Goal: Task Accomplishment & Management: Manage account settings

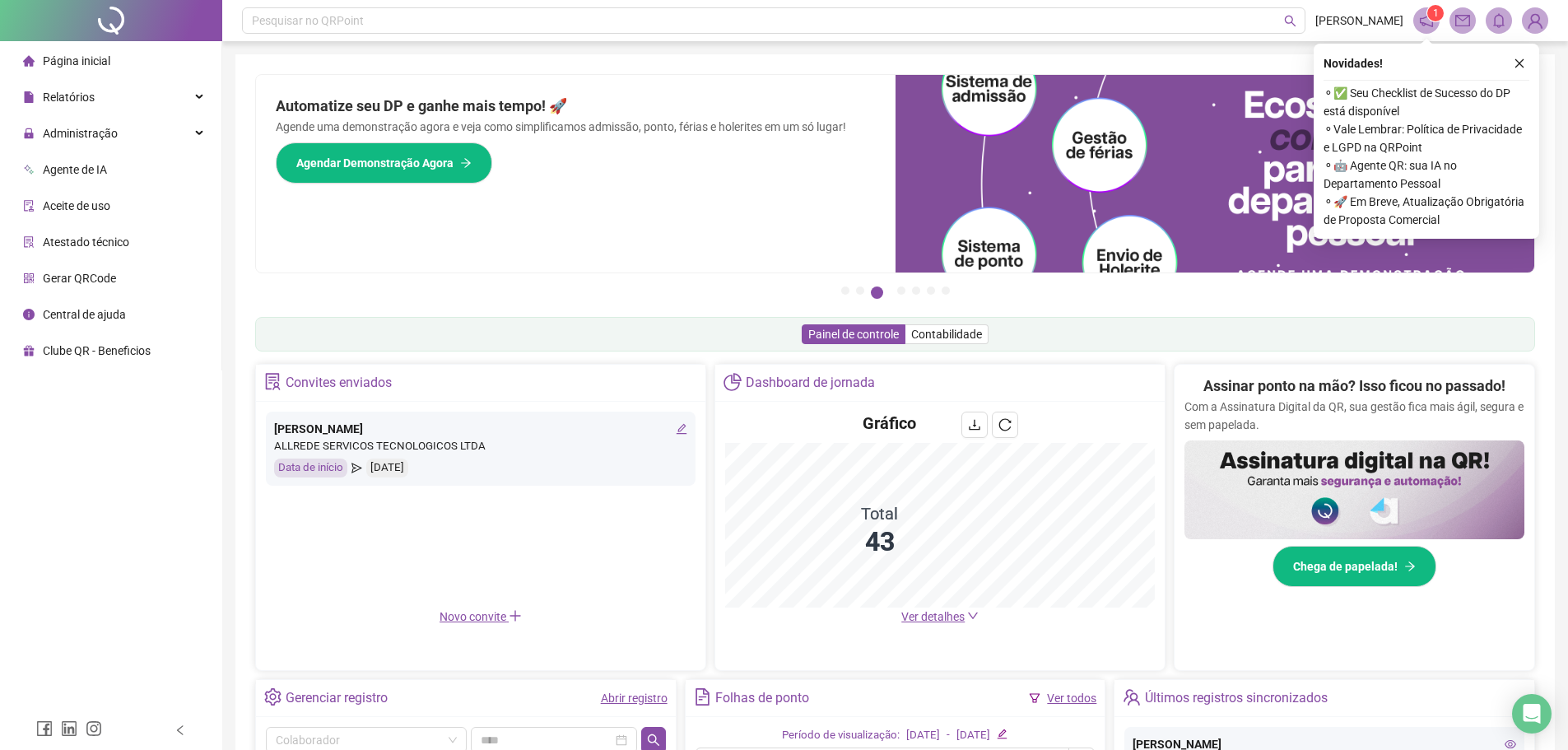
click at [1264, 68] on button "button" at bounding box center [1520, 63] width 19 height 19
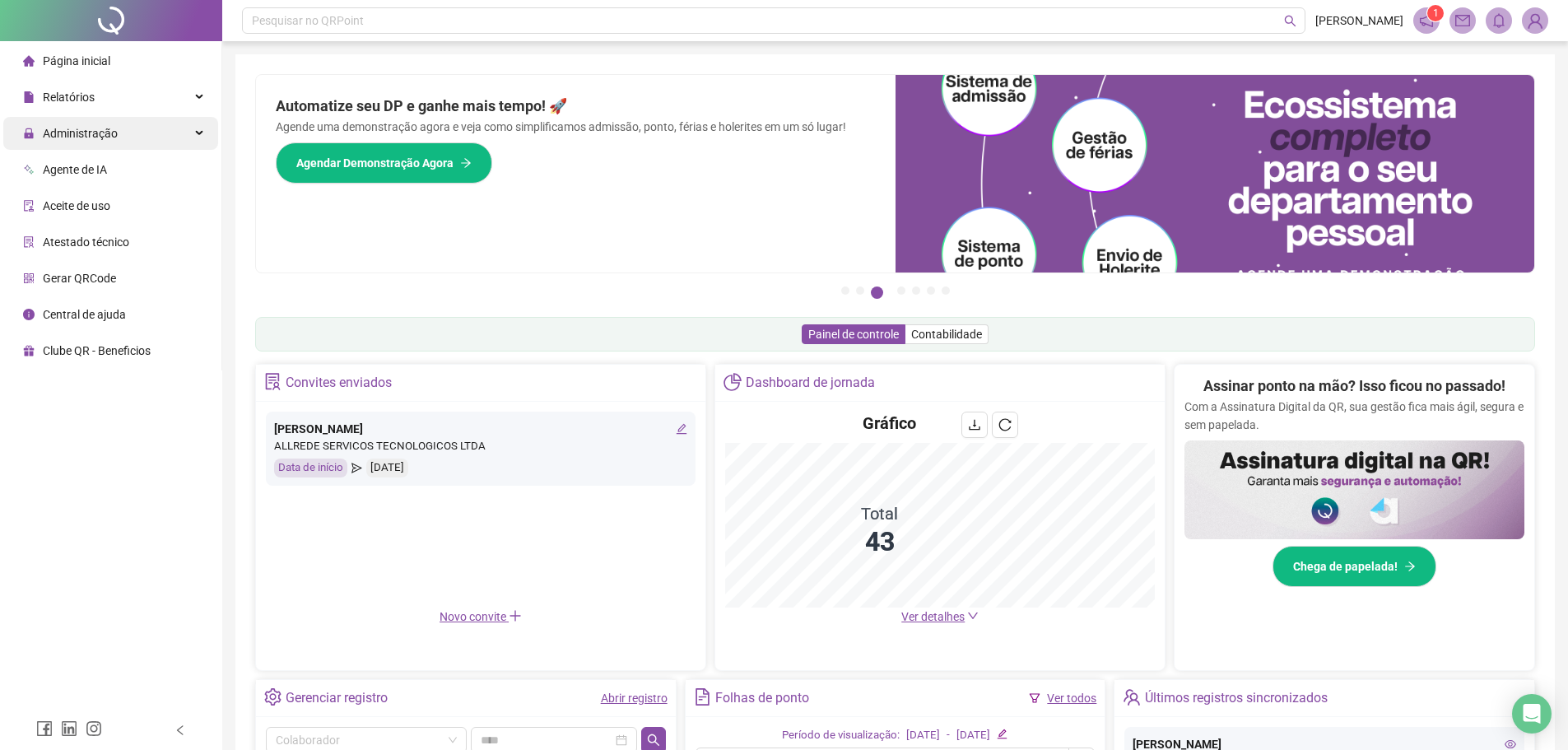
click at [127, 133] on div "Administração" at bounding box center [111, 133] width 214 height 33
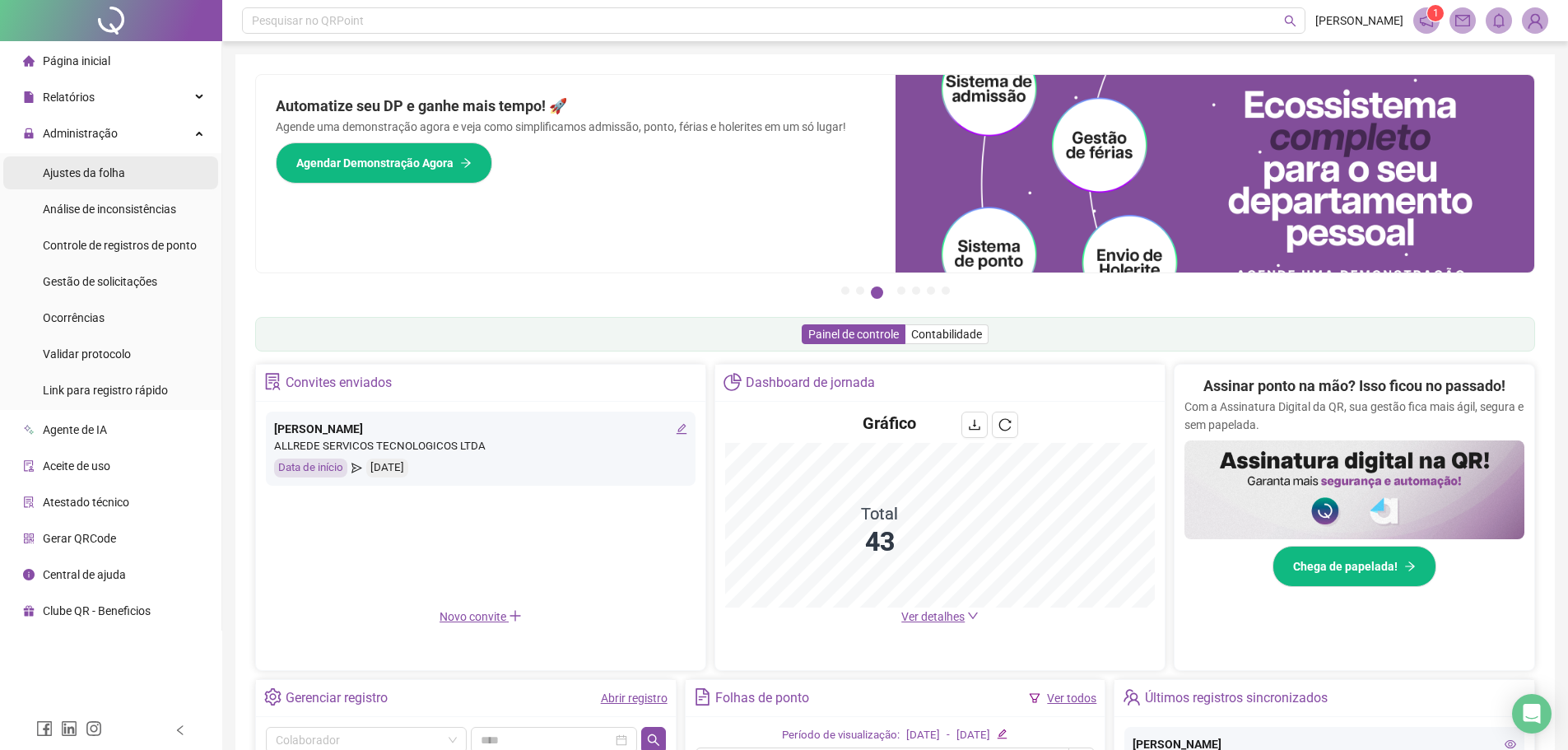
click at [101, 173] on span "Ajustes da folha" at bounding box center [84, 172] width 83 height 13
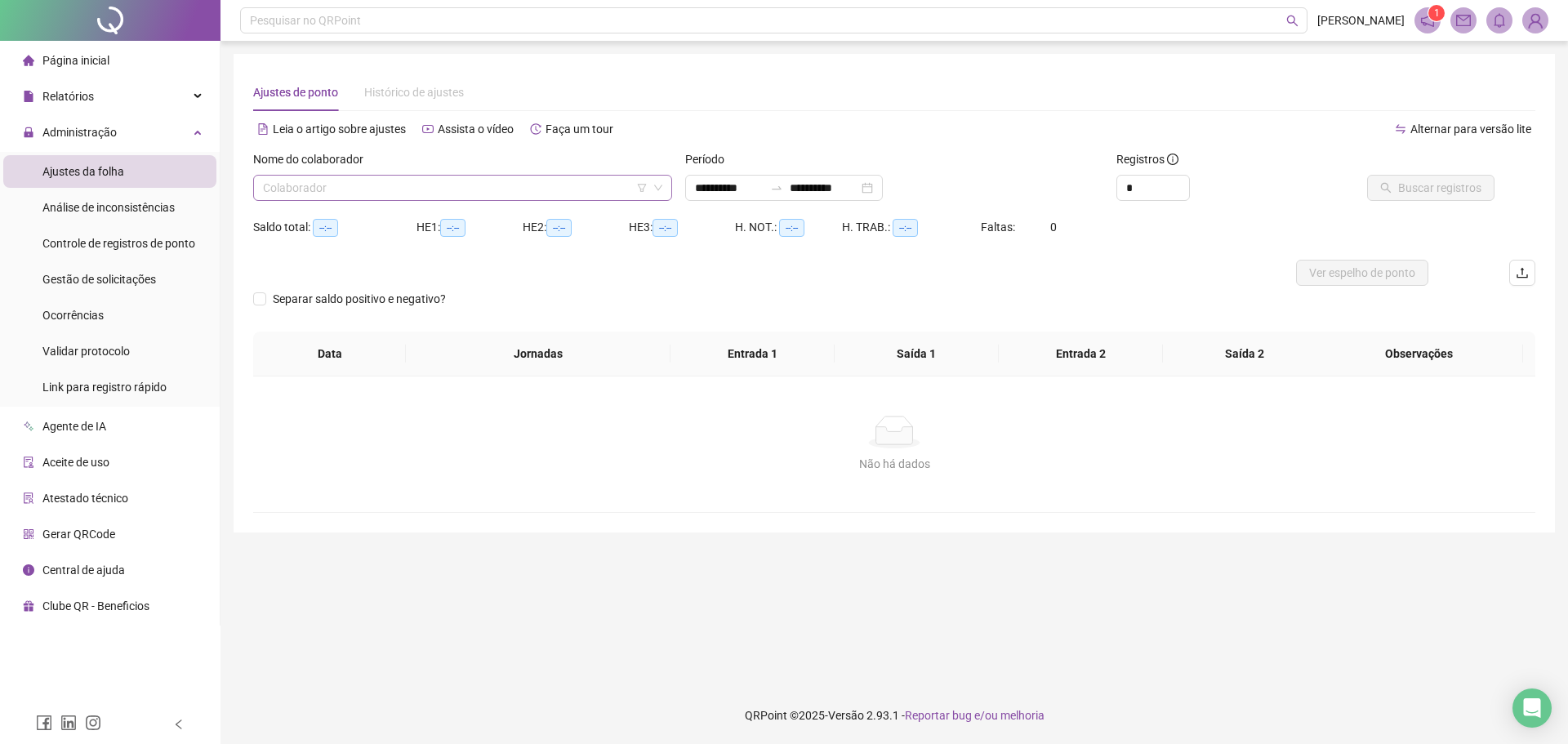
type input "**********"
click at [99, 290] on div "Gestão de solicitações" at bounding box center [99, 279] width 113 height 32
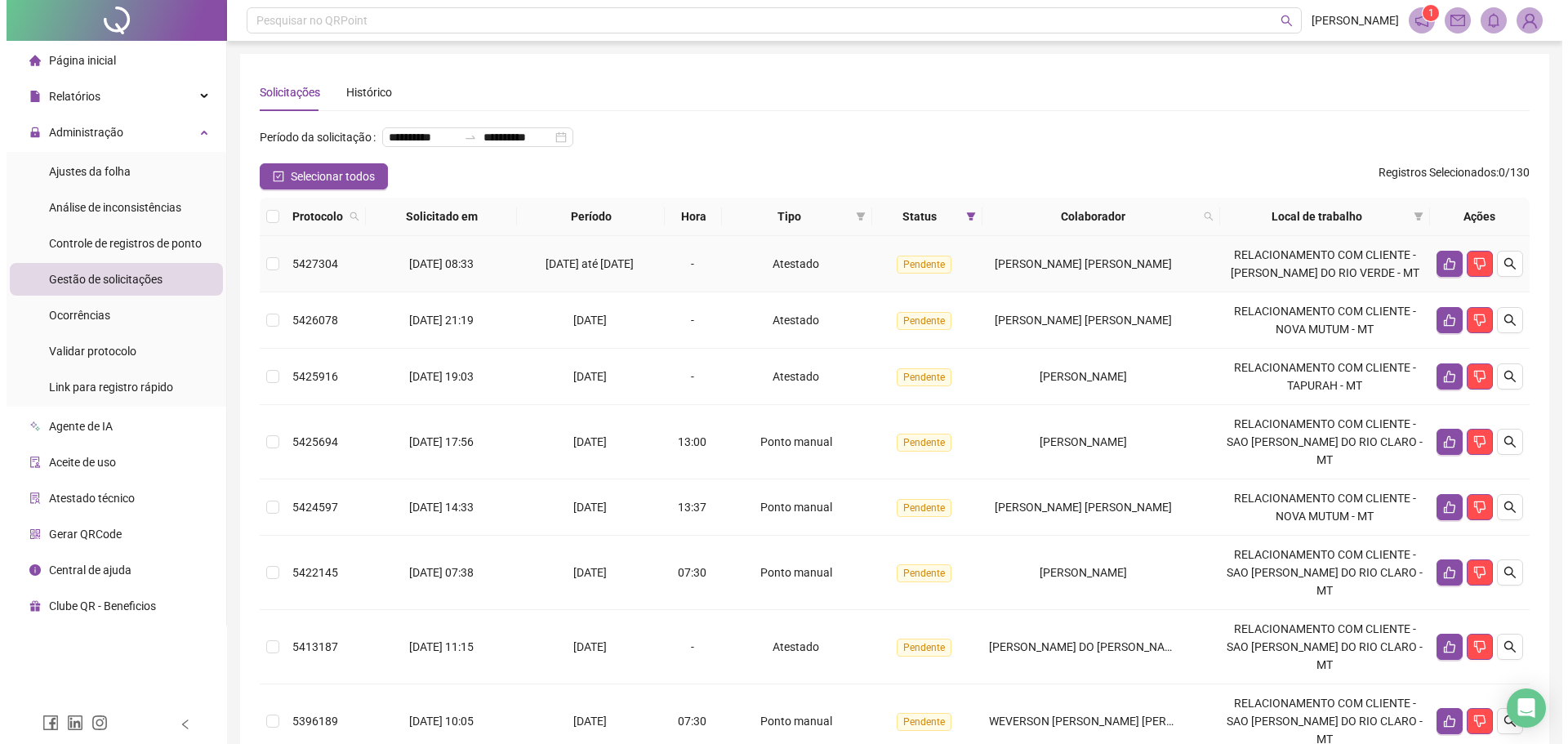
scroll to position [82, 0]
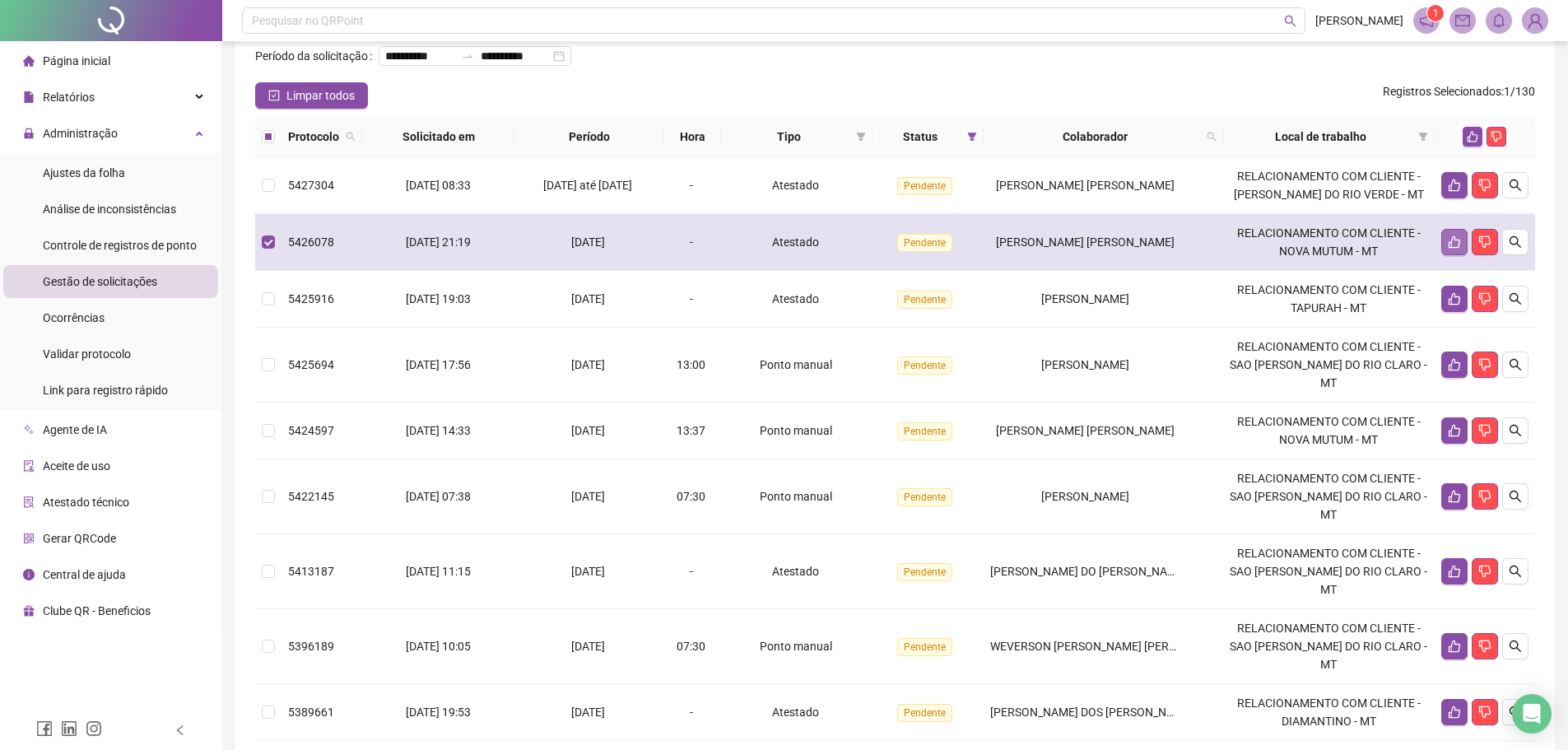
click at [1264, 255] on button "button" at bounding box center [1455, 242] width 26 height 26
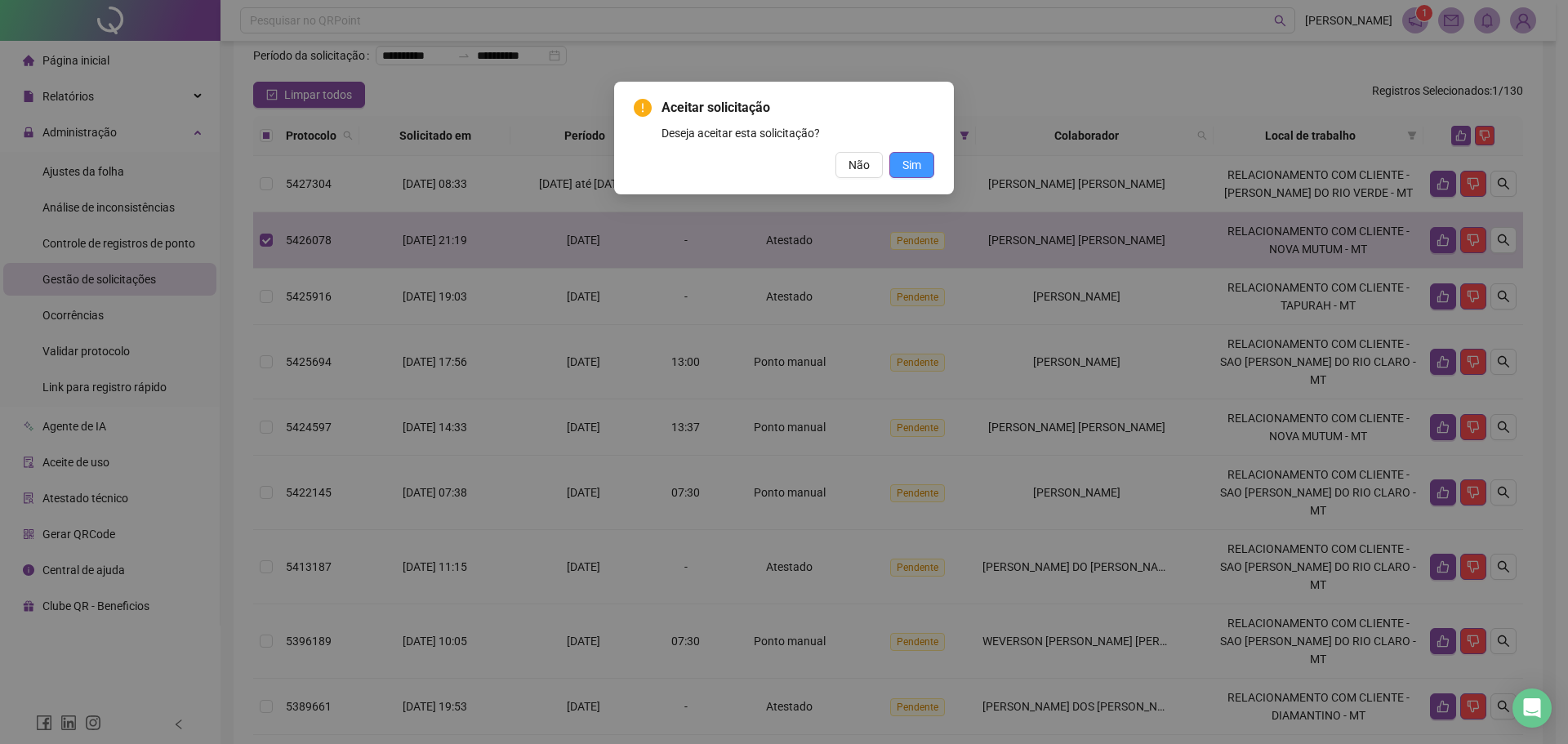
click at [917, 167] on span "Sim" at bounding box center [912, 165] width 19 height 18
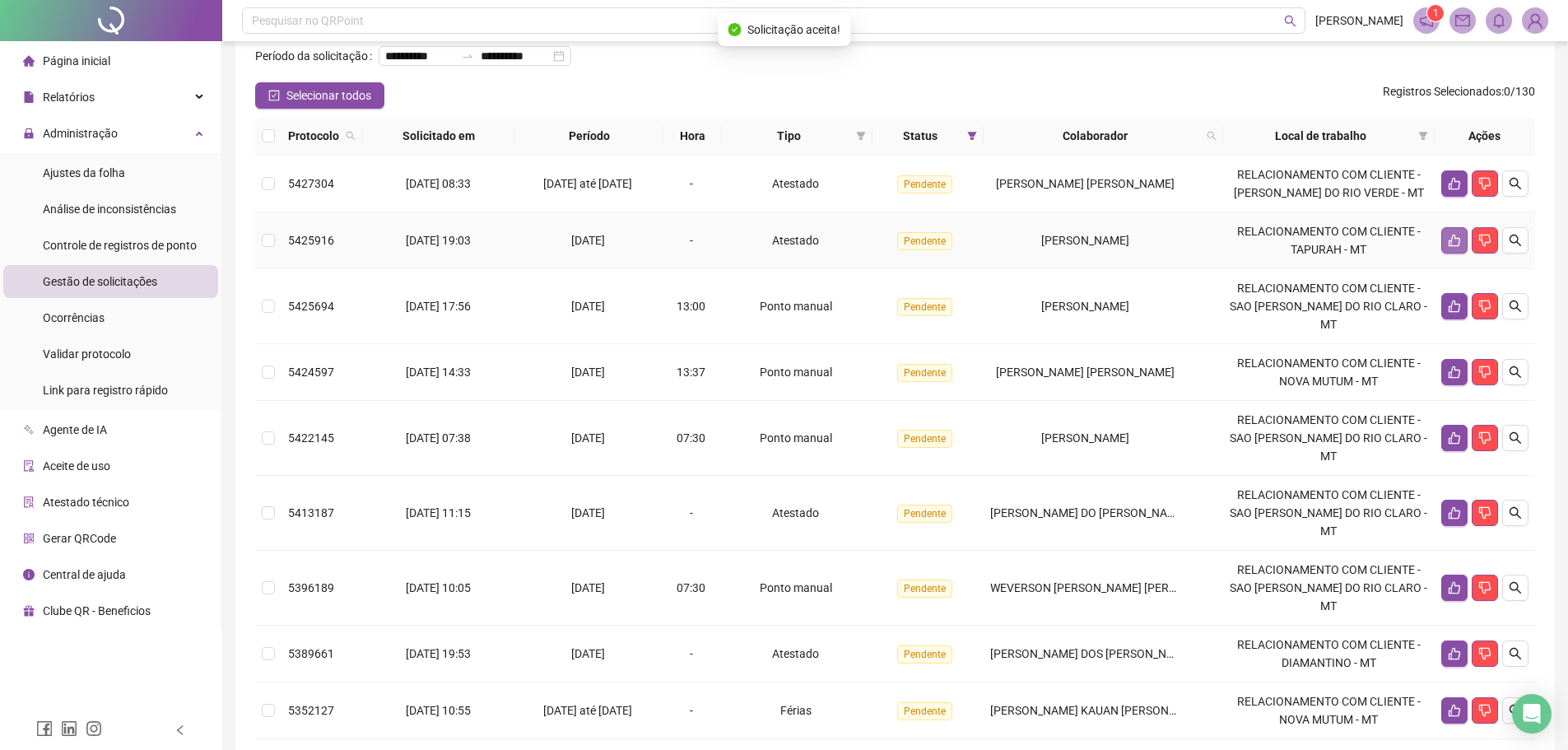
click at [1264, 254] on button "button" at bounding box center [1455, 241] width 26 height 26
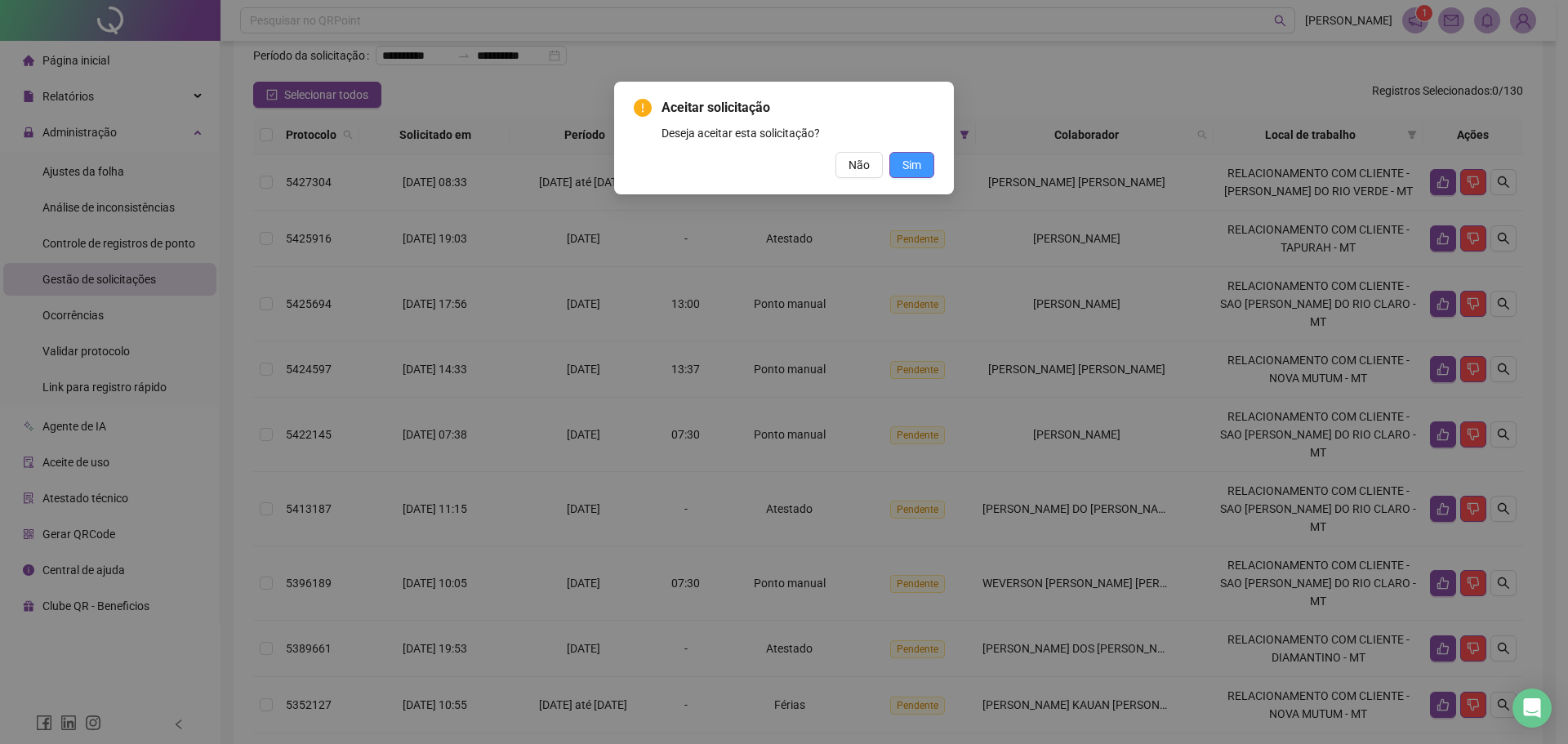
click at [924, 167] on button "Sim" at bounding box center [912, 165] width 45 height 26
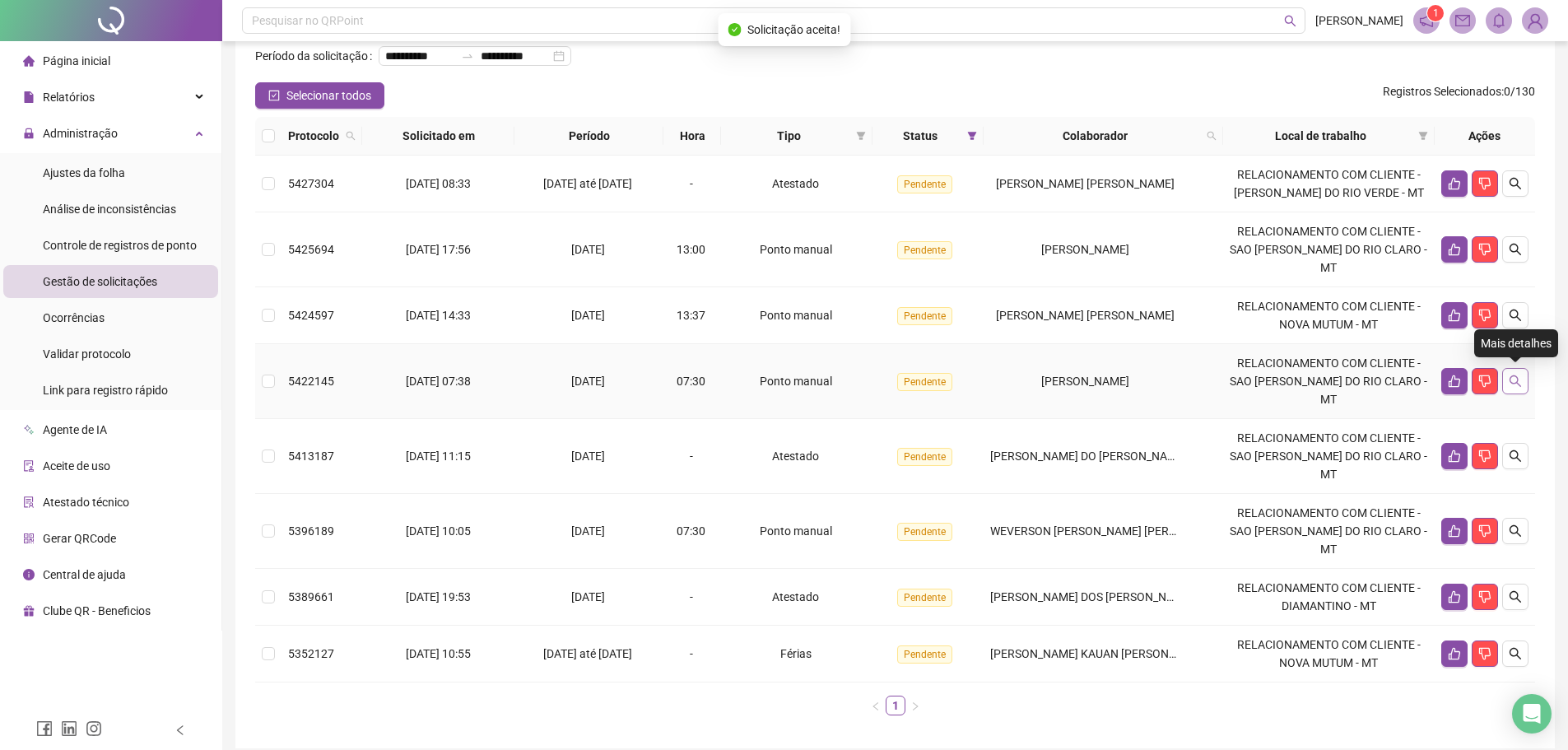
click at [1264, 387] on button "button" at bounding box center [1515, 382] width 26 height 26
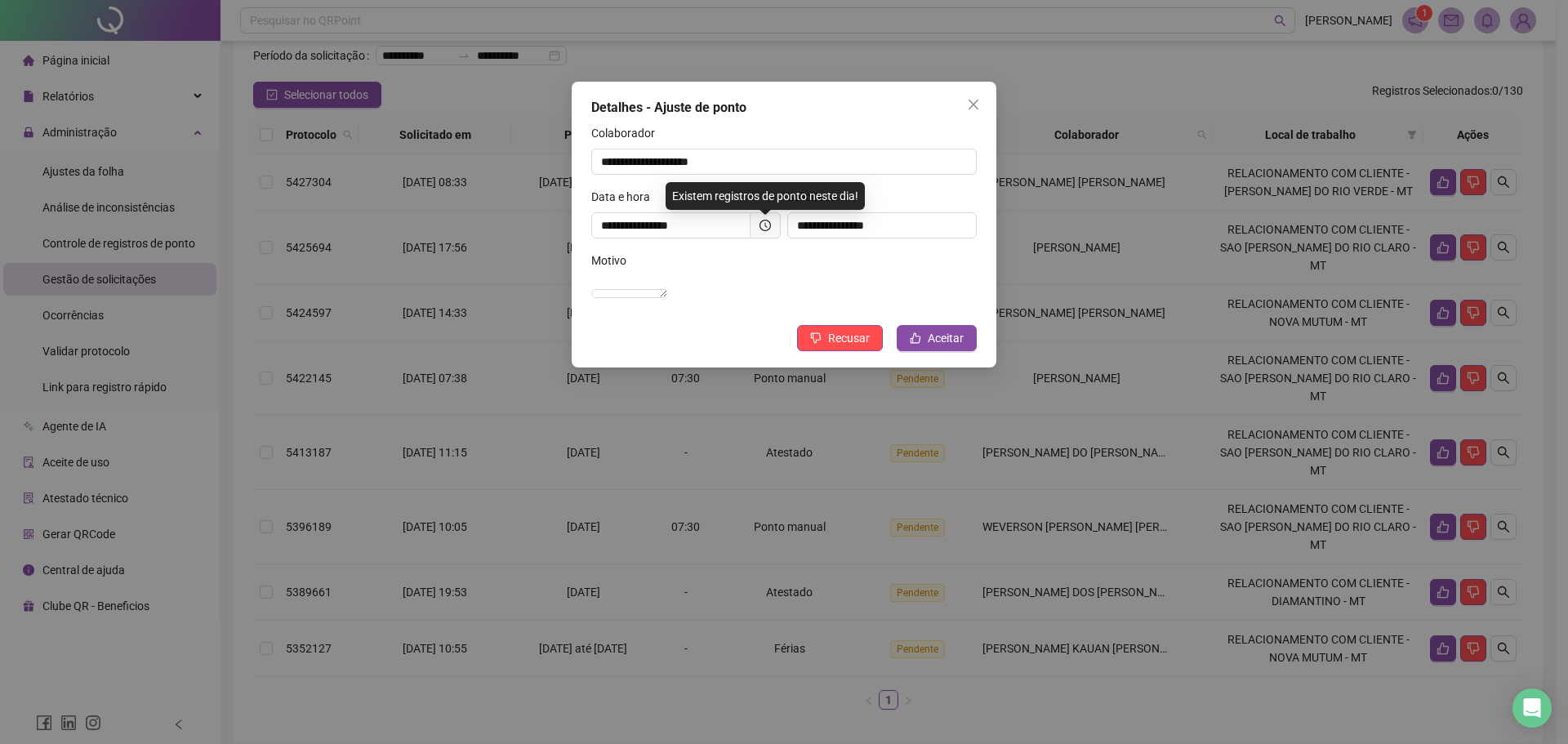
drag, startPoint x: 1221, startPoint y: 479, endPoint x: 1211, endPoint y: 479, distance: 10.0
click at [1217, 479] on div "**********" at bounding box center [784, 372] width 1568 height 744
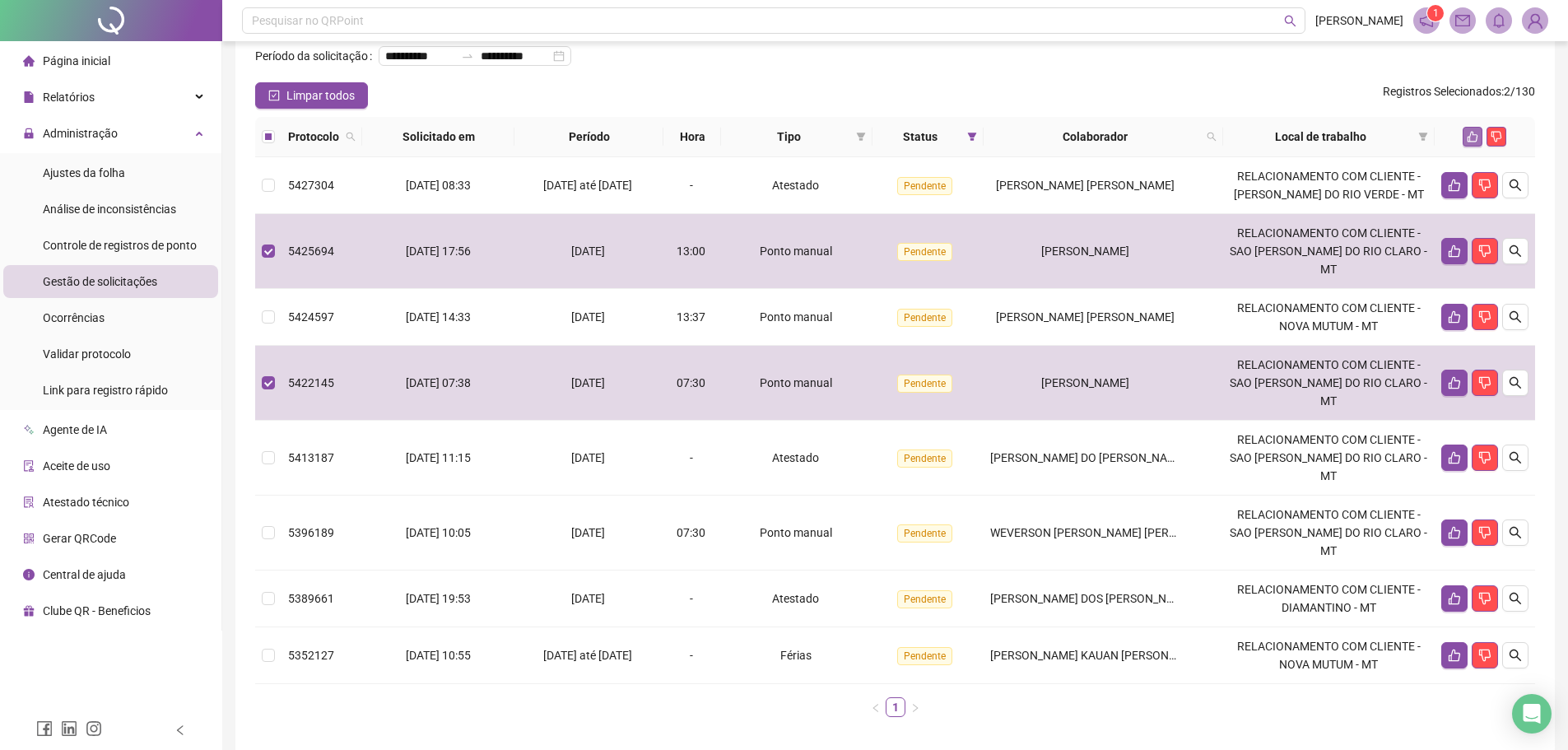
click at [1264, 142] on icon "like" at bounding box center [1472, 136] width 11 height 11
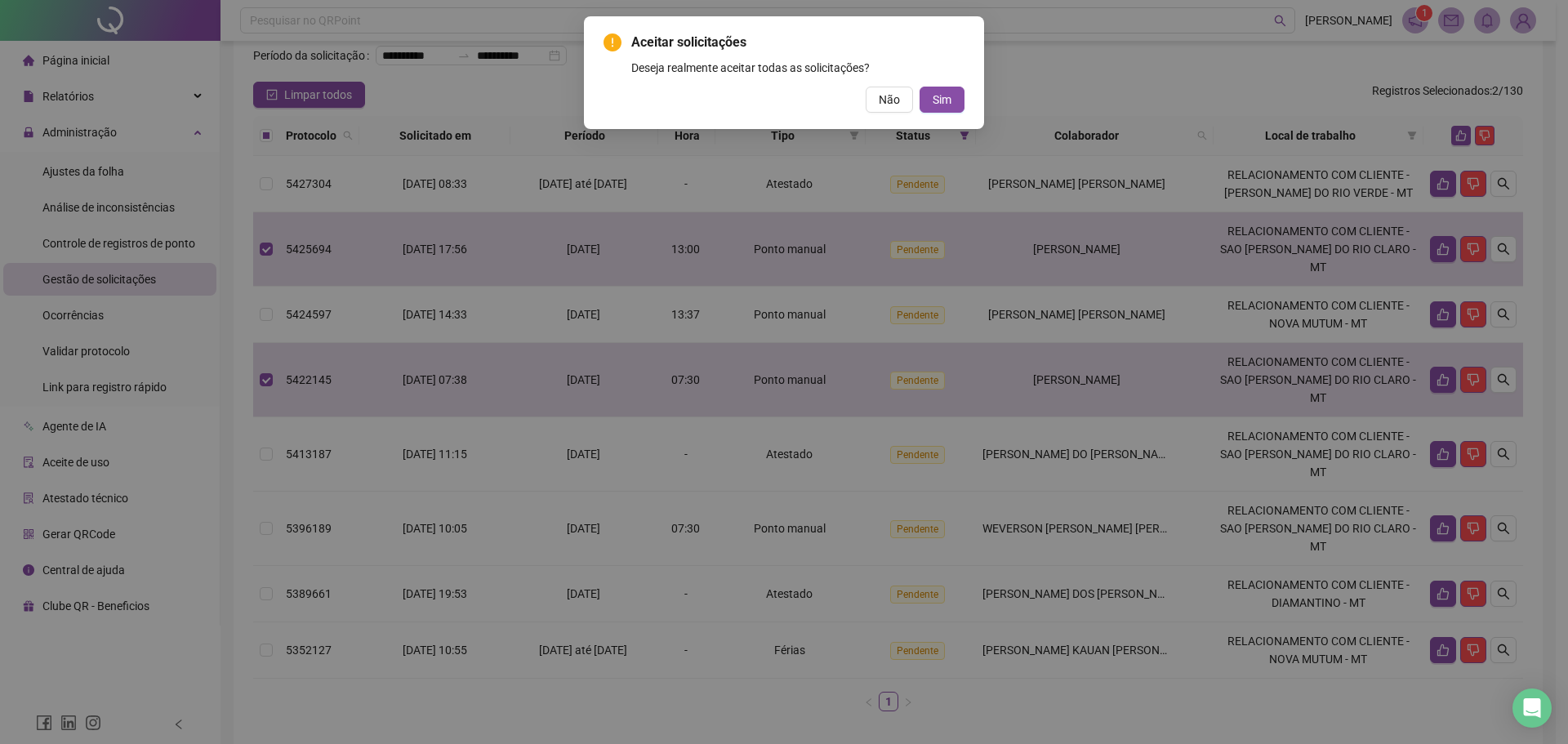
click at [936, 93] on span "Sim" at bounding box center [943, 99] width 19 height 18
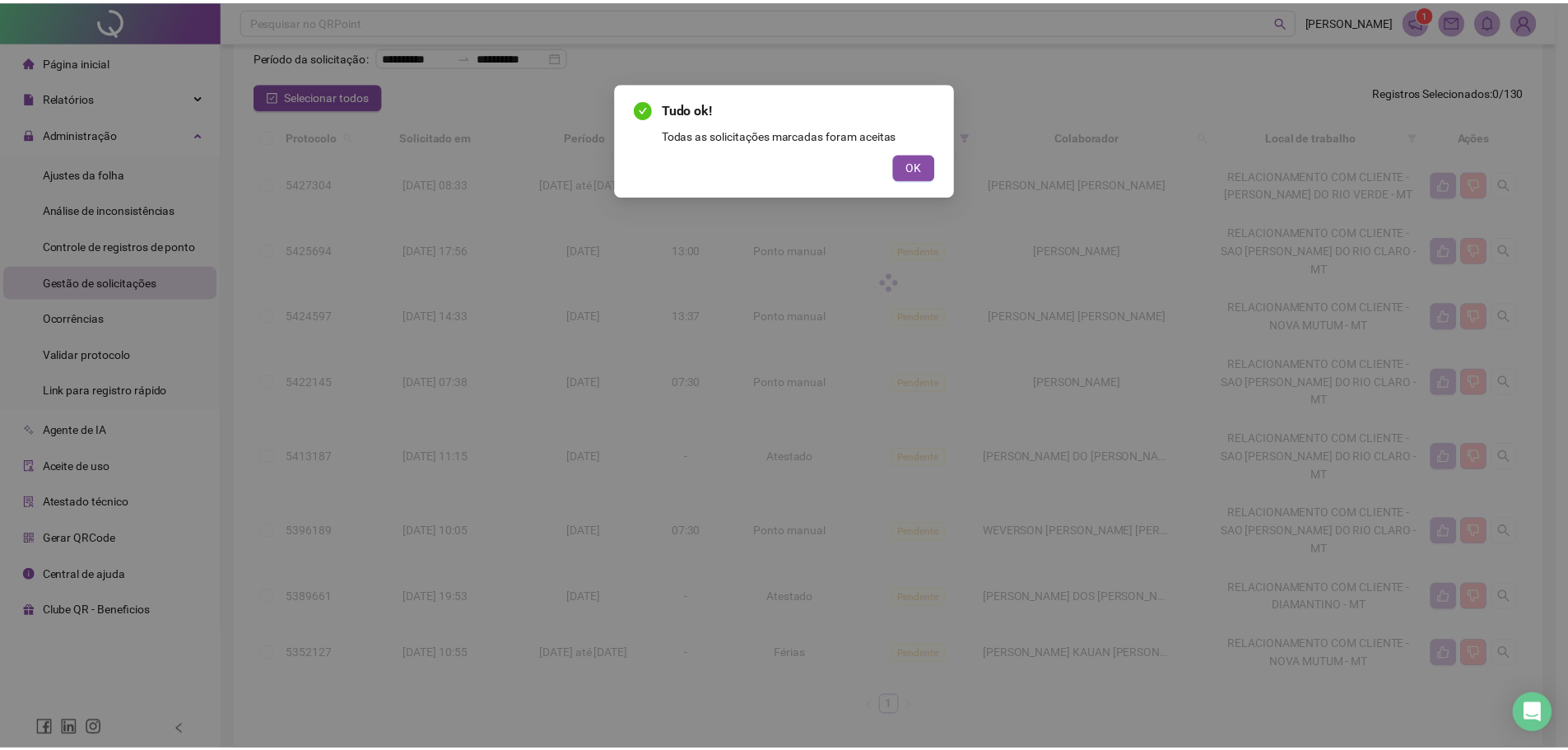
scroll to position [0, 0]
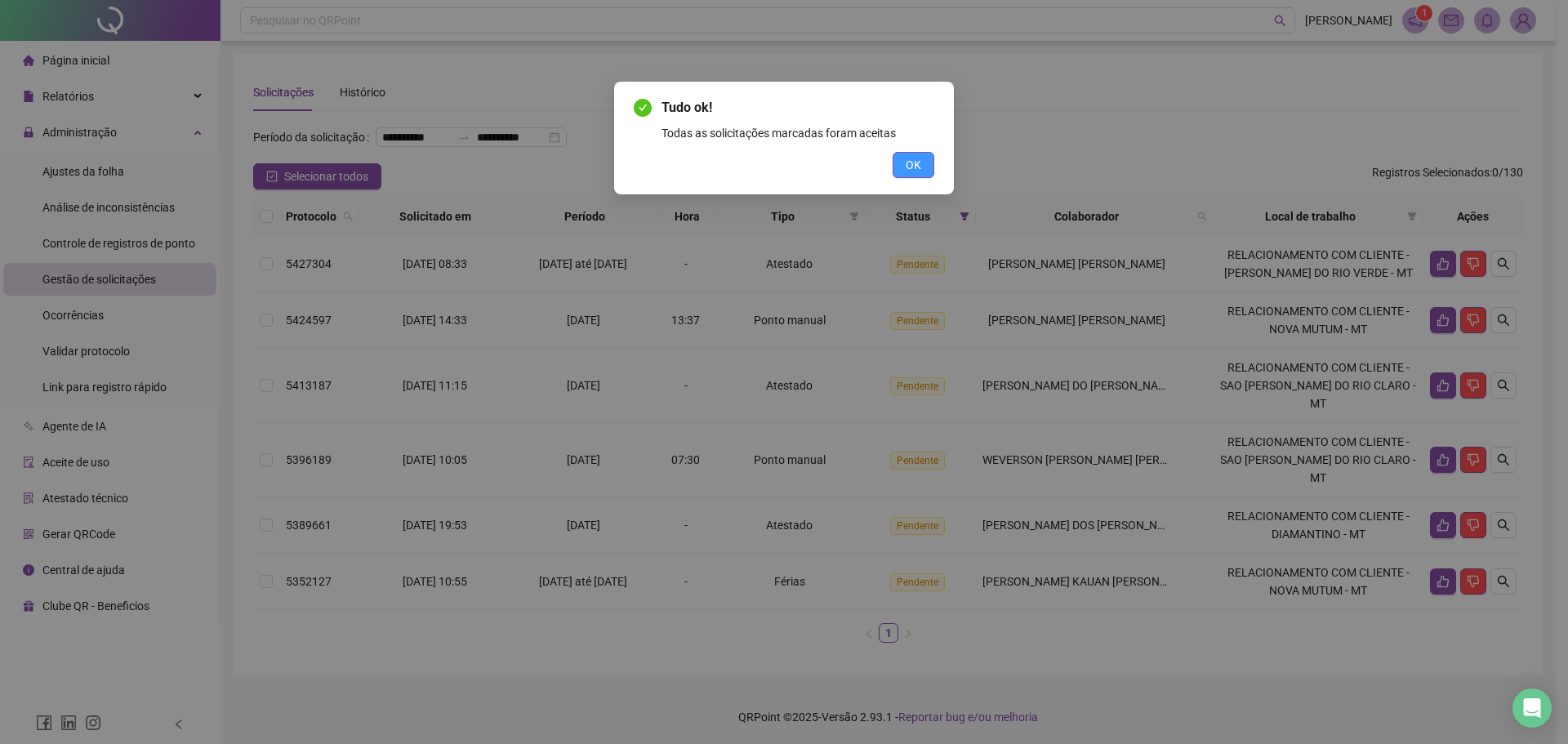
click at [906, 174] on span "OK" at bounding box center [914, 165] width 16 height 18
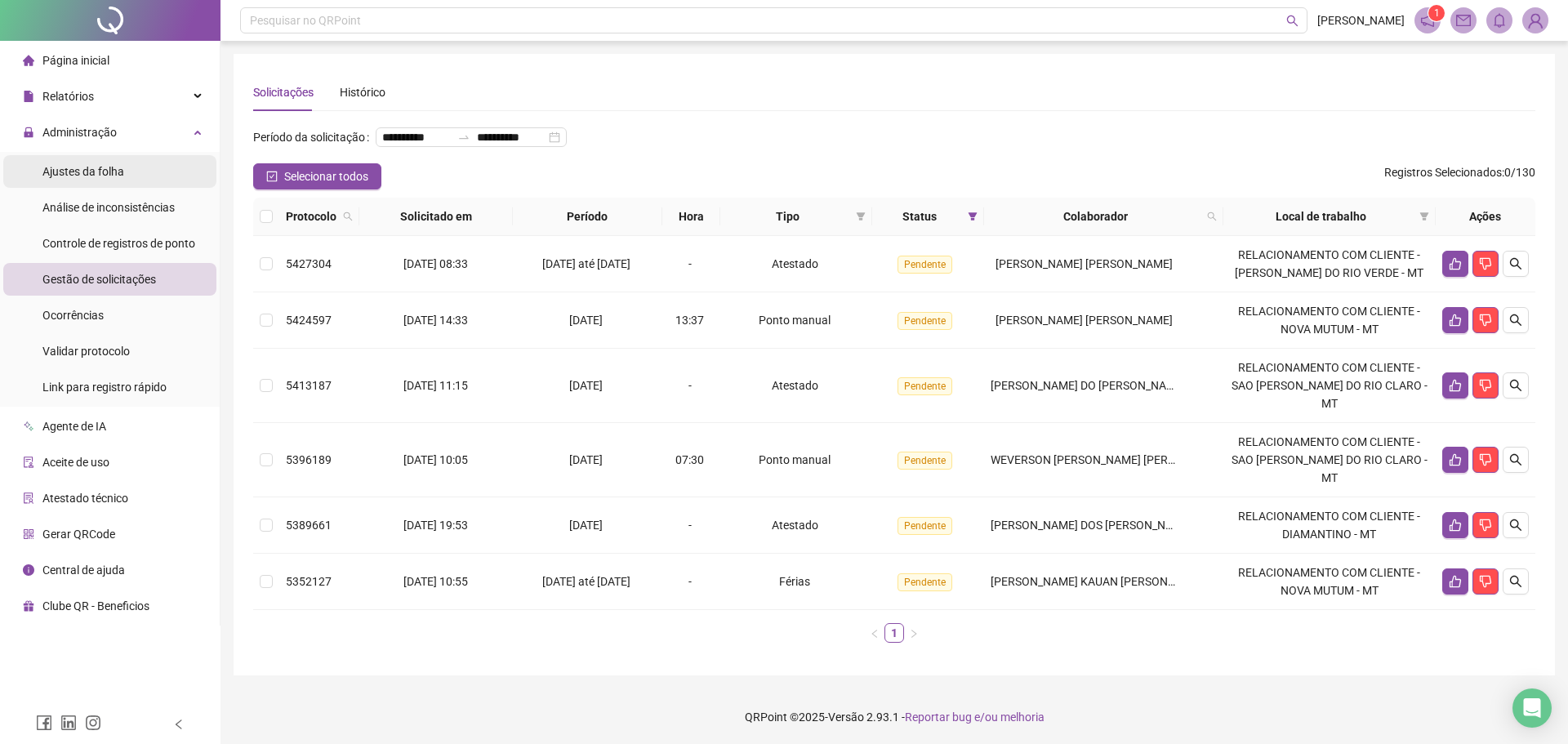
click at [105, 182] on div "Ajustes da folha" at bounding box center [84, 171] width 82 height 32
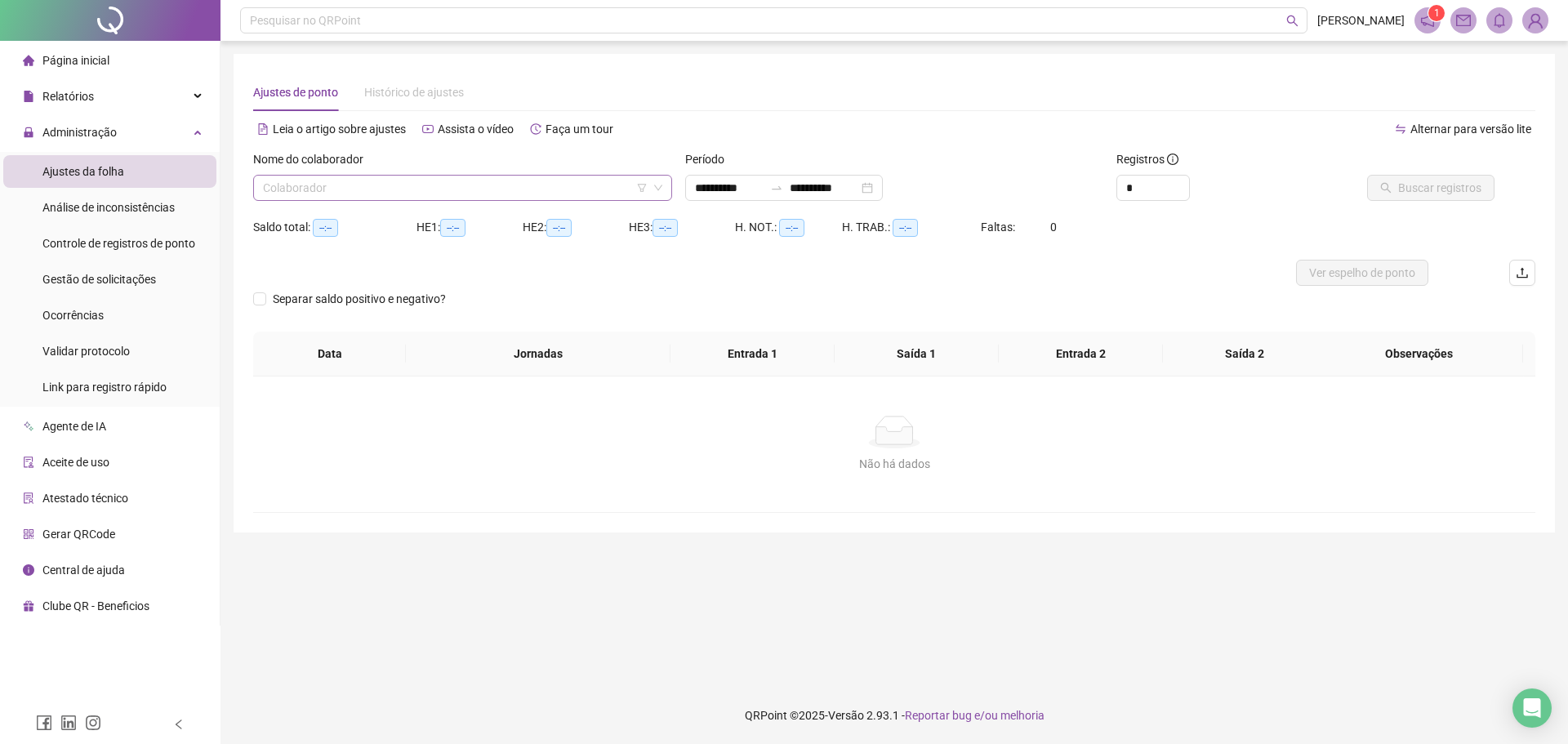
click at [329, 195] on input "search" at bounding box center [455, 188] width 385 height 24
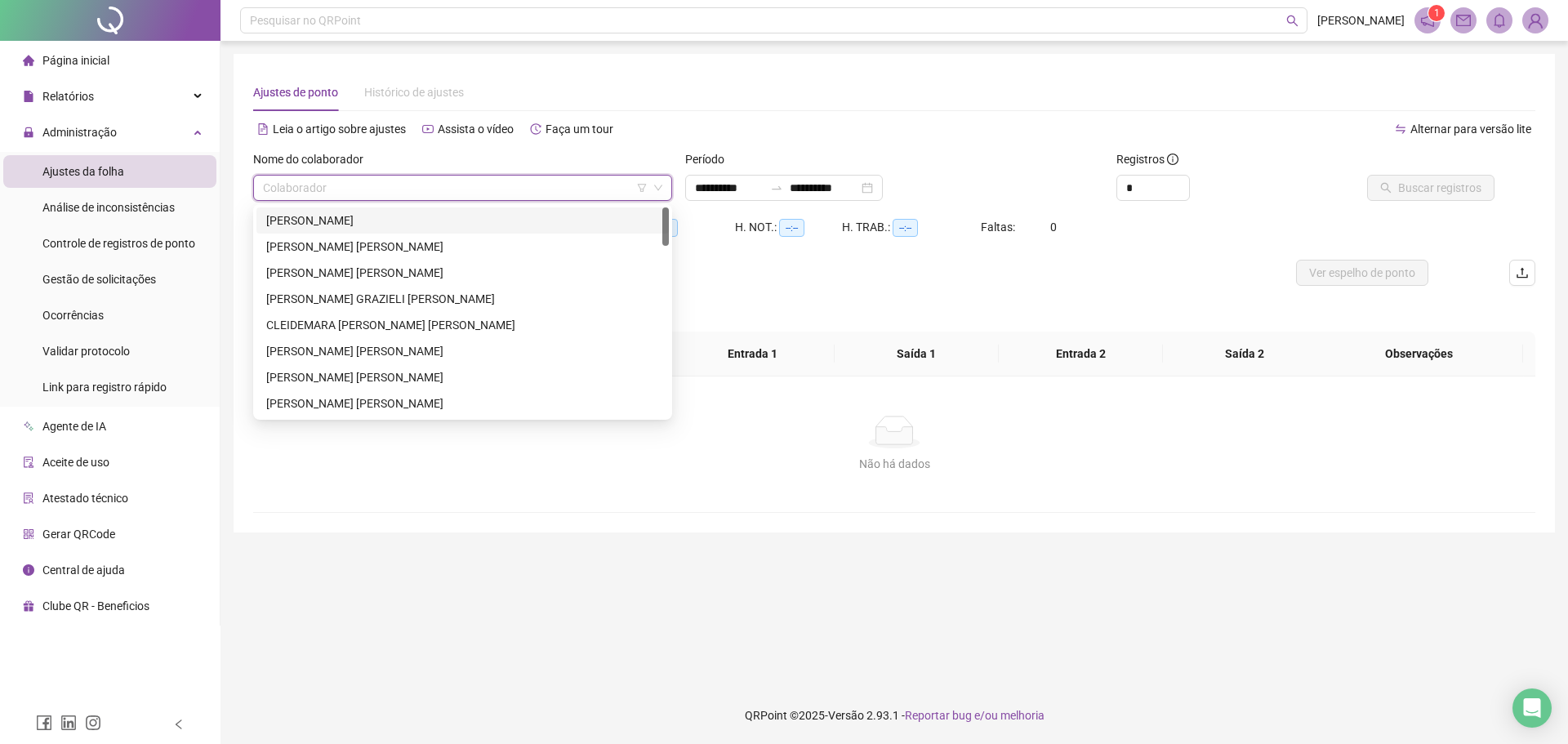
click at [333, 223] on div "[PERSON_NAME]" at bounding box center [462, 221] width 393 height 18
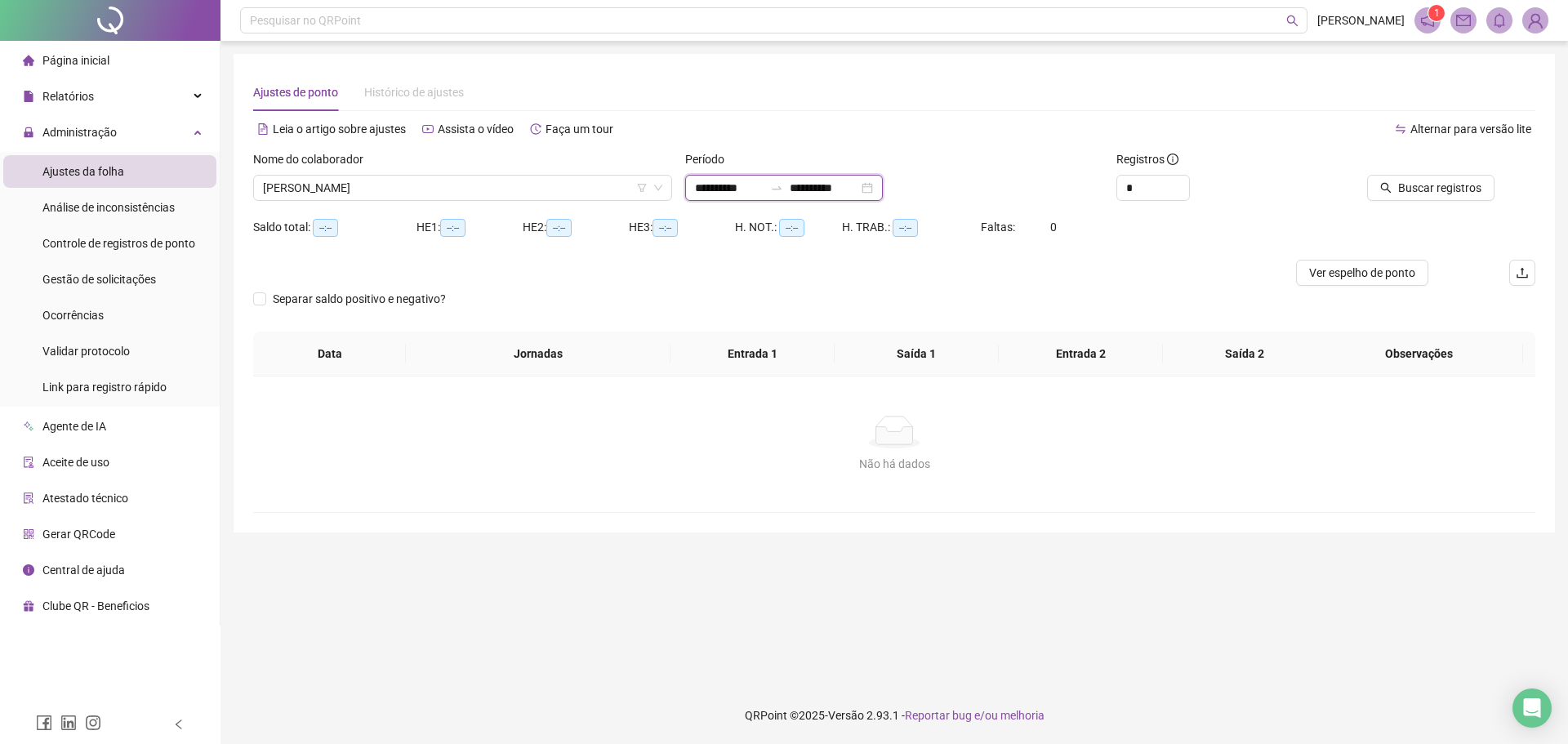
click at [706, 186] on input "**********" at bounding box center [729, 188] width 69 height 18
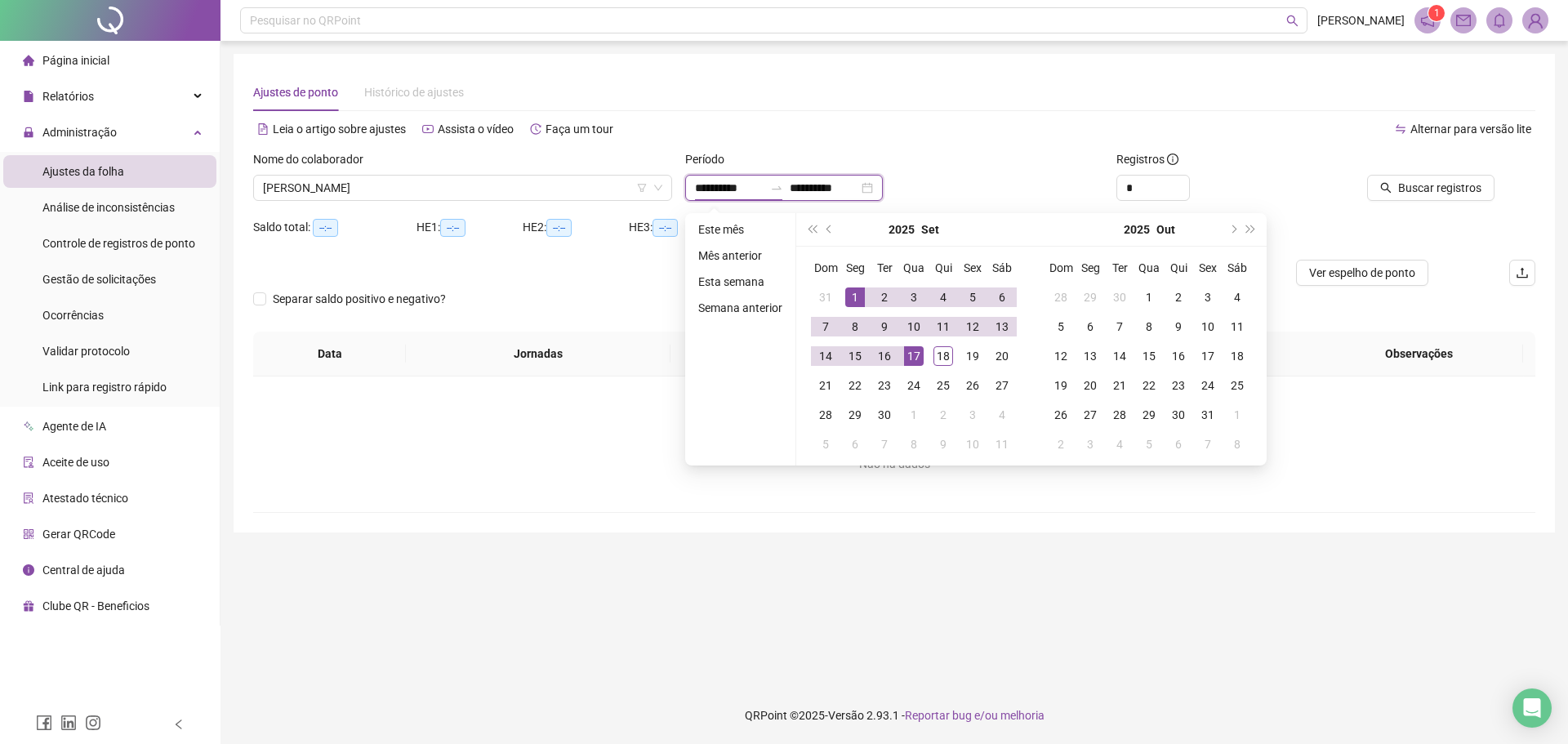
type input "**********"
click at [827, 229] on span "prev-year" at bounding box center [830, 229] width 8 height 8
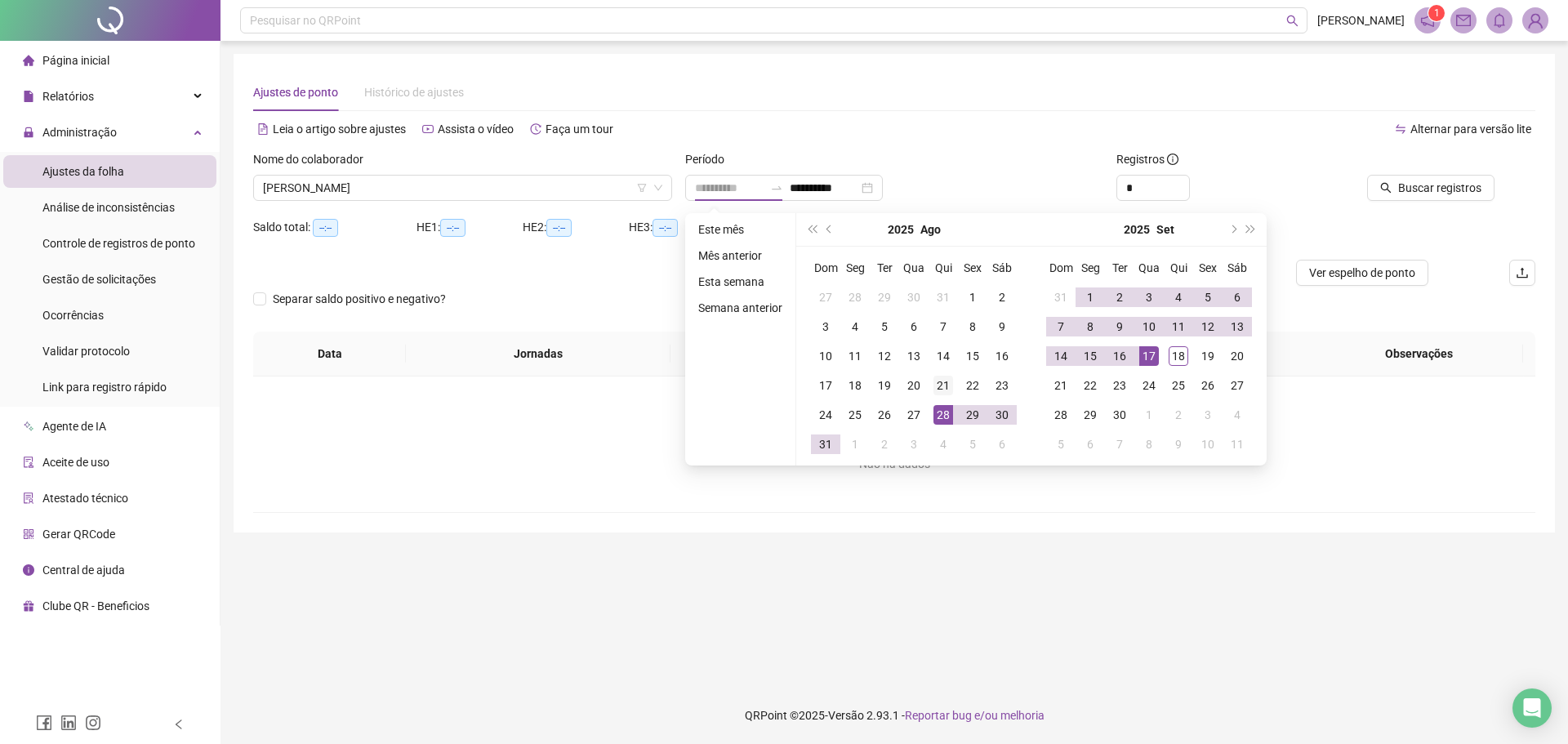
type input "**********"
click at [943, 392] on div "21" at bounding box center [944, 386] width 19 height 19
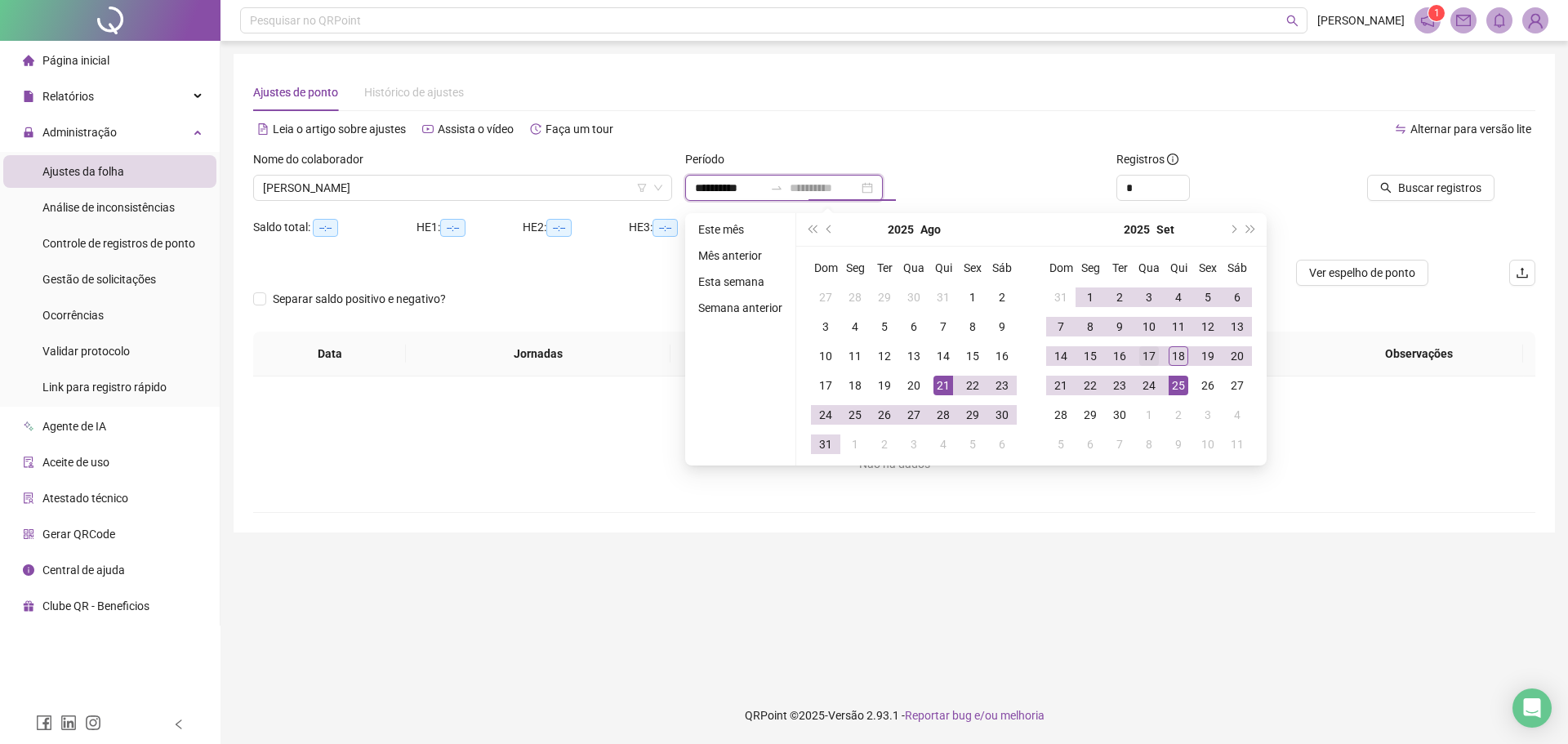
type input "**********"
click at [1155, 357] on div "17" at bounding box center [1149, 356] width 19 height 19
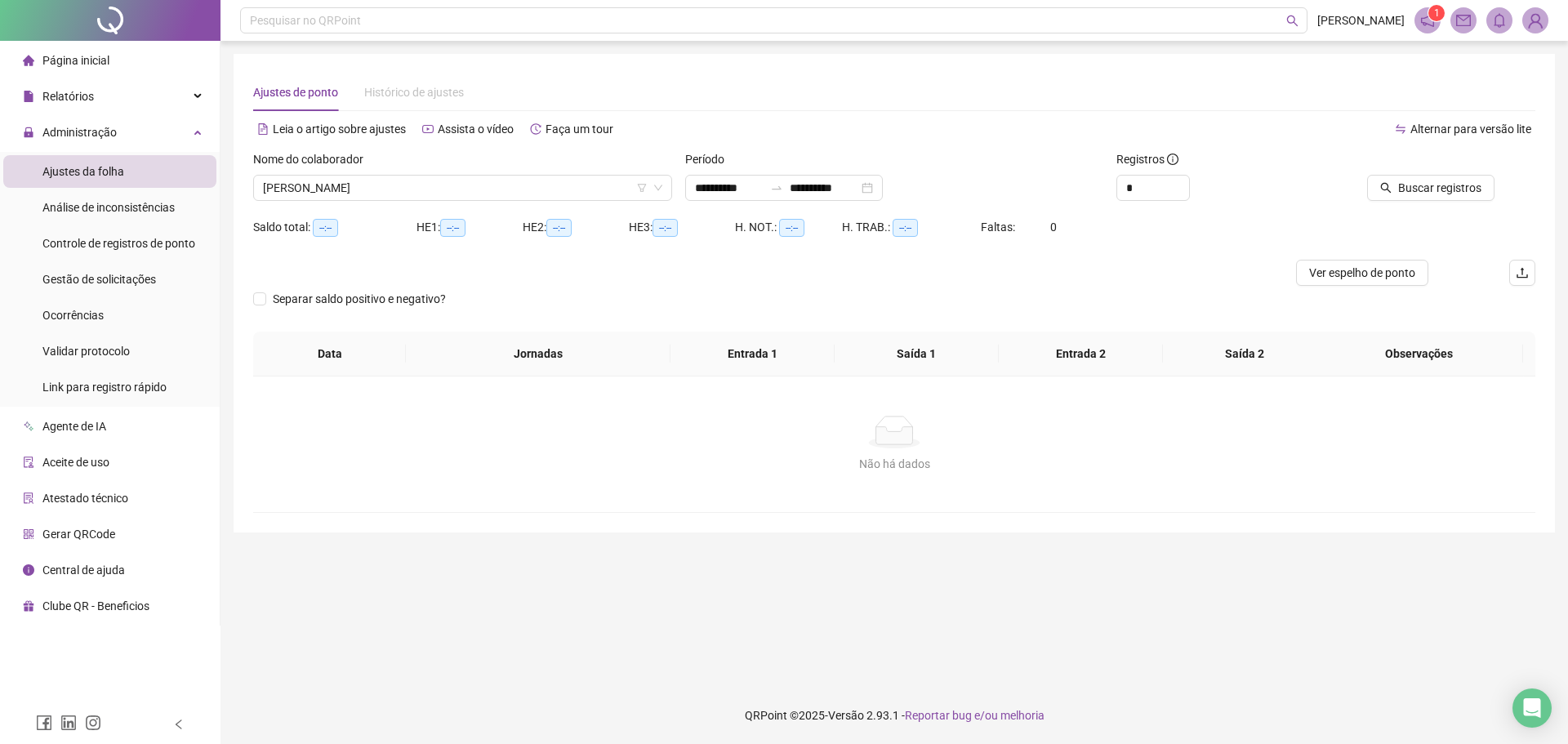
click at [1254, 202] on div "Buscar registros" at bounding box center [1434, 181] width 215 height 64
click at [1254, 197] on button "Buscar registros" at bounding box center [1431, 188] width 127 height 26
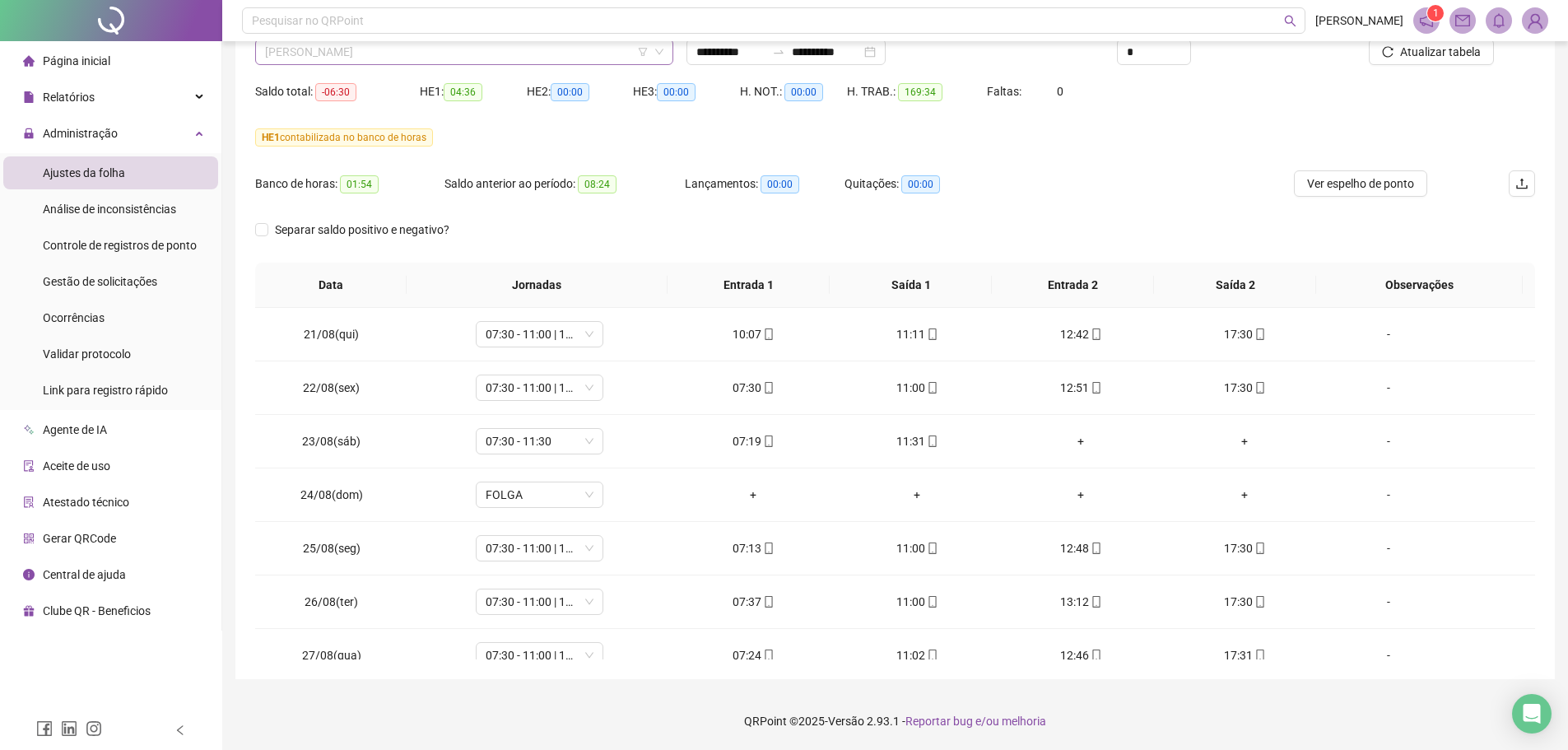
click at [328, 60] on span "[PERSON_NAME]" at bounding box center [464, 52] width 398 height 25
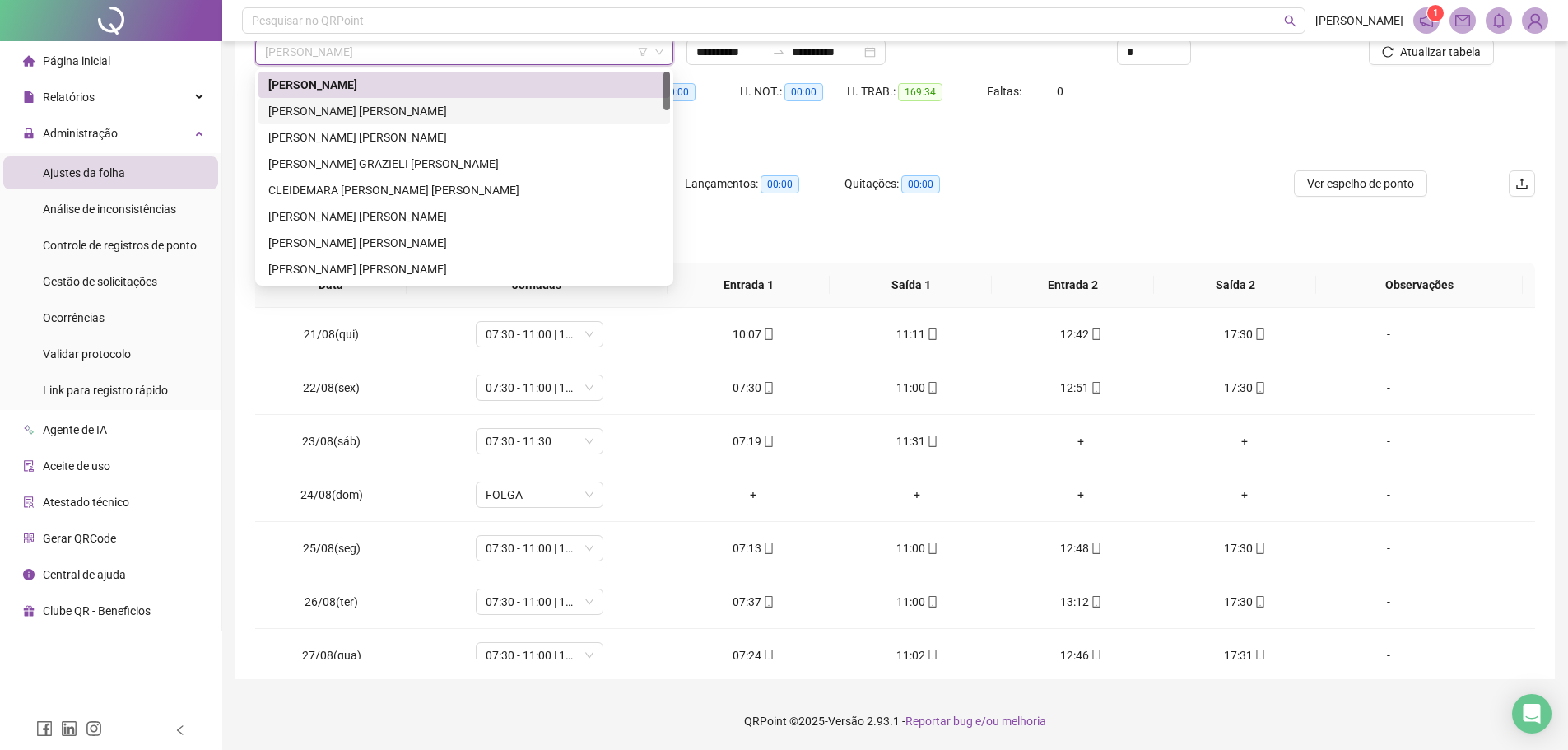
click at [325, 107] on div "[PERSON_NAME] [PERSON_NAME]" at bounding box center [464, 111] width 392 height 18
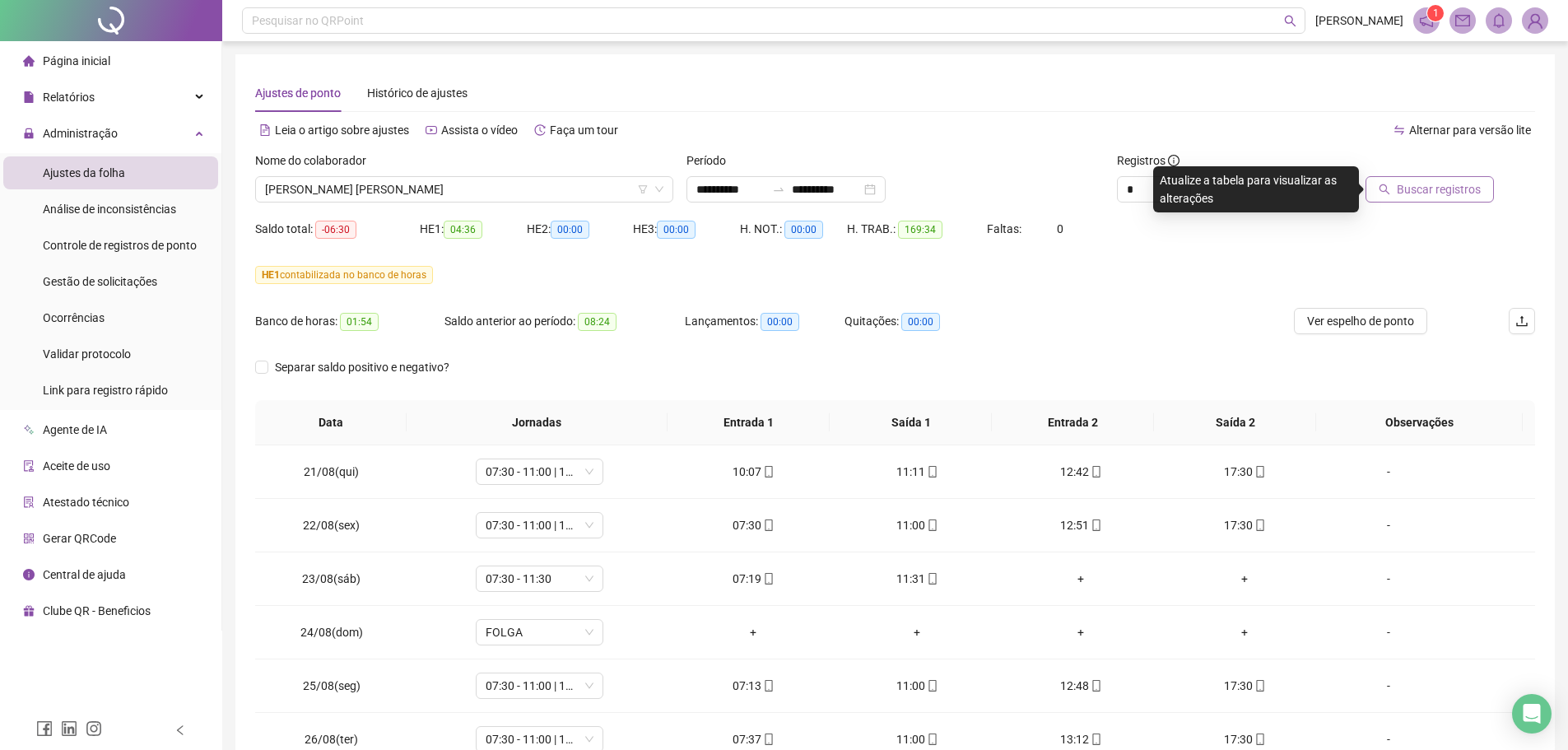
click at [1264, 183] on button "Buscar registros" at bounding box center [1430, 189] width 128 height 26
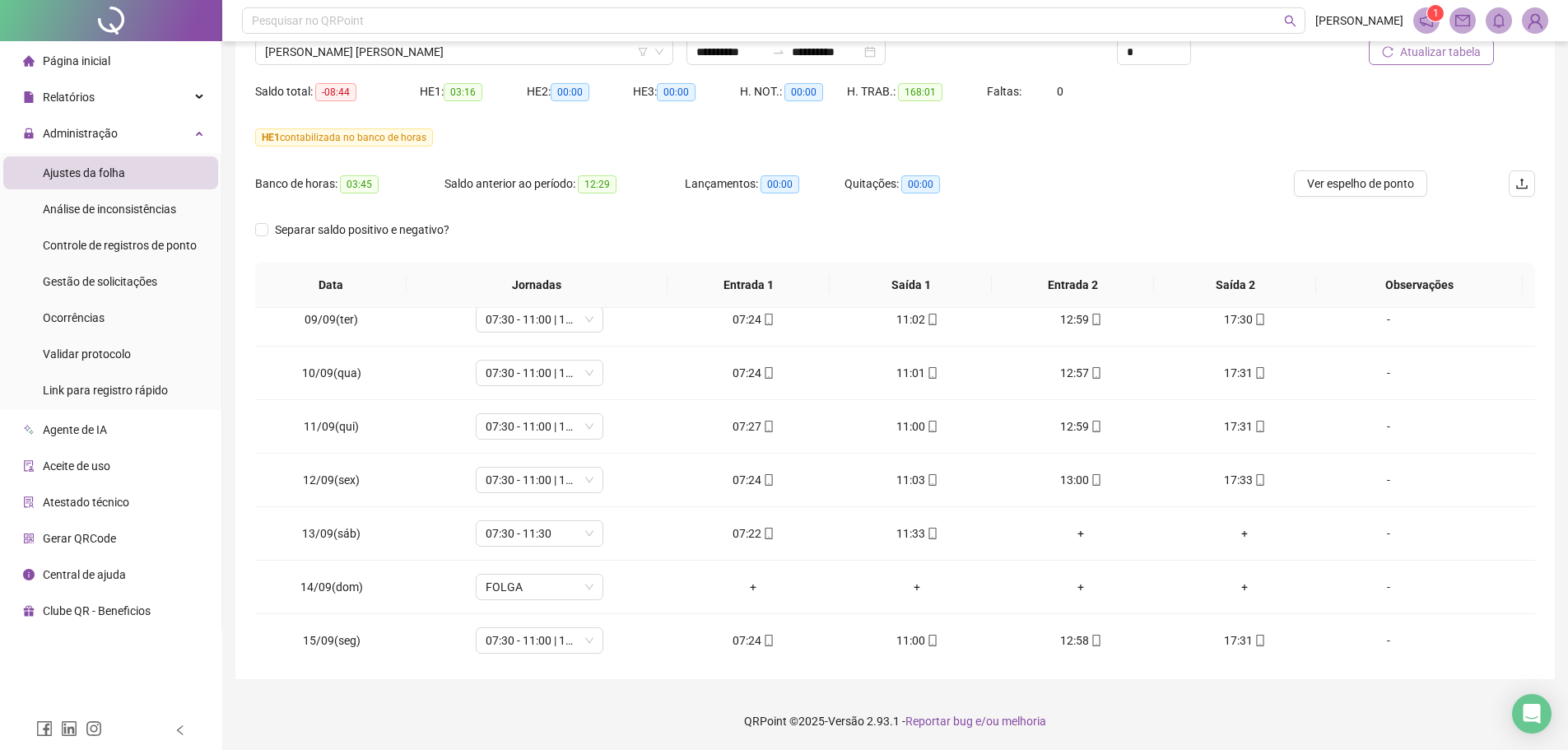
scroll to position [900, 0]
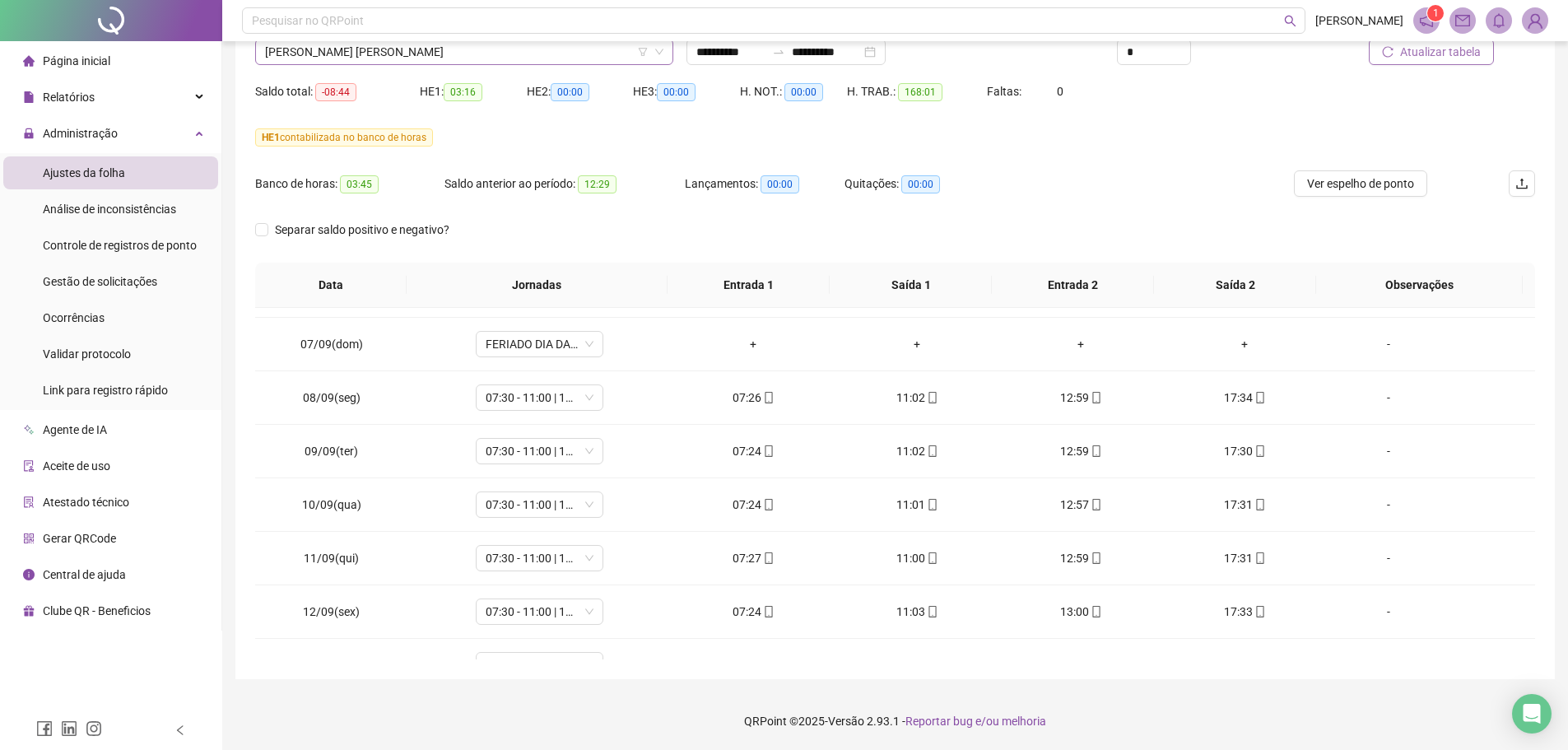
click at [387, 59] on span "[PERSON_NAME] [PERSON_NAME]" at bounding box center [464, 52] width 398 height 25
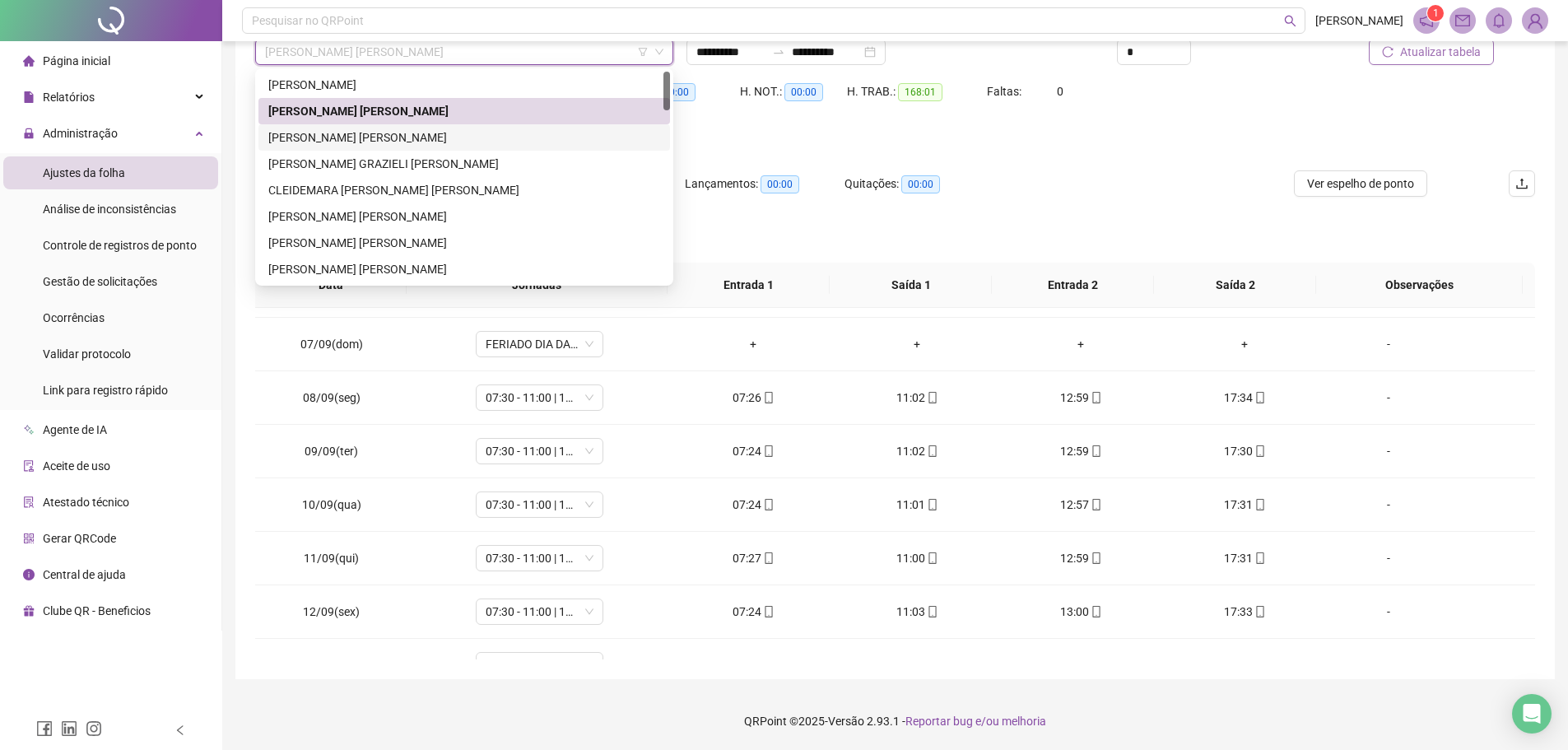
click at [321, 131] on div "[PERSON_NAME] [PERSON_NAME]" at bounding box center [464, 137] width 392 height 18
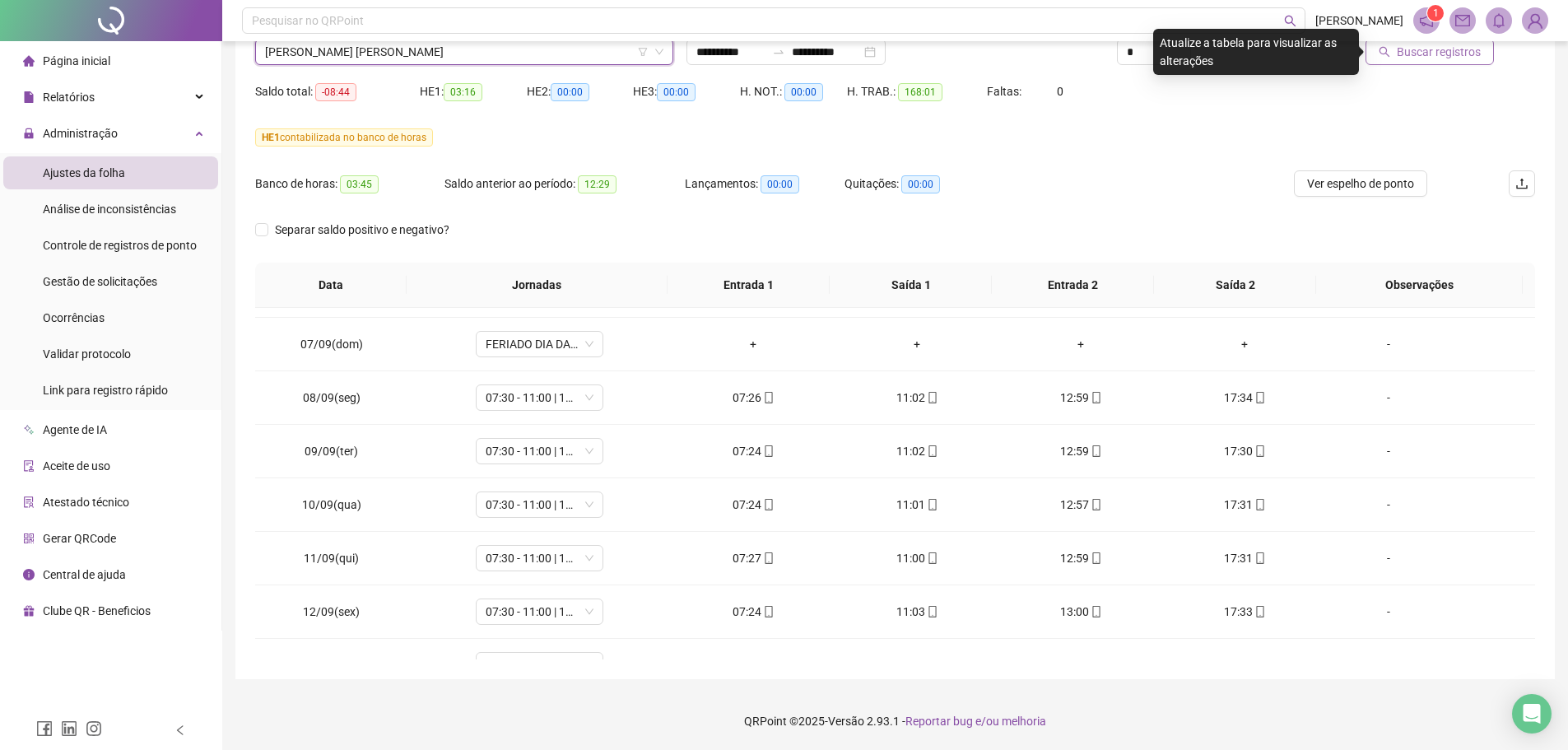
click at [1264, 59] on span "Buscar registros" at bounding box center [1440, 52] width 84 height 18
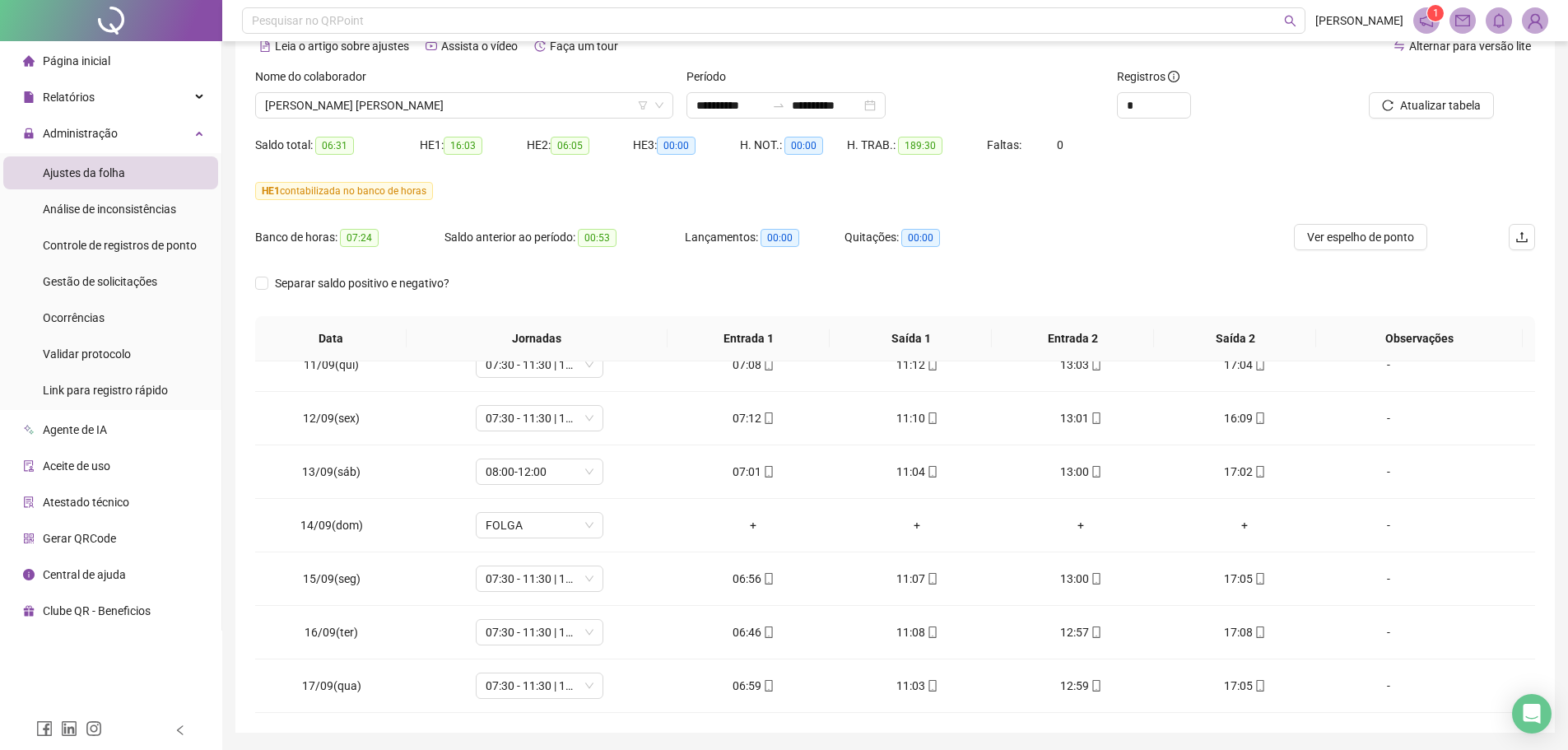
scroll to position [55, 0]
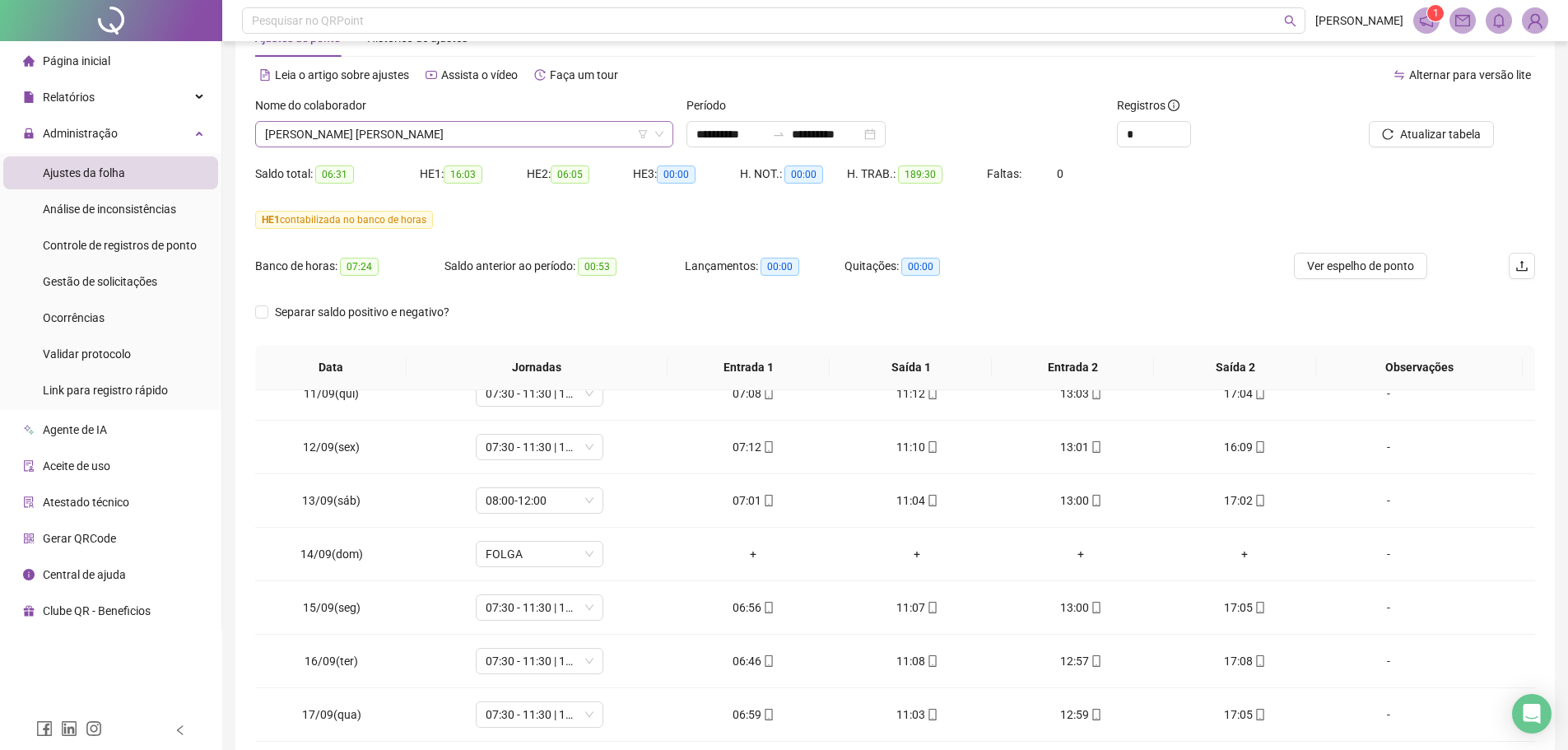
click at [410, 136] on span "[PERSON_NAME] [PERSON_NAME]" at bounding box center [464, 135] width 398 height 25
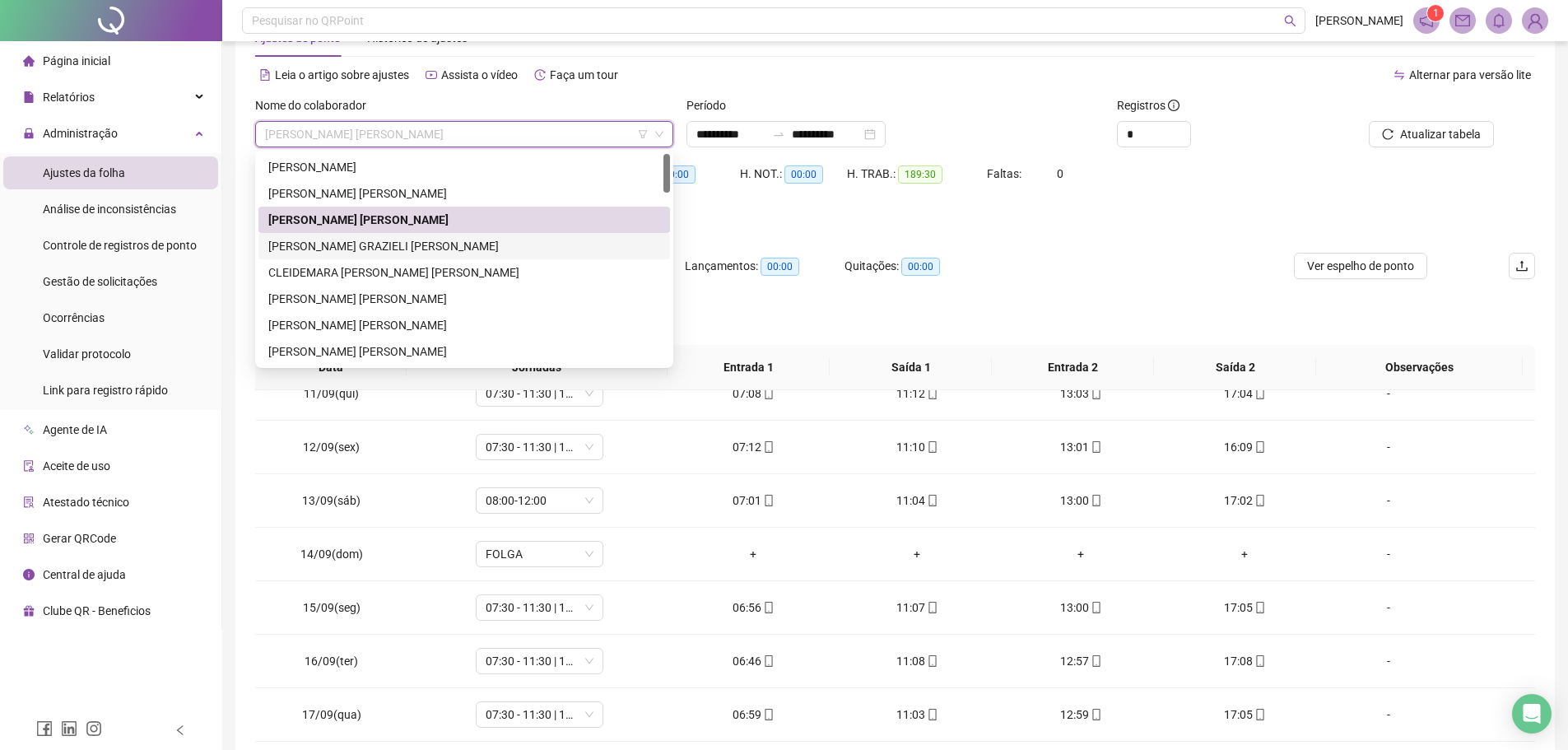
click at [321, 244] on div "[PERSON_NAME] GRAZIELI [PERSON_NAME]" at bounding box center [464, 246] width 392 height 18
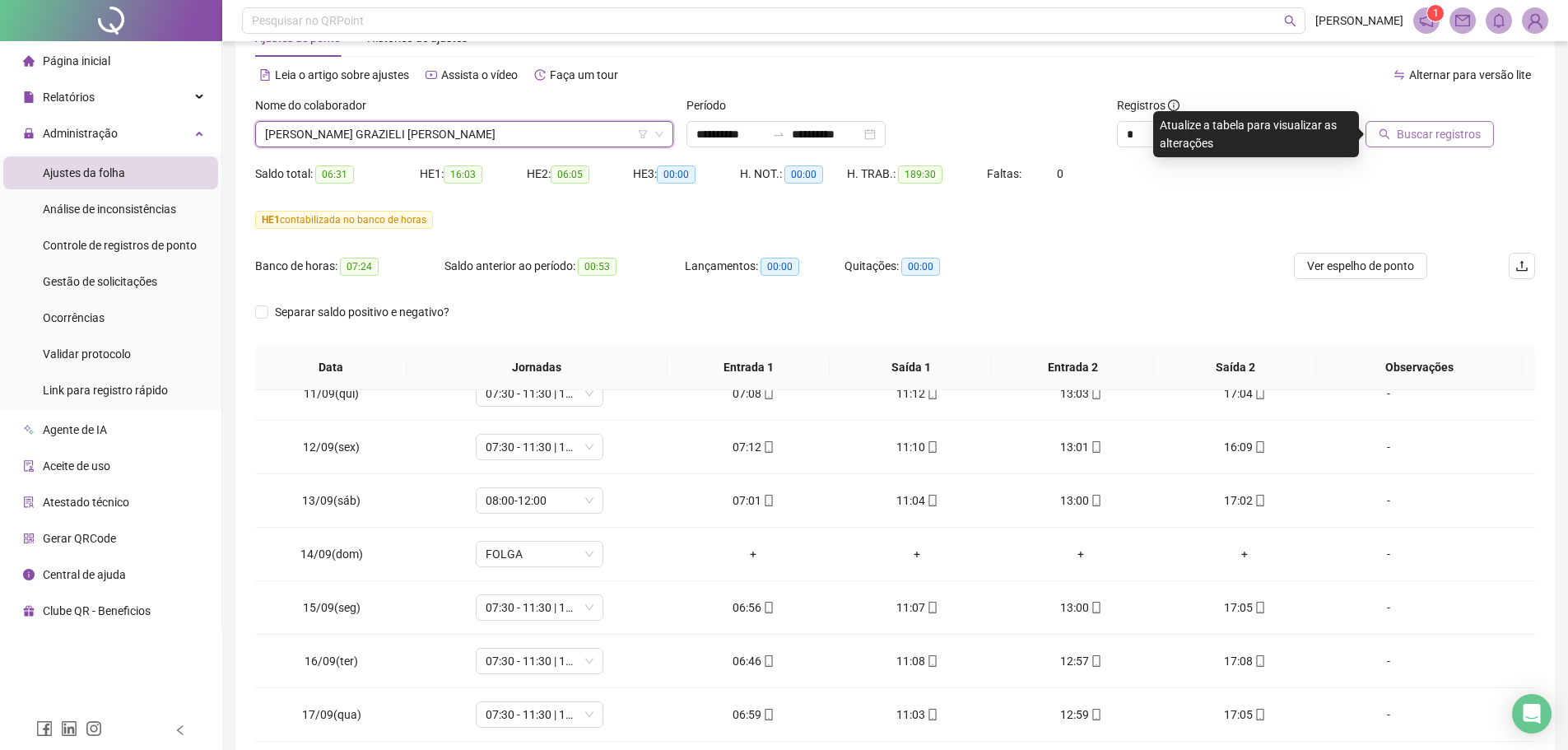
click at [1264, 137] on span "Buscar registros" at bounding box center [1440, 134] width 84 height 18
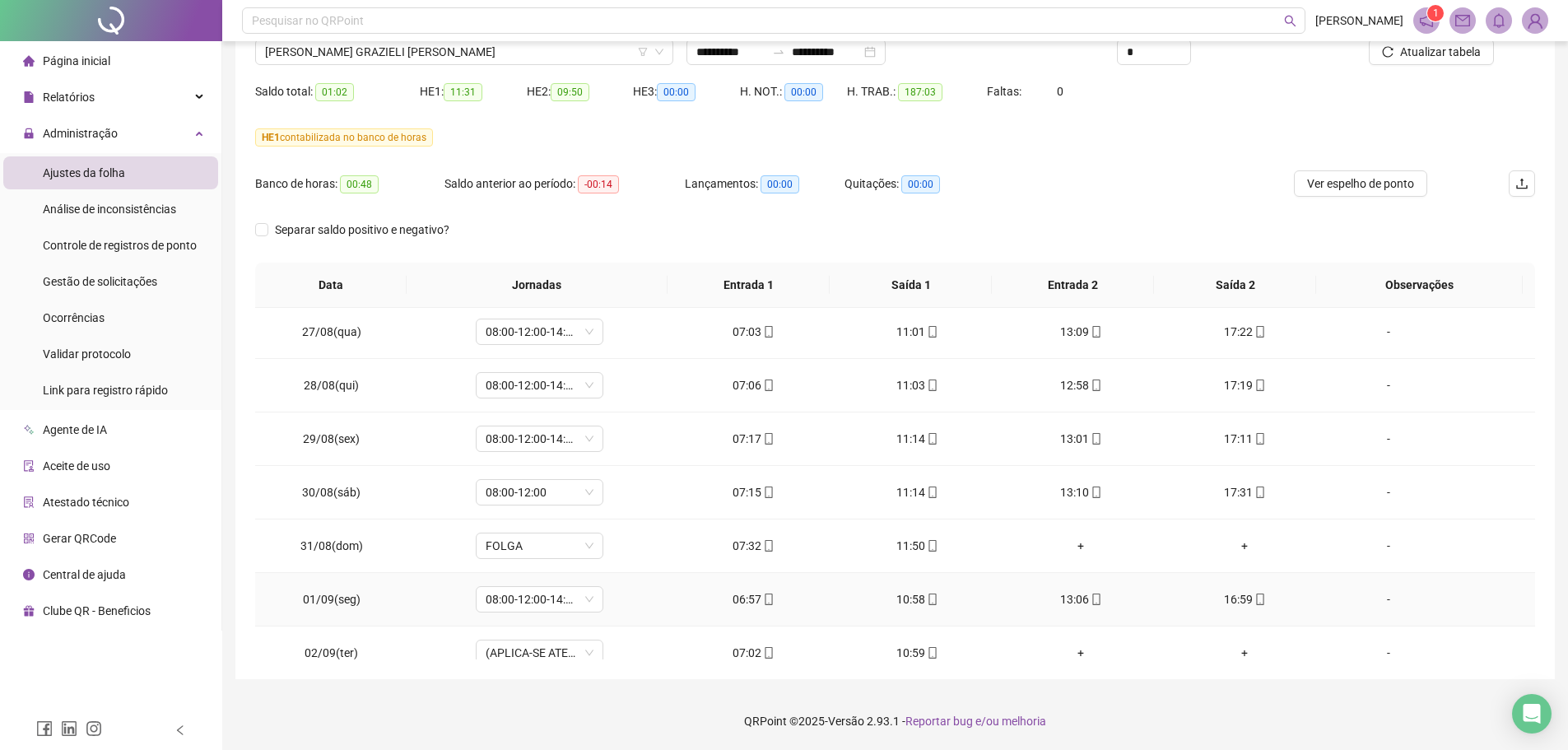
scroll to position [0, 0]
click at [372, 56] on span "[PERSON_NAME] GRAZIELI [PERSON_NAME]" at bounding box center [464, 52] width 398 height 25
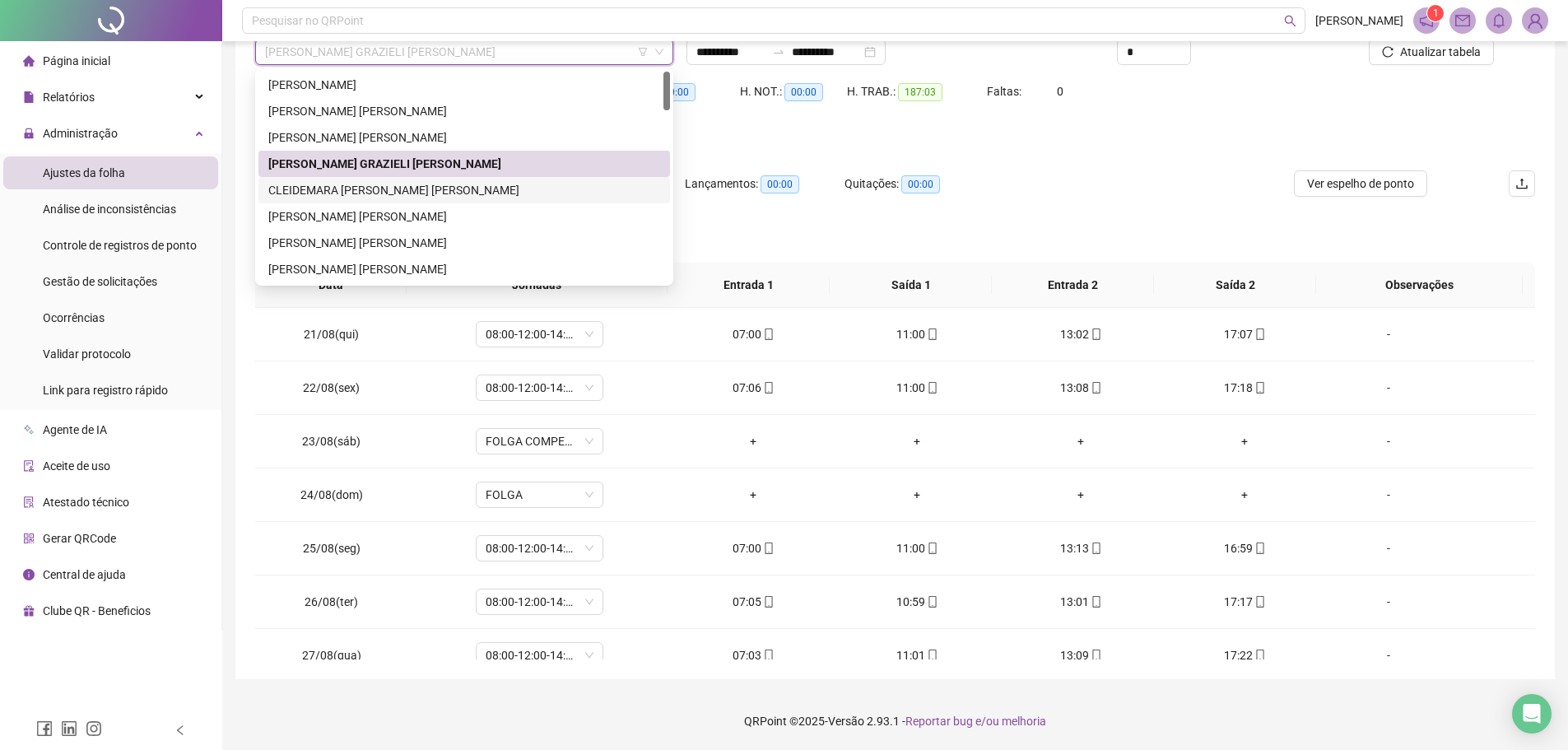
click at [328, 191] on div "CLEIDEMARA [PERSON_NAME] [PERSON_NAME]" at bounding box center [464, 190] width 392 height 18
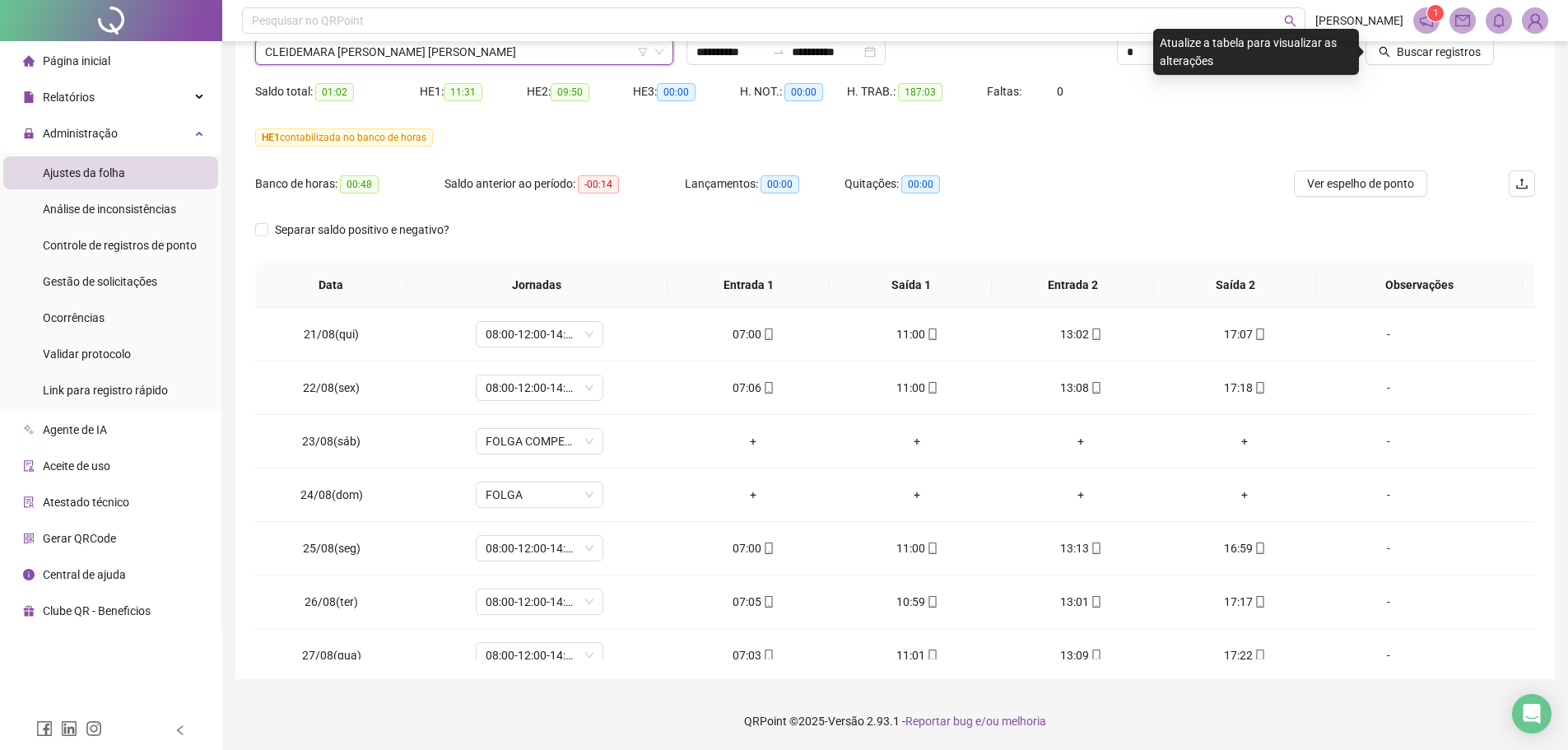
click at [1264, 66] on div "Buscar registros" at bounding box center [1434, 46] width 215 height 64
click at [1264, 60] on span "Buscar registros" at bounding box center [1440, 52] width 84 height 18
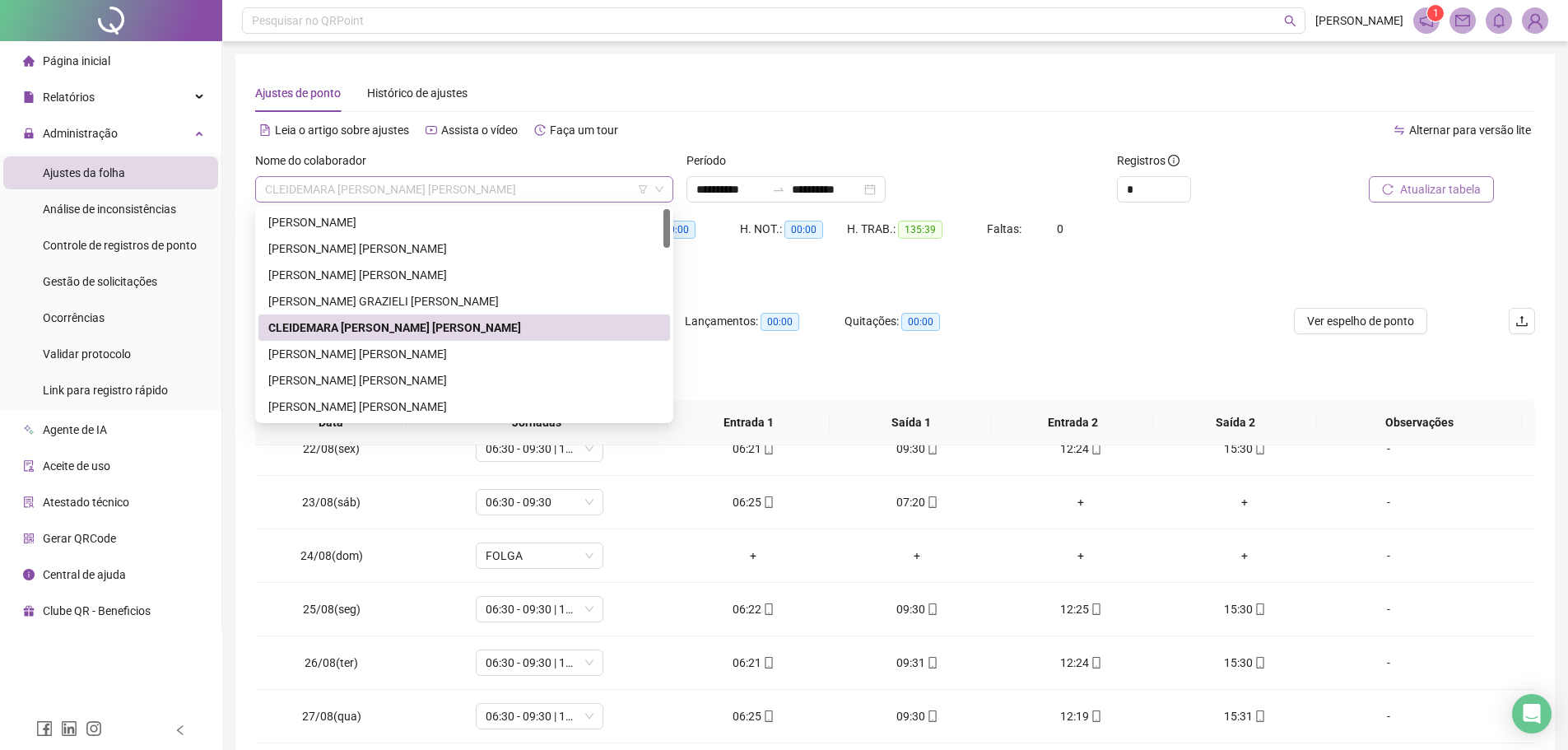
click at [436, 193] on span "CLEIDEMARA [PERSON_NAME] [PERSON_NAME]" at bounding box center [464, 189] width 398 height 25
click at [334, 348] on div "[PERSON_NAME] [PERSON_NAME]" at bounding box center [464, 353] width 392 height 18
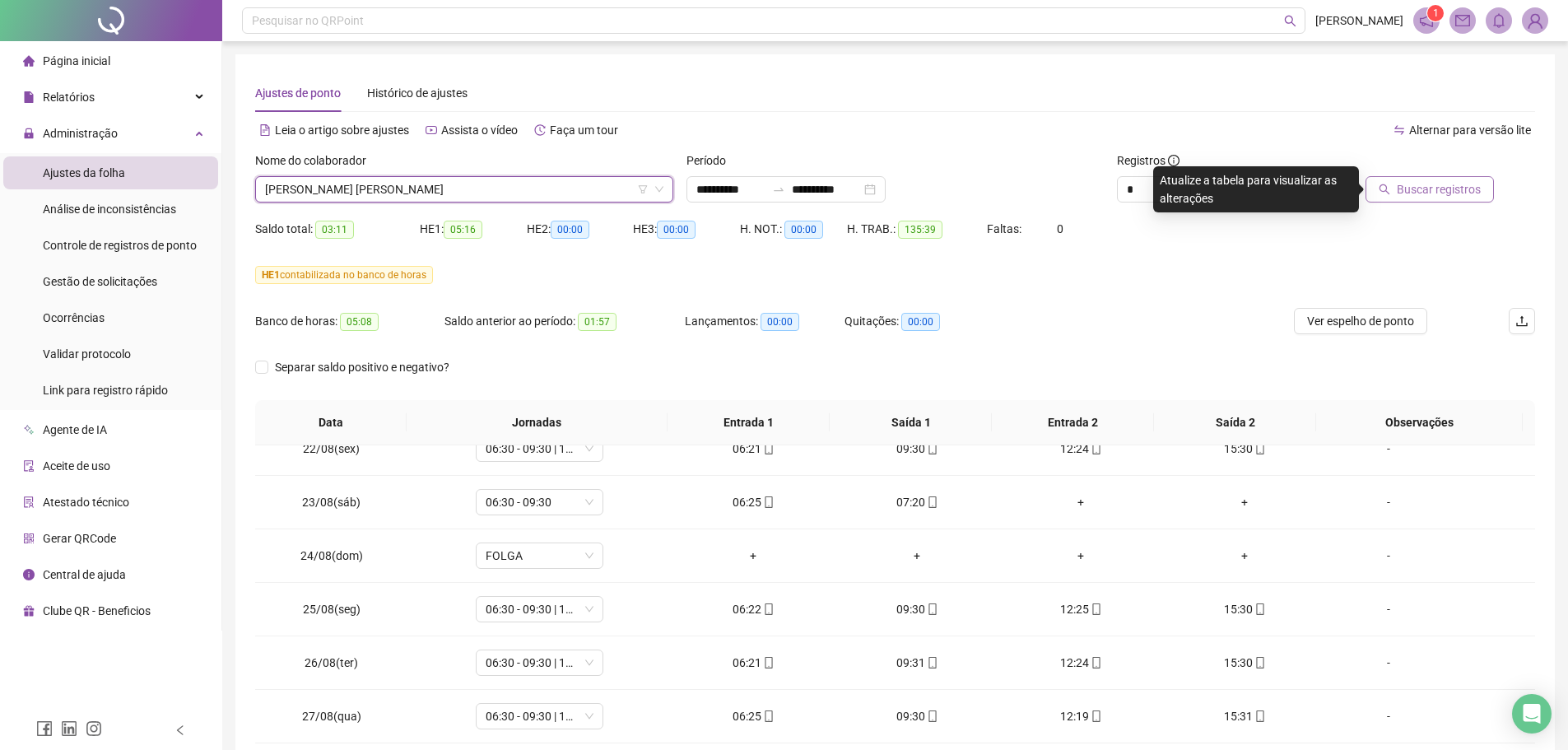
click at [348, 193] on span "[PERSON_NAME] [PERSON_NAME]" at bounding box center [464, 189] width 398 height 25
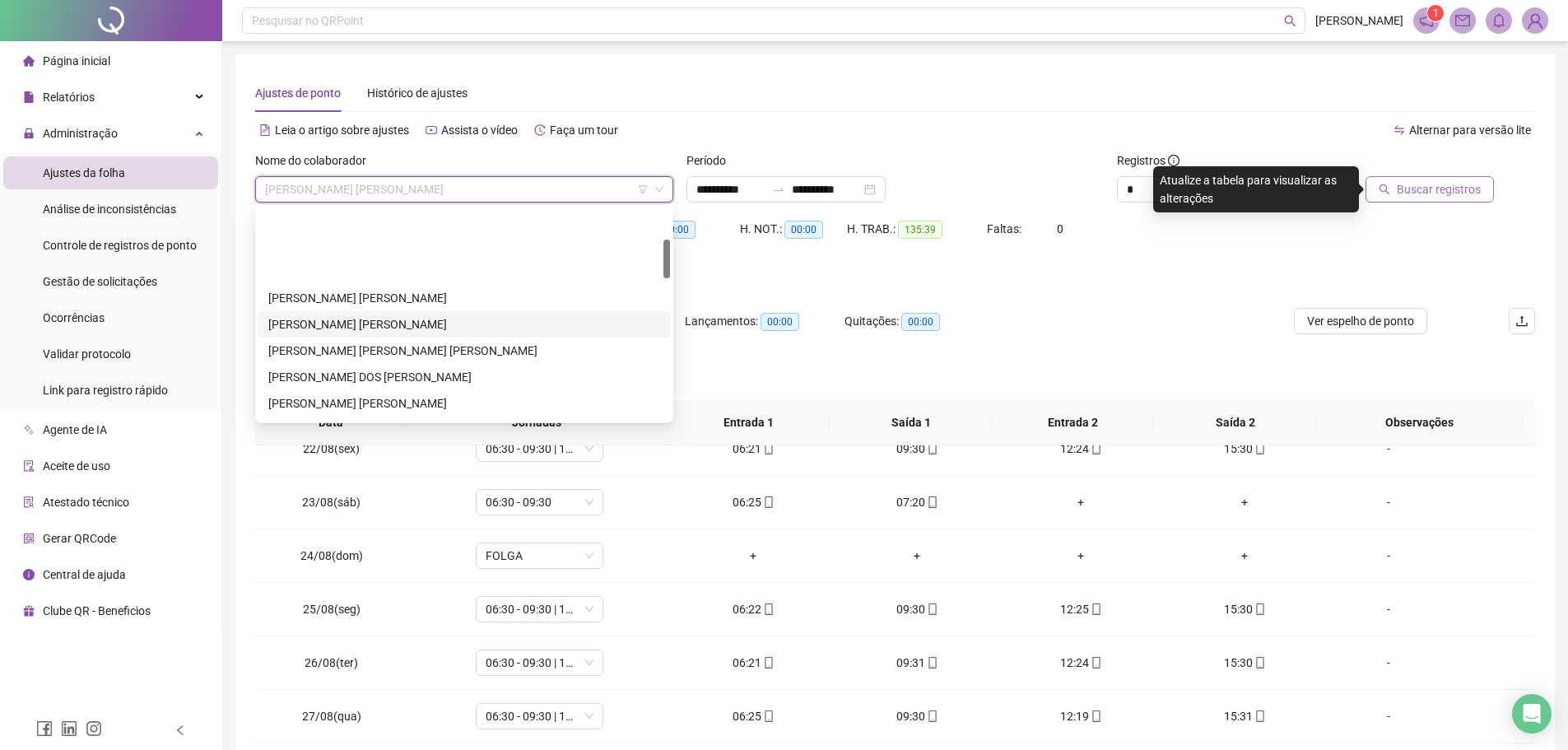
scroll to position [164, 0]
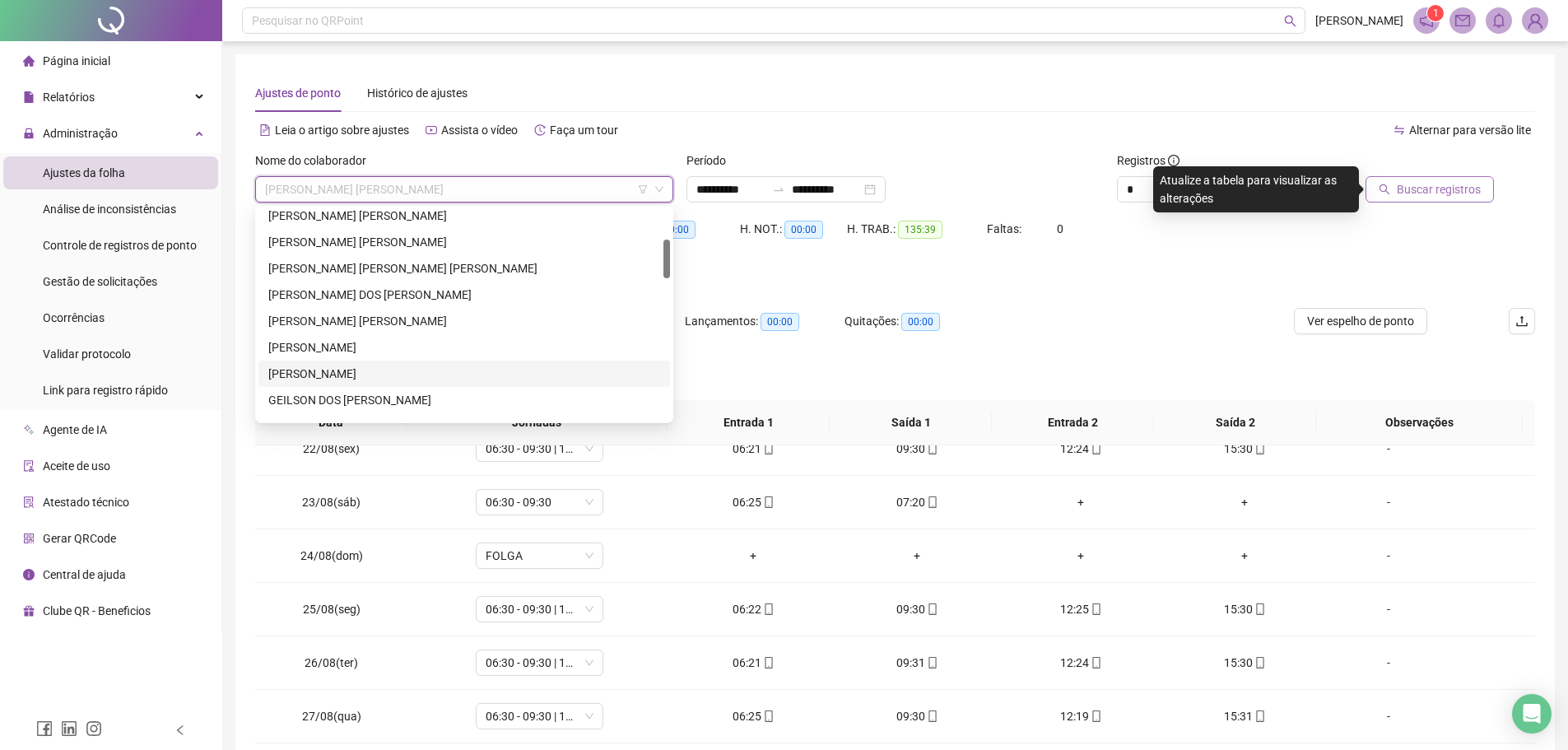
click at [321, 368] on div "[PERSON_NAME]" at bounding box center [464, 374] width 392 height 18
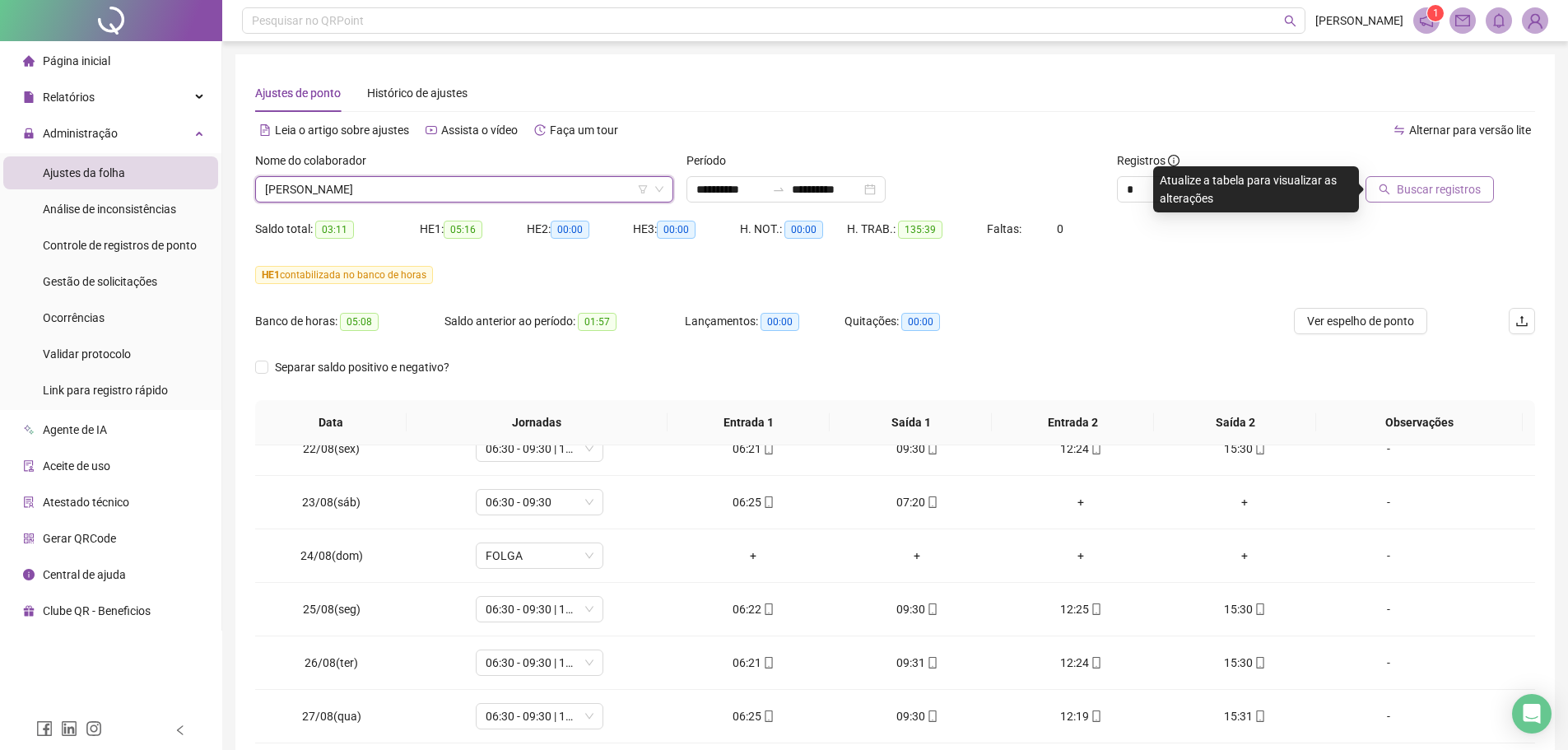
click at [1264, 199] on button "Buscar registros" at bounding box center [1430, 189] width 128 height 26
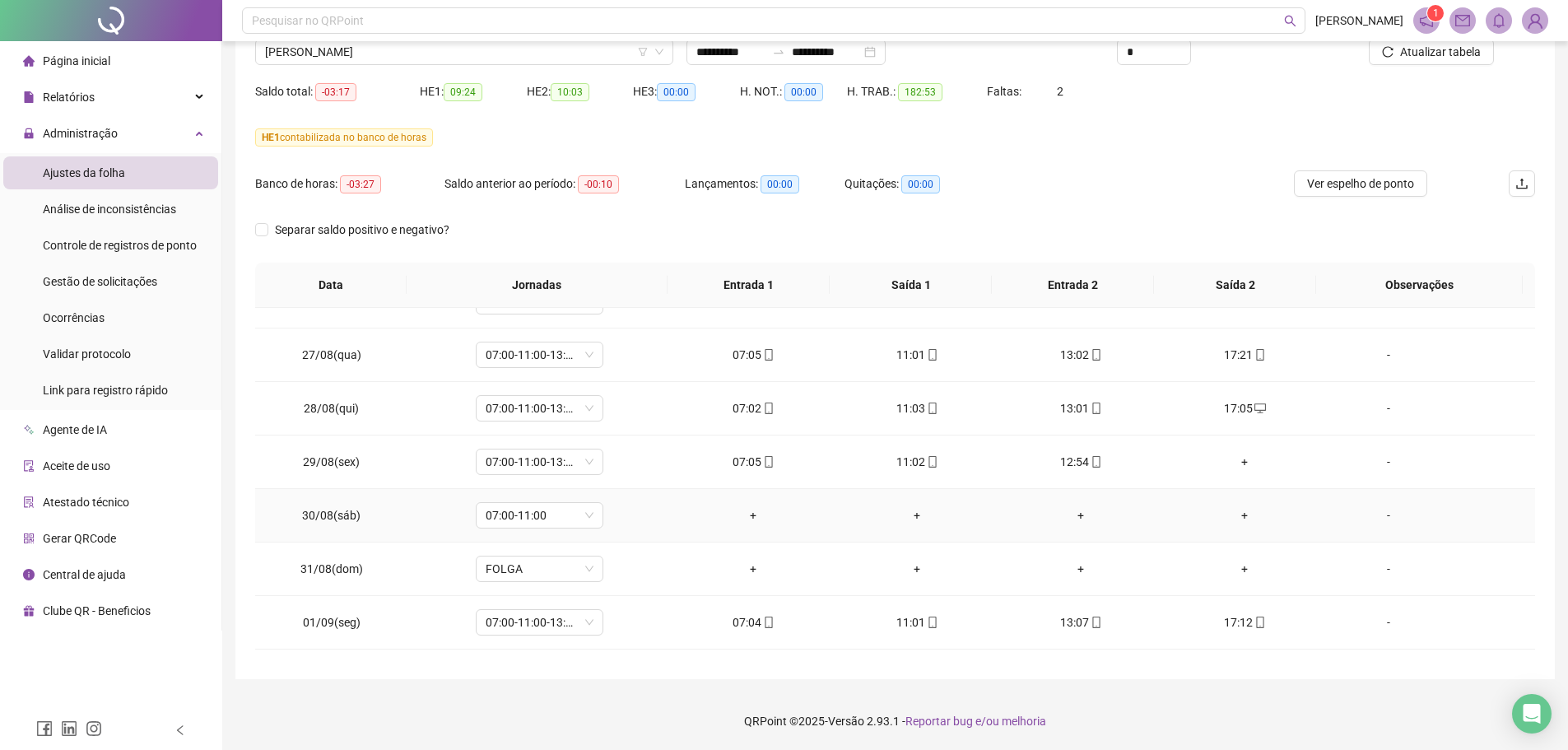
scroll to position [330, 0]
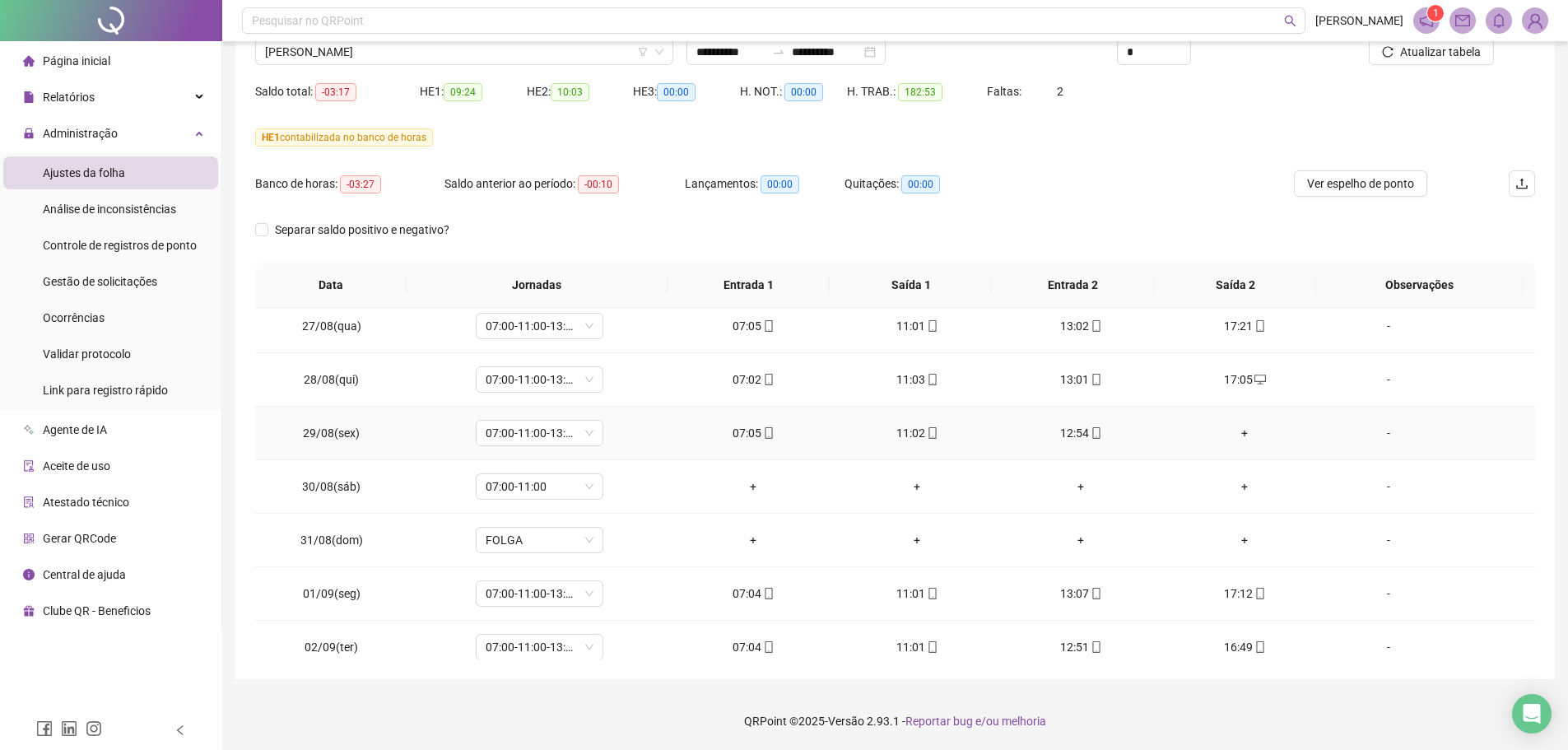
click at [1235, 436] on div "+" at bounding box center [1245, 433] width 137 height 18
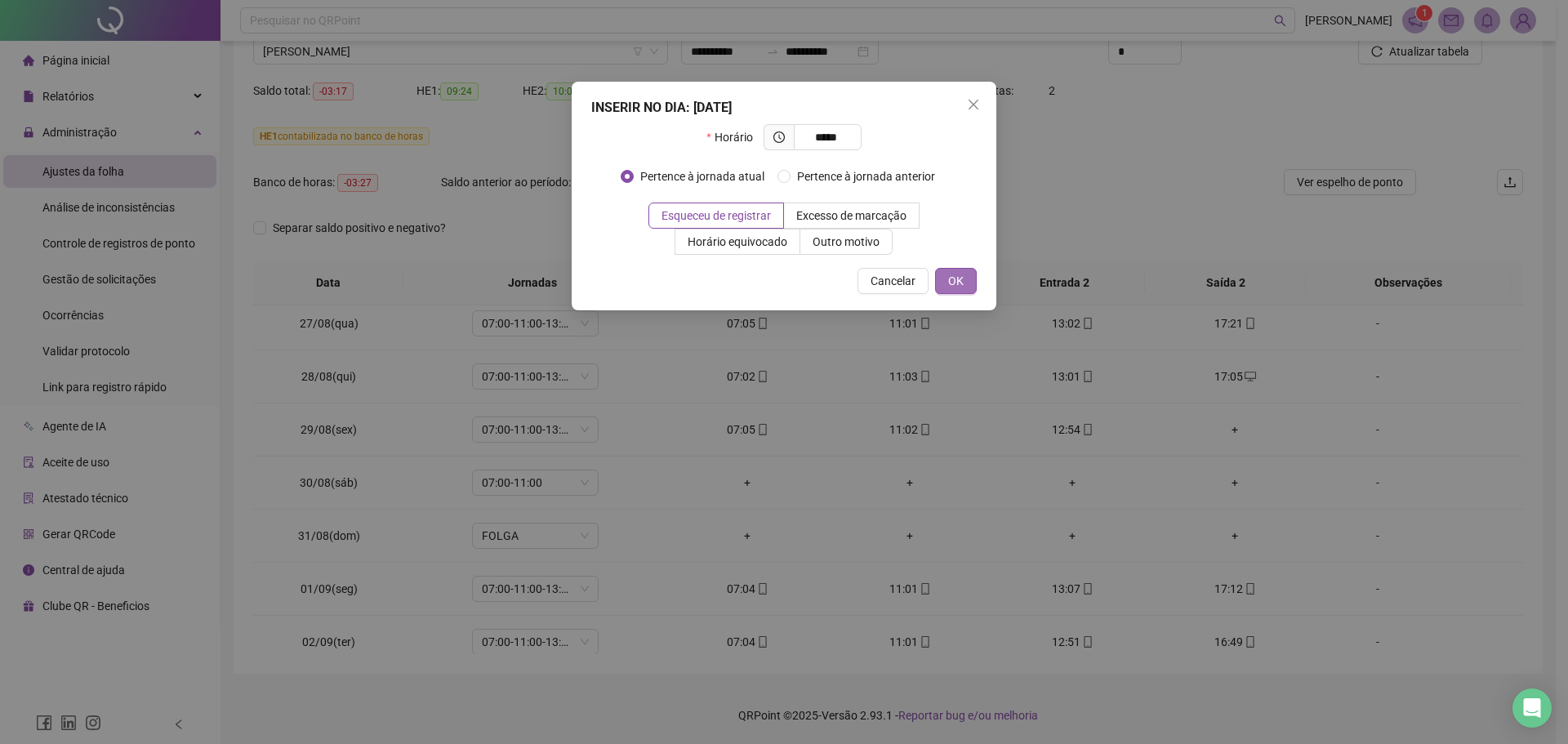
type input "*****"
click at [957, 282] on span "OK" at bounding box center [956, 281] width 16 height 18
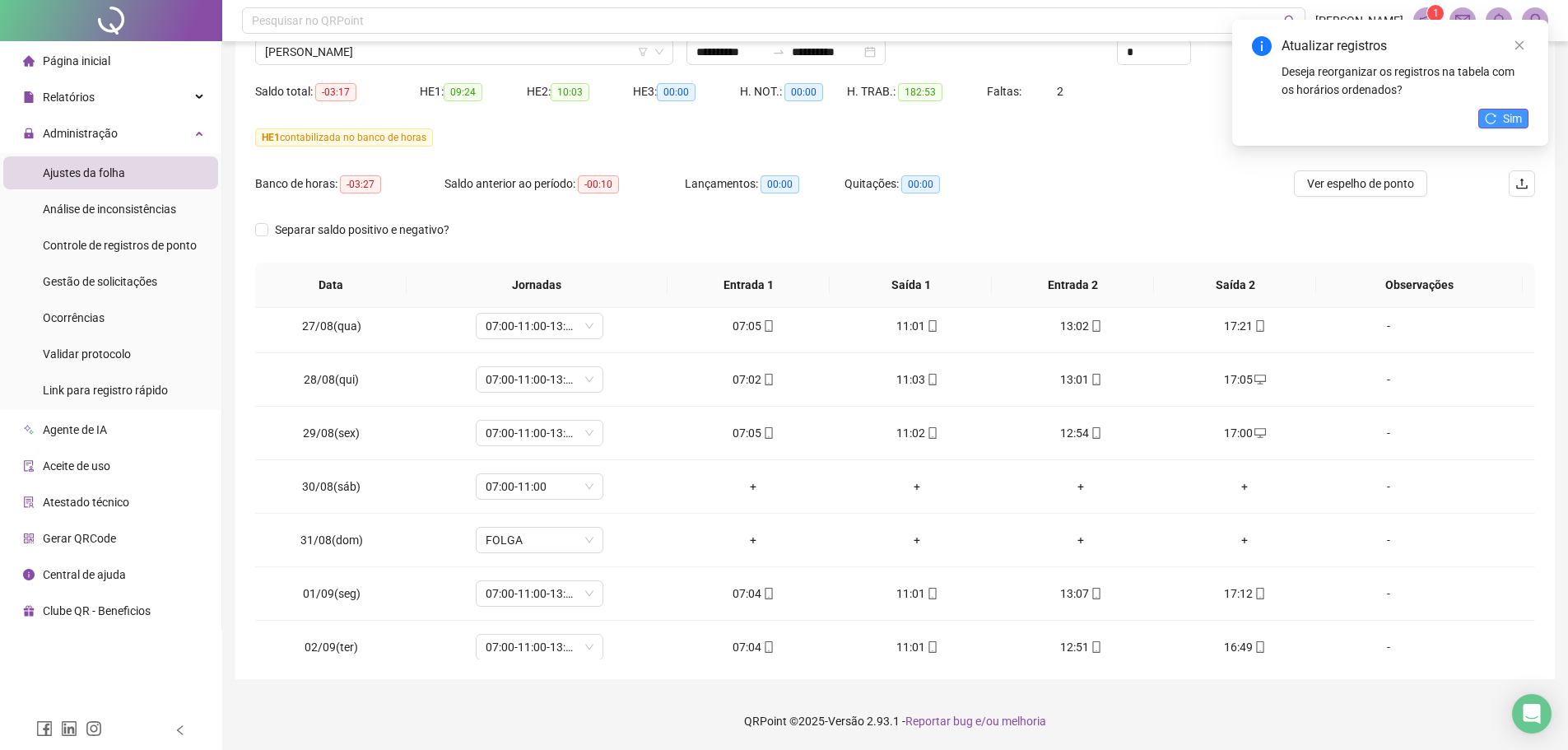
click at [1264, 114] on button "Sim" at bounding box center [1503, 119] width 50 height 19
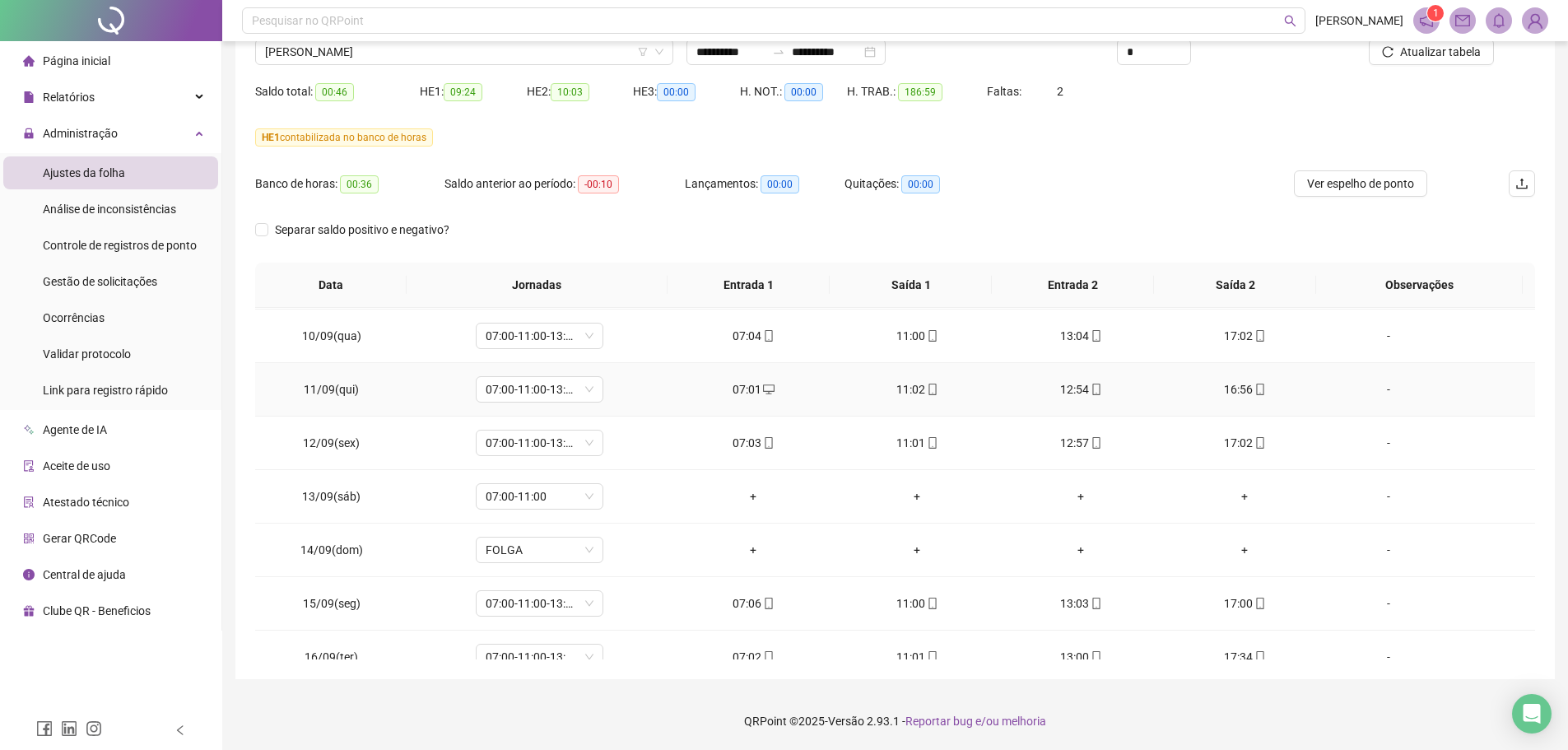
scroll to position [1147, 0]
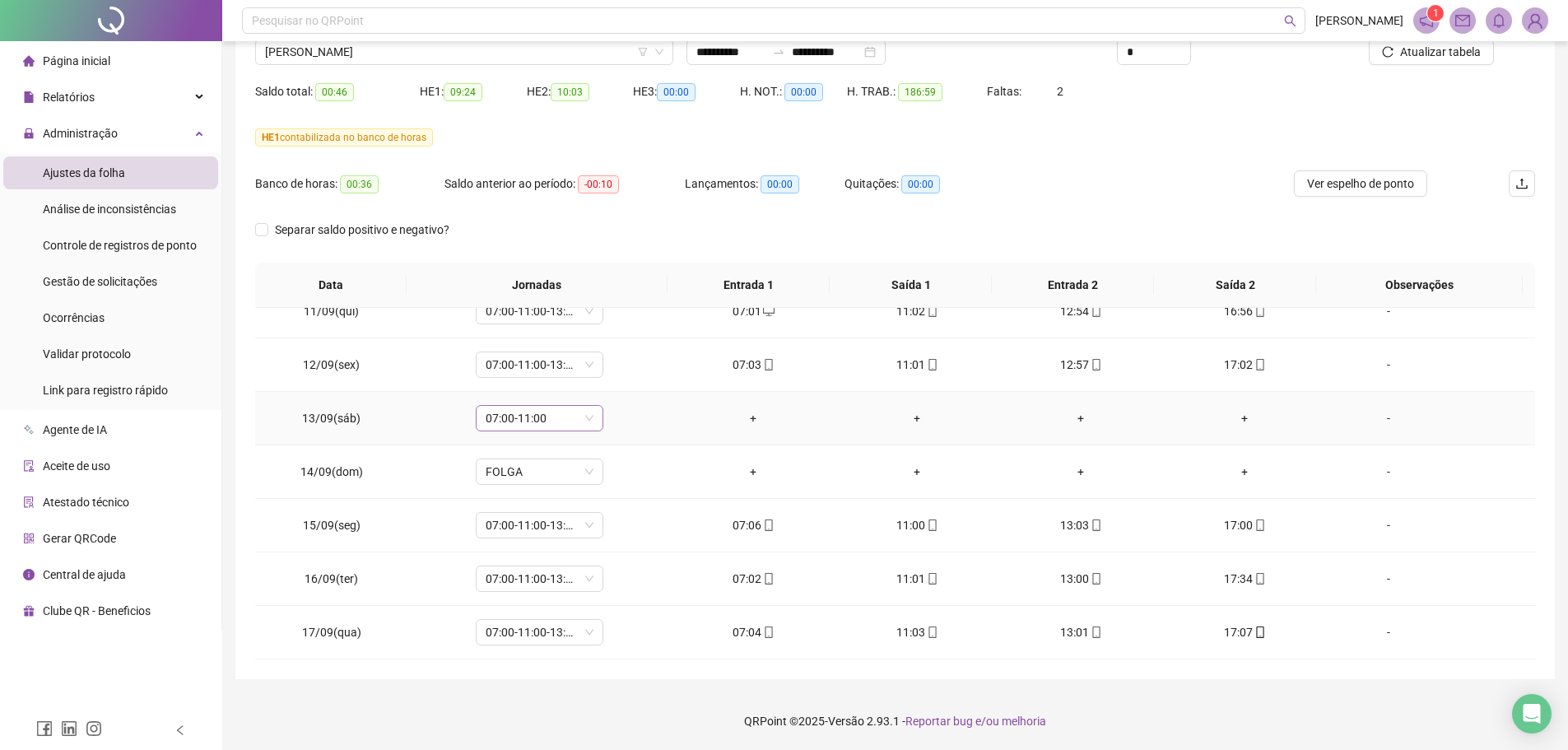
click at [580, 417] on span "07:00-11:00" at bounding box center [540, 419] width 108 height 25
click at [589, 572] on div "Folga compensatória" at bounding box center [566, 581] width 139 height 18
click at [613, 375] on span "Sim" at bounding box center [614, 375] width 19 height 18
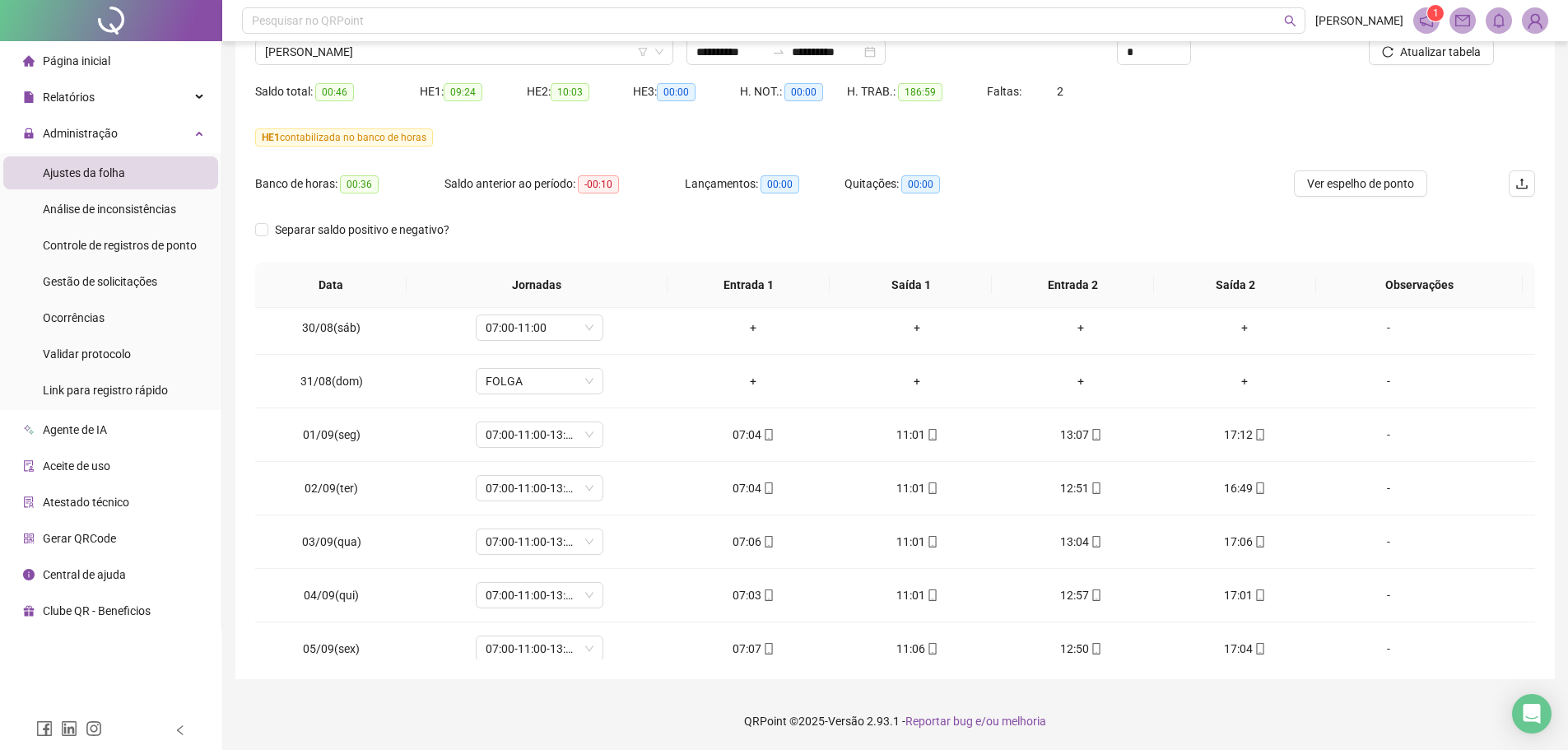
scroll to position [406, 0]
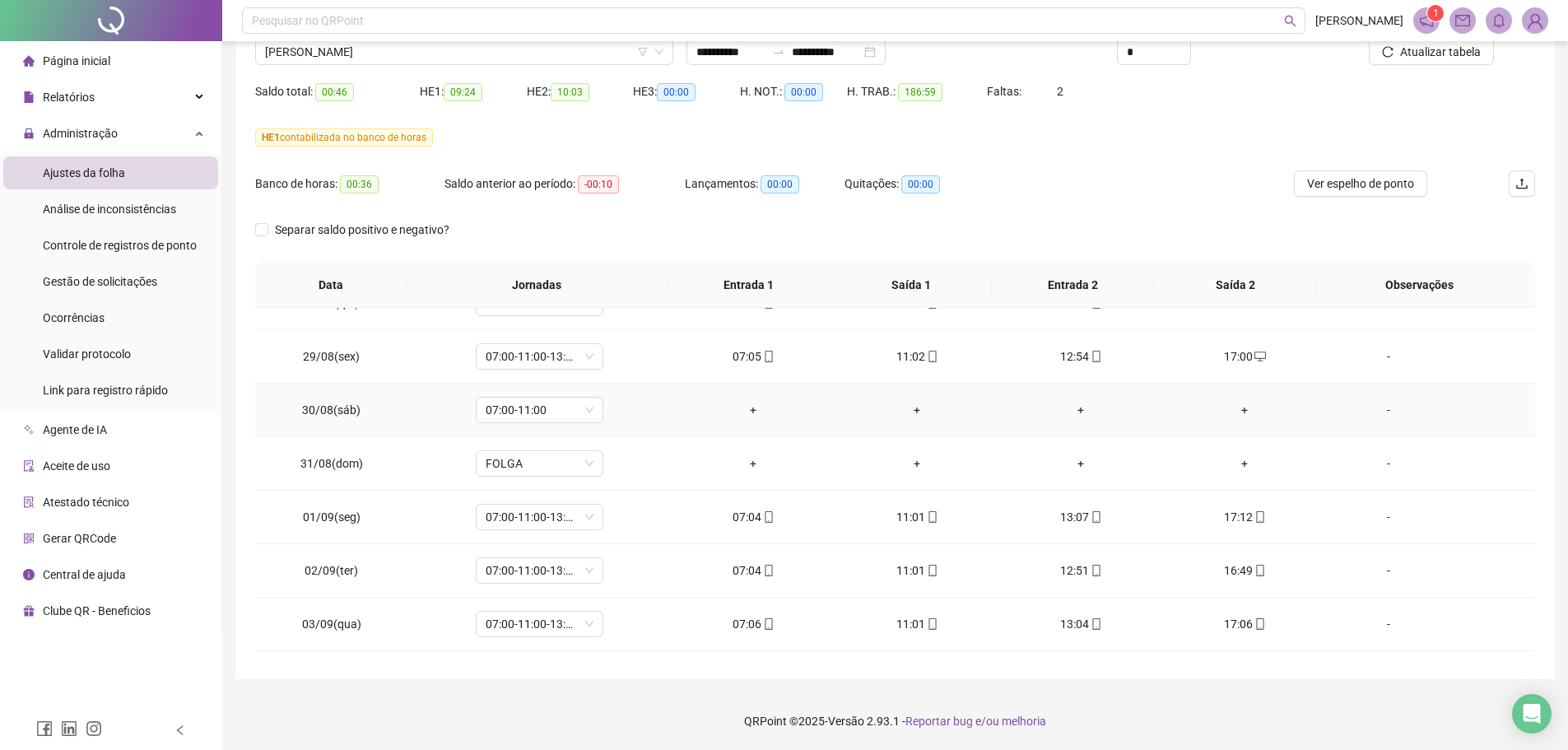
click at [583, 425] on td "07:00-11:00" at bounding box center [541, 410] width 264 height 54
click at [584, 417] on span "07:00-11:00" at bounding box center [540, 410] width 108 height 25
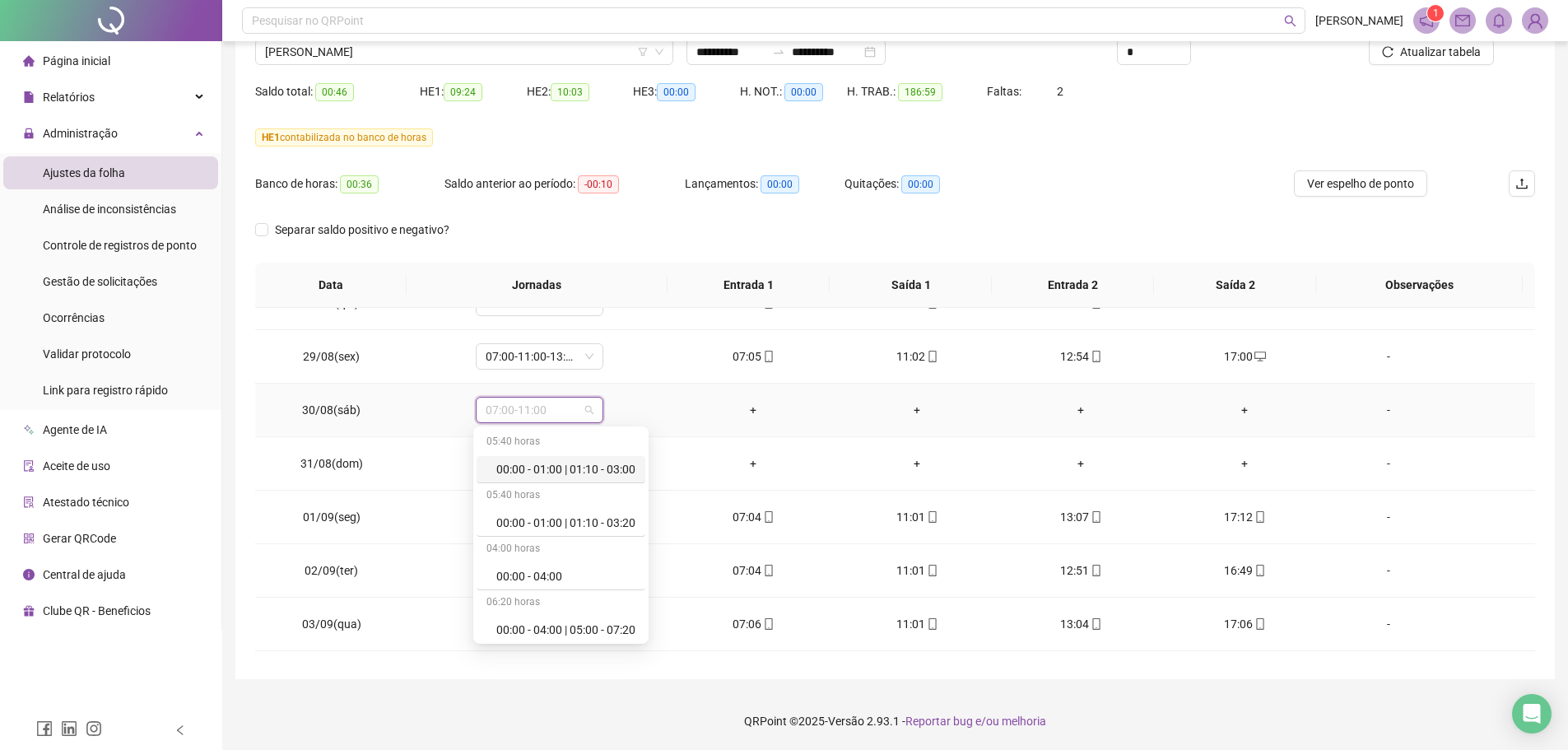
scroll to position [10388, 0]
click at [587, 572] on div "Folga compensatória" at bounding box center [566, 573] width 139 height 18
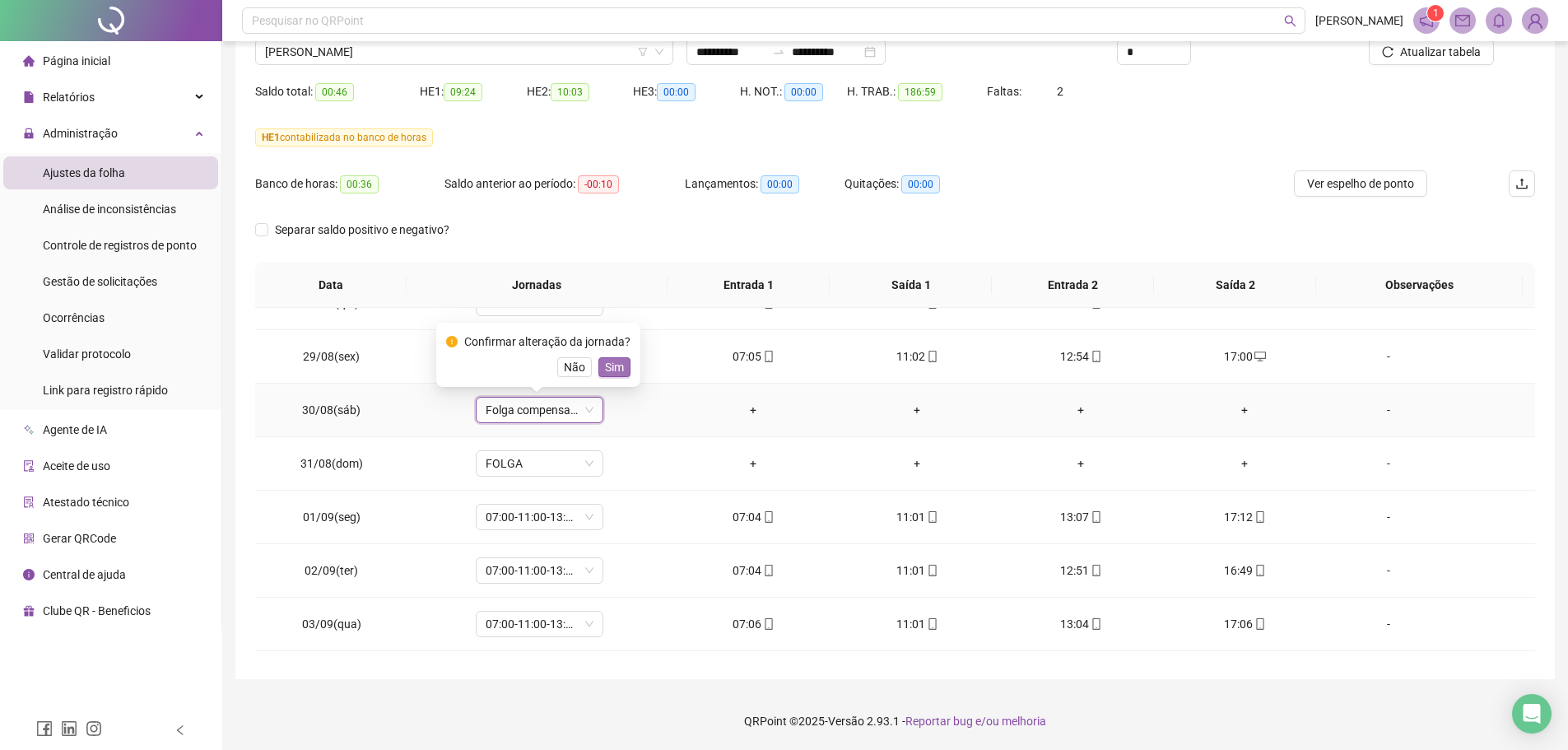
click at [615, 371] on span "Sim" at bounding box center [614, 367] width 19 height 18
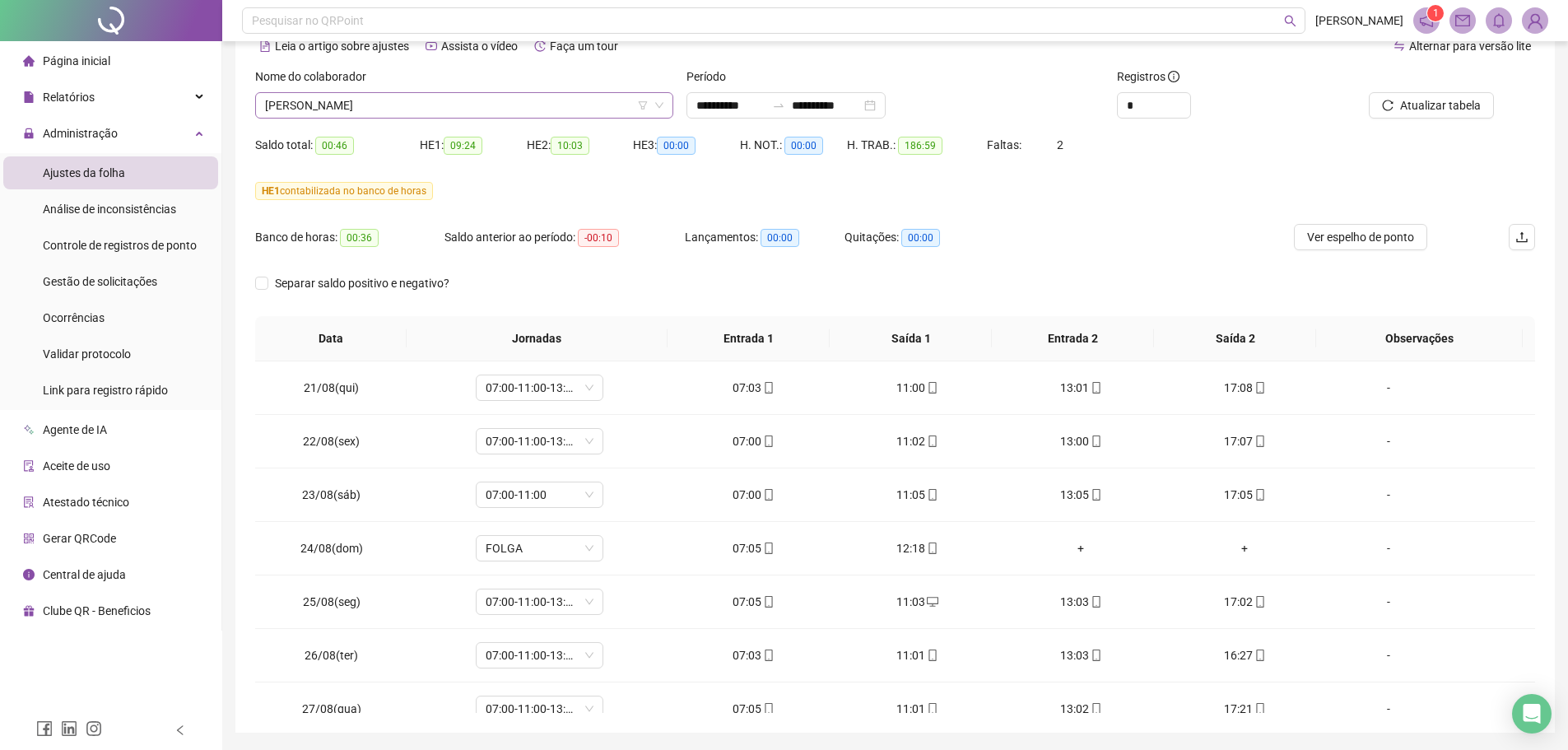
scroll to position [55, 0]
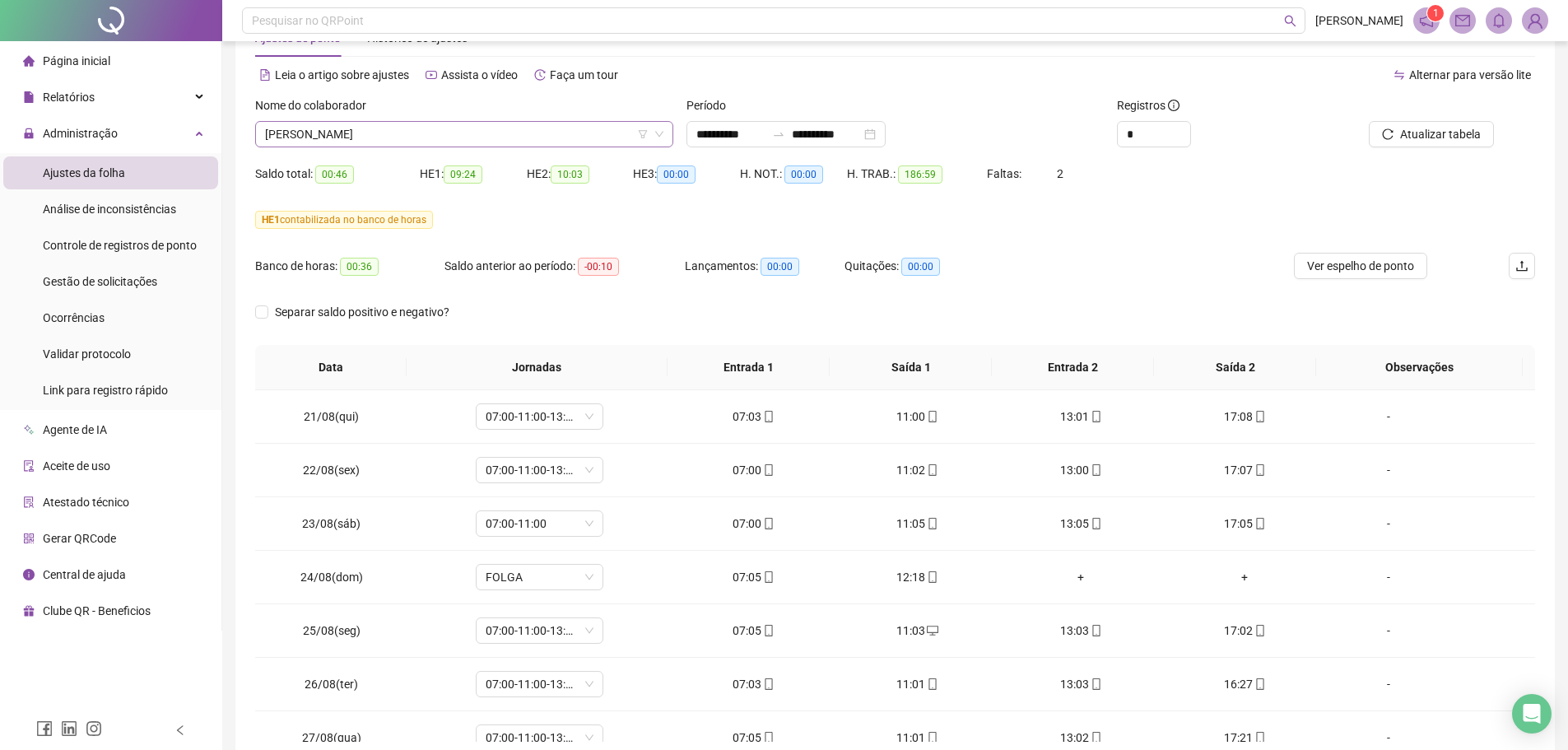
click at [386, 133] on span "[PERSON_NAME]" at bounding box center [464, 135] width 398 height 25
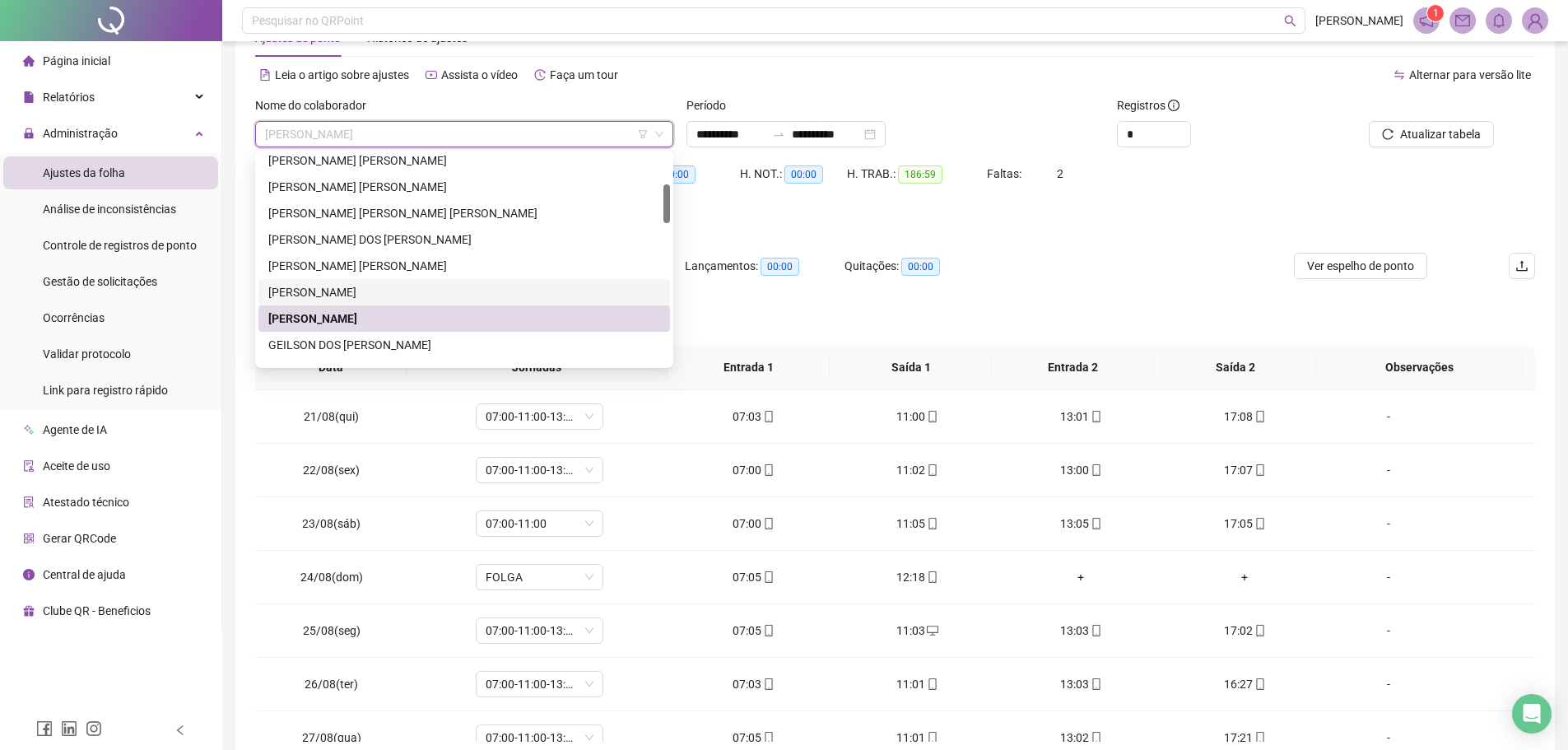
scroll to position [247, 0]
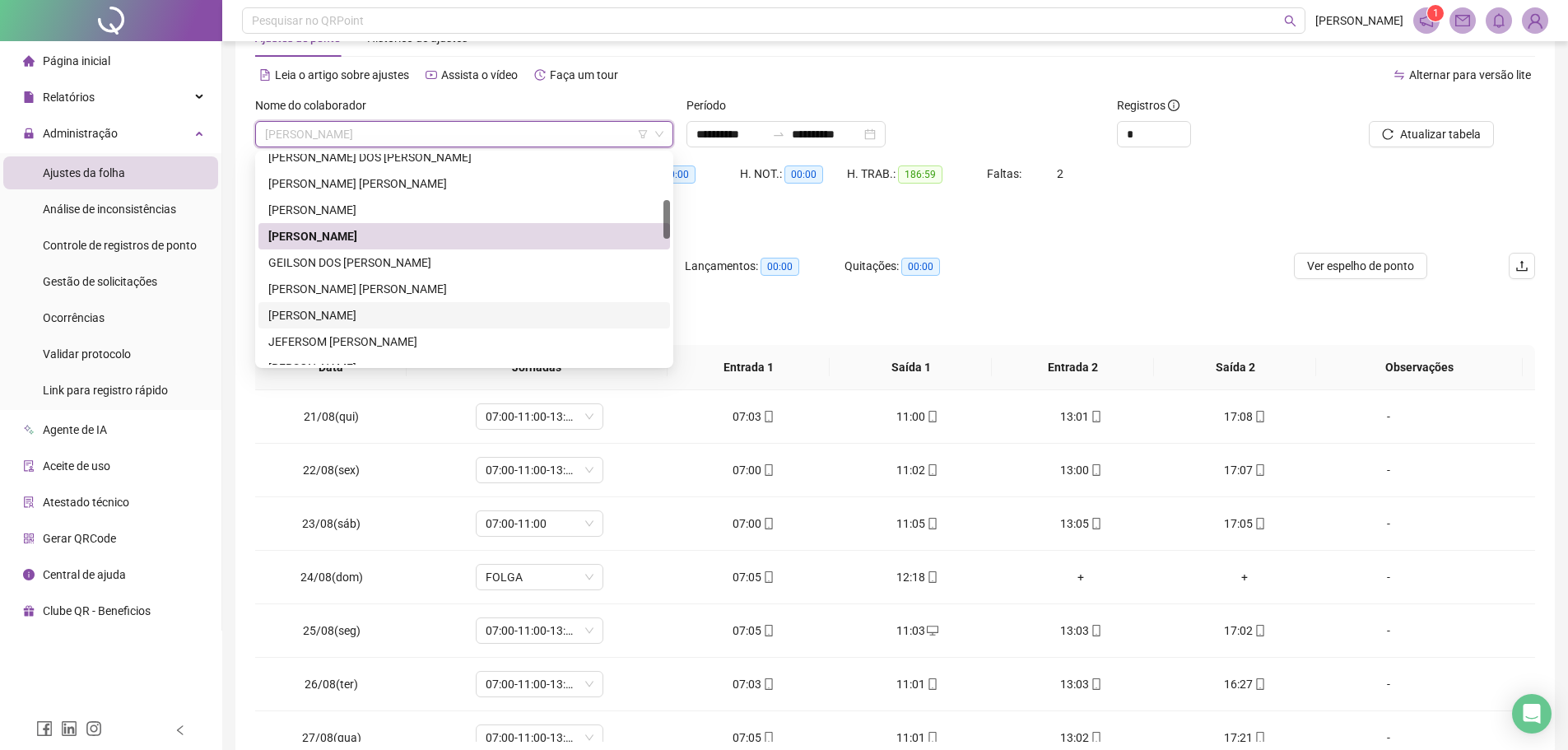
click at [338, 315] on div "[PERSON_NAME]" at bounding box center [464, 315] width 392 height 18
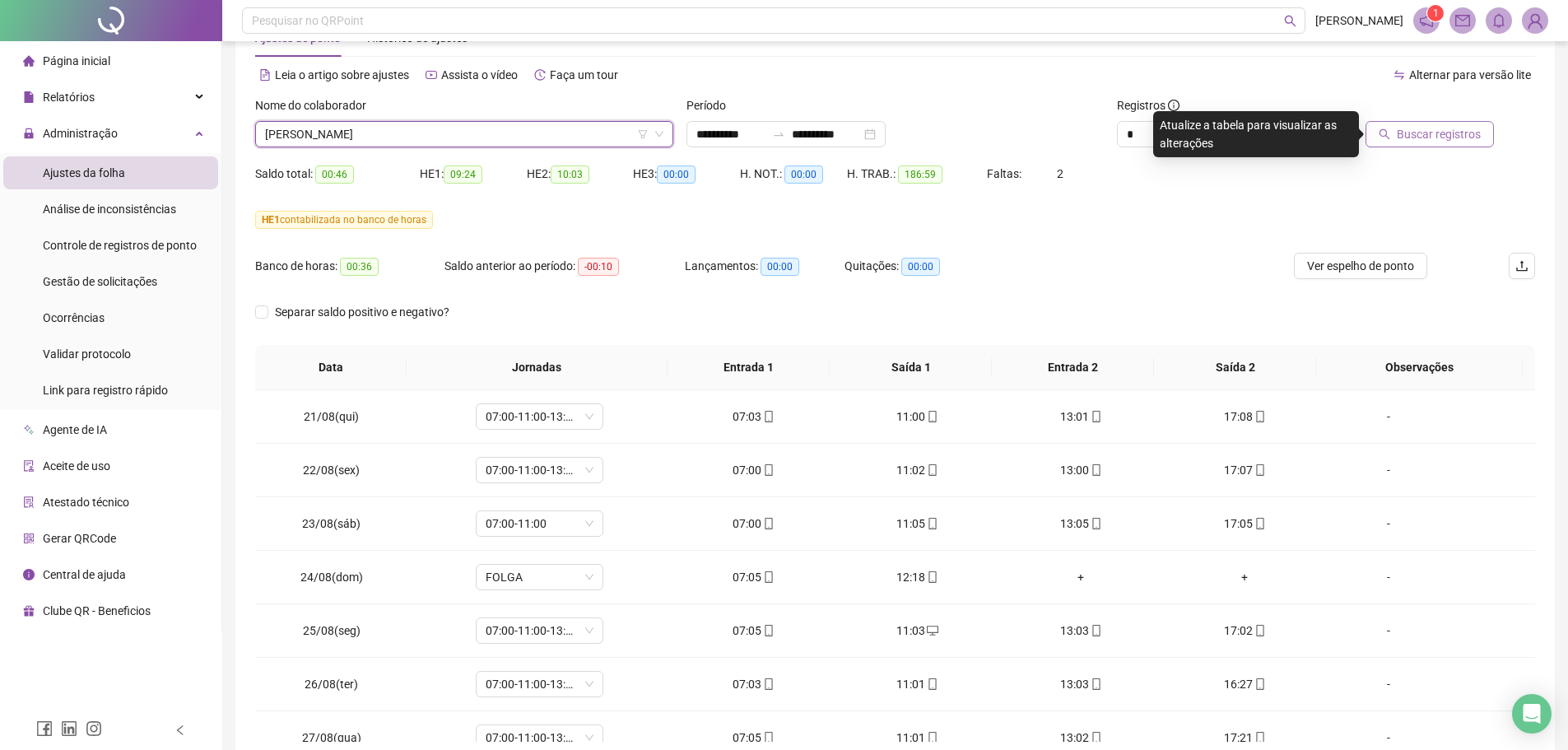
click at [1264, 131] on button "Buscar registros" at bounding box center [1430, 135] width 128 height 26
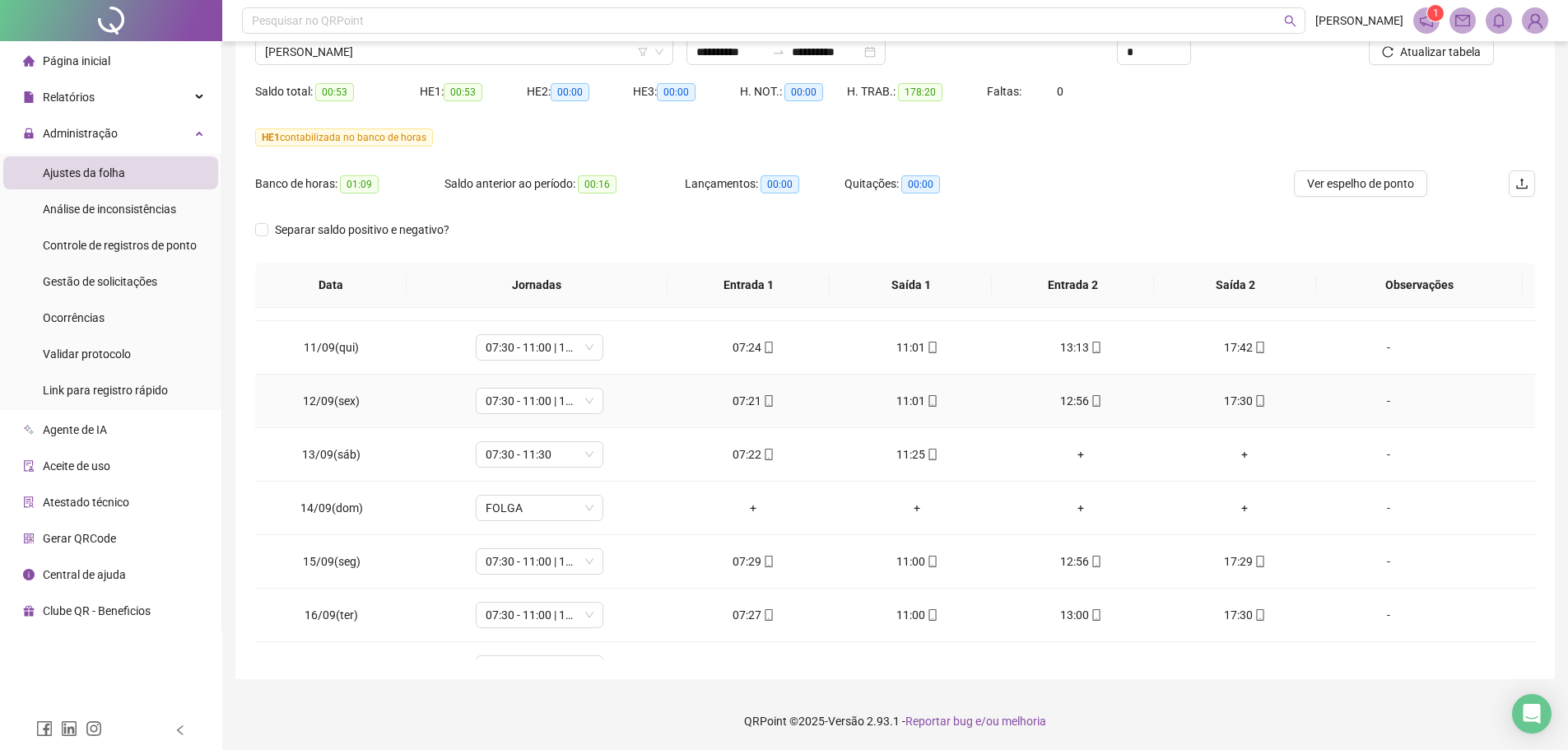
scroll to position [1147, 0]
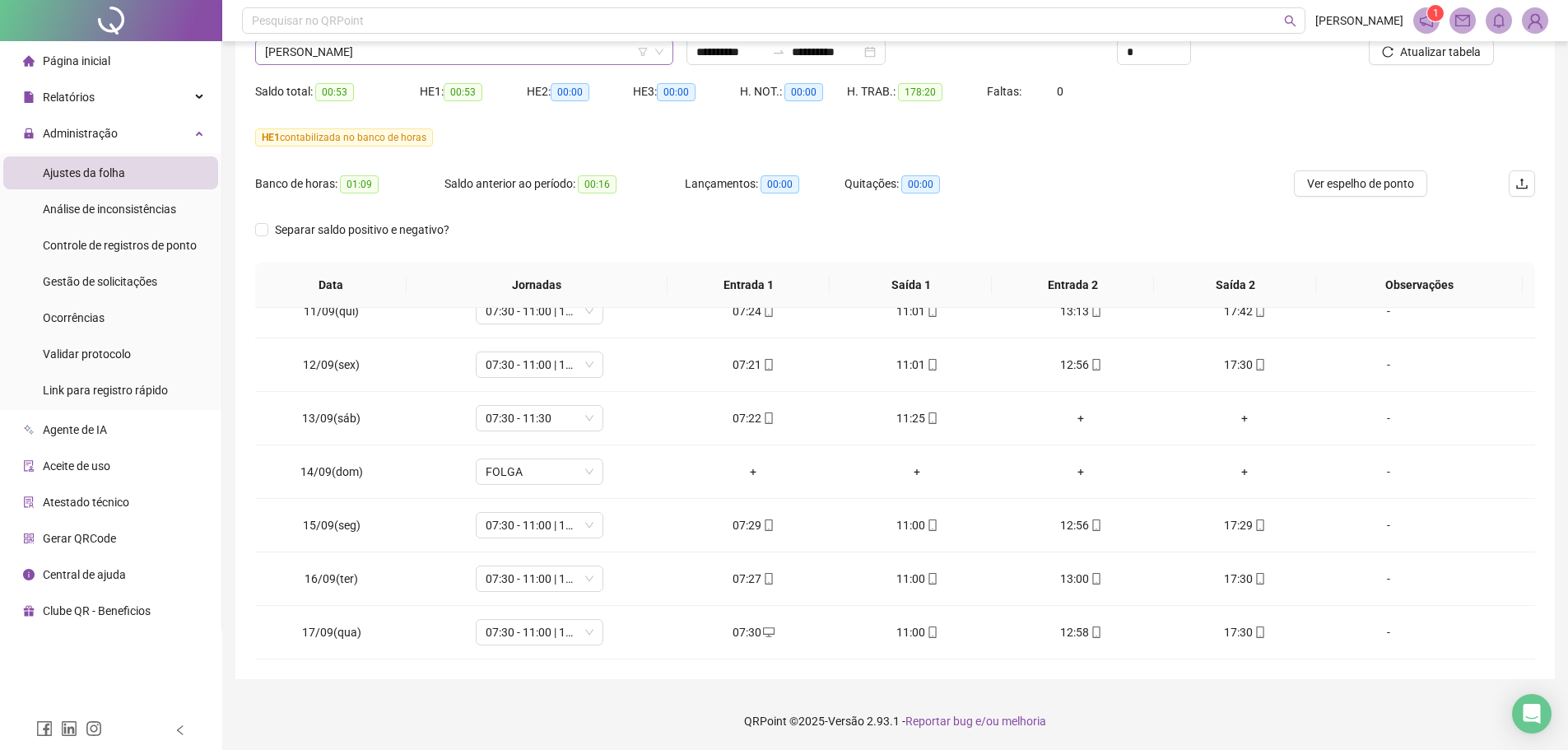
click at [401, 59] on span "[PERSON_NAME]" at bounding box center [464, 52] width 398 height 25
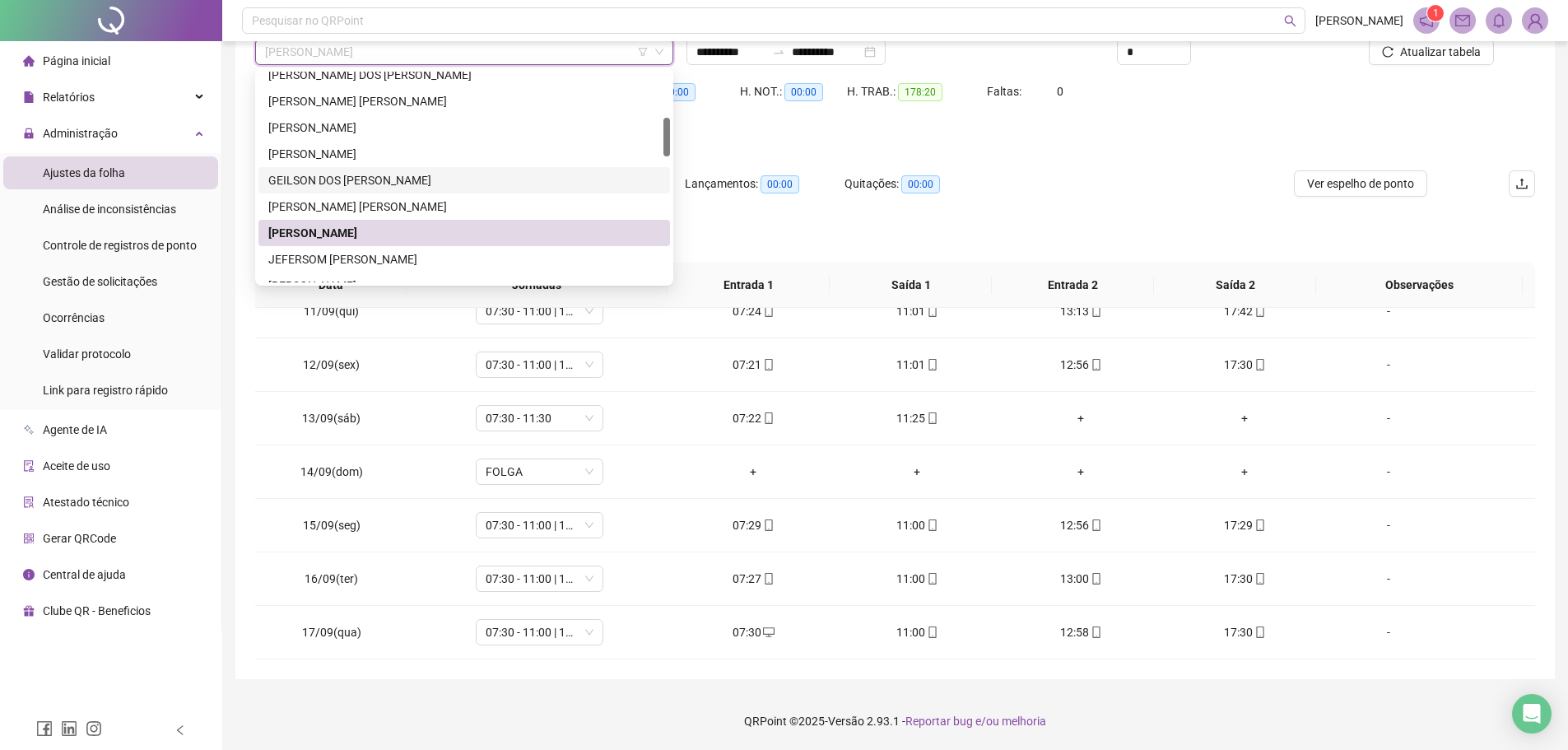
scroll to position [330, 0]
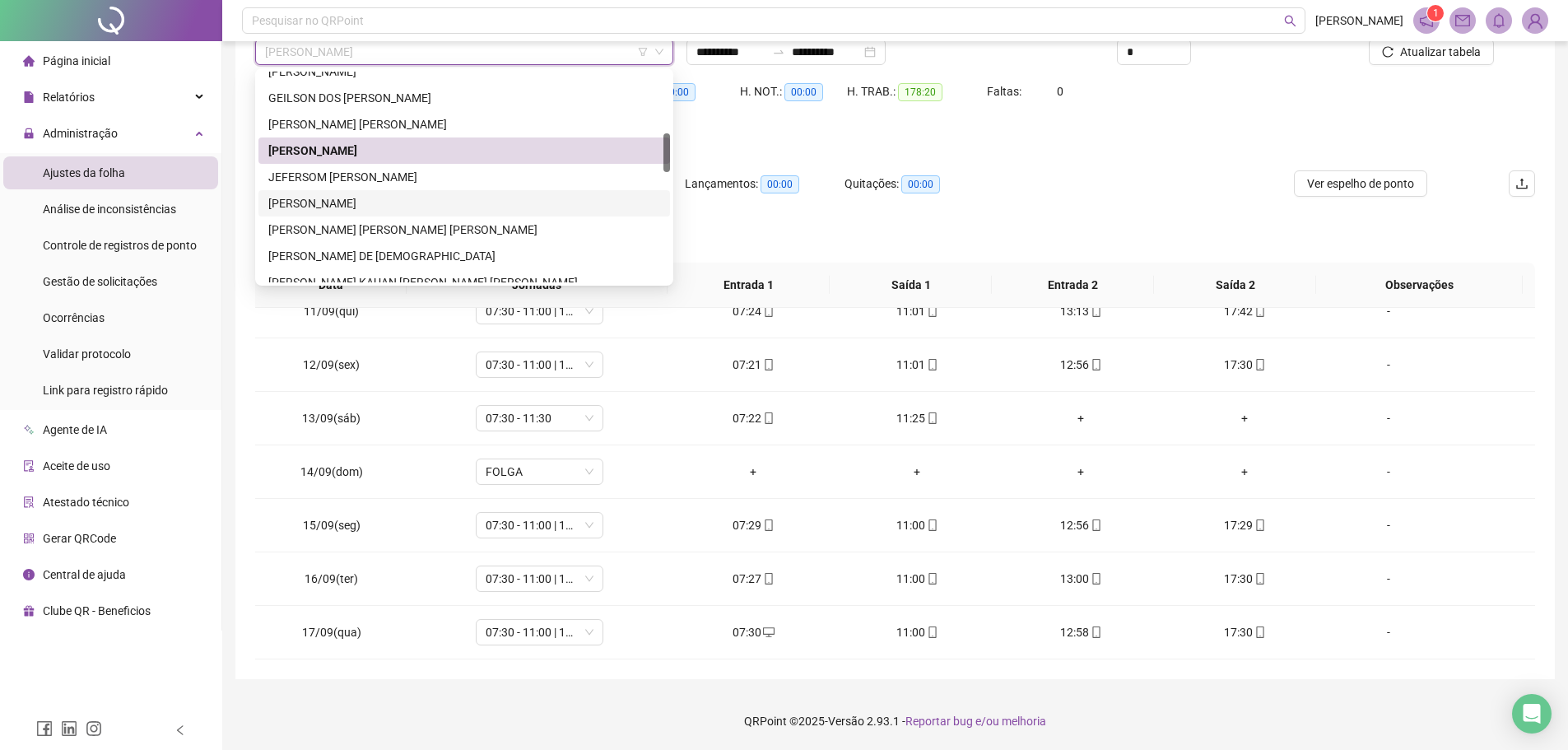
click at [322, 203] on div "[PERSON_NAME]" at bounding box center [464, 203] width 392 height 18
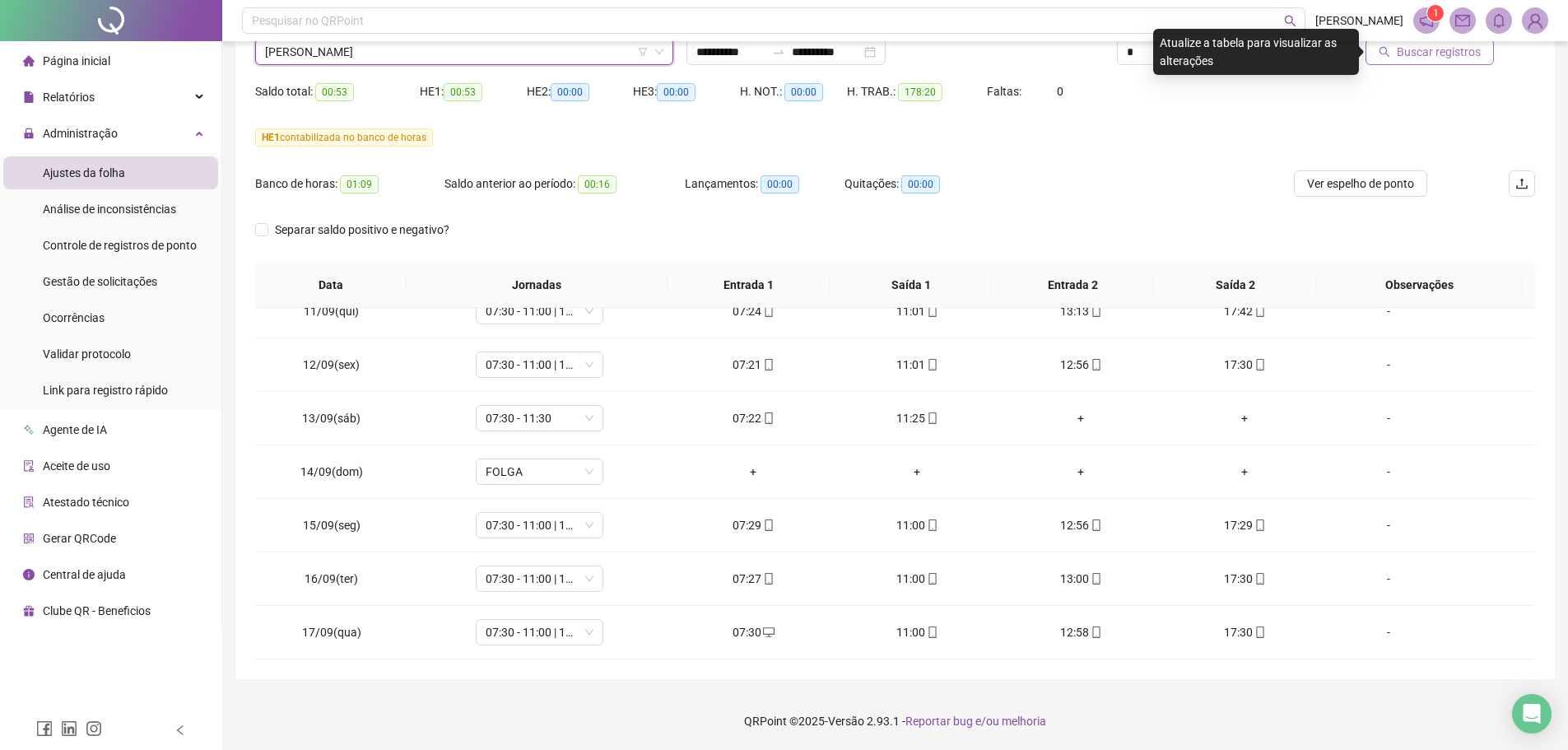
click at [1264, 63] on button "Buscar registros" at bounding box center [1430, 52] width 128 height 26
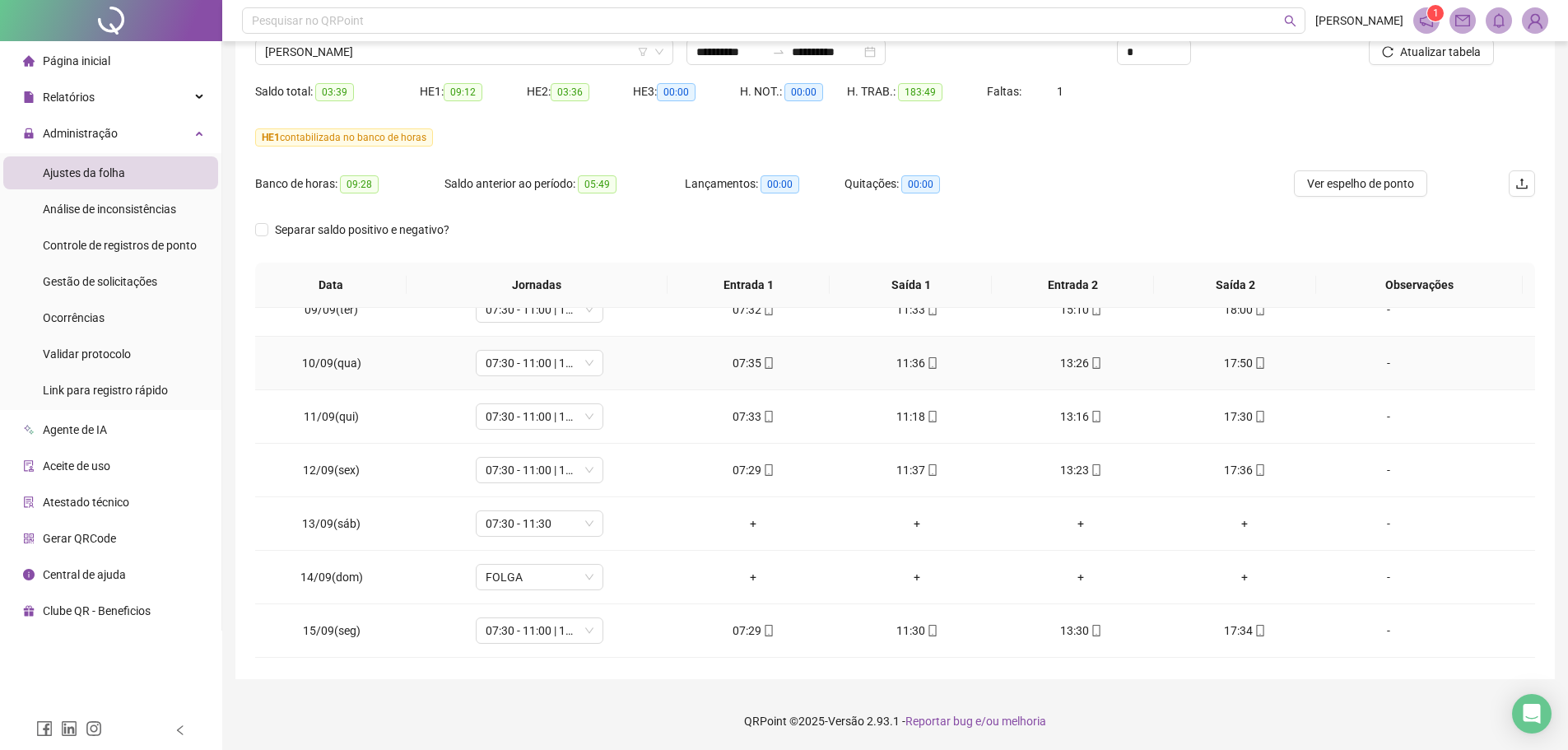
scroll to position [1071, 0]
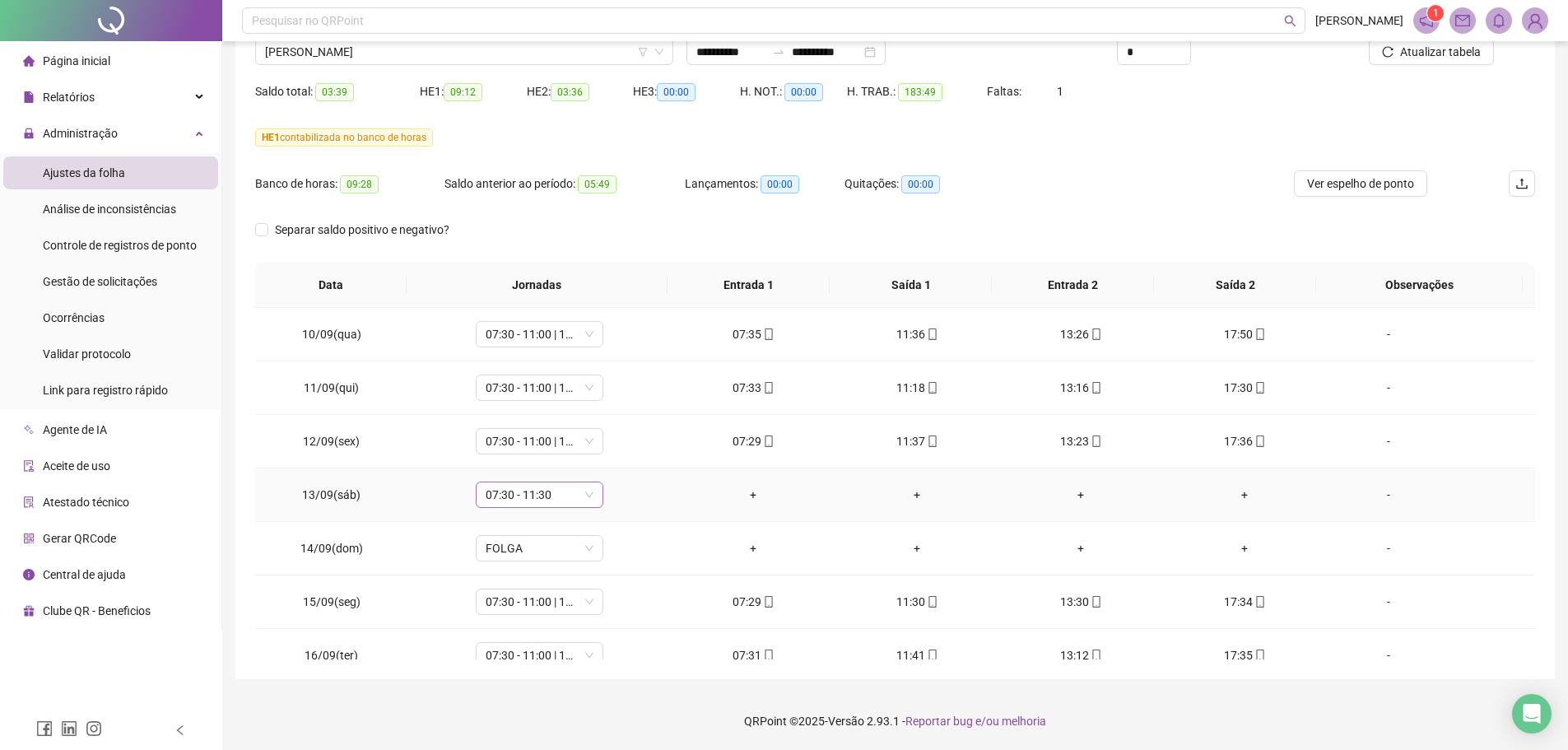
click at [592, 495] on div "07:30 - 11:30" at bounding box center [539, 495] width 127 height 26
click at [588, 572] on div "Folga compensatória" at bounding box center [566, 658] width 139 height 18
click at [626, 459] on button "Sim" at bounding box center [614, 452] width 33 height 19
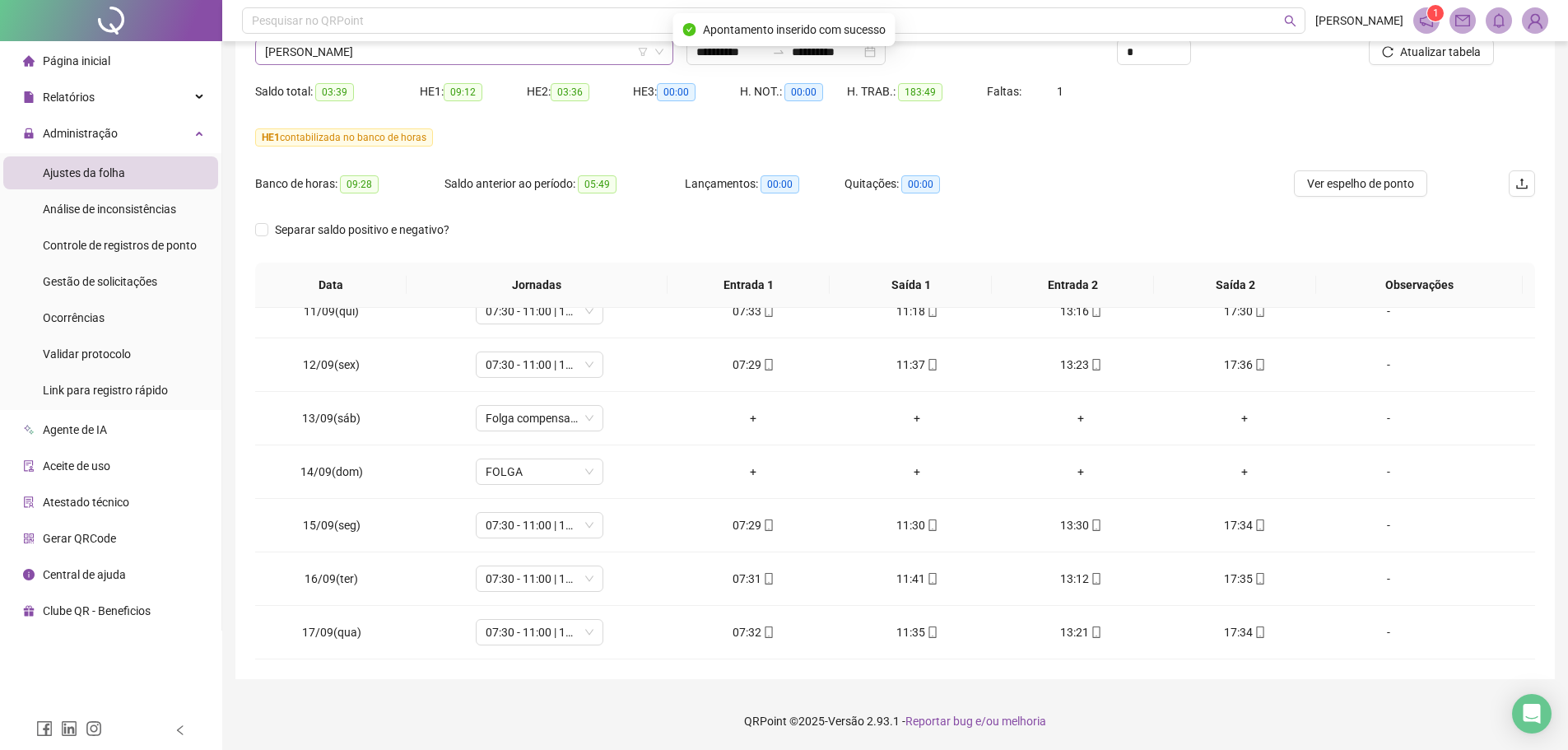
click at [445, 55] on span "[PERSON_NAME]" at bounding box center [464, 52] width 398 height 25
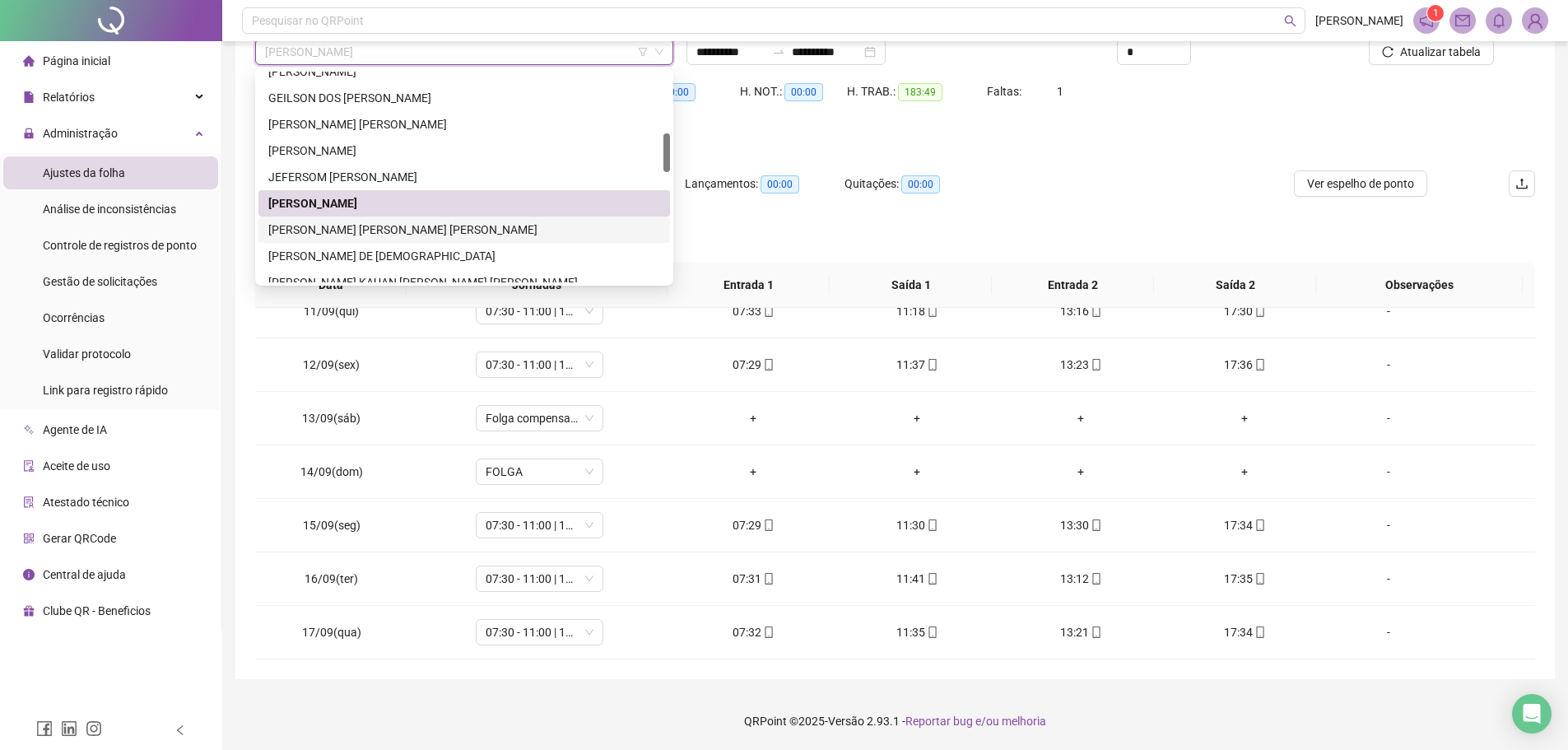
click at [353, 236] on div "[PERSON_NAME] [PERSON_NAME] [PERSON_NAME]" at bounding box center [464, 229] width 392 height 18
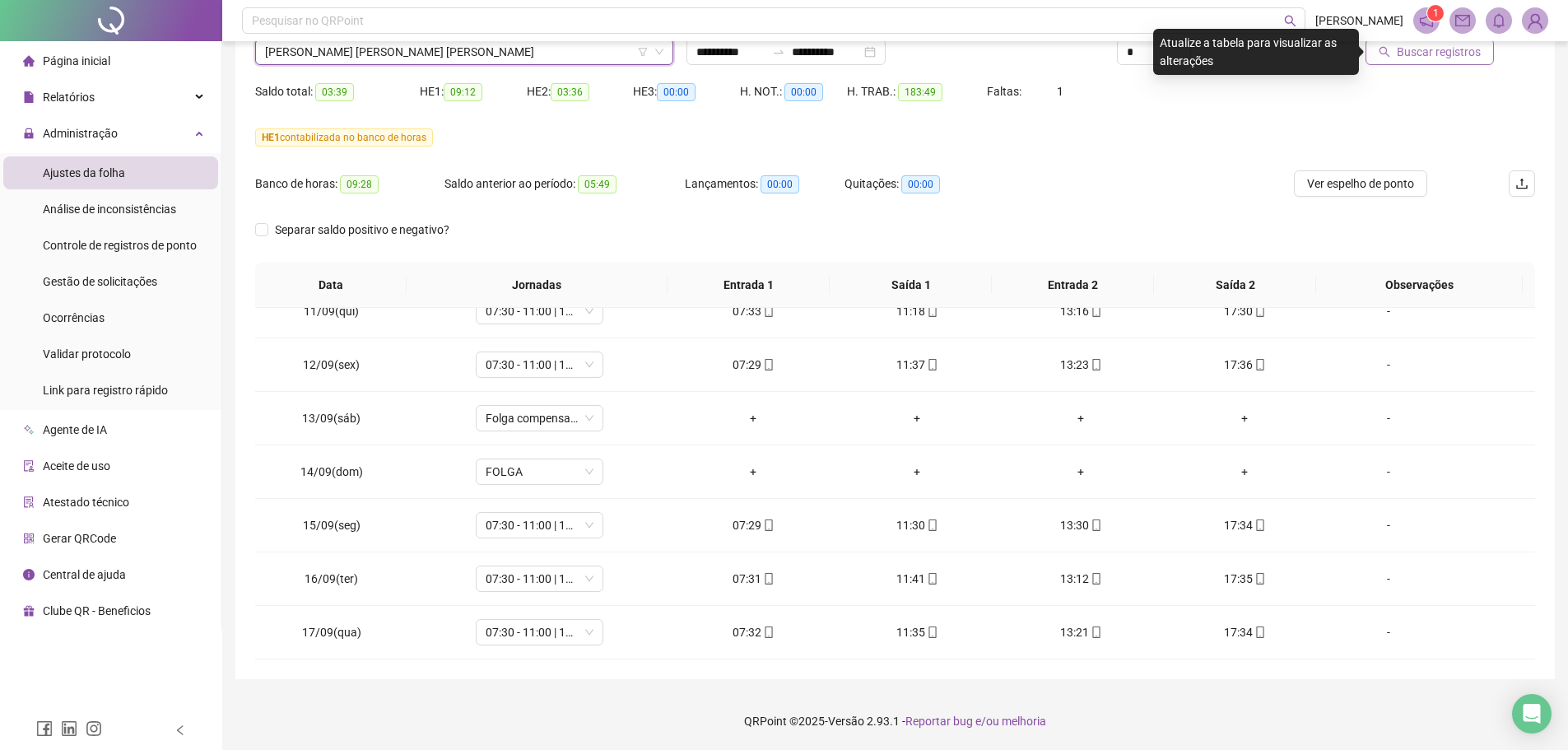
click at [1264, 57] on span "Buscar registros" at bounding box center [1440, 52] width 84 height 18
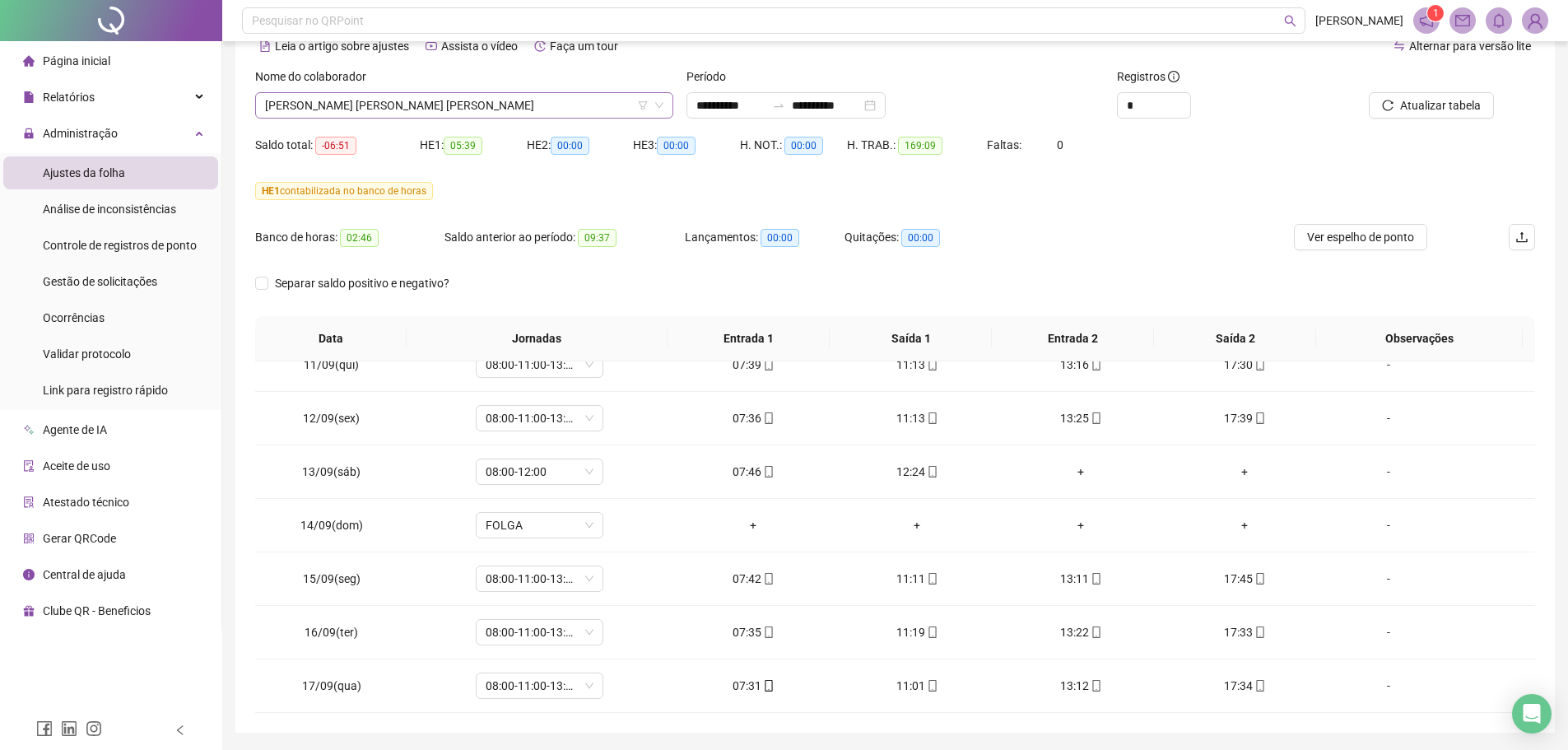
scroll to position [55, 0]
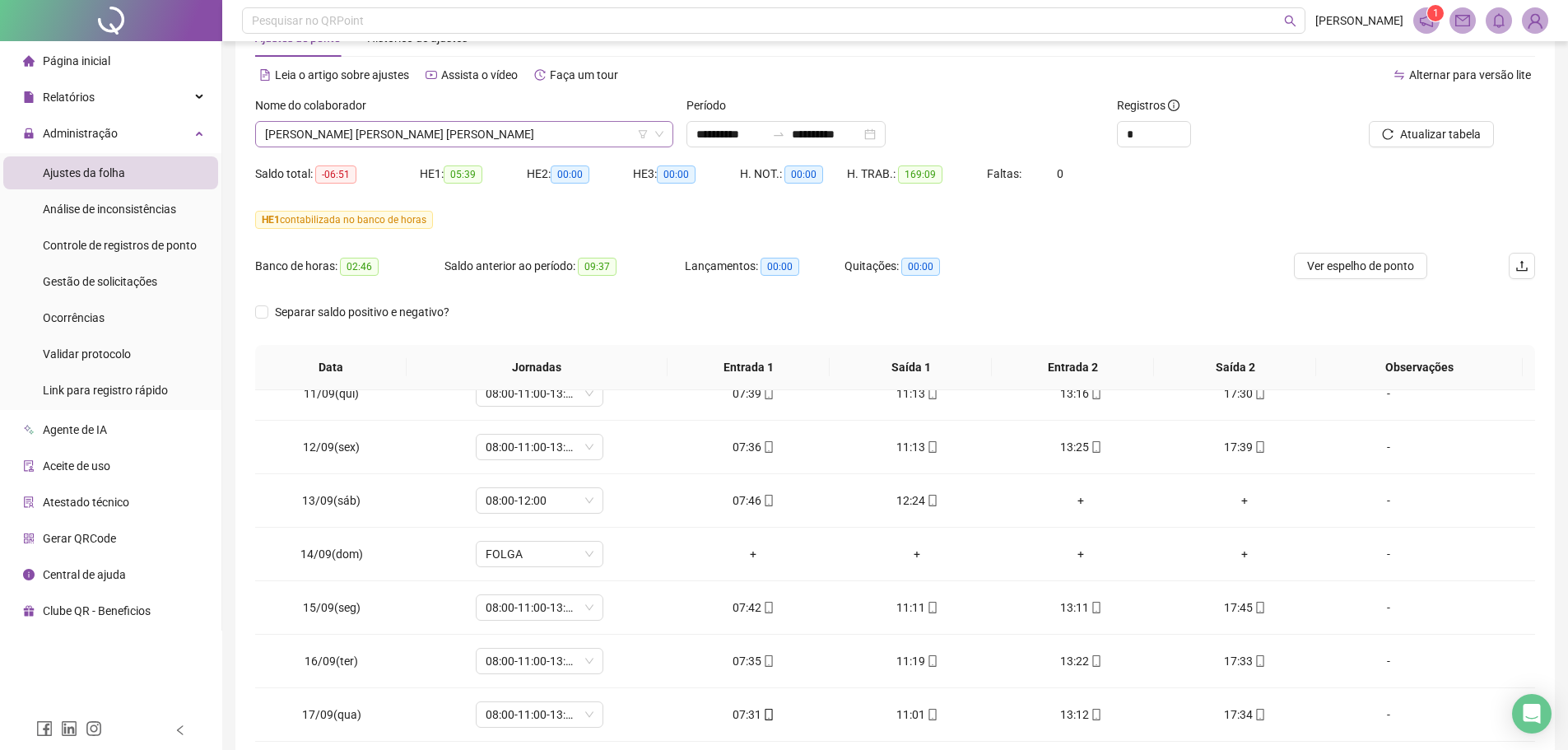
click at [424, 132] on span "[PERSON_NAME] [PERSON_NAME] [PERSON_NAME]" at bounding box center [464, 135] width 398 height 25
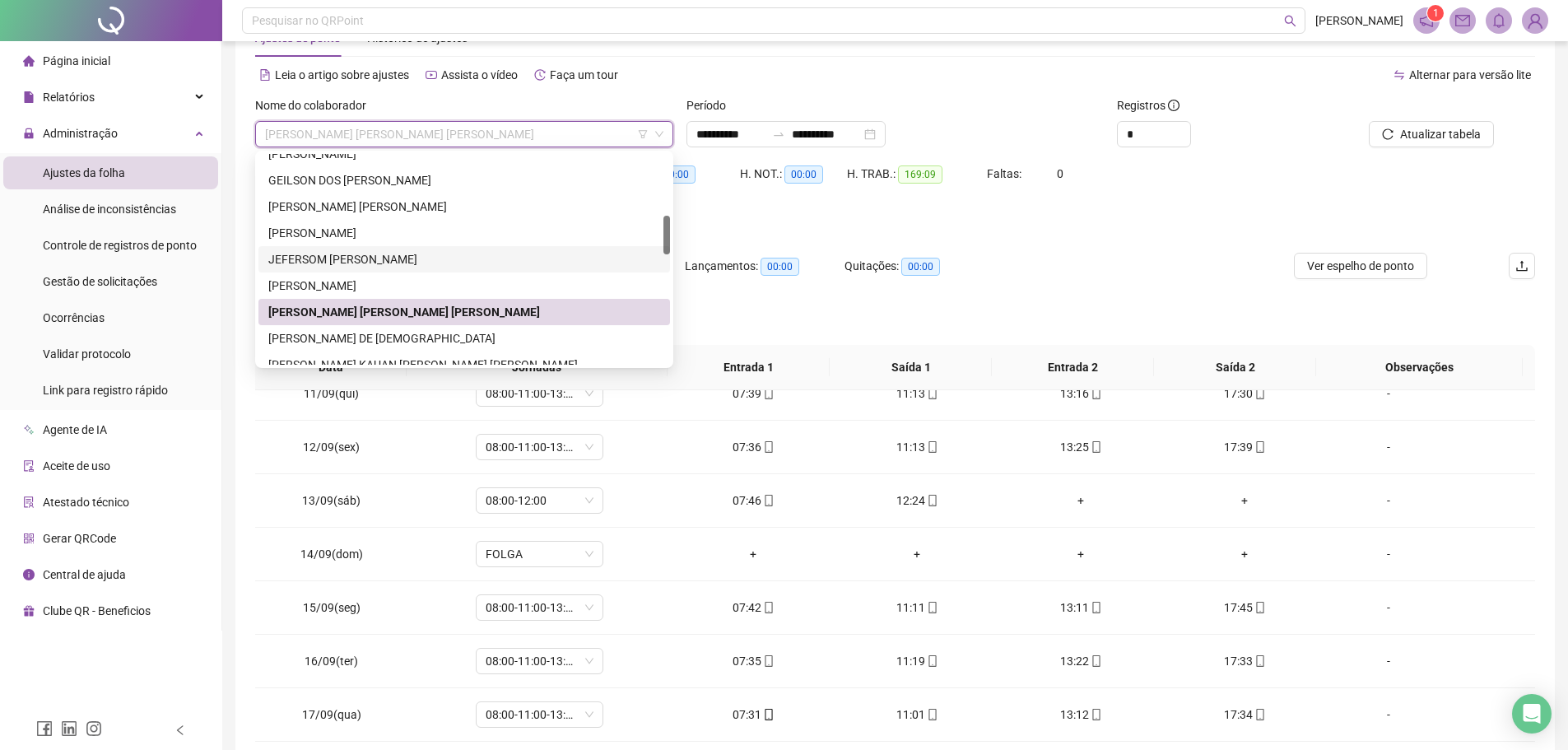
scroll to position [411, 0]
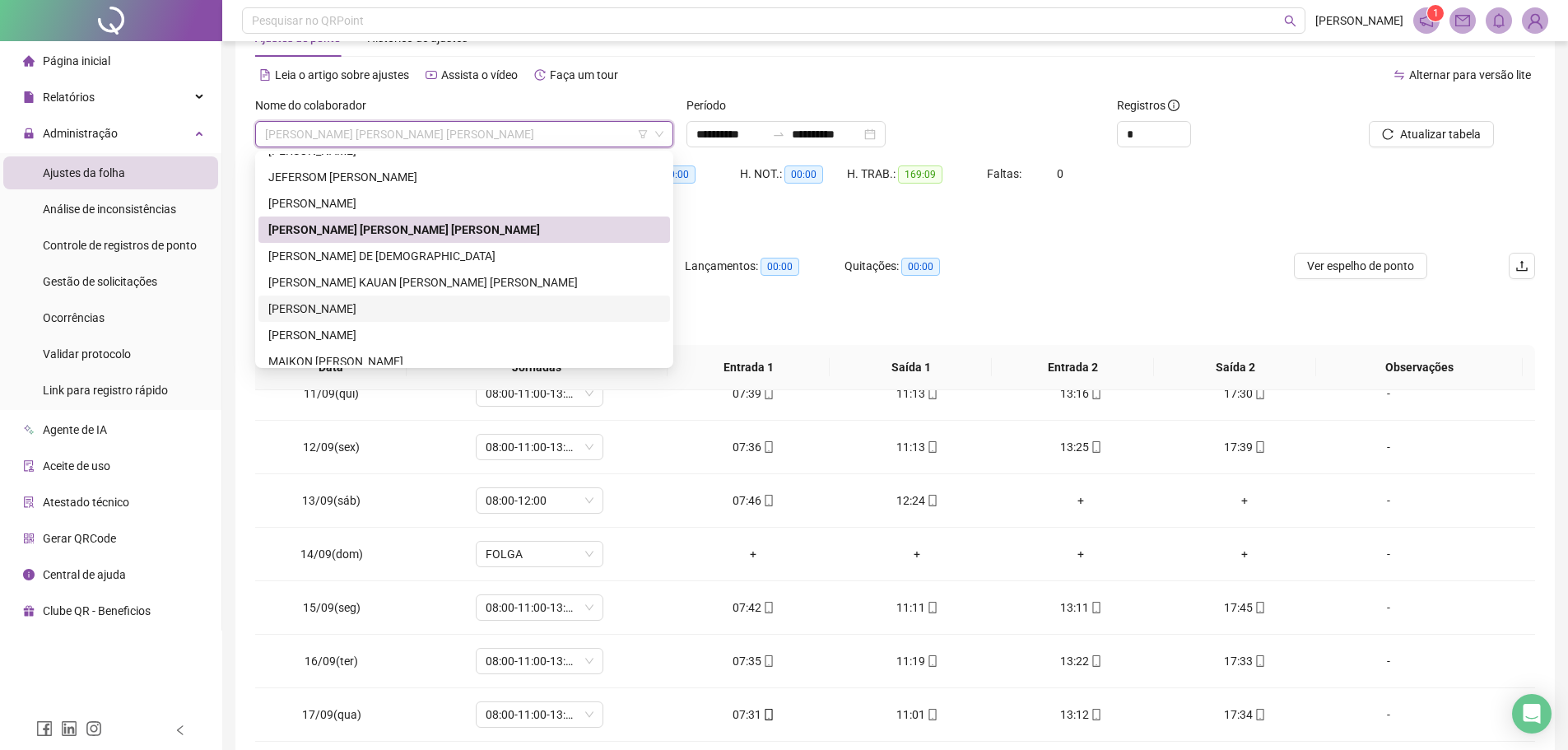
click at [334, 306] on div "[PERSON_NAME]" at bounding box center [464, 309] width 392 height 18
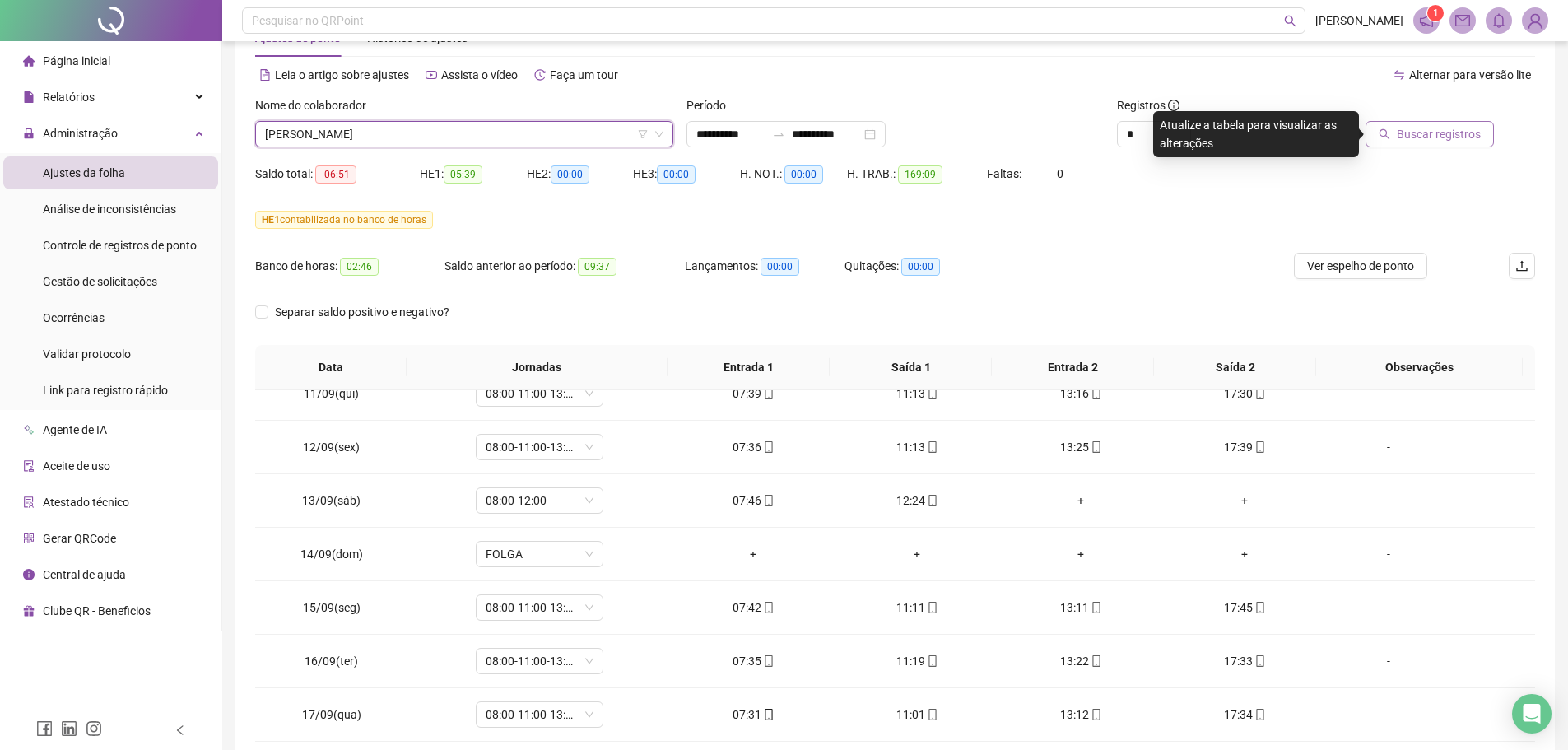
click at [1264, 139] on span "Buscar registros" at bounding box center [1440, 134] width 84 height 18
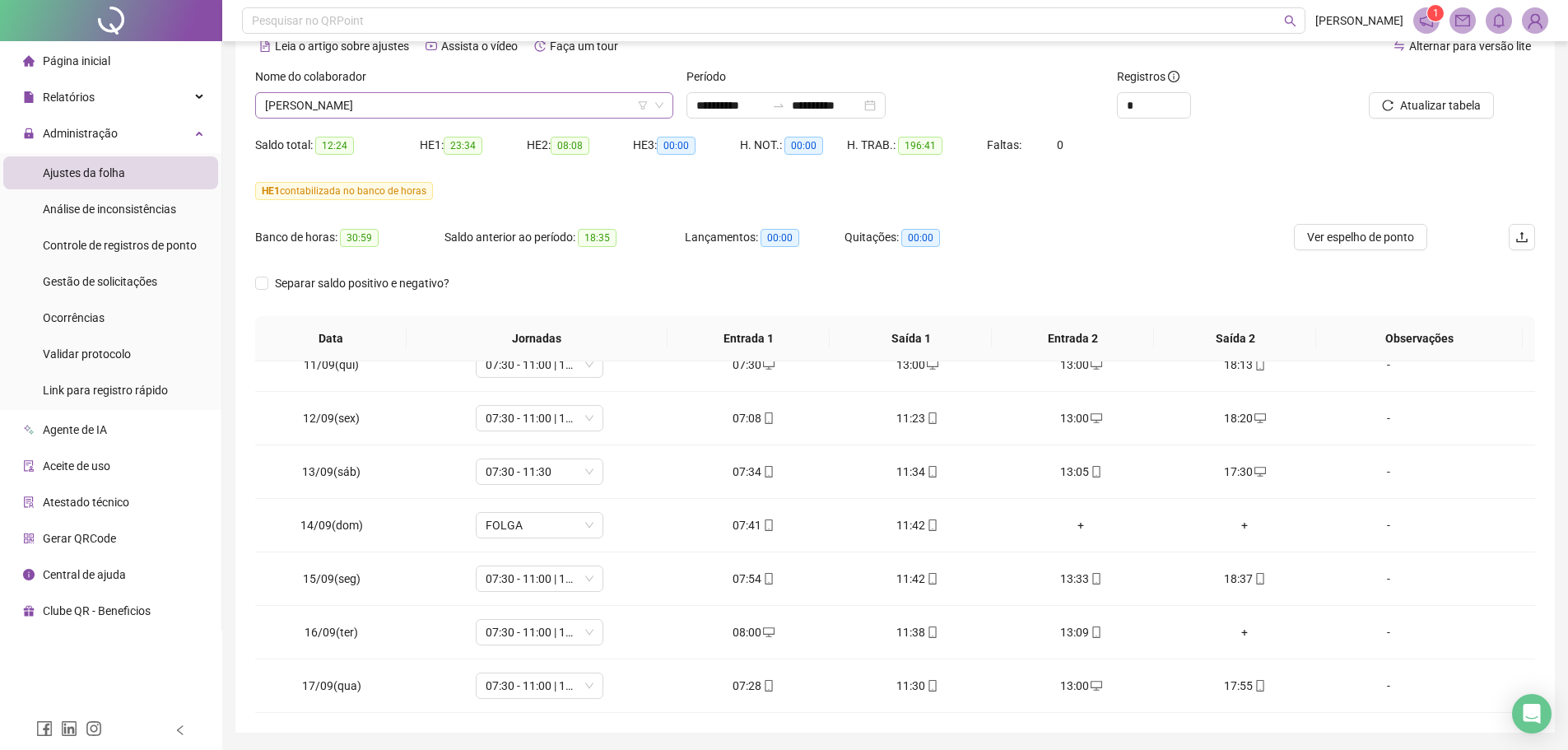
scroll to position [0, 0]
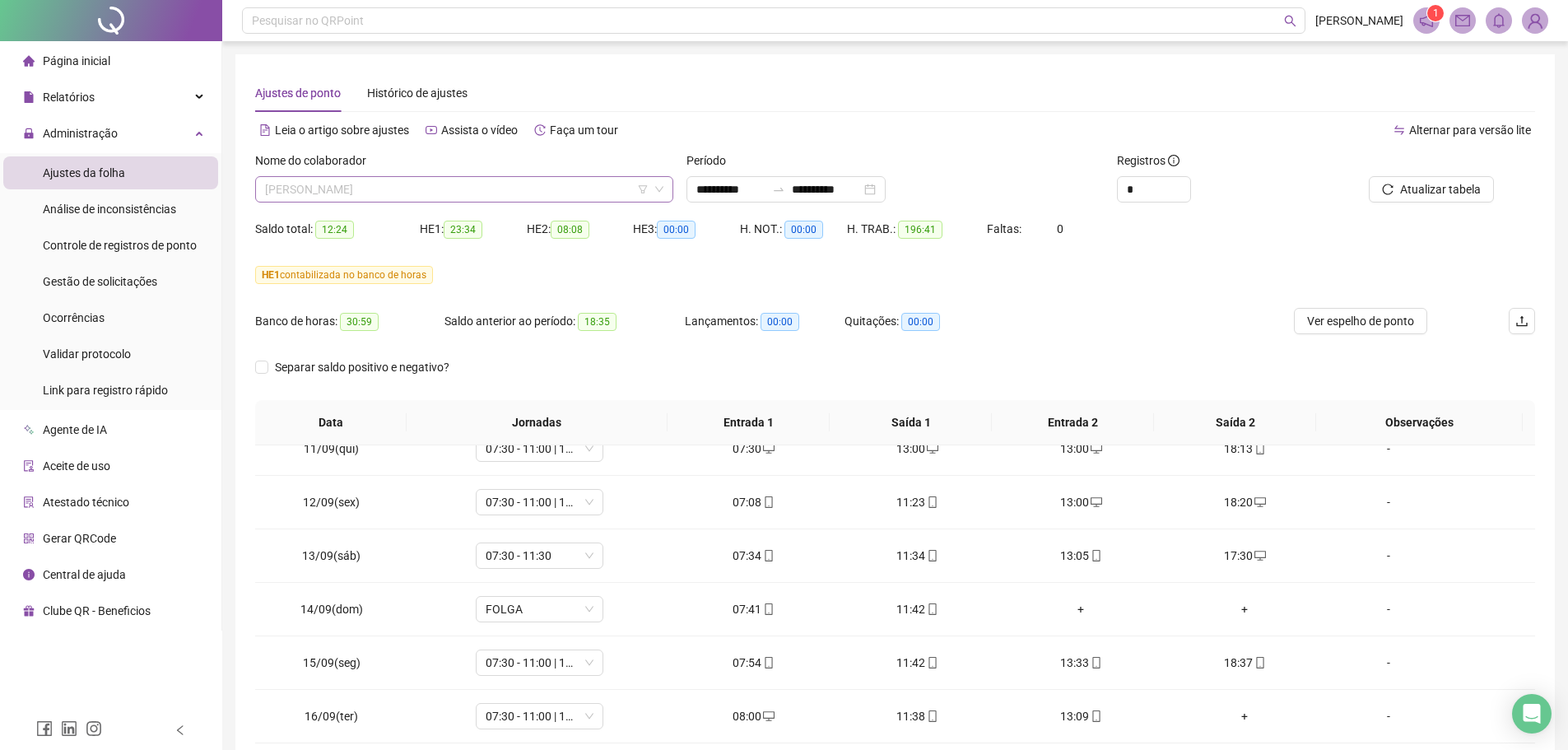
click at [432, 189] on span "[PERSON_NAME]" at bounding box center [464, 189] width 398 height 25
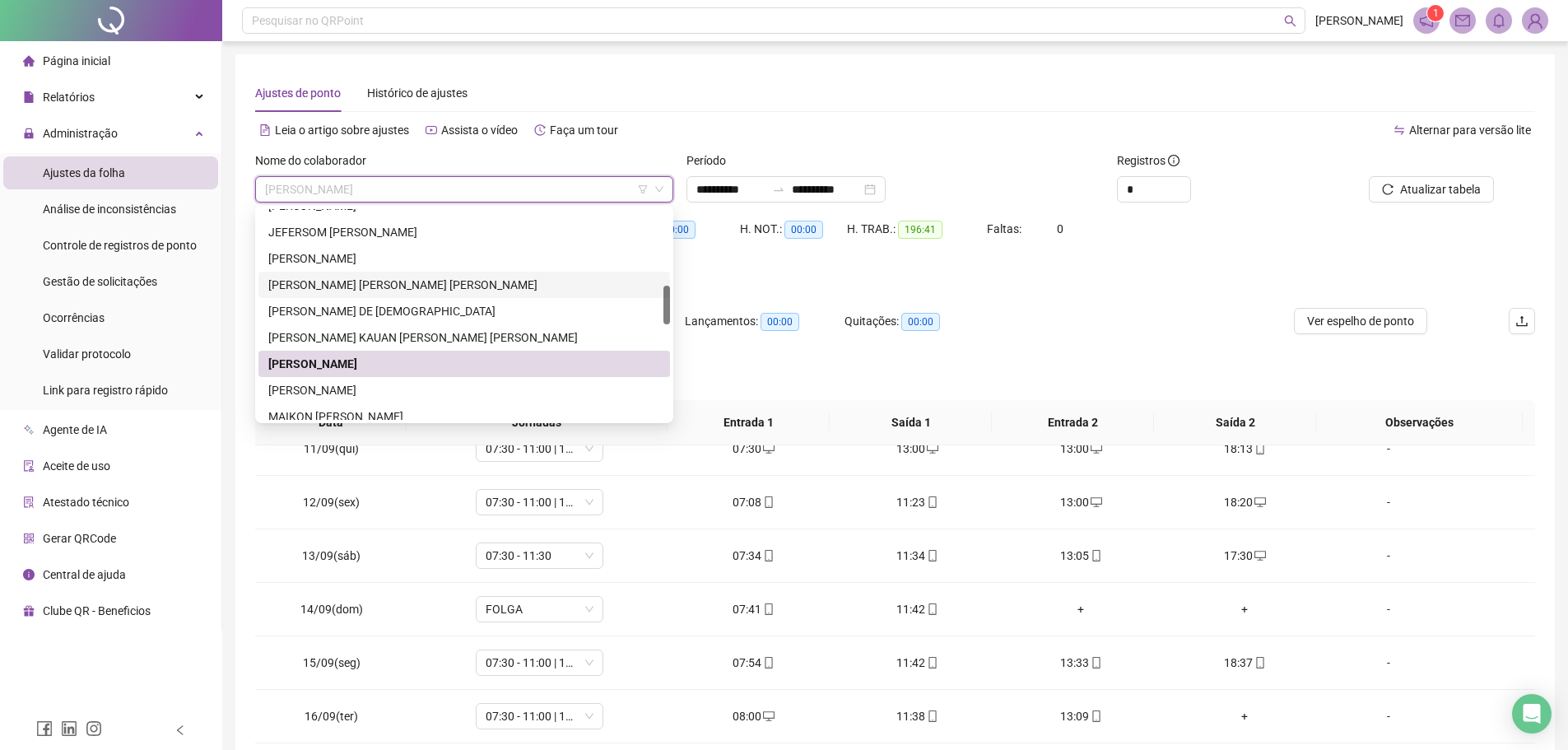
scroll to position [494, 0]
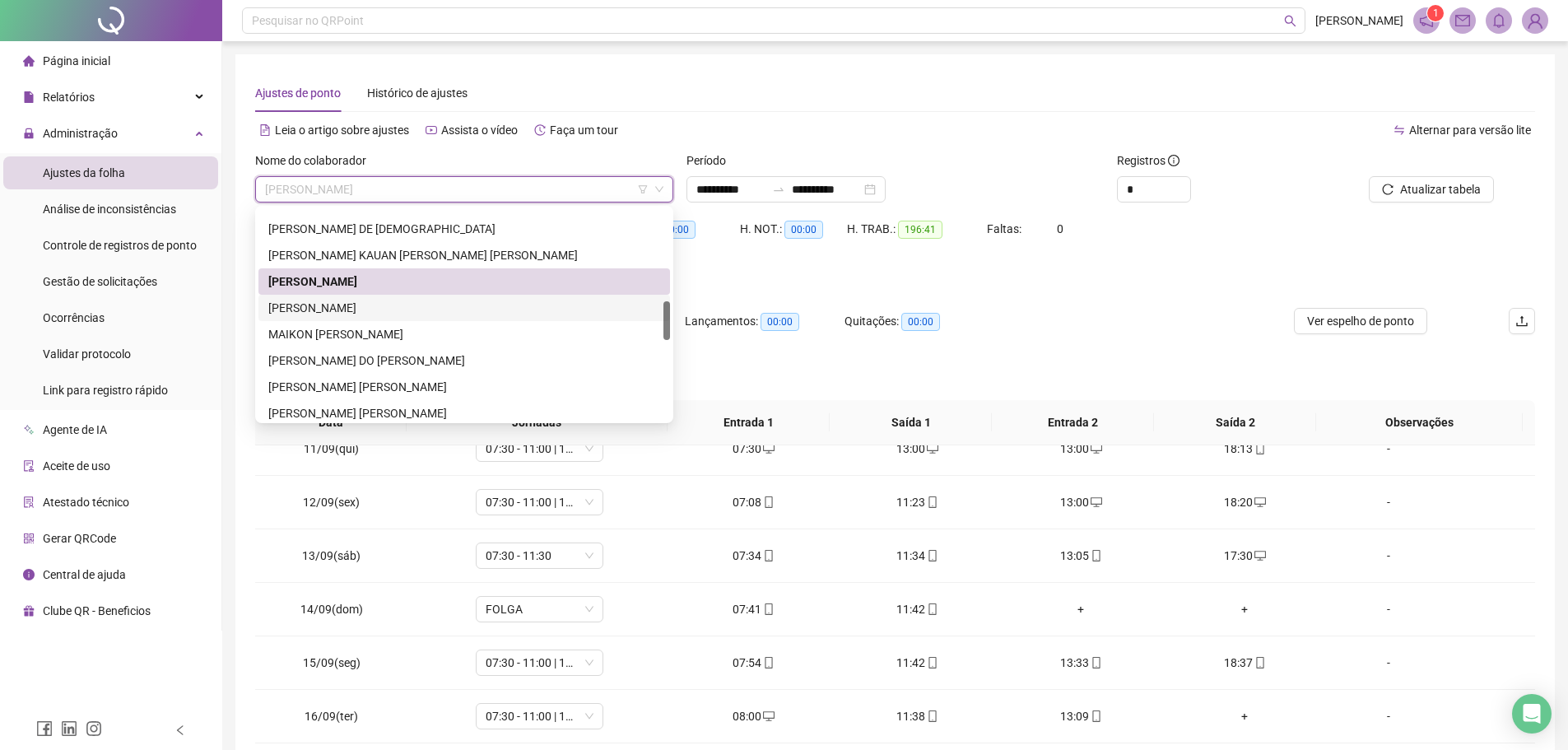
click at [355, 315] on div "[PERSON_NAME]" at bounding box center [464, 308] width 392 height 18
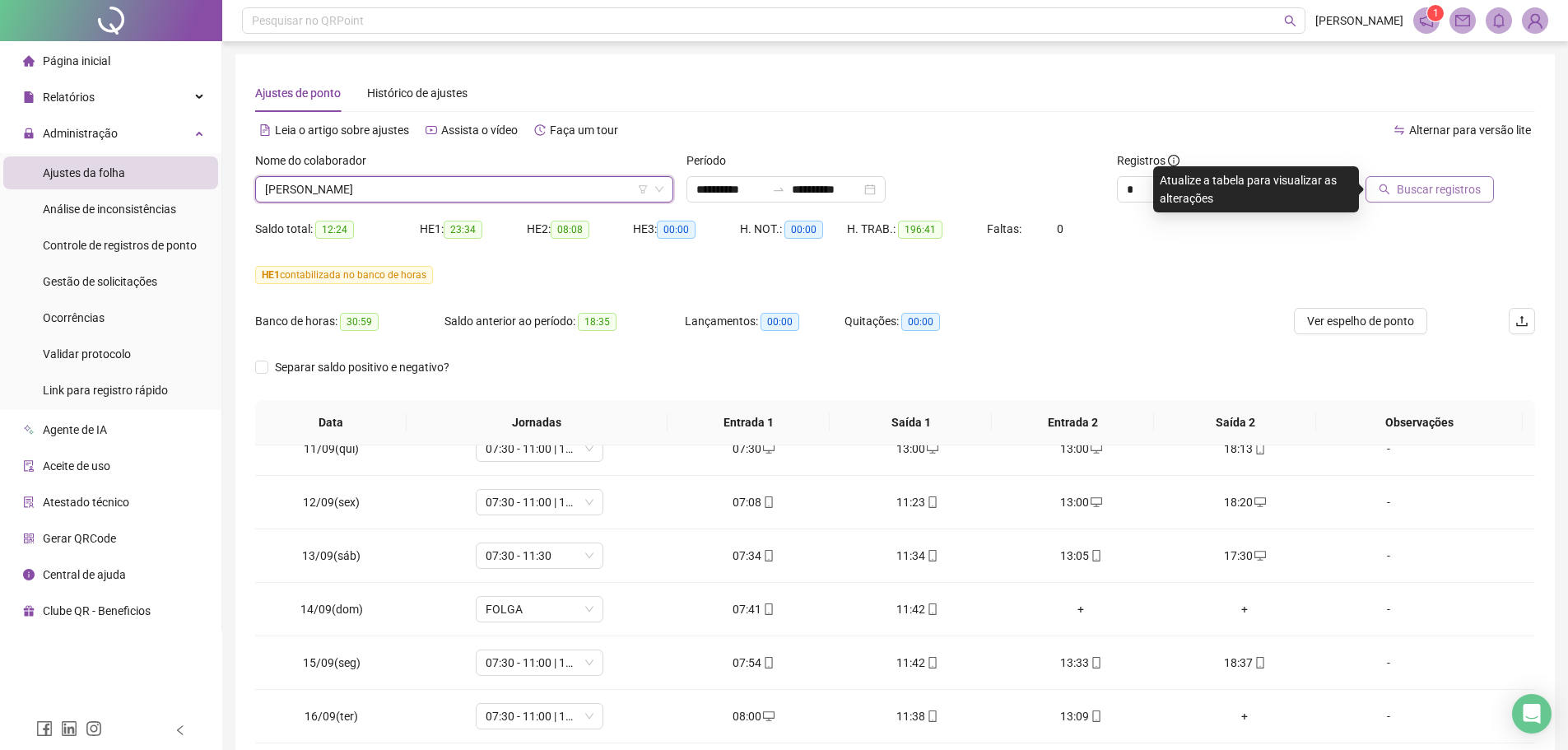
click at [1264, 194] on span "Buscar registros" at bounding box center [1440, 189] width 84 height 18
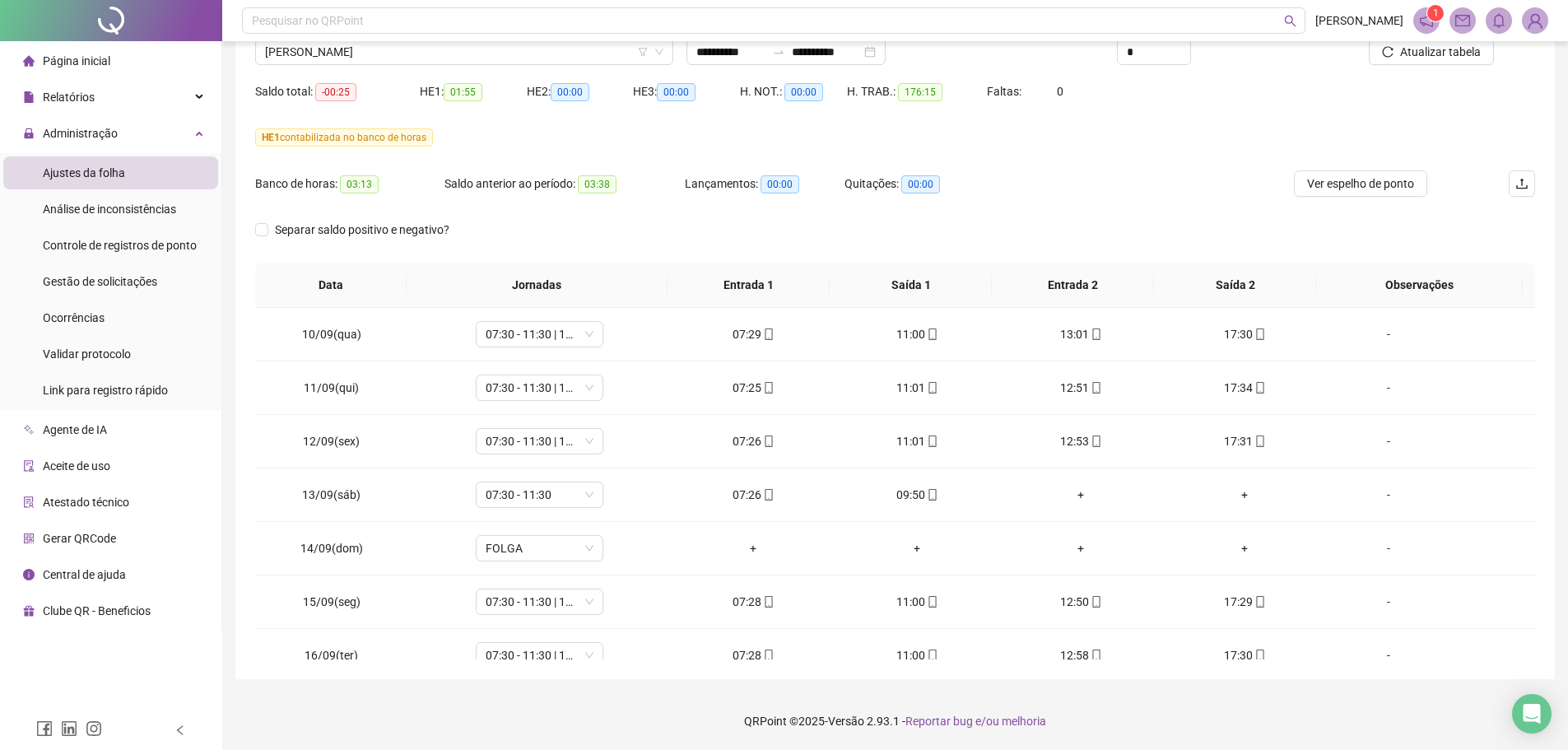
scroll to position [1147, 0]
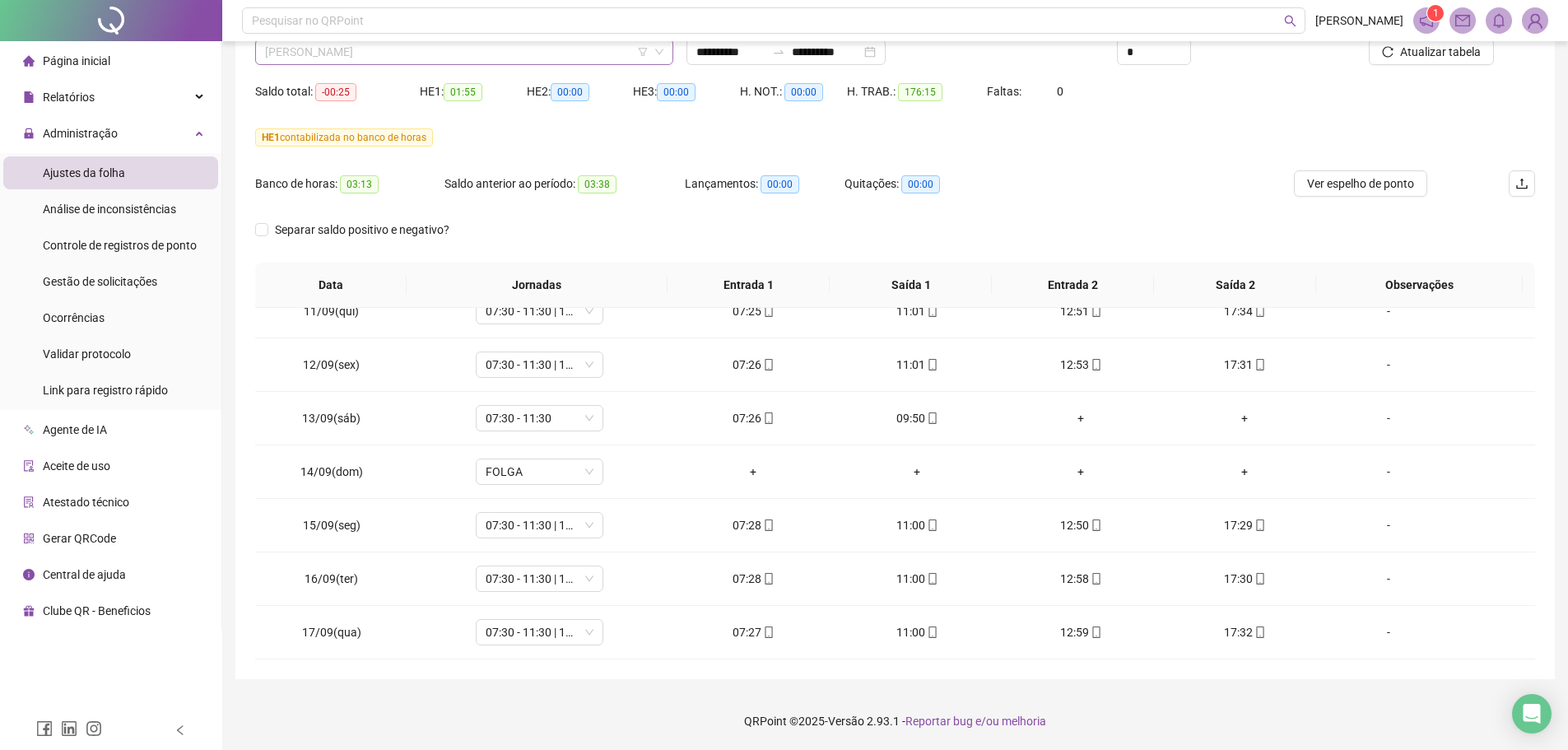
click at [423, 53] on span "[PERSON_NAME]" at bounding box center [464, 52] width 398 height 25
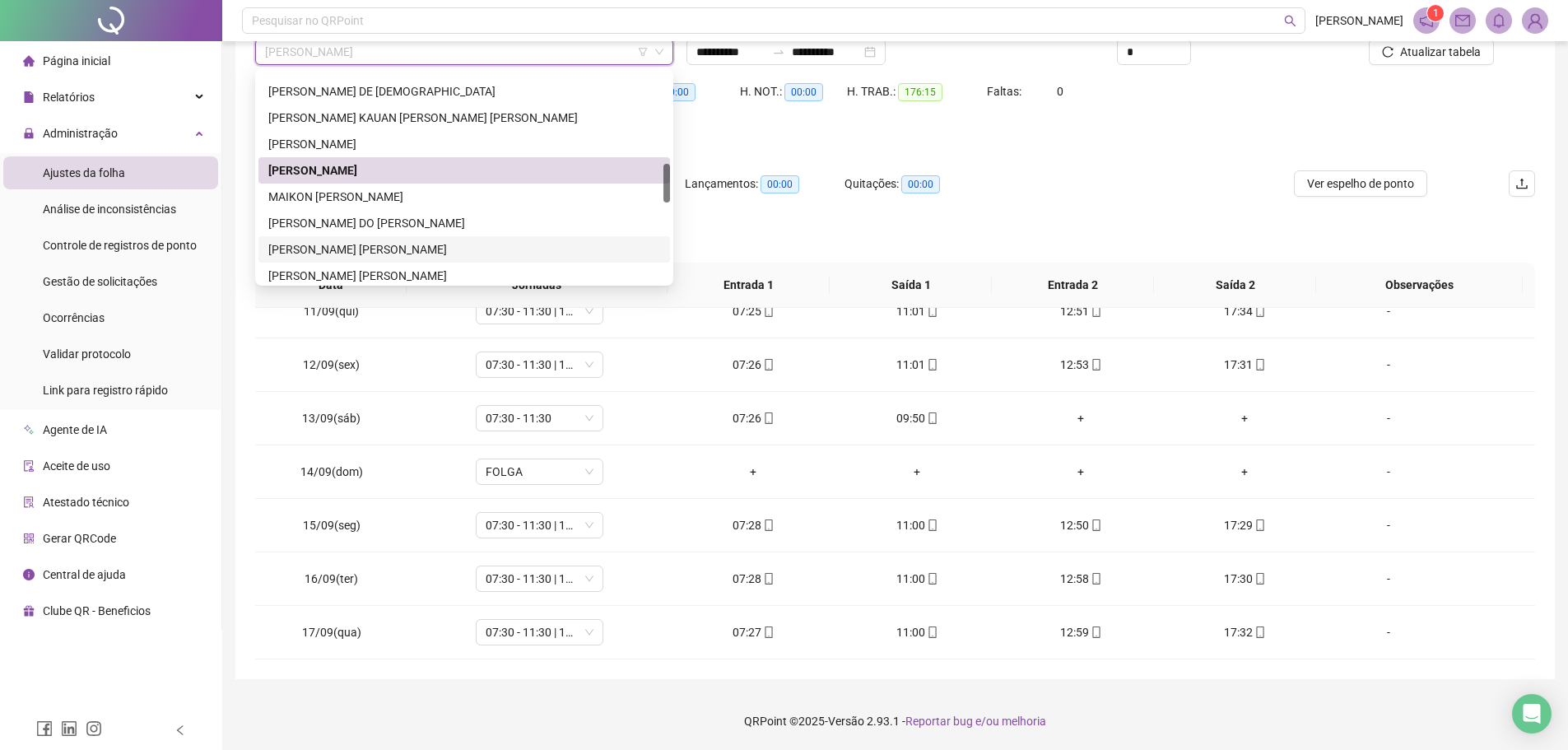
click at [403, 251] on div "[PERSON_NAME] [PERSON_NAME]" at bounding box center [464, 250] width 392 height 18
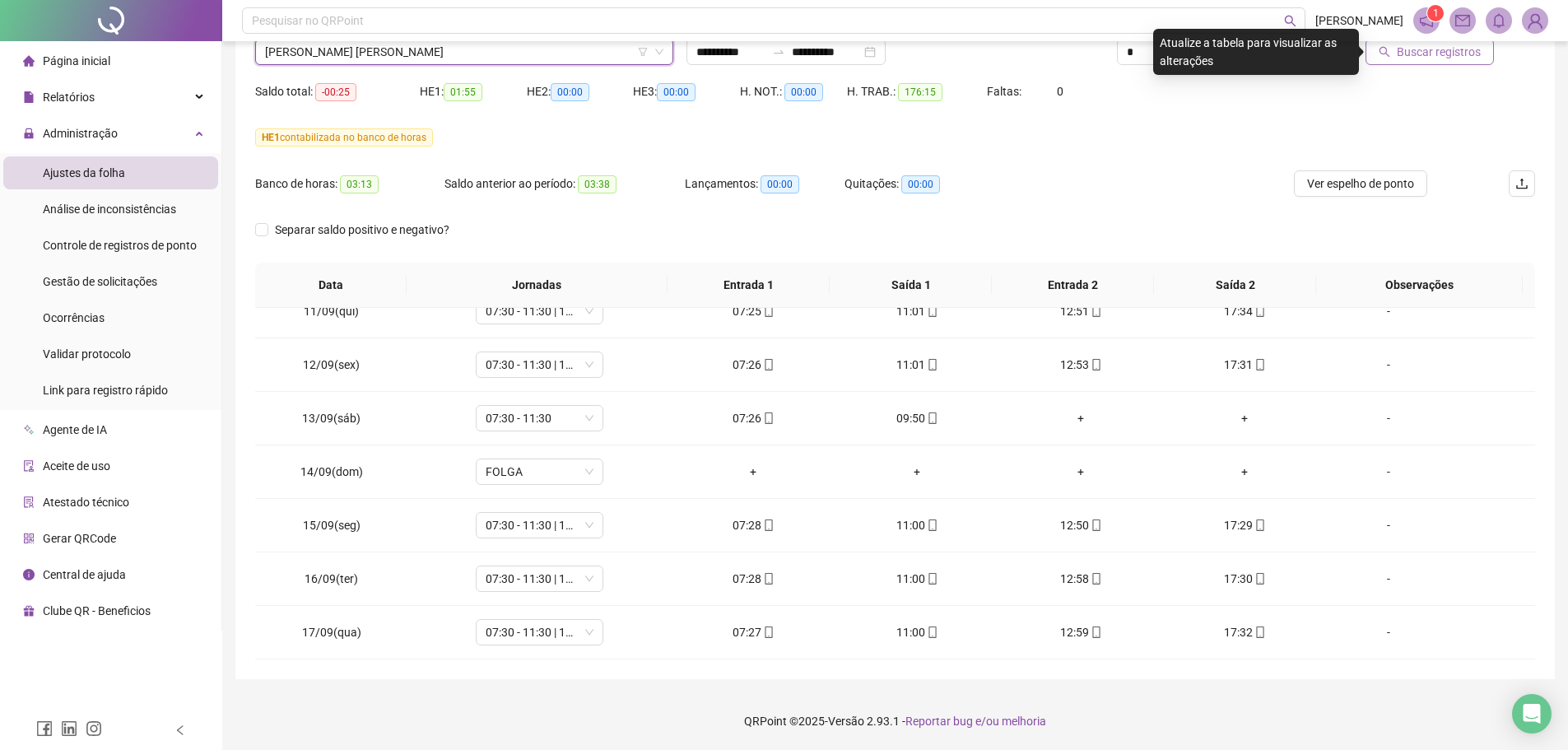
click at [1264, 59] on span "Buscar registros" at bounding box center [1440, 52] width 84 height 18
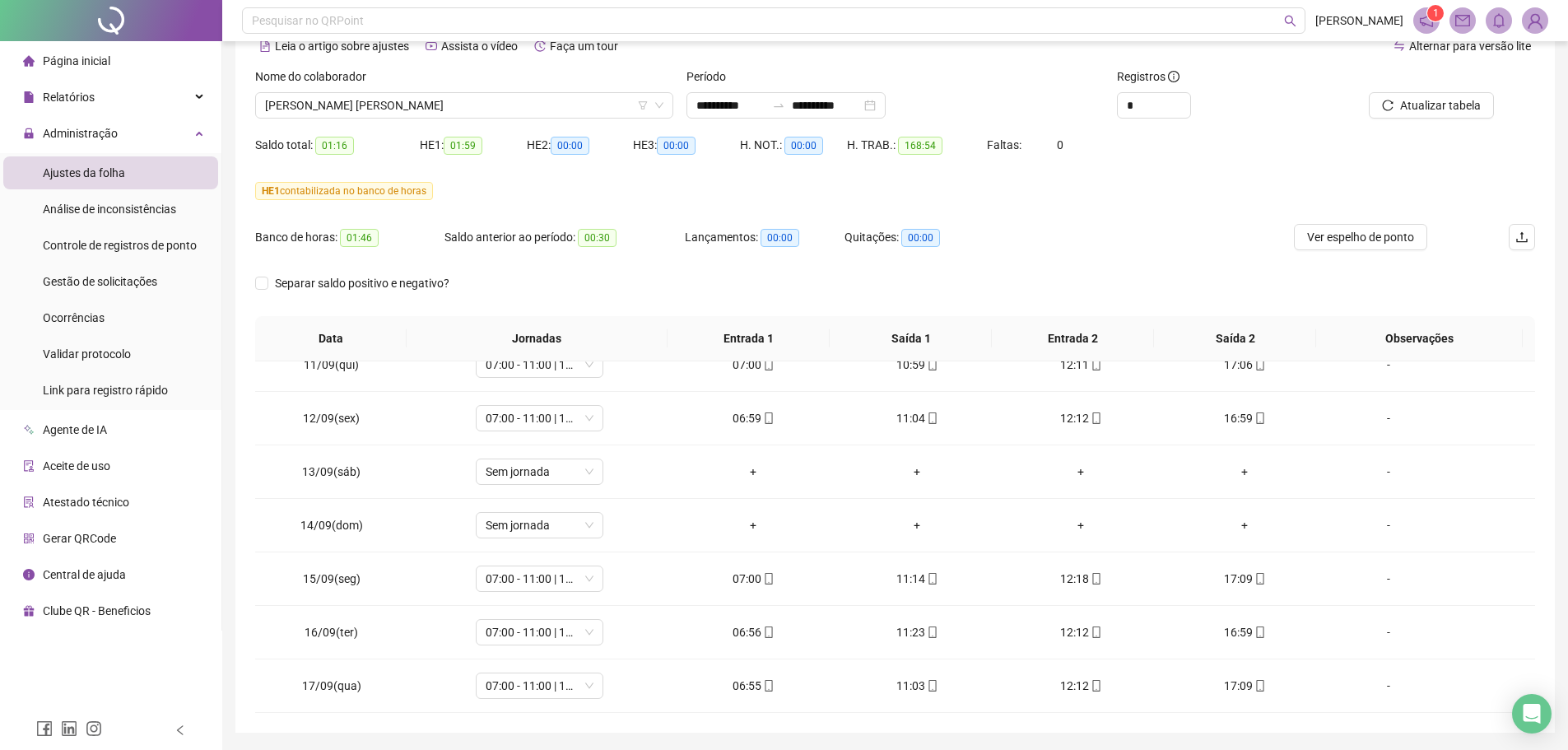
scroll to position [55, 0]
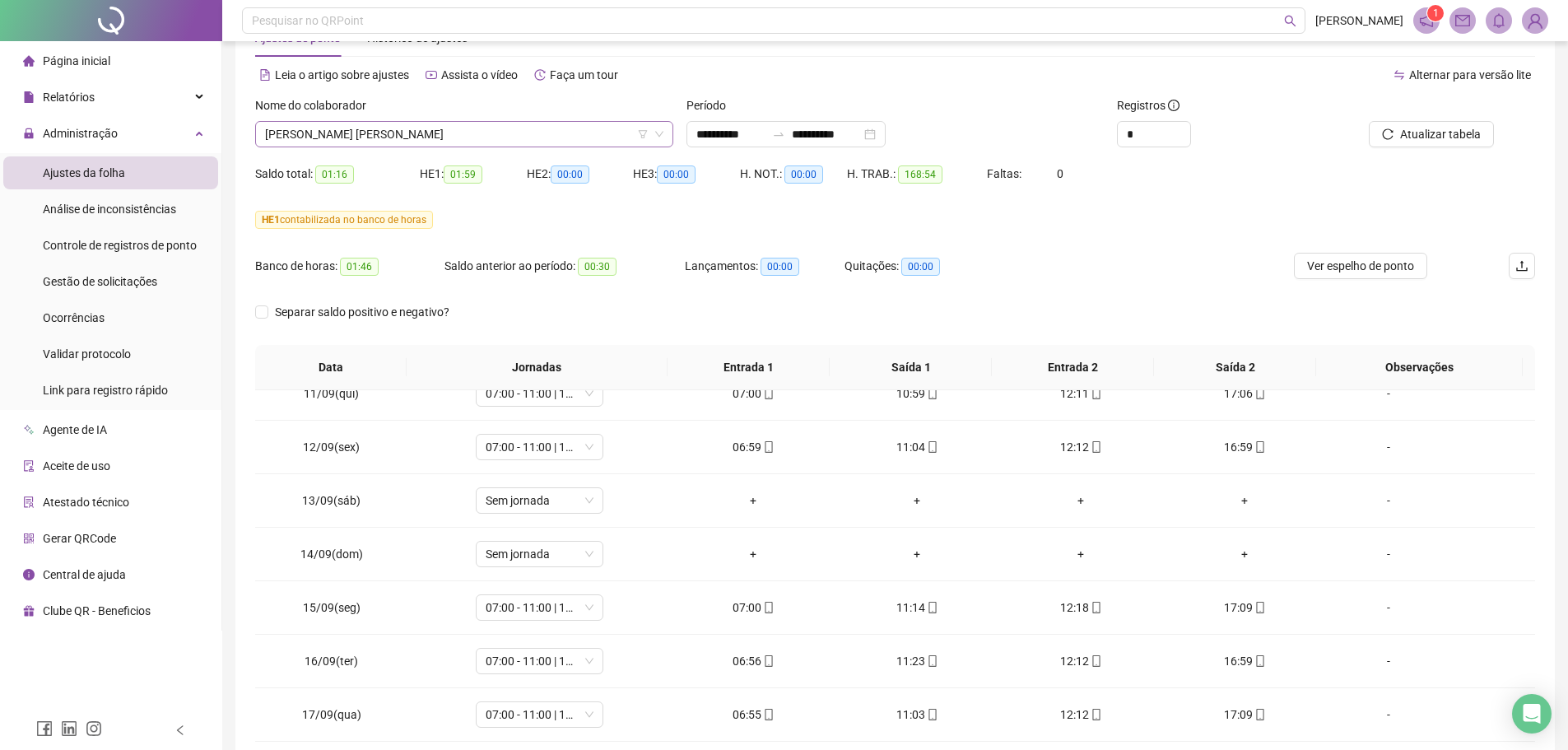
click at [428, 141] on span "[PERSON_NAME] [PERSON_NAME]" at bounding box center [464, 135] width 398 height 25
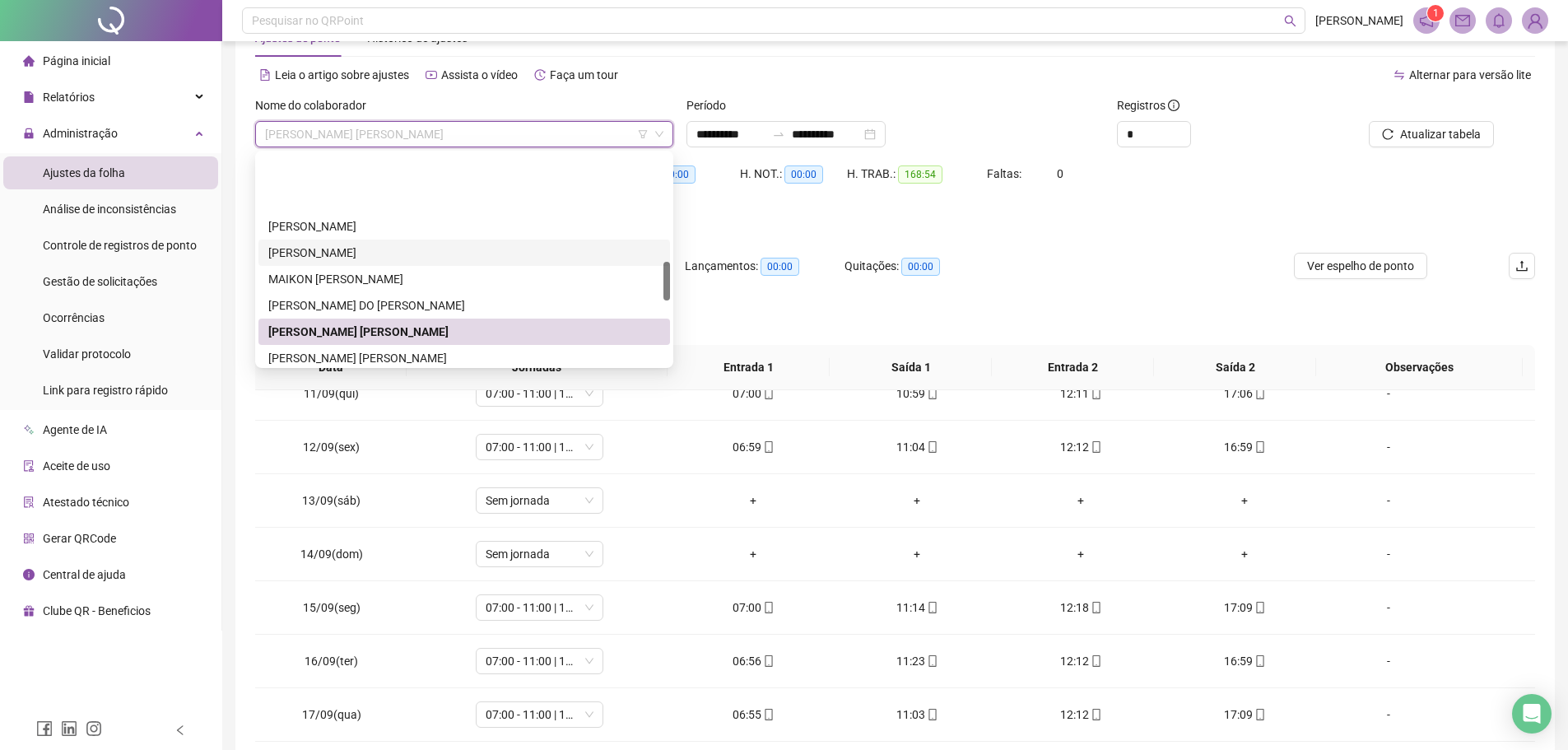
scroll to position [577, 0]
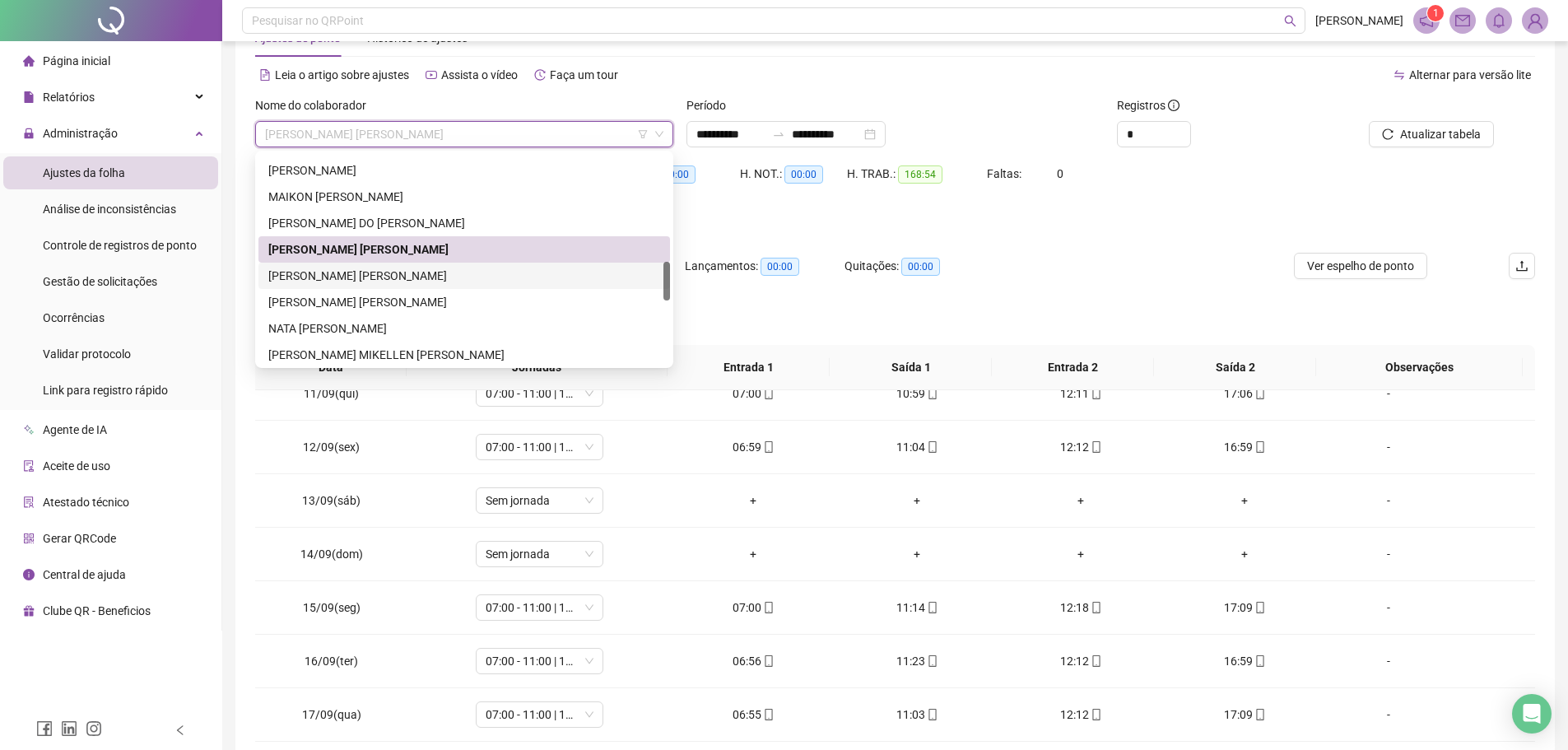
click at [348, 278] on div "[PERSON_NAME] [PERSON_NAME]" at bounding box center [464, 275] width 392 height 18
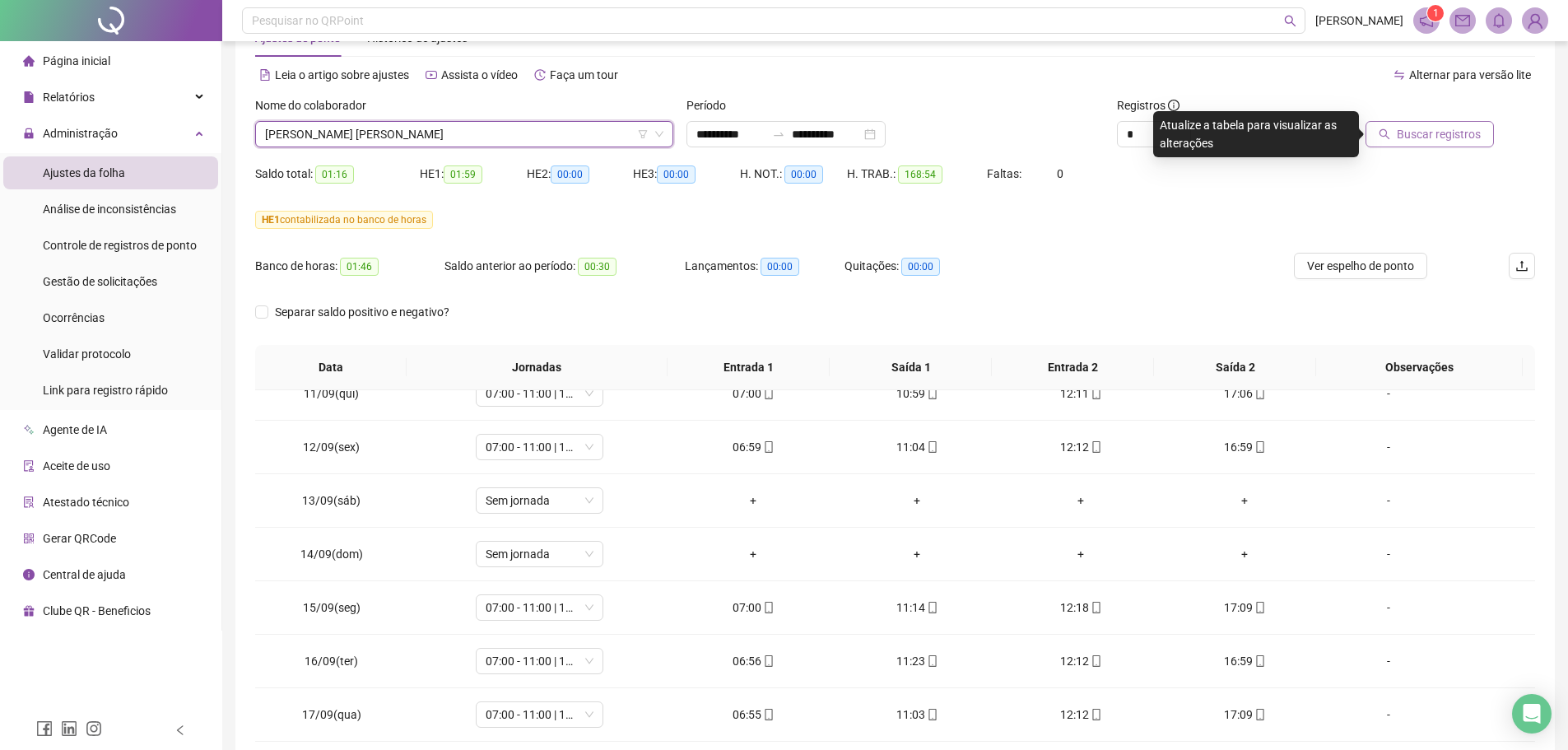
click at [1264, 135] on span "Buscar registros" at bounding box center [1440, 134] width 84 height 18
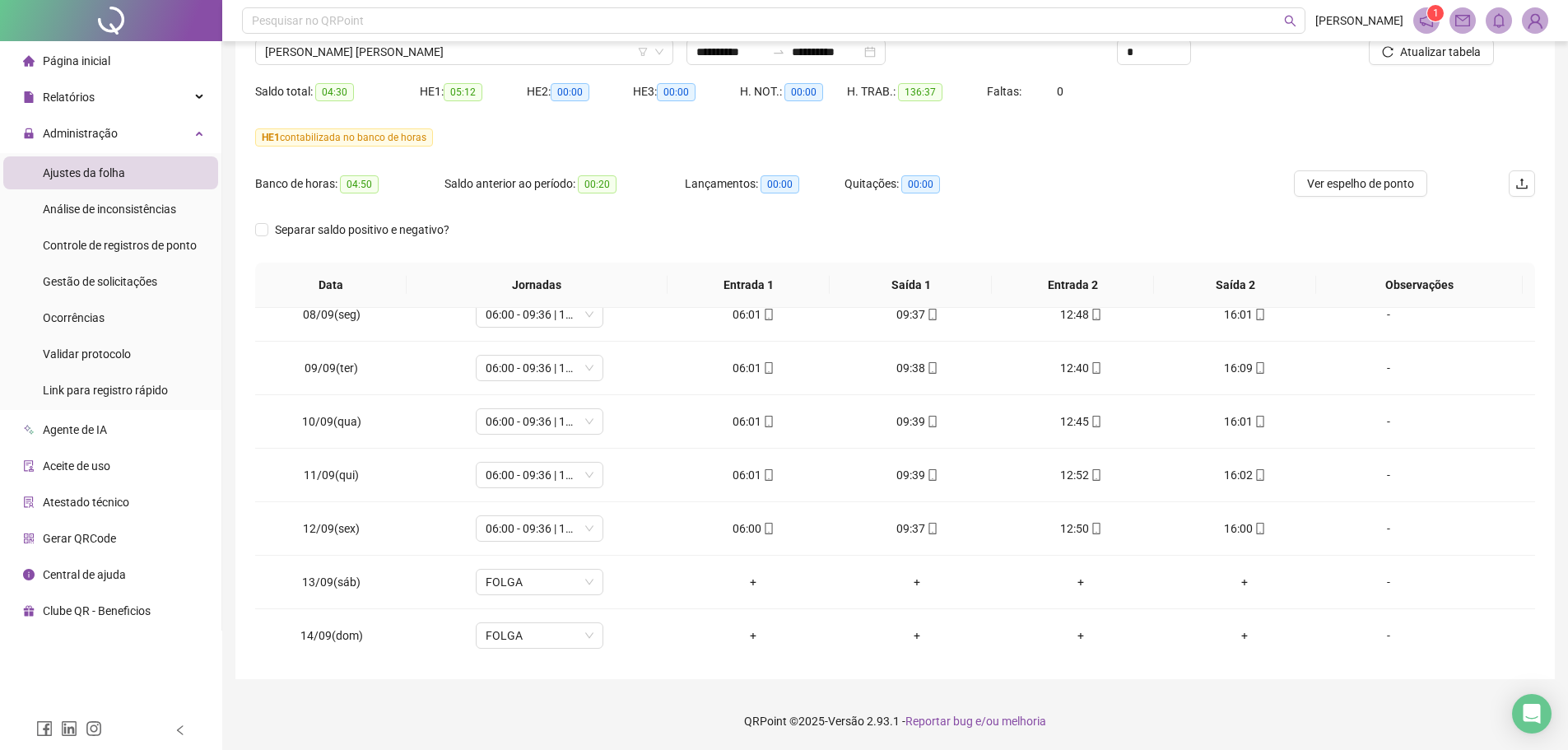
scroll to position [982, 0]
click at [410, 59] on span "[PERSON_NAME] [PERSON_NAME]" at bounding box center [464, 52] width 398 height 25
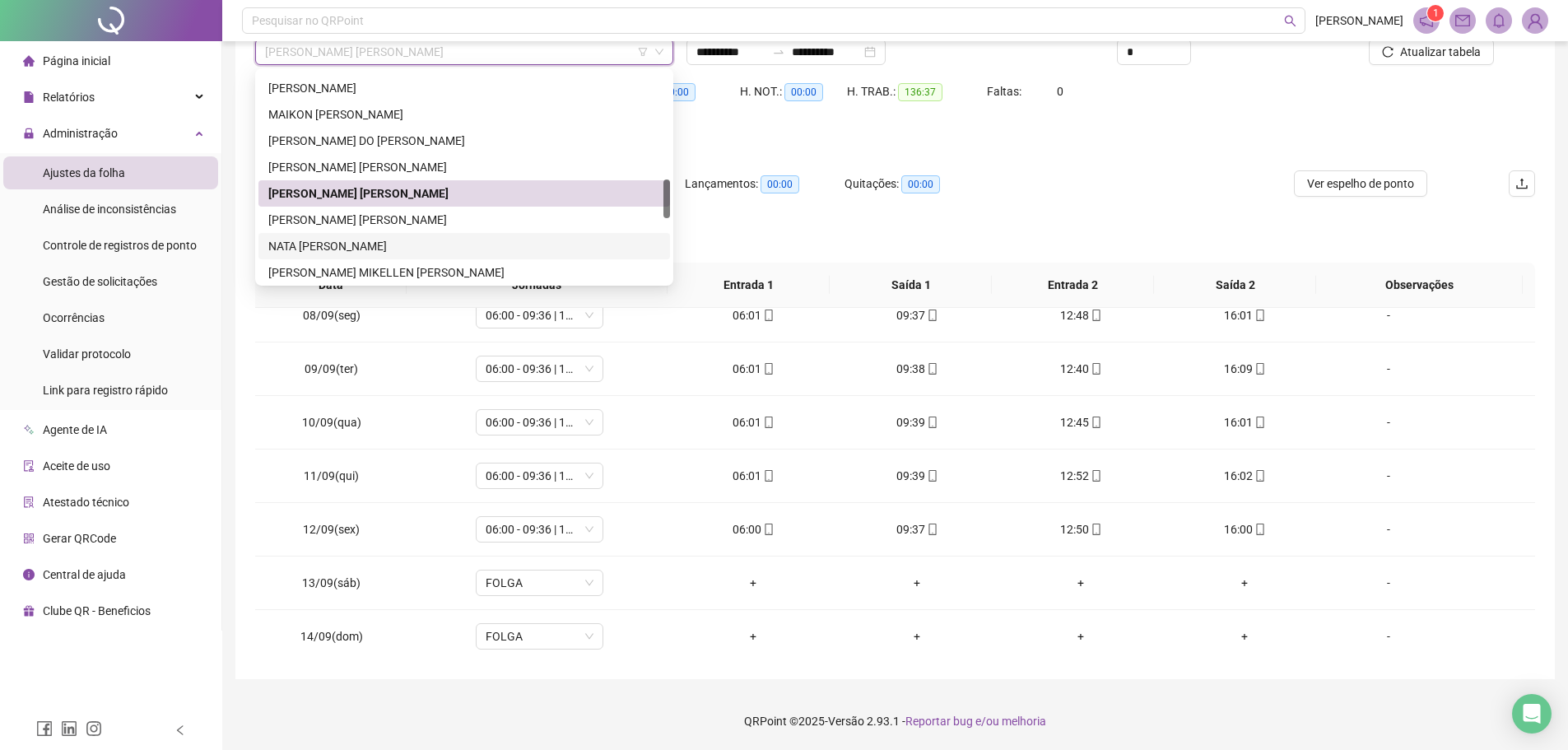
scroll to position [659, 0]
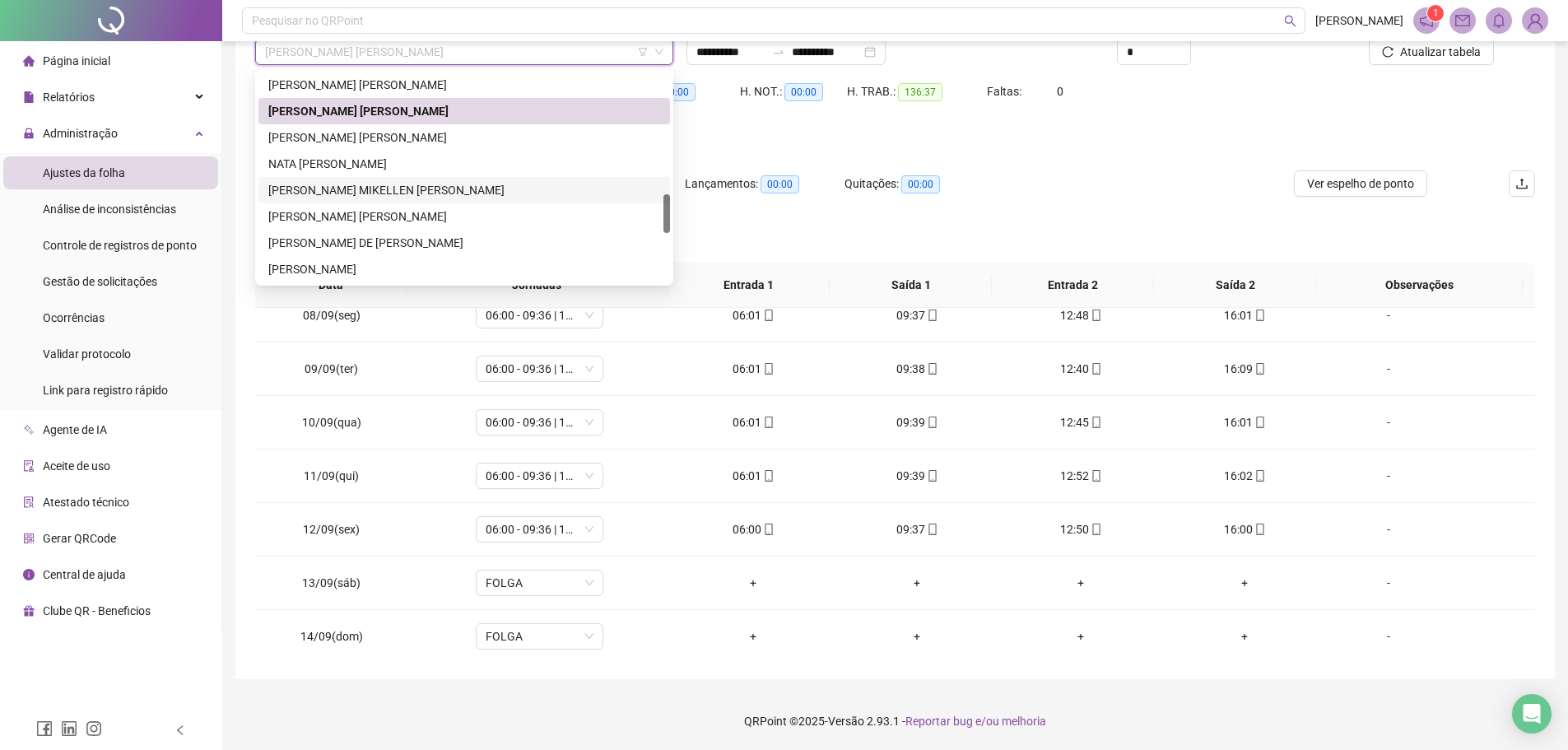
click at [338, 192] on div "[PERSON_NAME] MIKELLEN [PERSON_NAME]" at bounding box center [464, 190] width 392 height 18
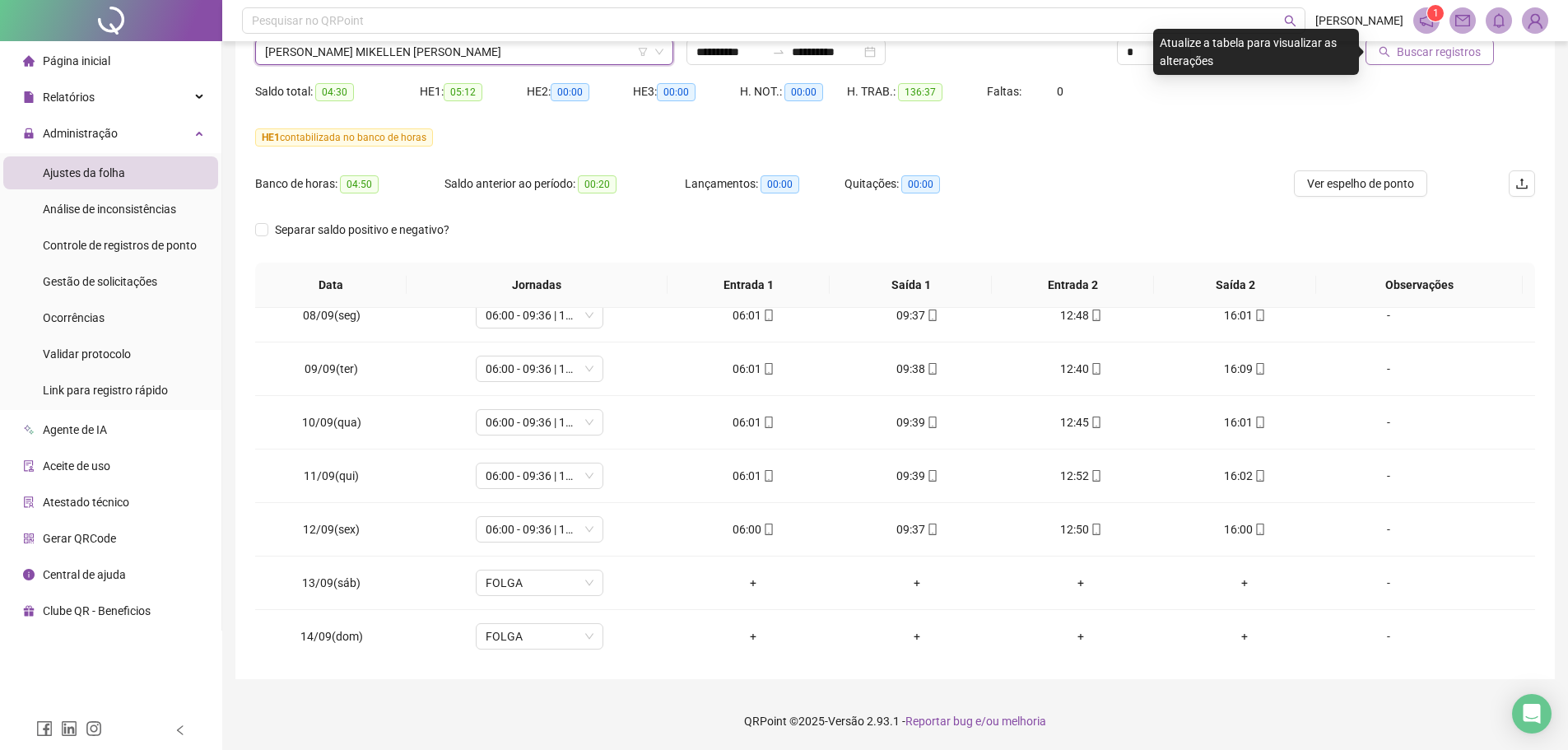
click at [1264, 61] on button "Buscar registros" at bounding box center [1430, 52] width 128 height 26
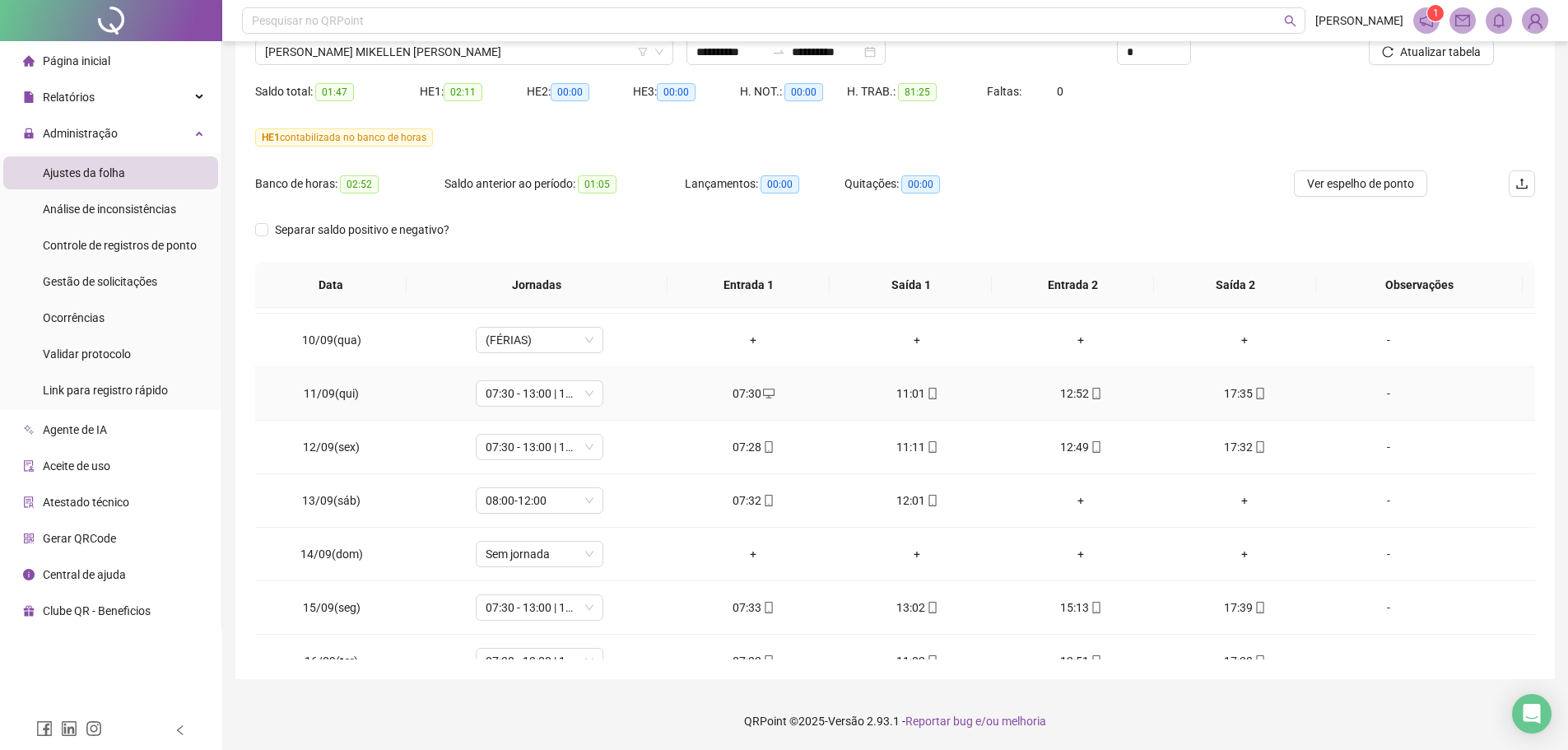
scroll to position [1147, 0]
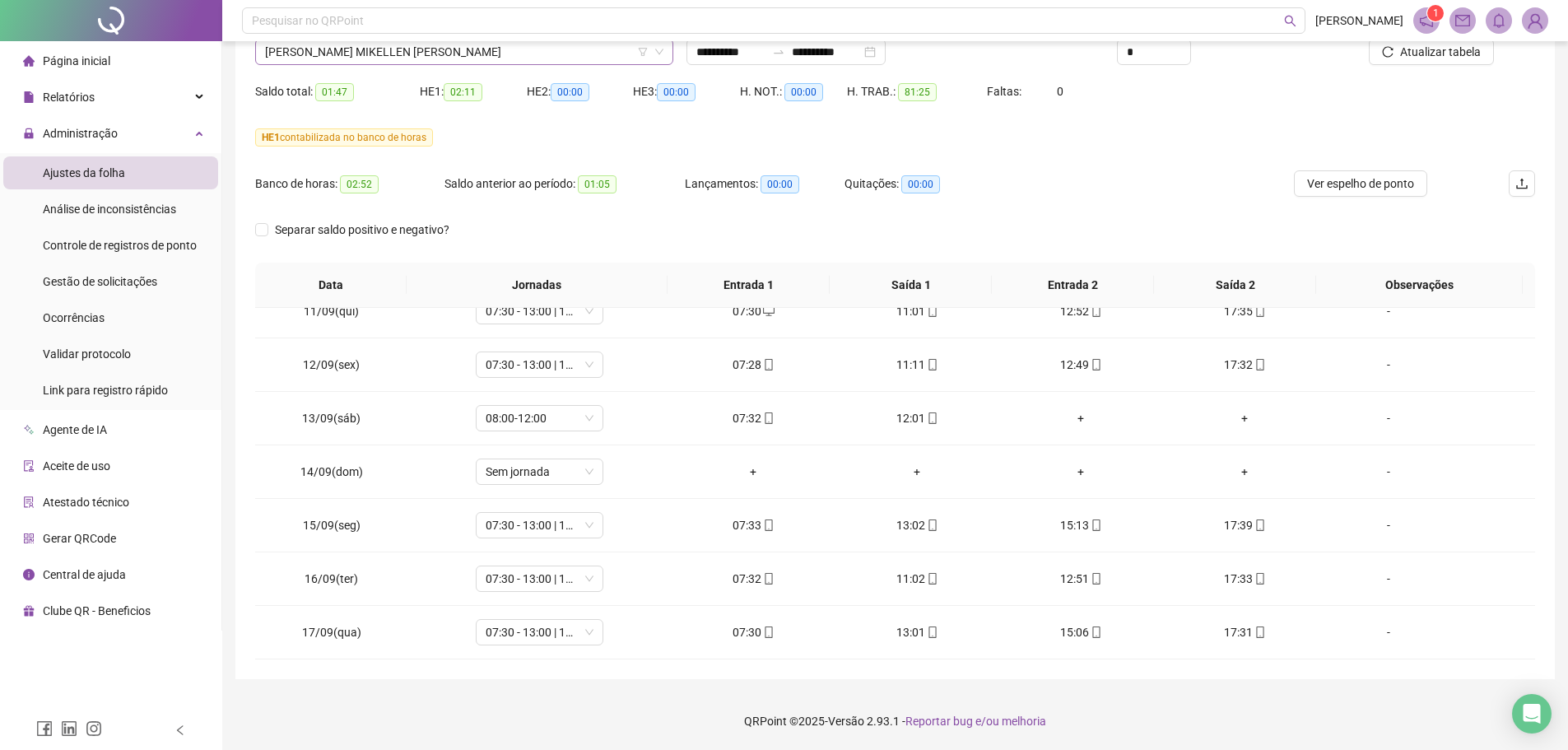
click at [478, 58] on span "[PERSON_NAME] MIKELLEN [PERSON_NAME]" at bounding box center [464, 52] width 398 height 25
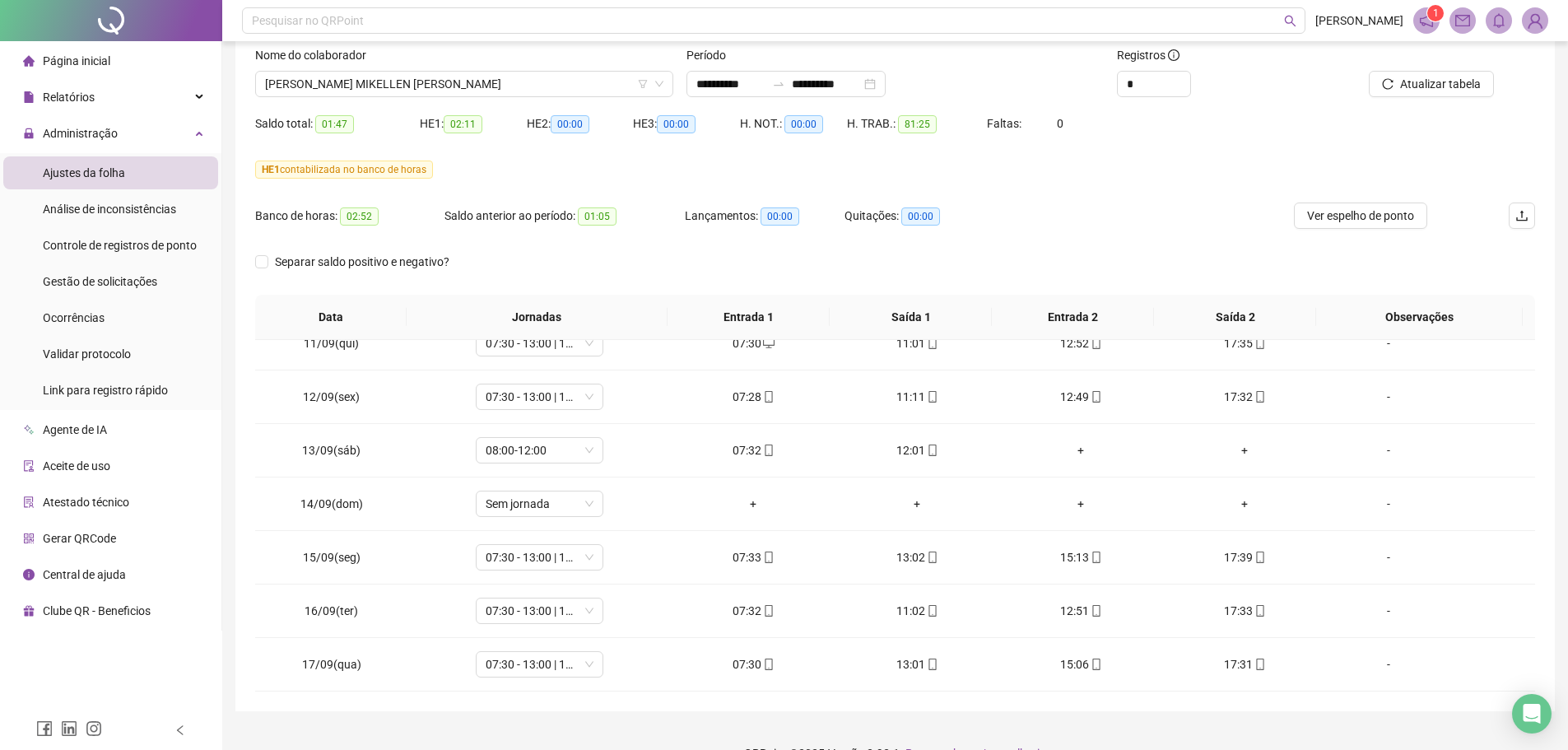
scroll to position [55, 0]
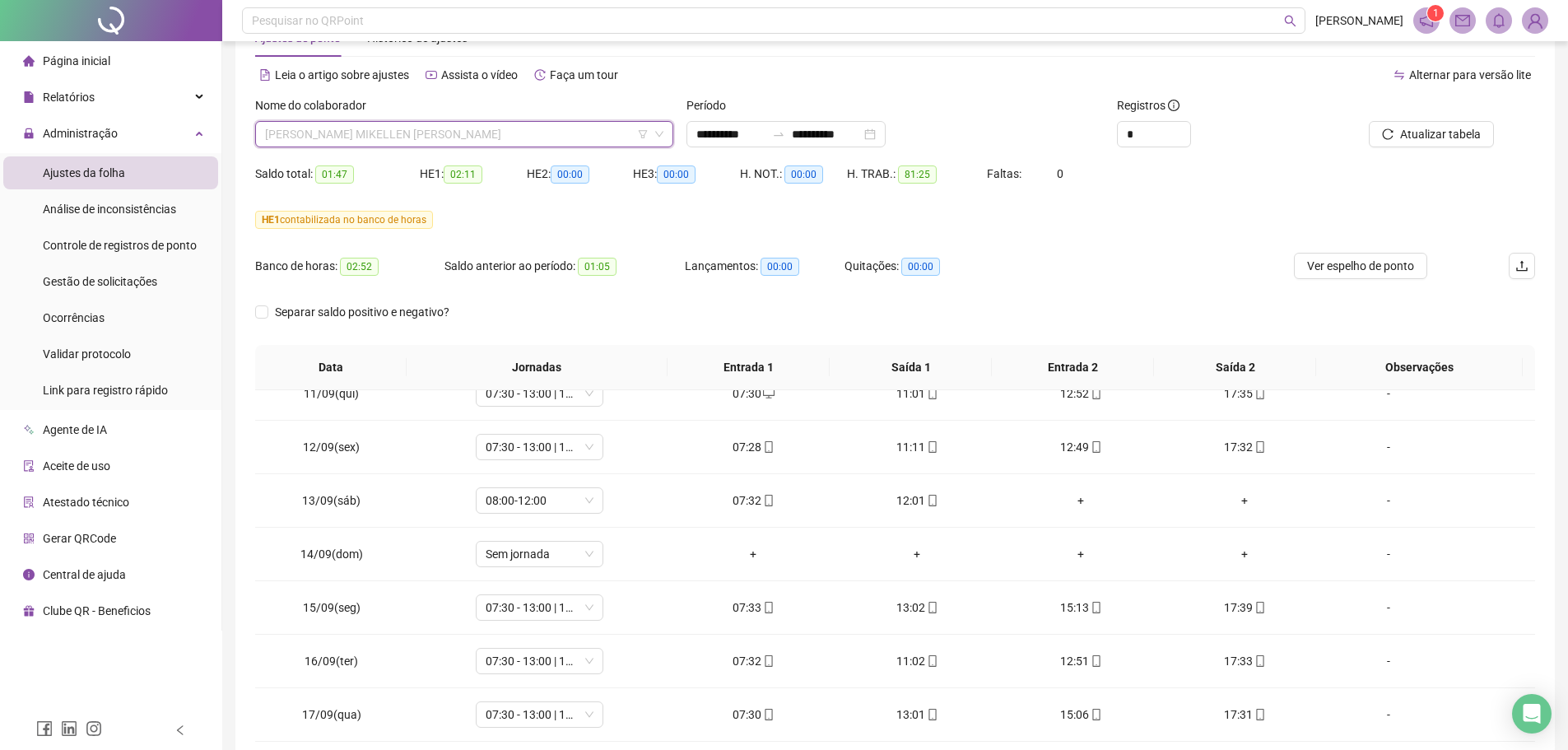
click at [423, 136] on span "[PERSON_NAME] MIKELLEN [PERSON_NAME]" at bounding box center [464, 135] width 398 height 25
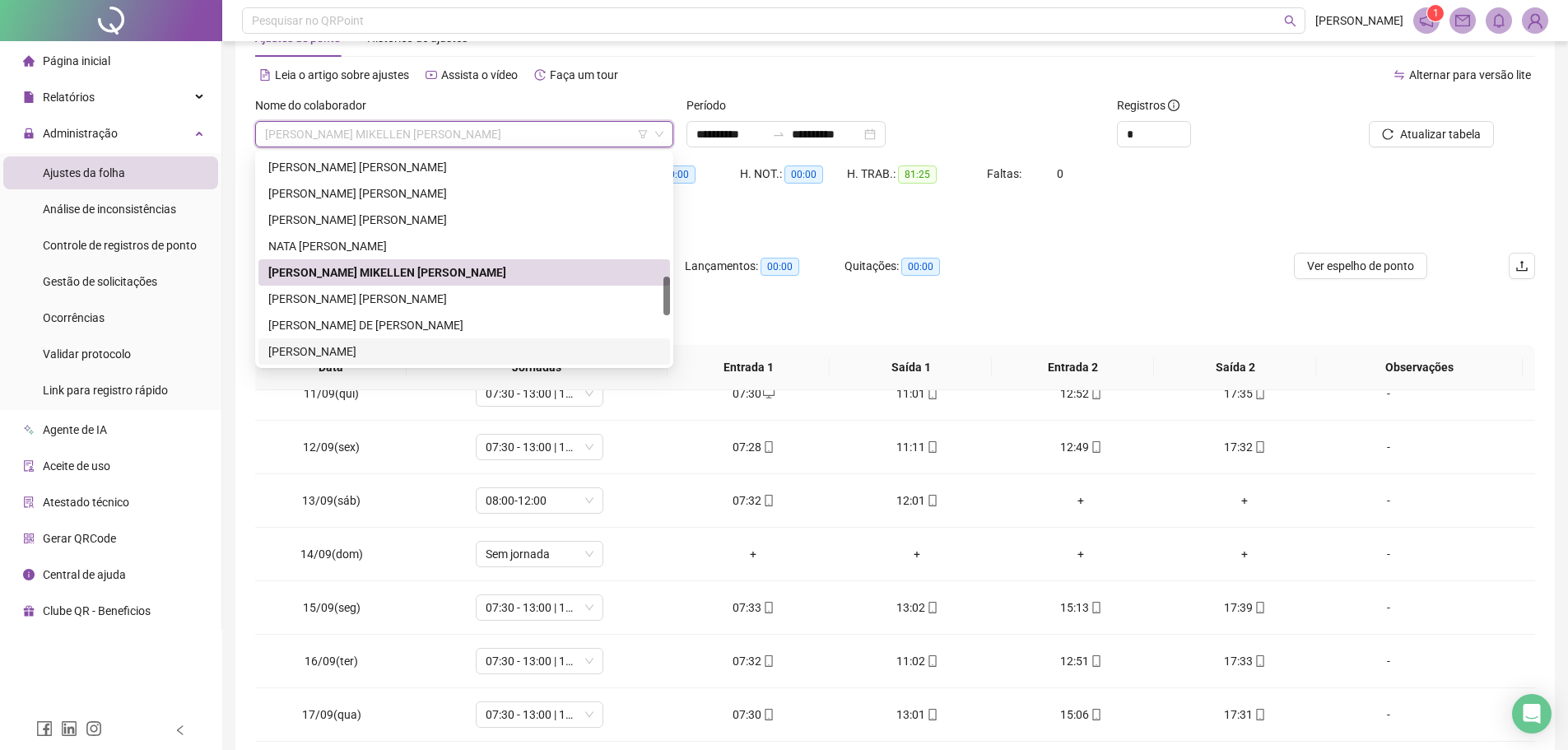
click at [345, 353] on div "[PERSON_NAME]" at bounding box center [464, 352] width 392 height 18
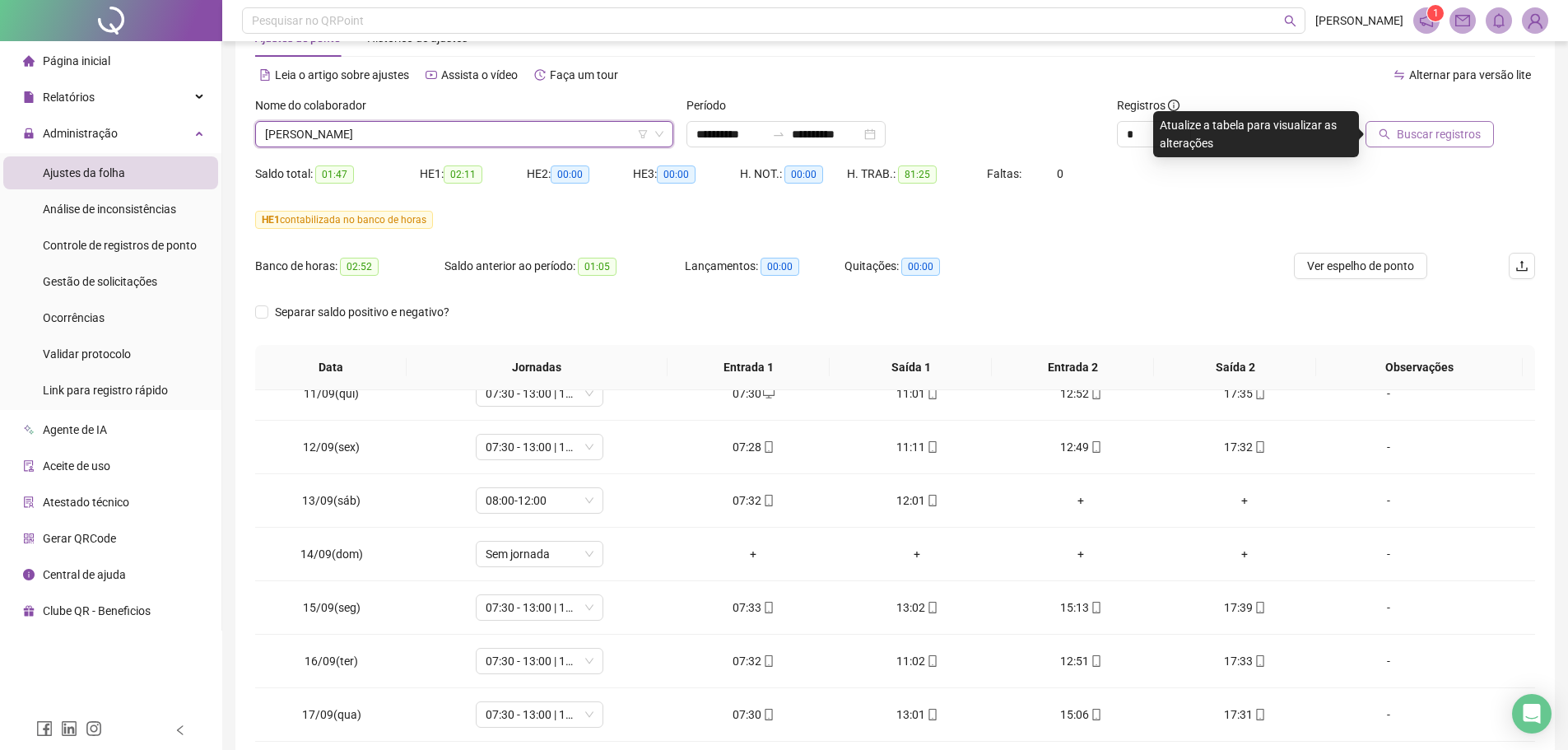
click at [1264, 133] on span "Buscar registros" at bounding box center [1440, 134] width 84 height 18
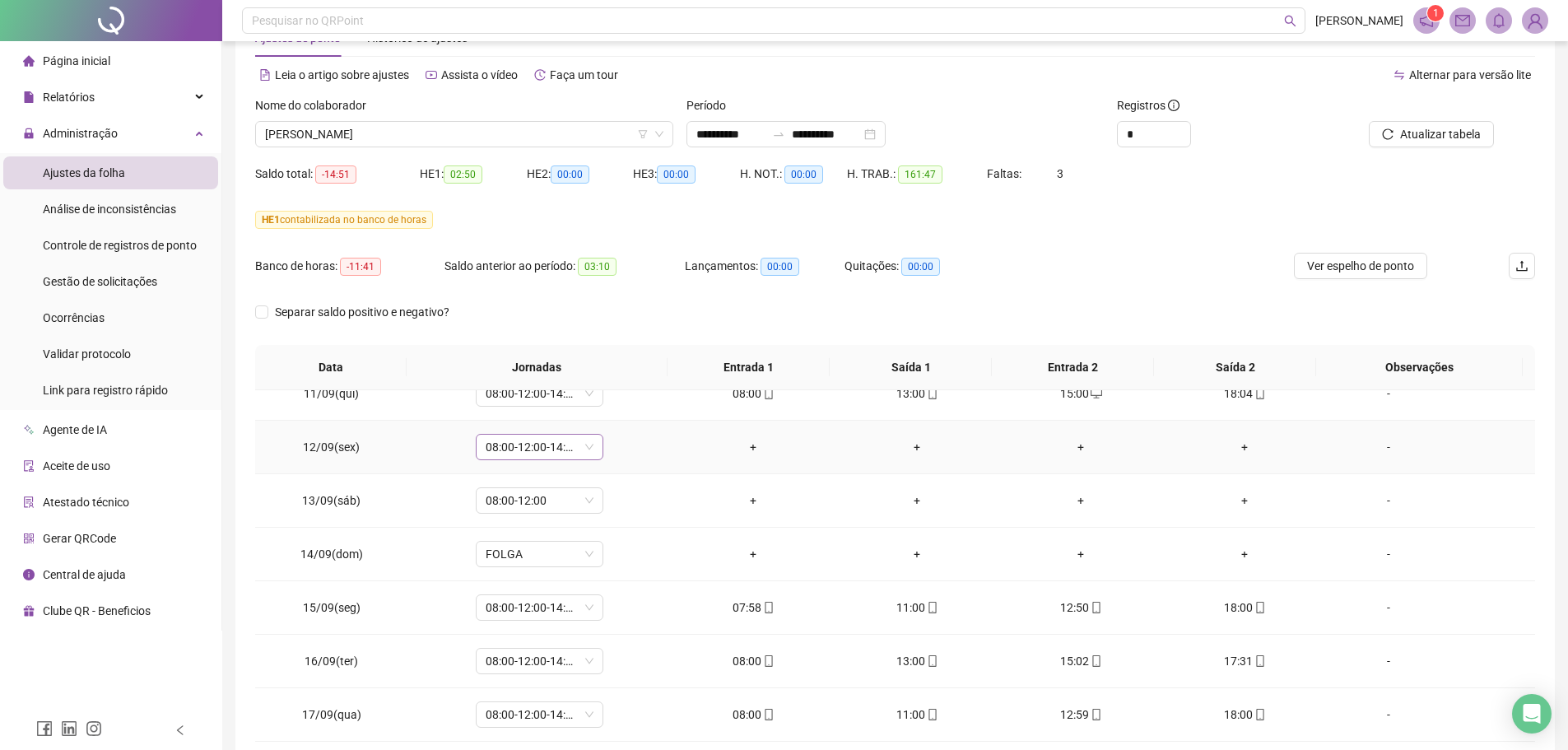
click at [584, 446] on span "08:00-12:00-14:00-18:00" at bounding box center [540, 448] width 108 height 25
click at [524, 557] on div "Folga" at bounding box center [566, 557] width 139 height 18
click at [613, 414] on div "Confirmar alteração da jornada? Não Sim" at bounding box center [538, 391] width 204 height 64
click at [613, 410] on span "Sim" at bounding box center [614, 404] width 19 height 18
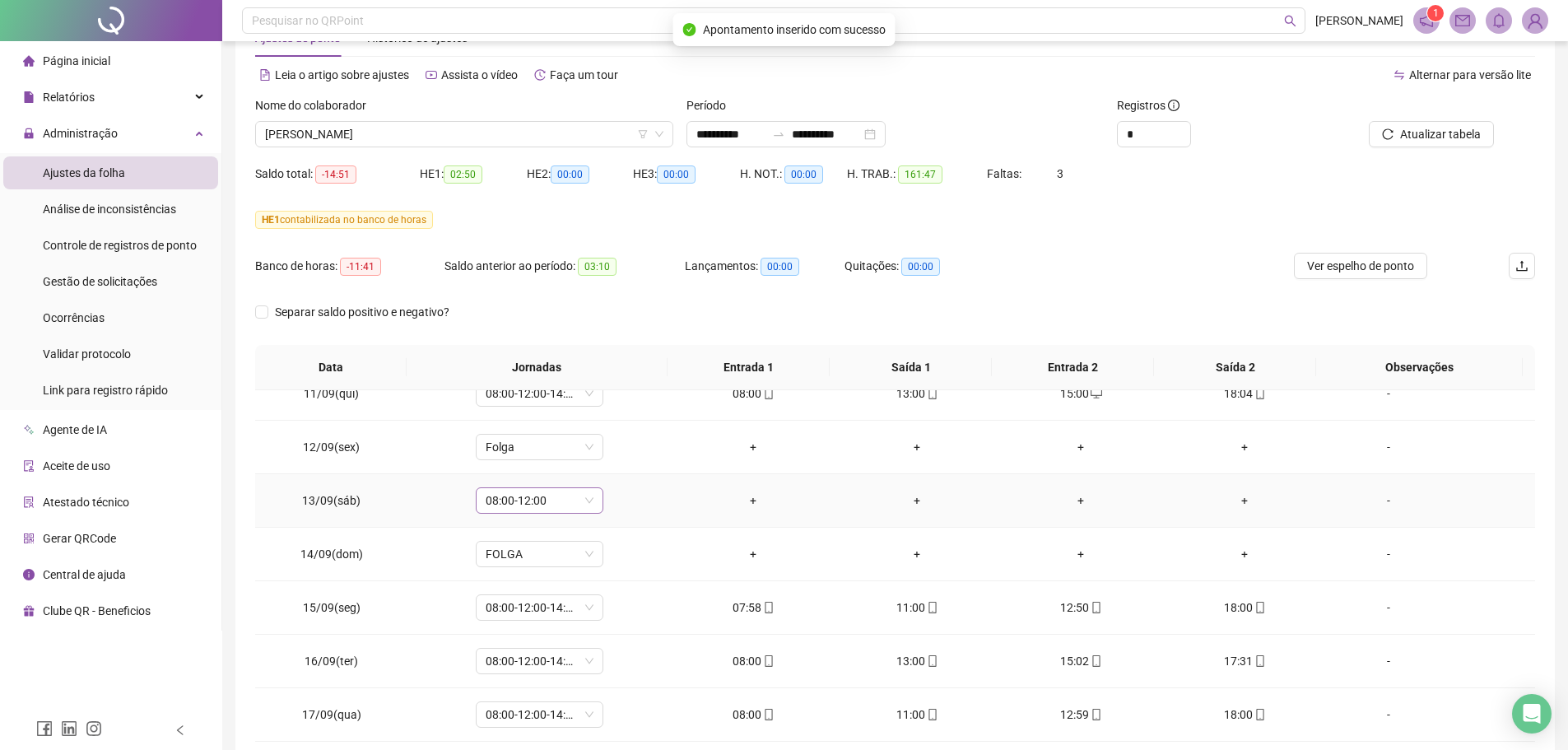
click at [581, 510] on span "08:00-12:00" at bounding box center [540, 500] width 108 height 25
click at [528, 572] on div "Folga" at bounding box center [566, 610] width 139 height 18
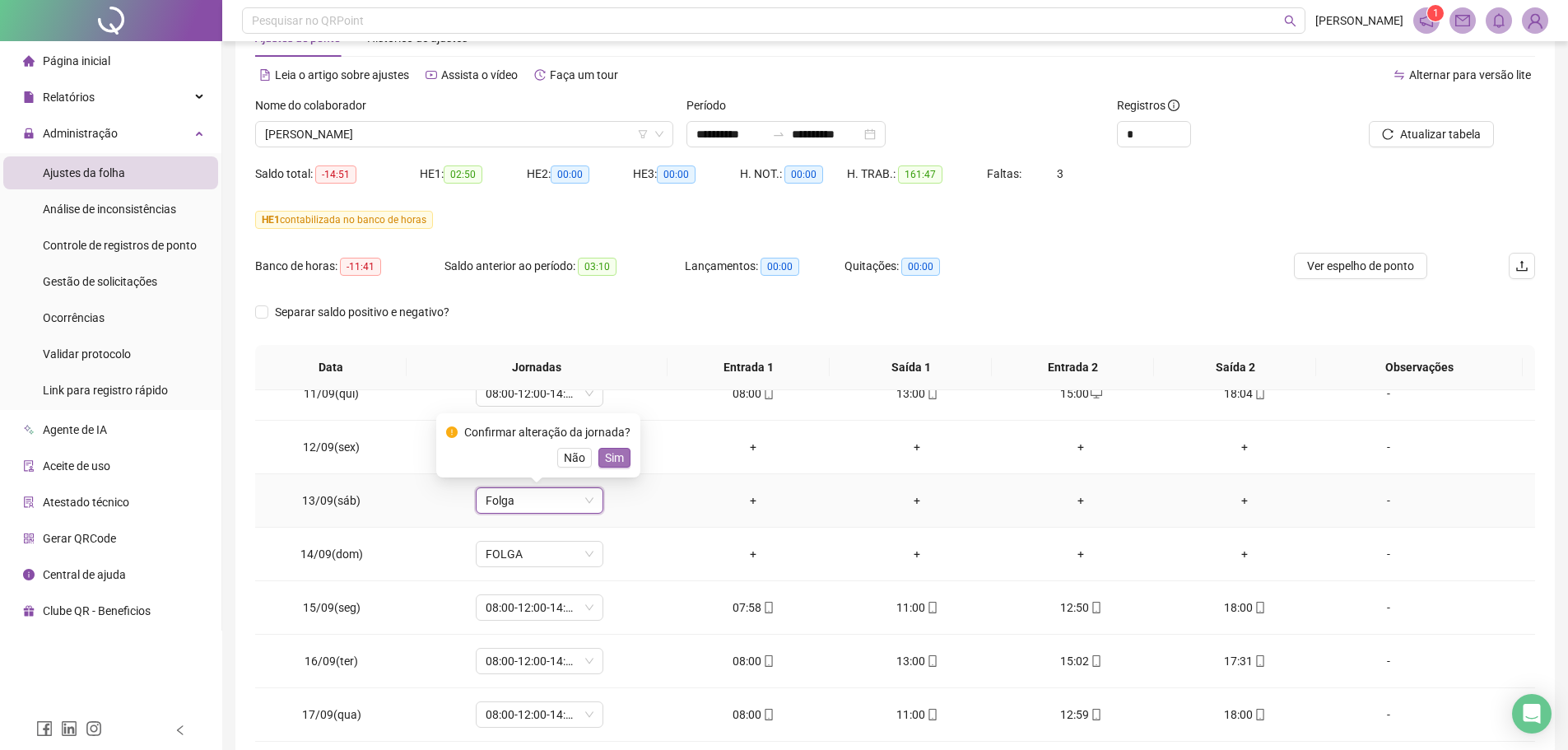
click at [605, 462] on span "Sim" at bounding box center [614, 457] width 19 height 18
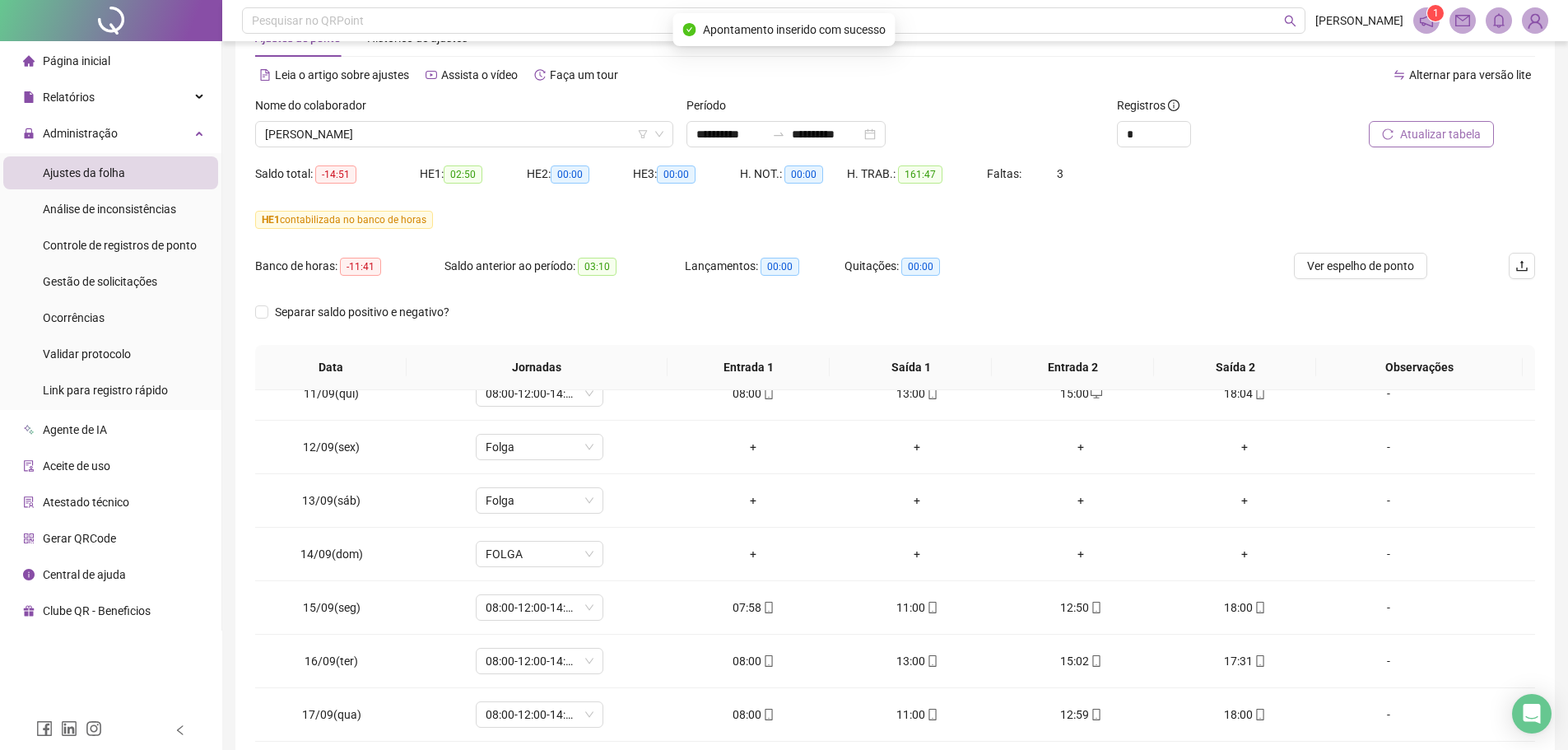
click at [1264, 147] on button "Atualizar tabela" at bounding box center [1432, 135] width 125 height 26
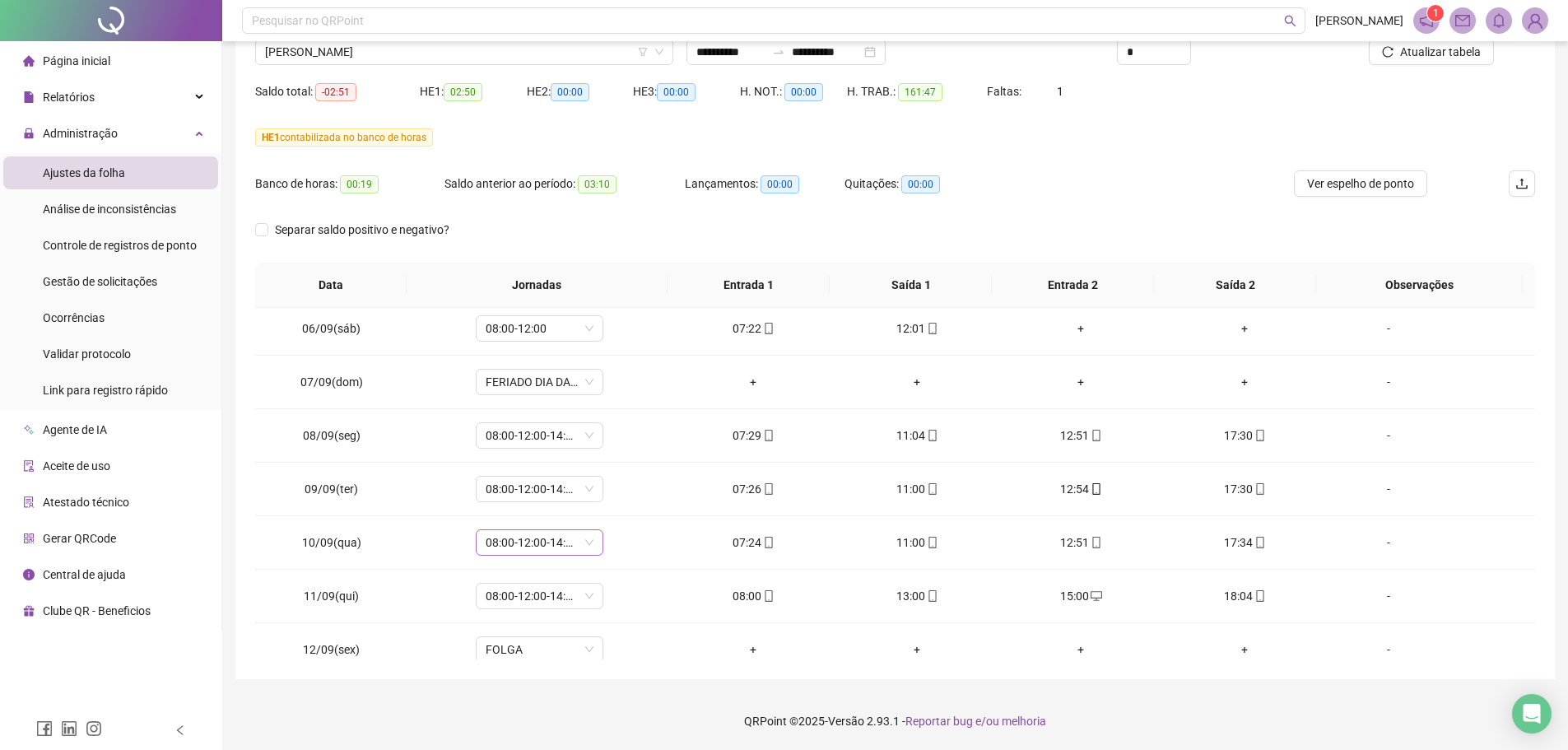
scroll to position [1071, 0]
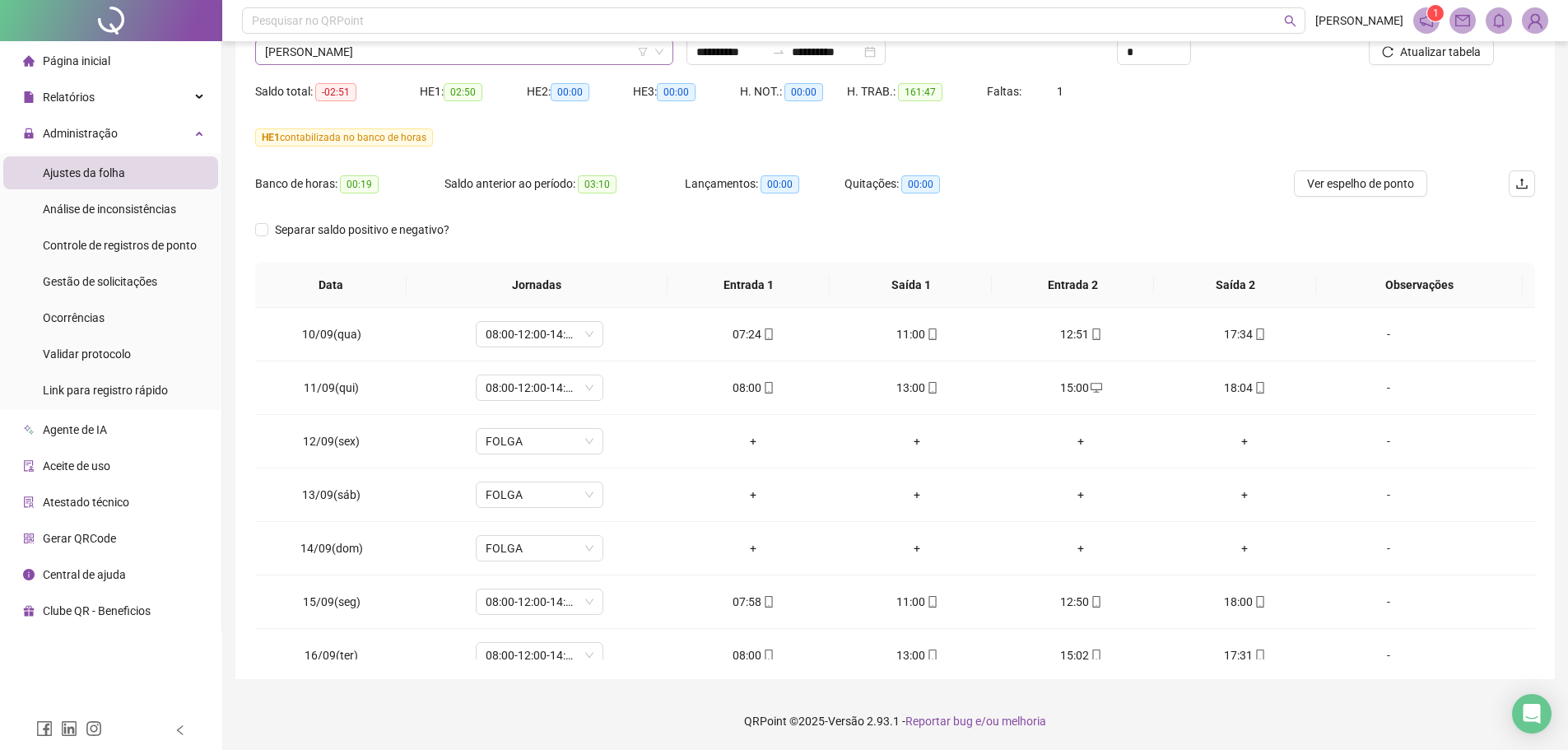
click at [381, 58] on span "[PERSON_NAME]" at bounding box center [464, 52] width 398 height 25
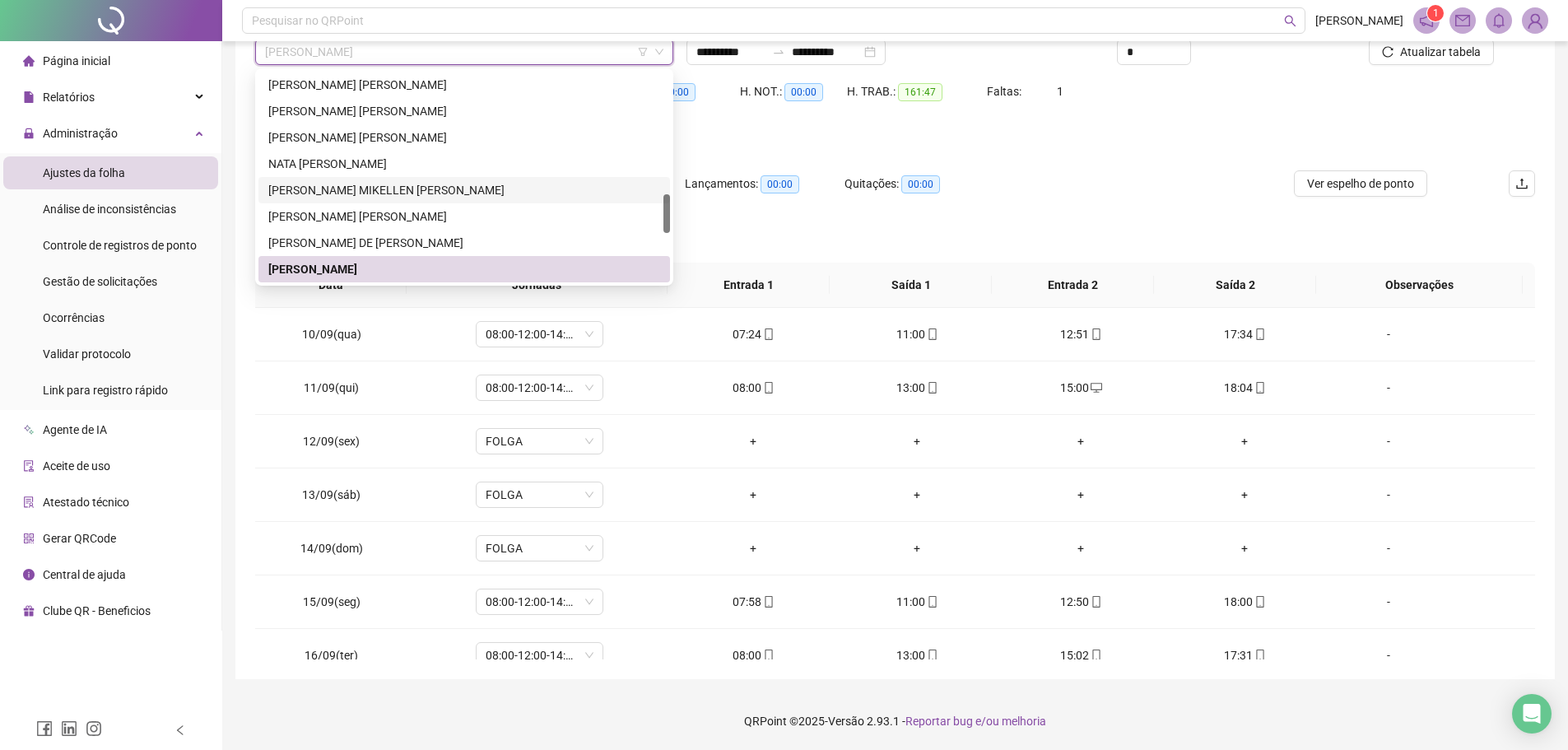
scroll to position [741, 0]
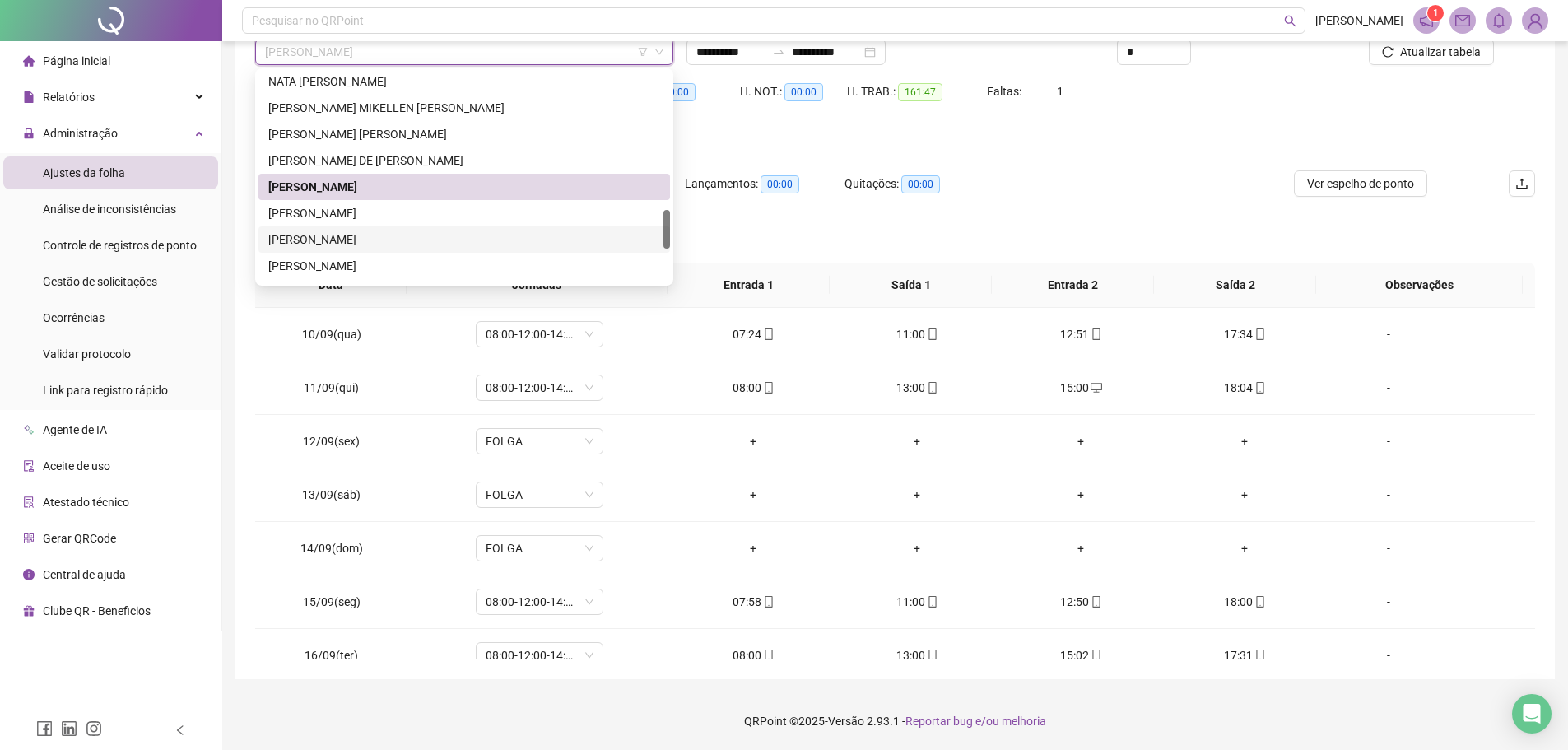
click at [313, 235] on div "[PERSON_NAME]" at bounding box center [464, 239] width 392 height 18
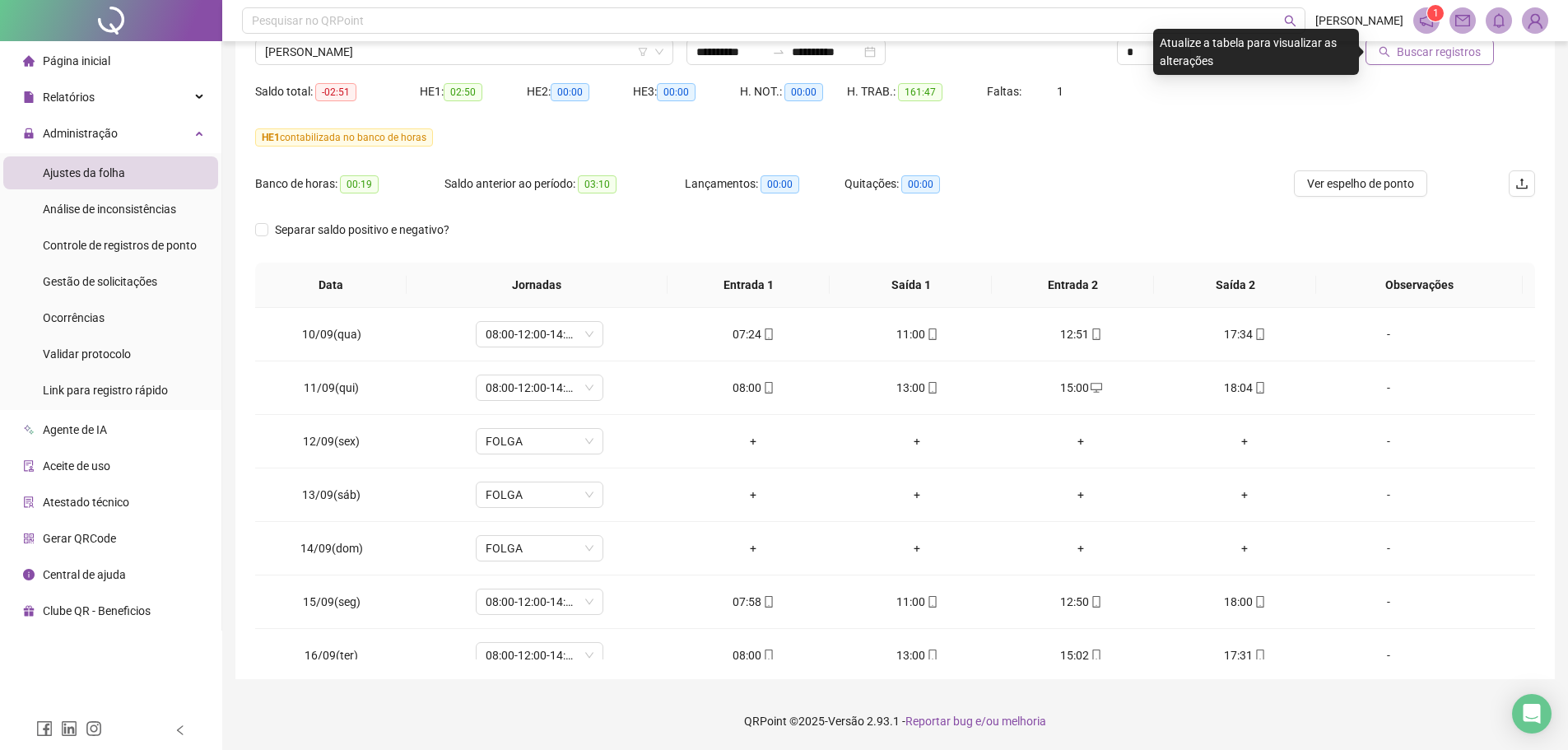
click at [1264, 59] on span "Buscar registros" at bounding box center [1440, 52] width 84 height 18
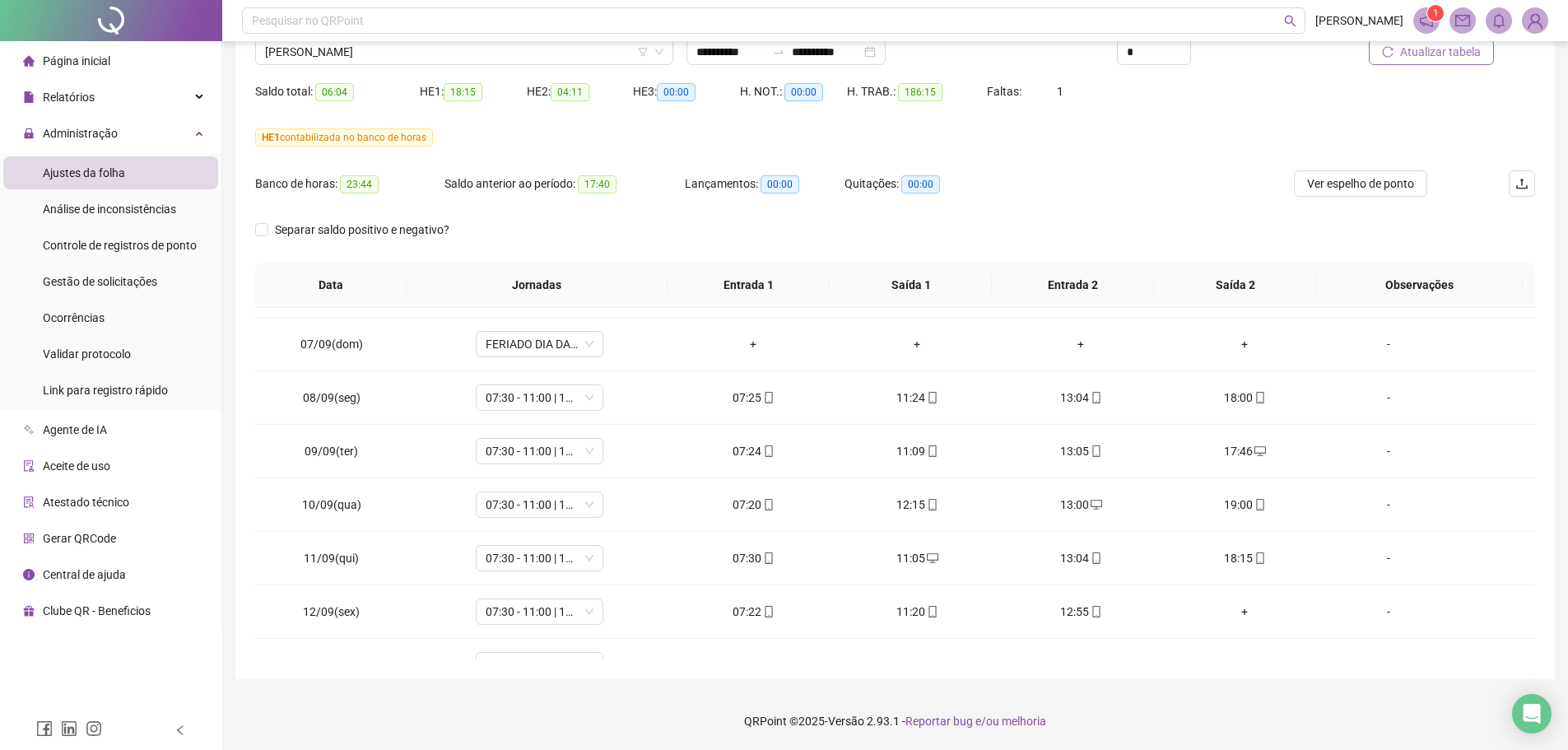
scroll to position [571, 0]
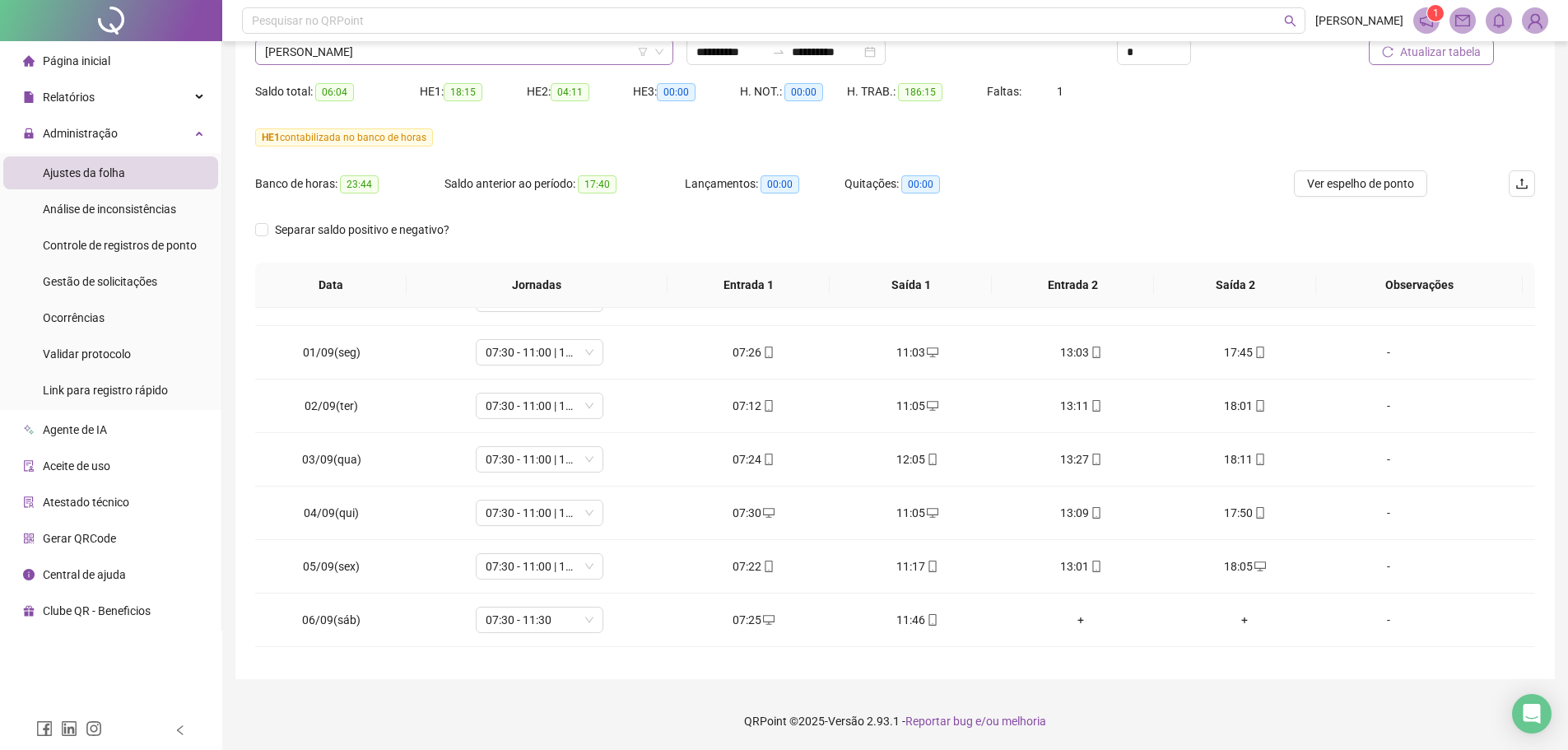
click at [388, 63] on div "[PERSON_NAME]" at bounding box center [464, 52] width 418 height 26
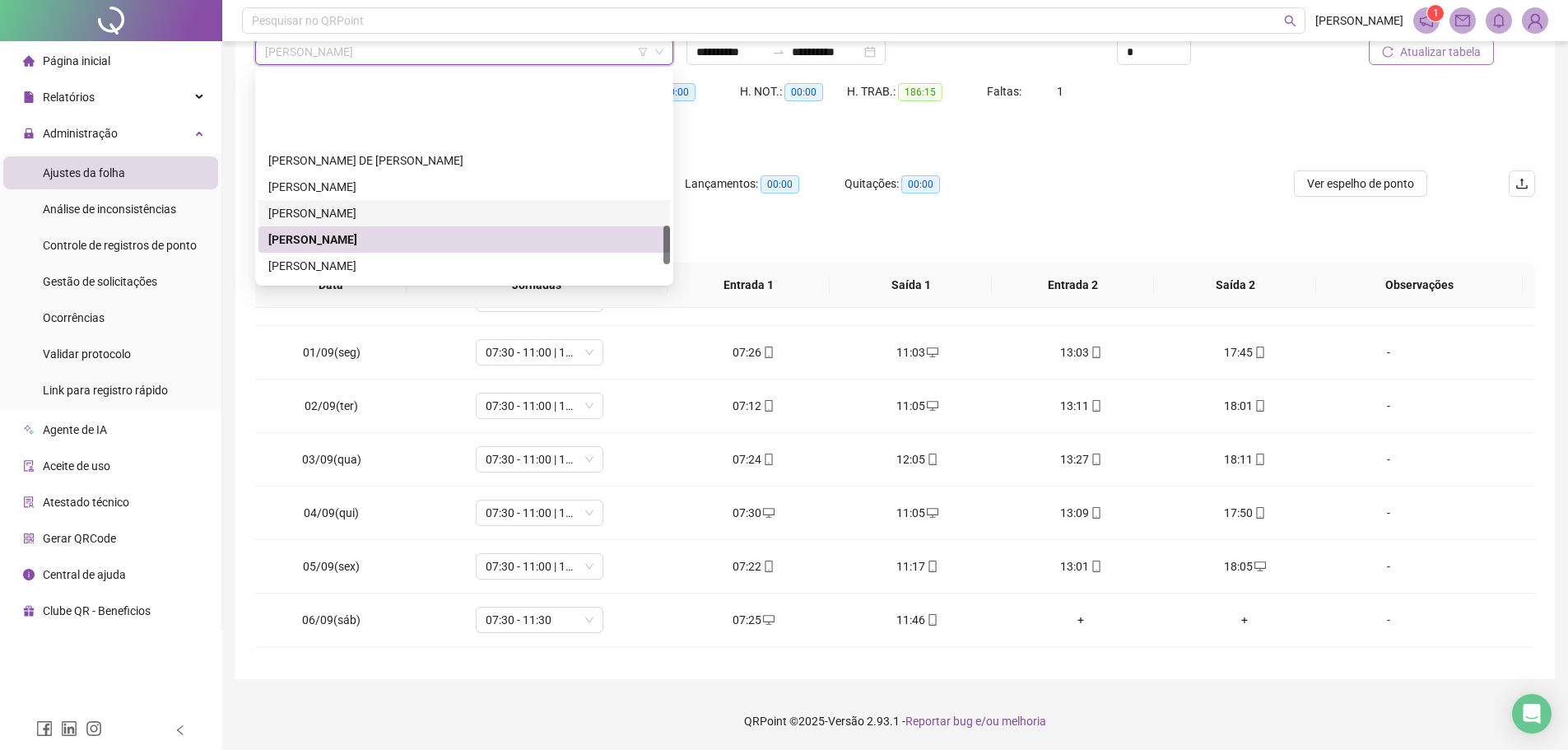
scroll to position [824, 0]
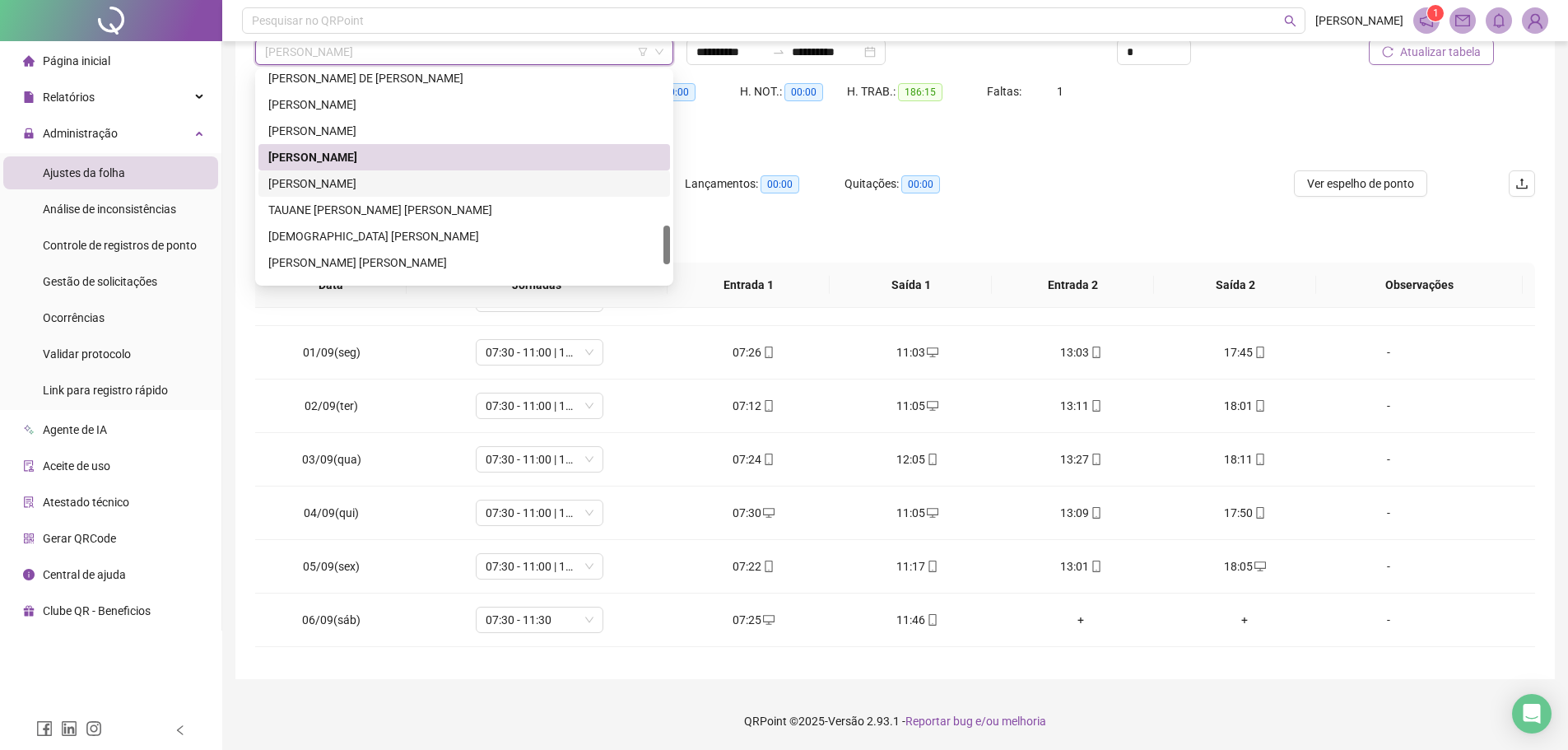
click at [345, 186] on div "[PERSON_NAME]" at bounding box center [464, 184] width 392 height 18
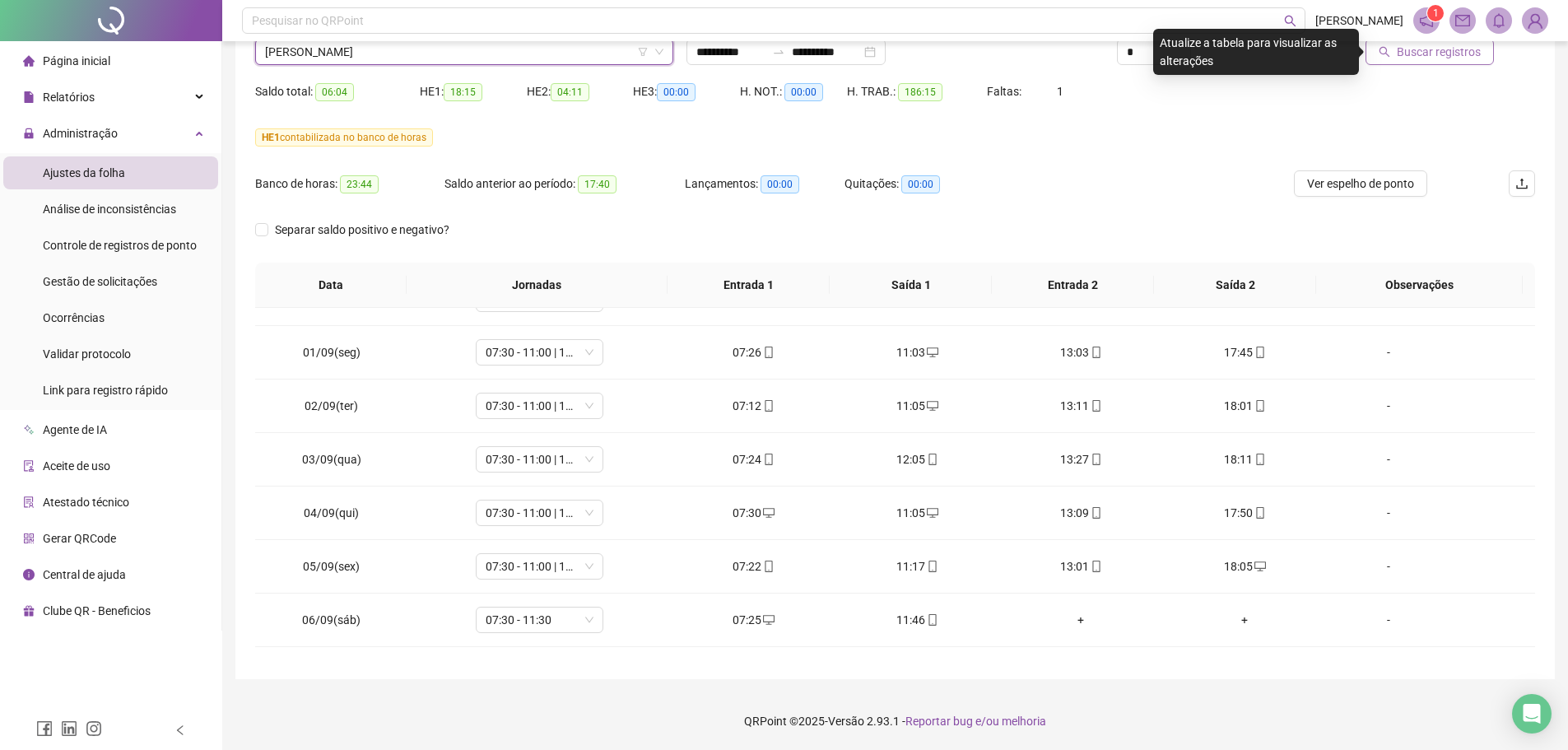
click at [1264, 64] on button "Buscar registros" at bounding box center [1430, 52] width 128 height 26
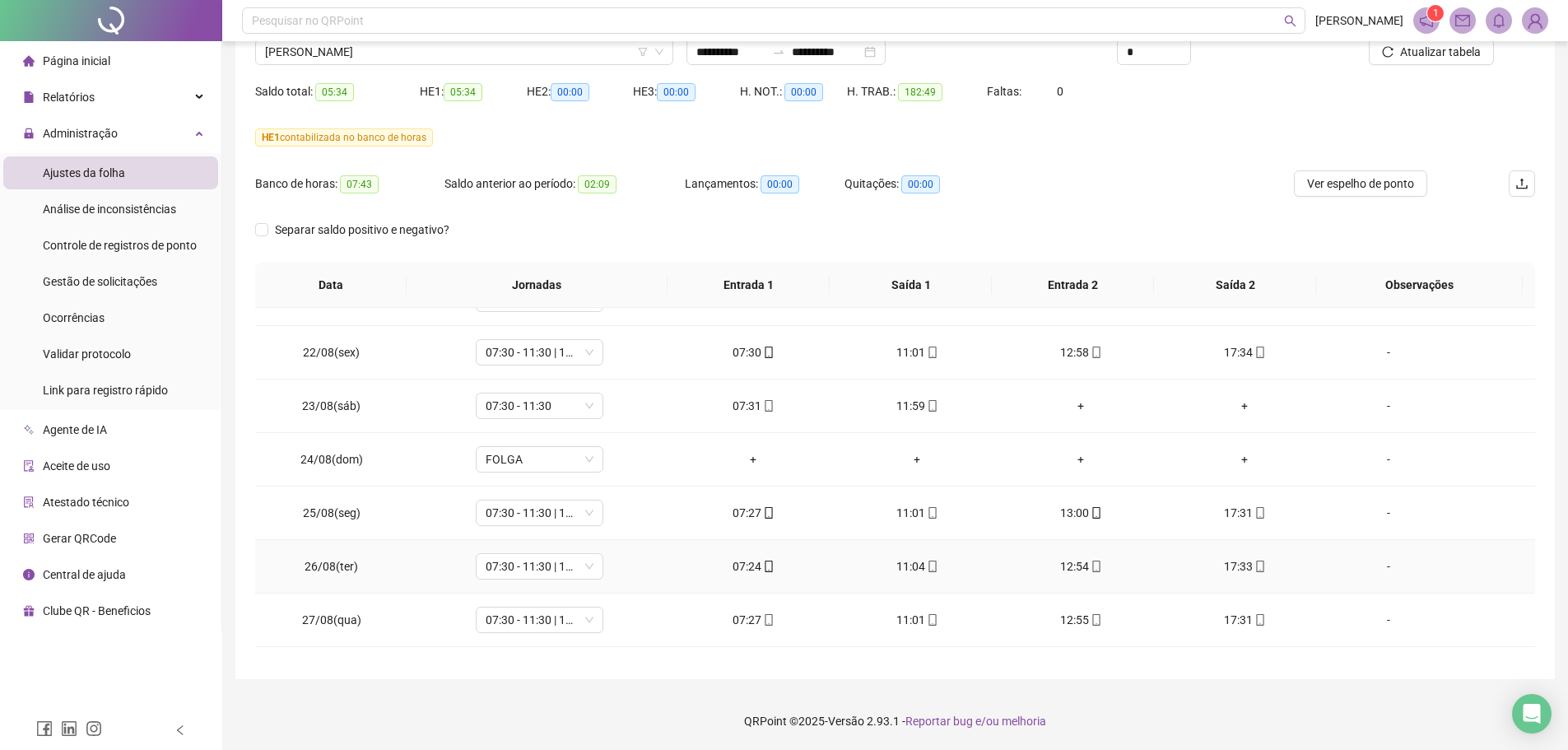
scroll to position [0, 0]
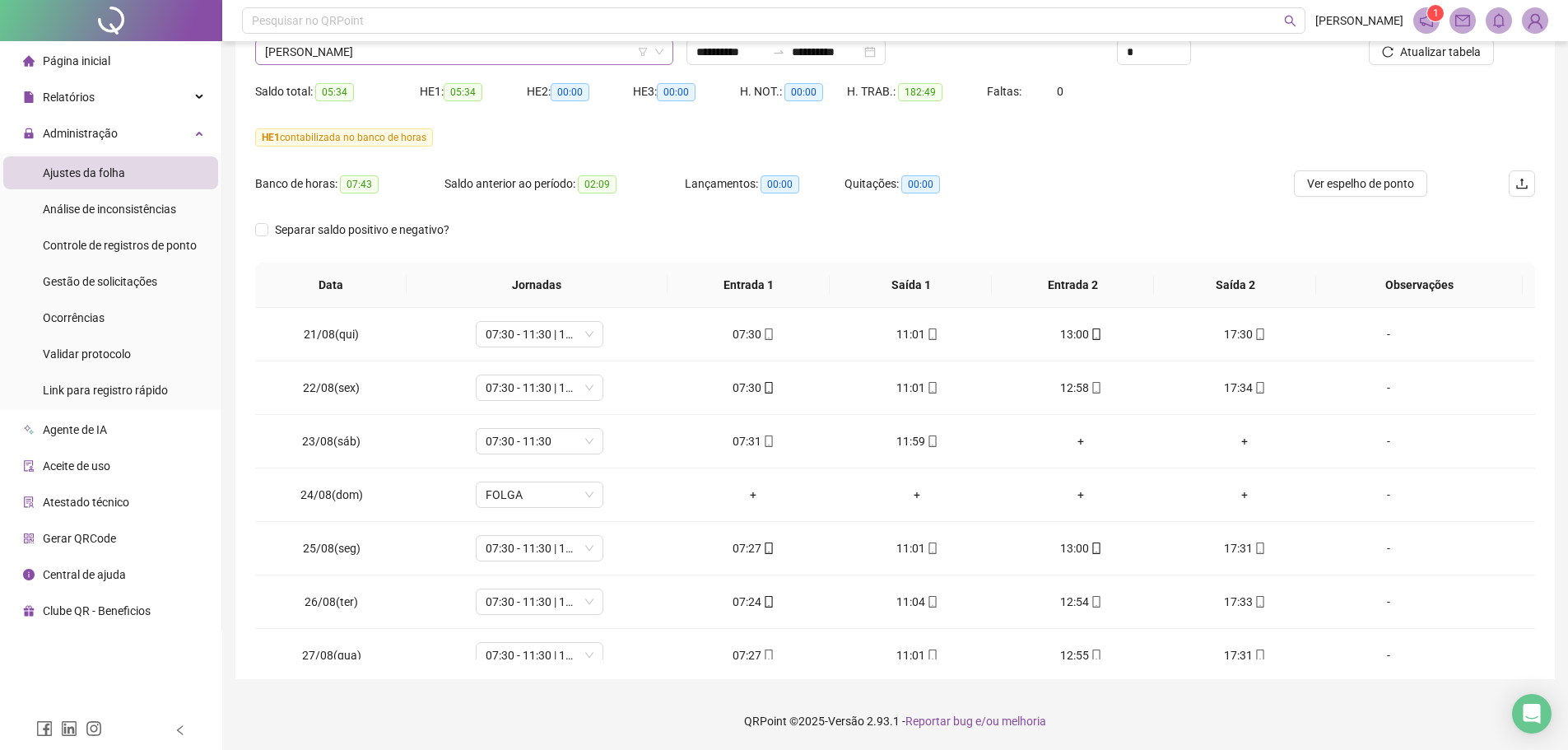
click at [388, 62] on span "[PERSON_NAME]" at bounding box center [464, 52] width 398 height 25
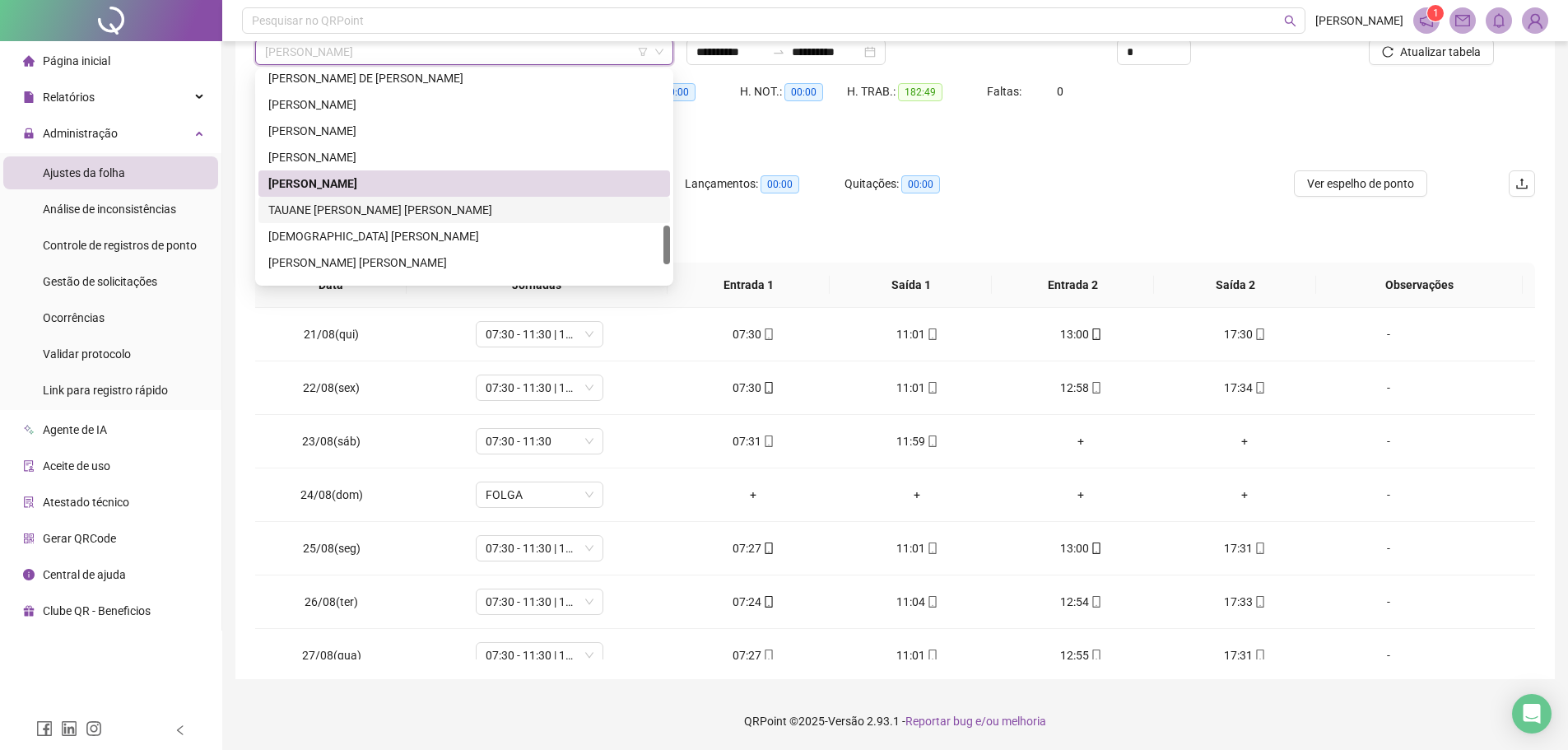
click at [328, 207] on div "TAUANE [PERSON_NAME] [PERSON_NAME]" at bounding box center [464, 210] width 392 height 18
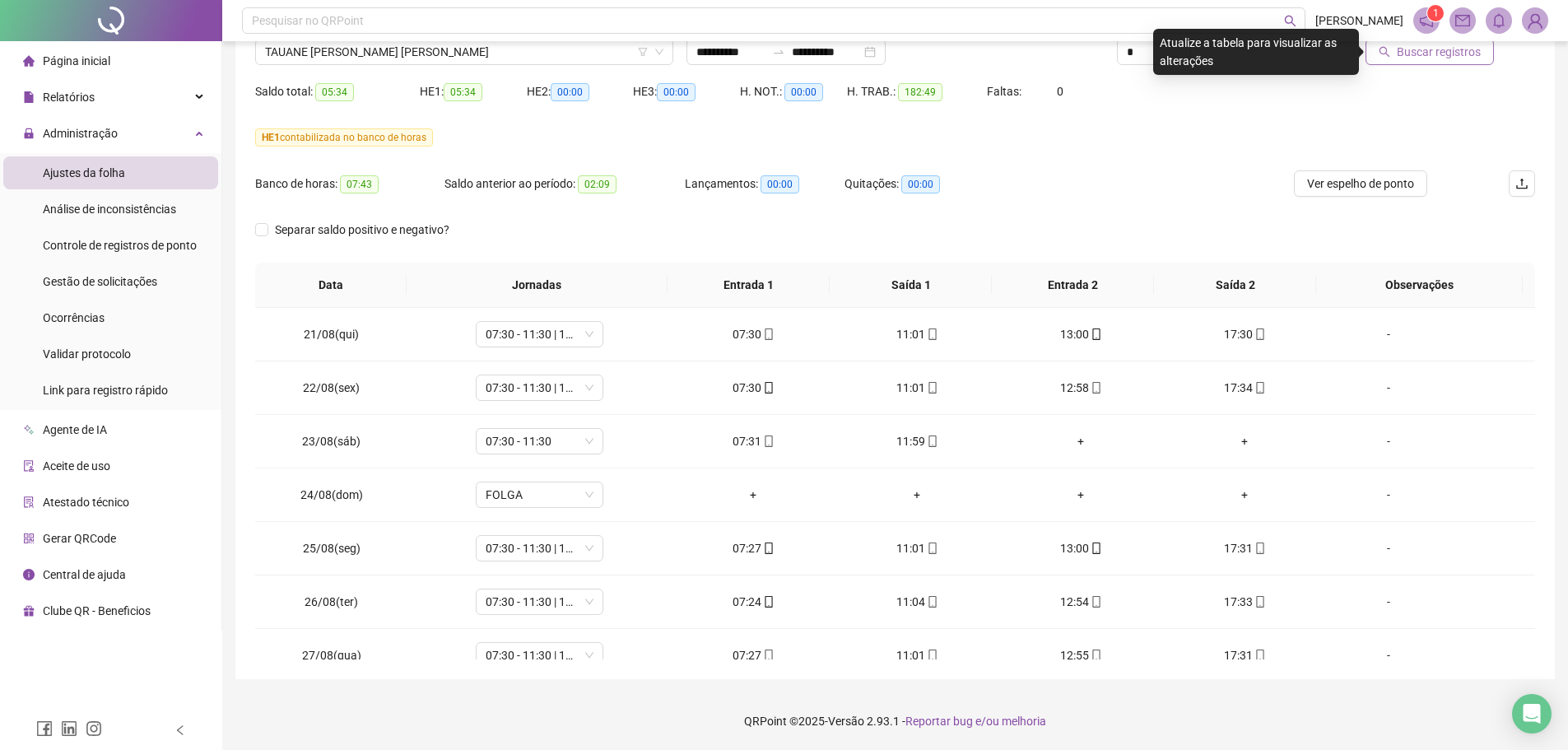
click at [1264, 55] on span "Buscar registros" at bounding box center [1440, 52] width 84 height 18
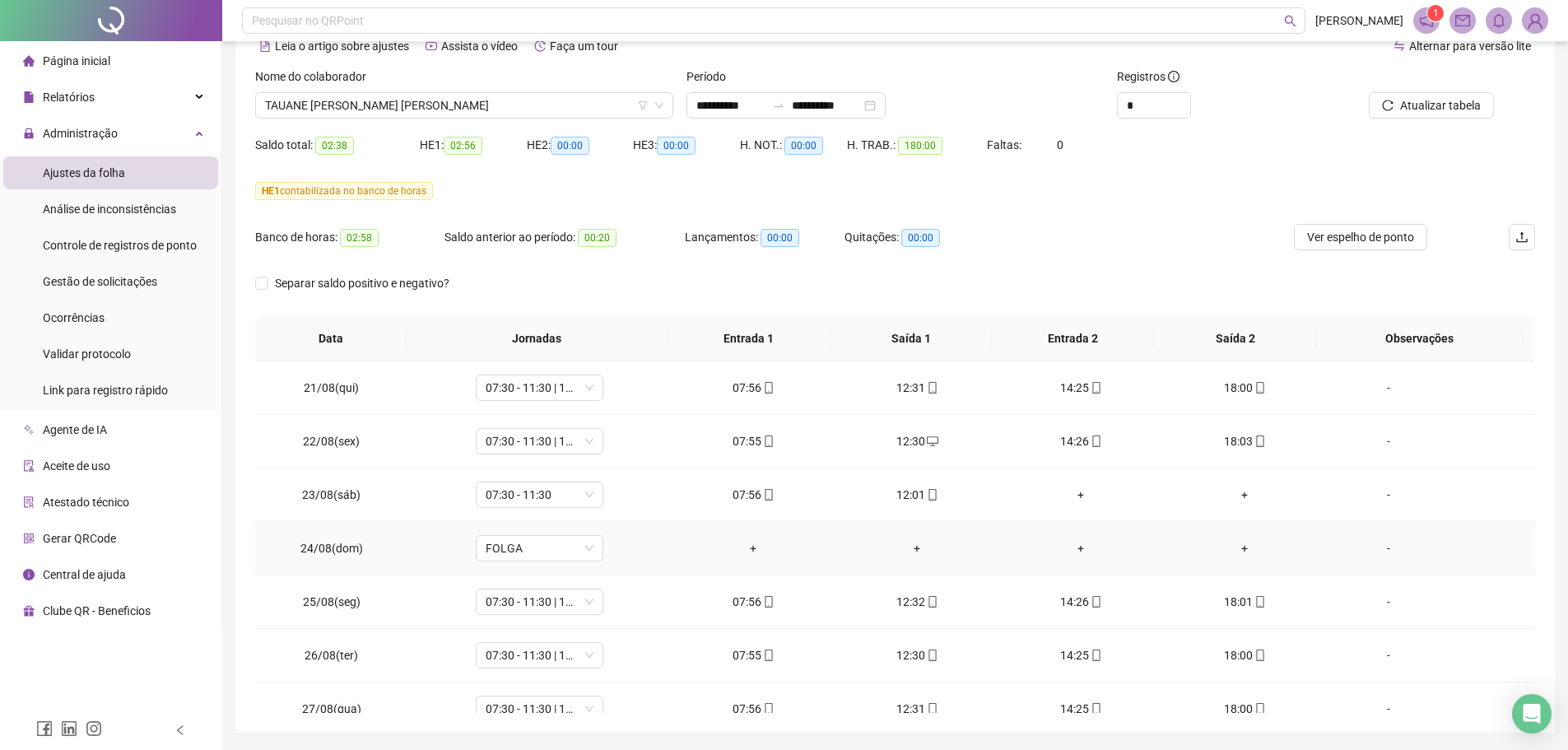
scroll to position [55, 0]
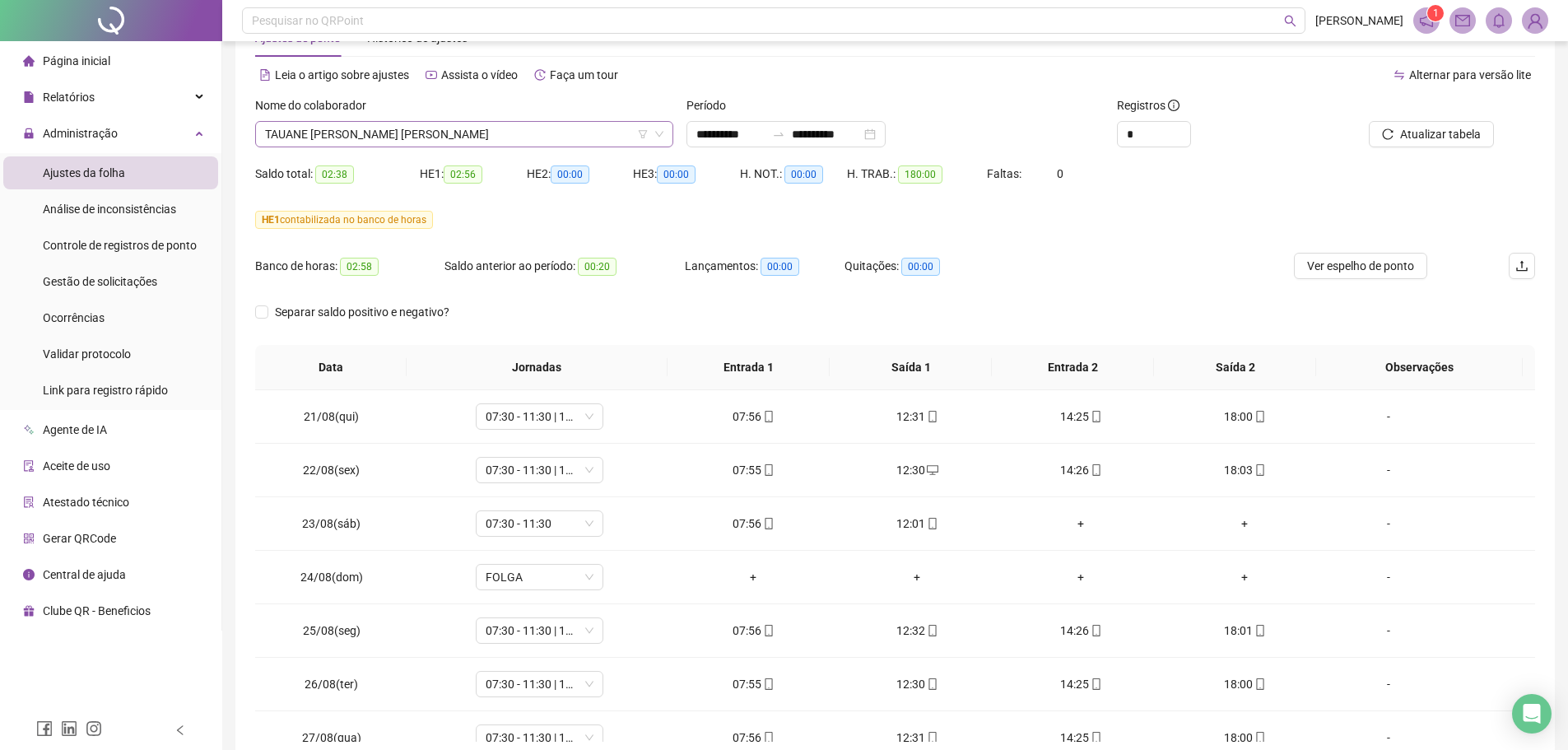
click at [454, 137] on span "TAUANE [PERSON_NAME] [PERSON_NAME]" at bounding box center [464, 135] width 398 height 25
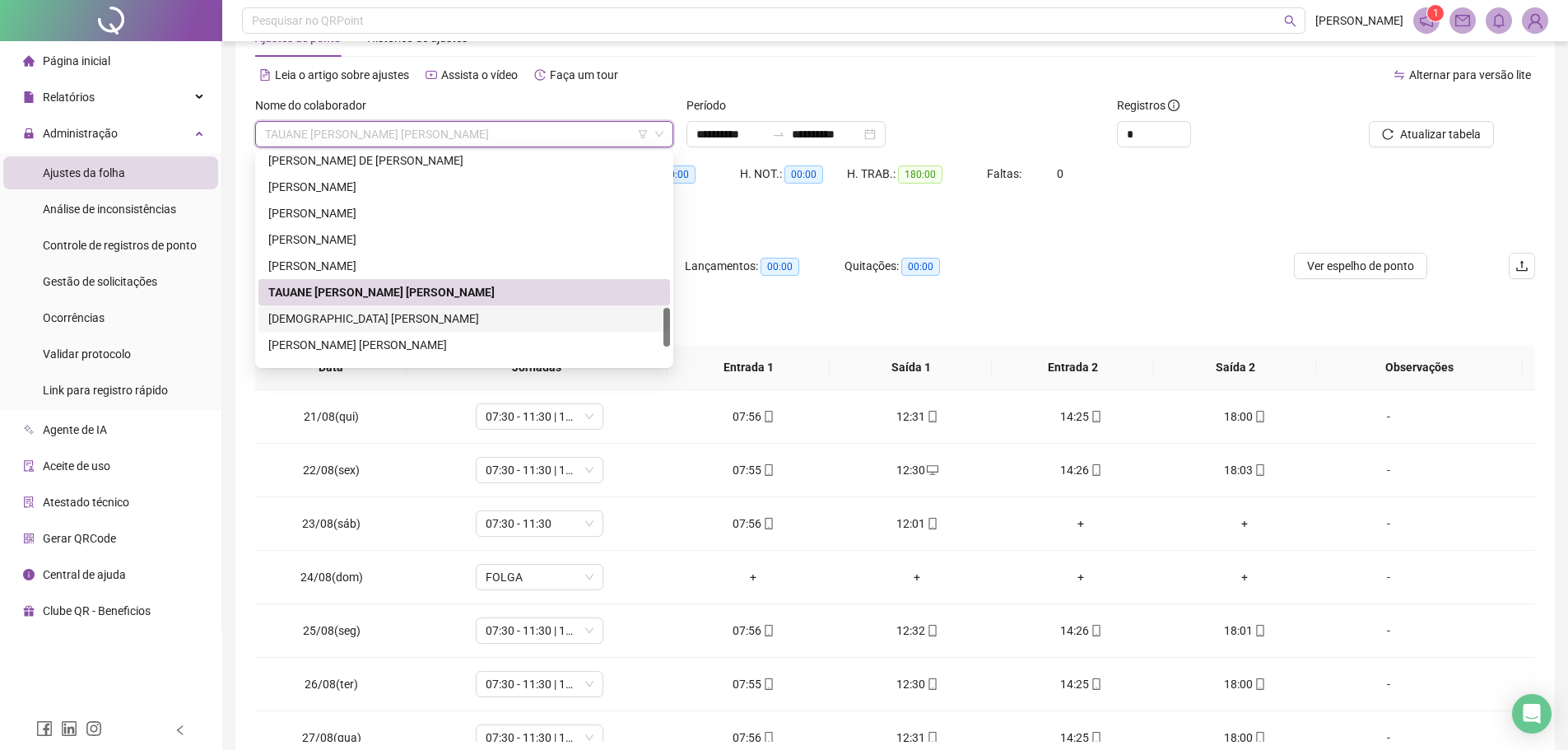
click at [349, 315] on div "[DEMOGRAPHIC_DATA] [PERSON_NAME]" at bounding box center [464, 318] width 392 height 18
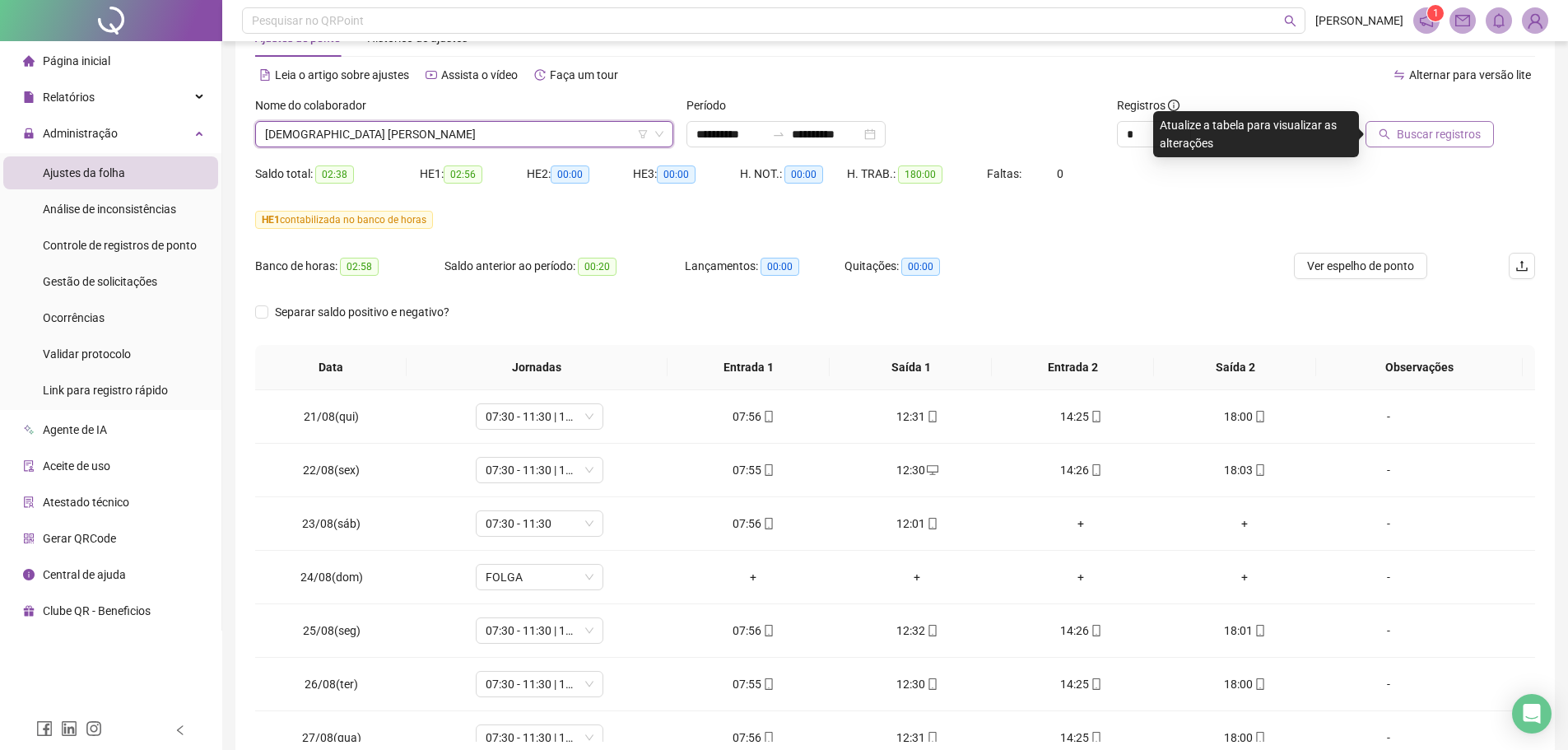
click at [1264, 140] on span "Buscar registros" at bounding box center [1440, 134] width 84 height 18
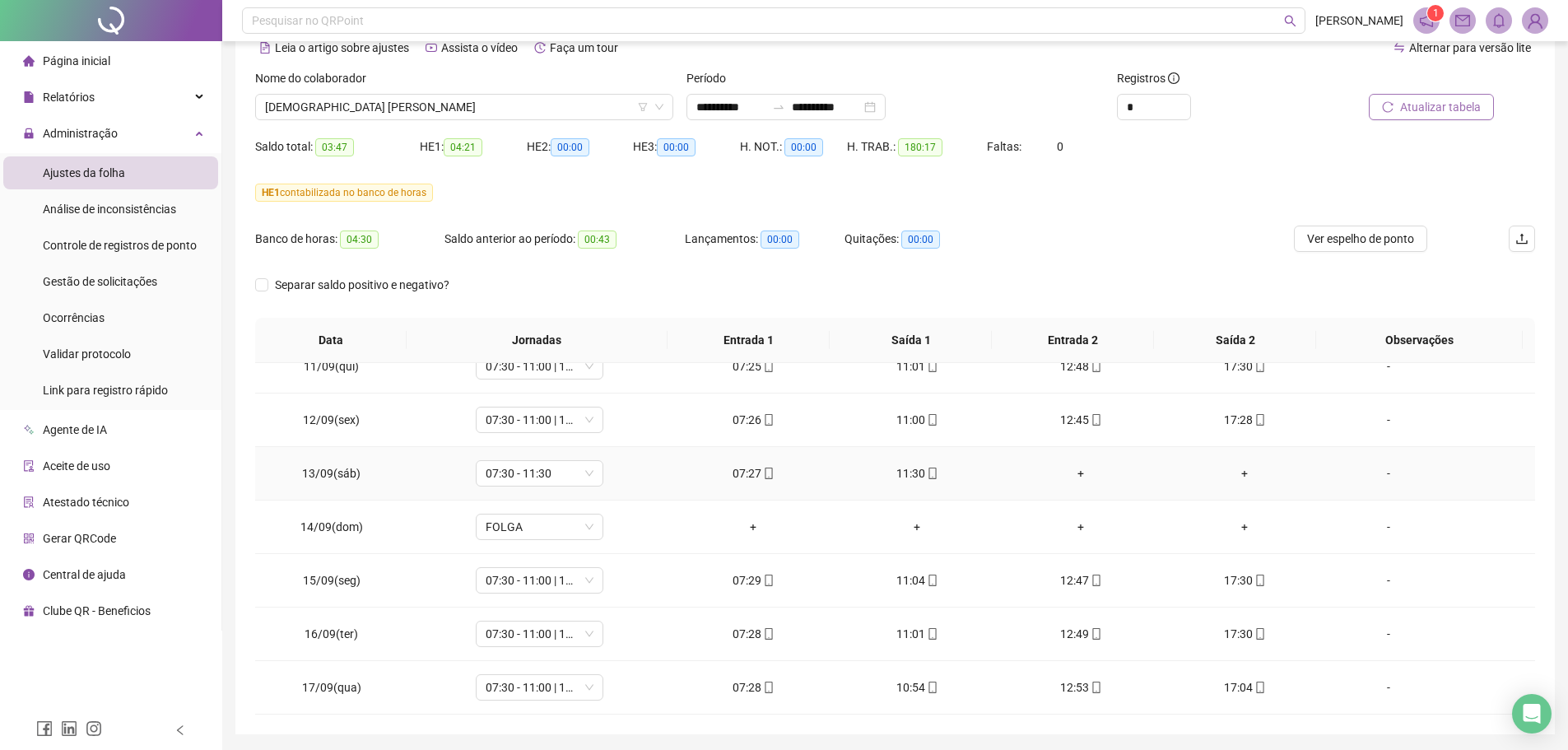
scroll to position [137, 0]
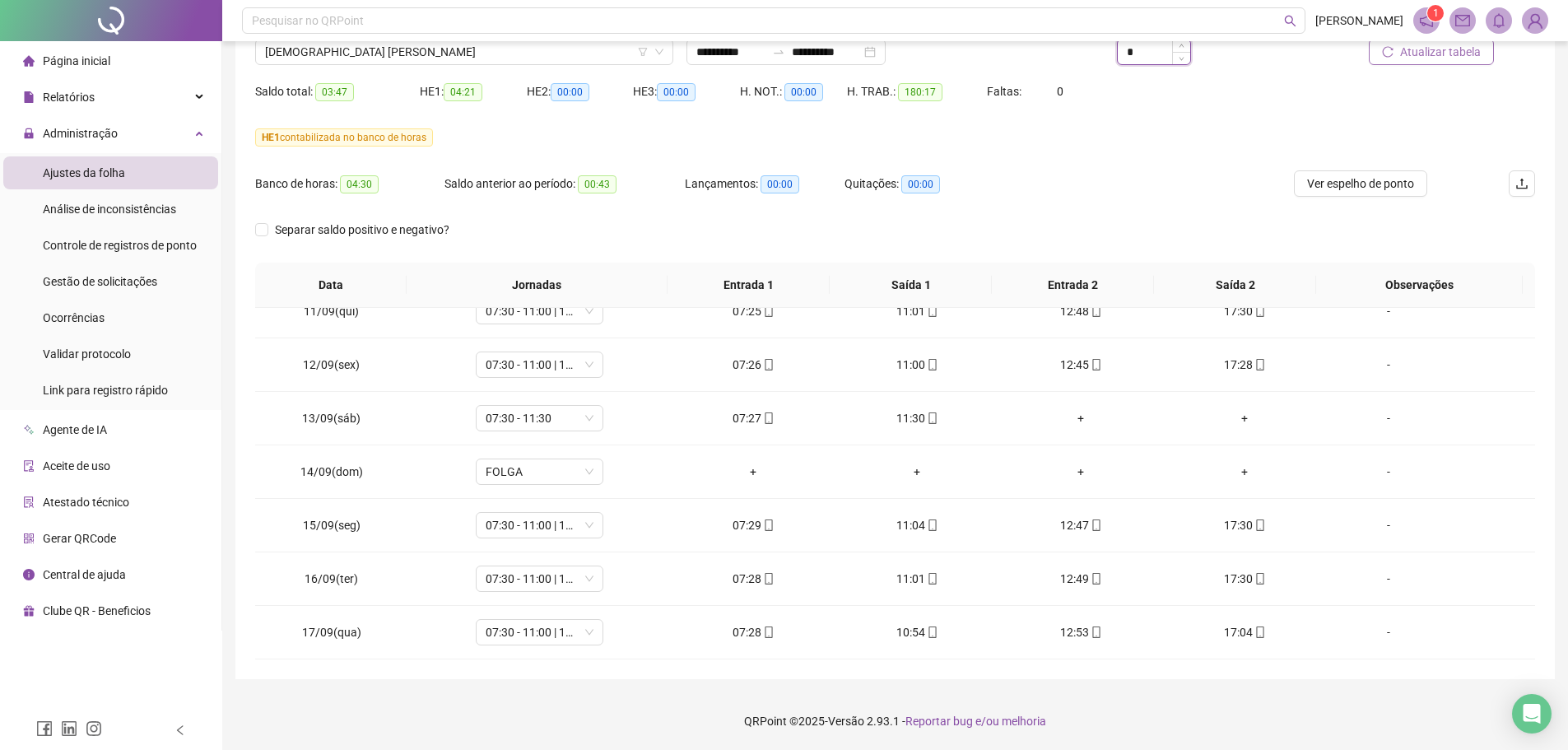
click at [1138, 54] on input "*" at bounding box center [1154, 52] width 72 height 25
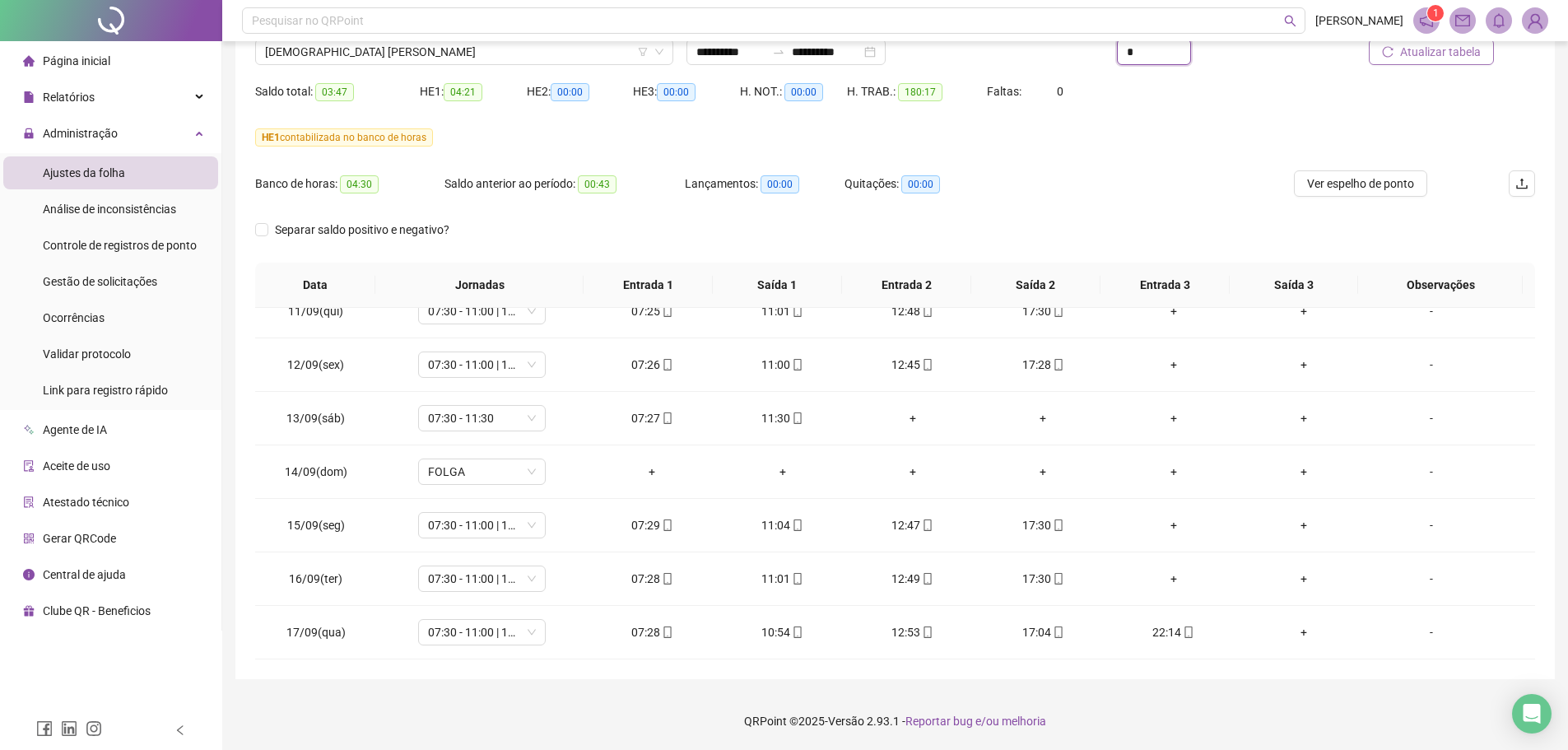
type input "*"
click at [1264, 56] on span "Atualizar tabela" at bounding box center [1441, 52] width 81 height 18
click at [1150, 572] on div "22:14" at bounding box center [1174, 632] width 104 height 18
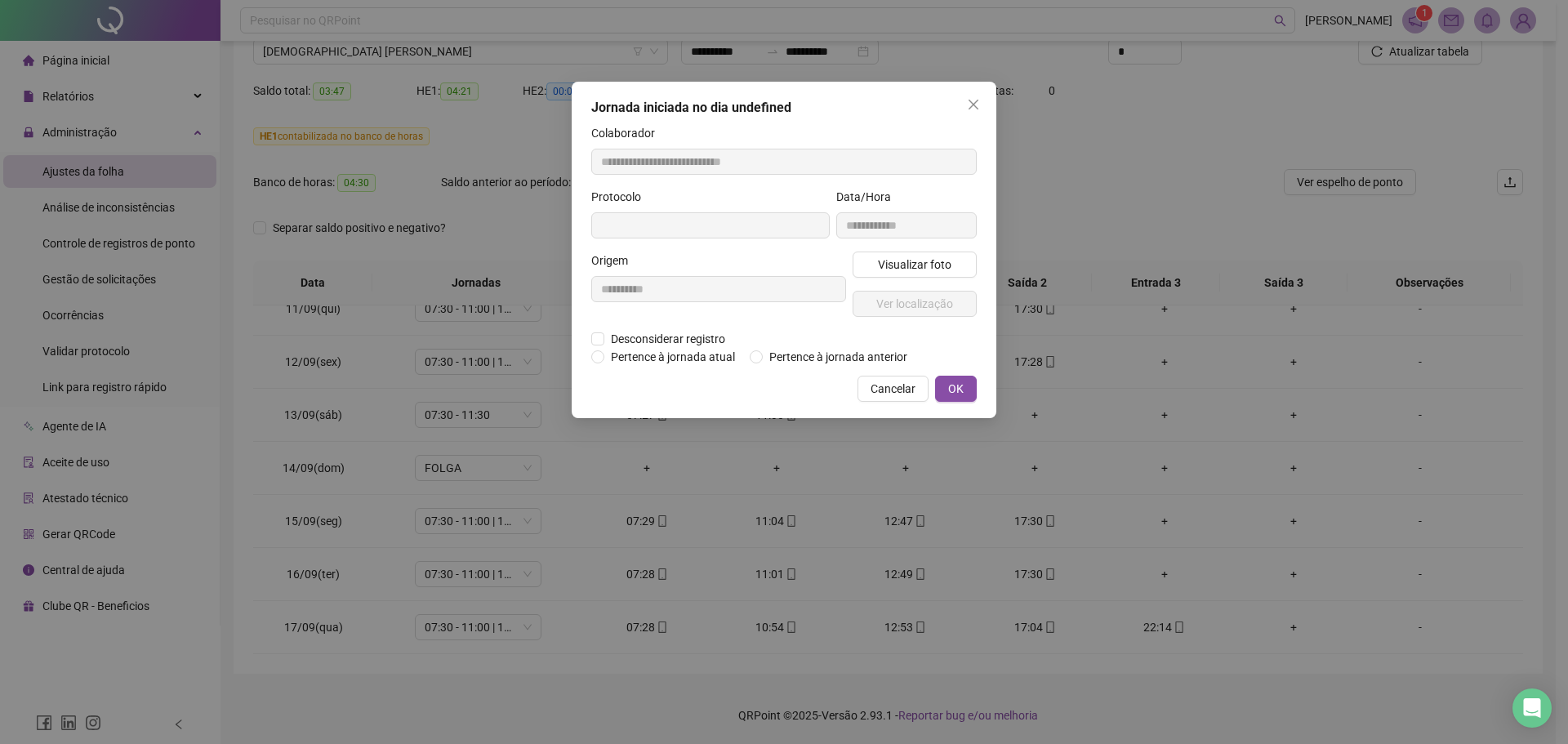
type input "**********"
click at [931, 260] on span "Visualizar foto" at bounding box center [915, 266] width 73 height 18
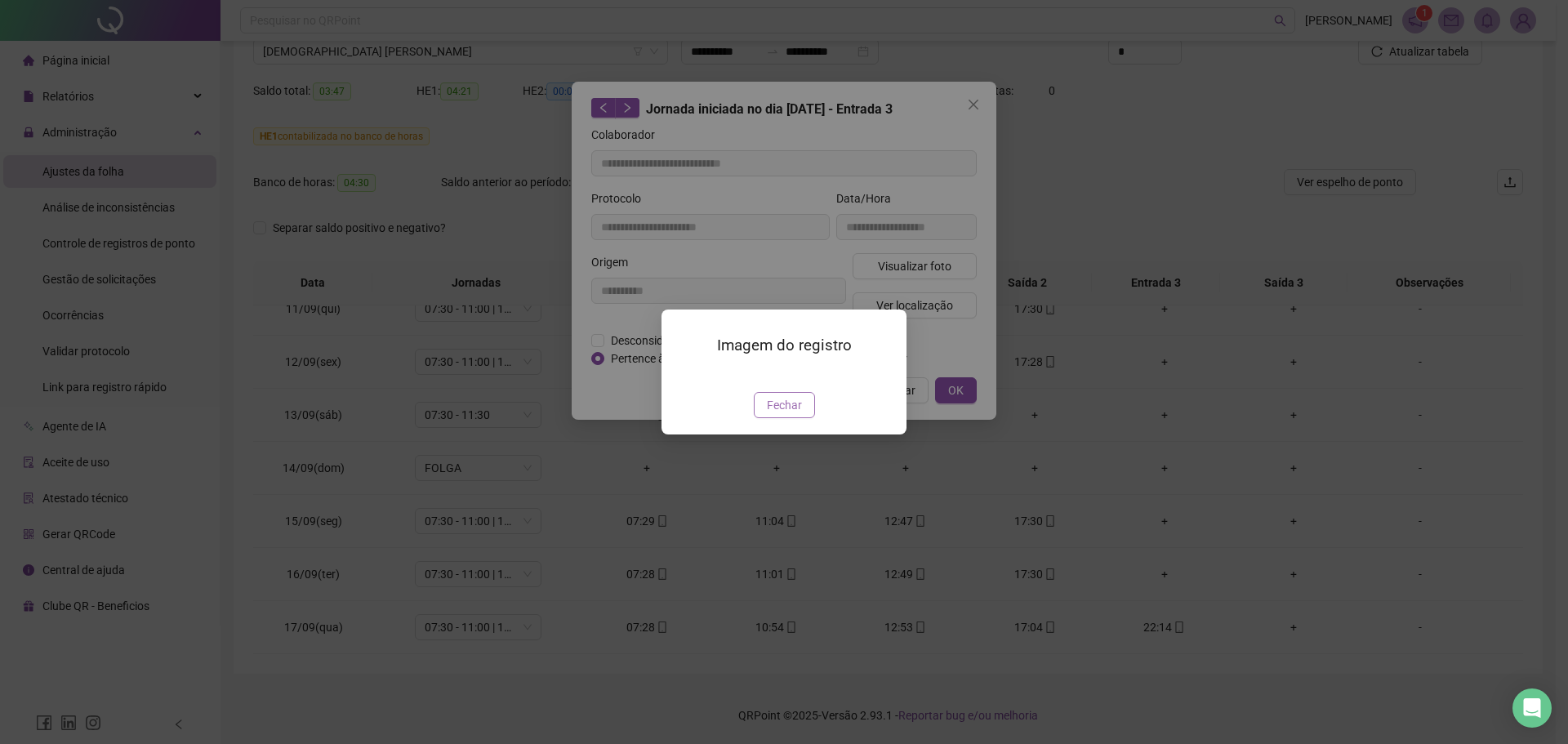
click at [795, 414] on span "Fechar" at bounding box center [785, 405] width 35 height 18
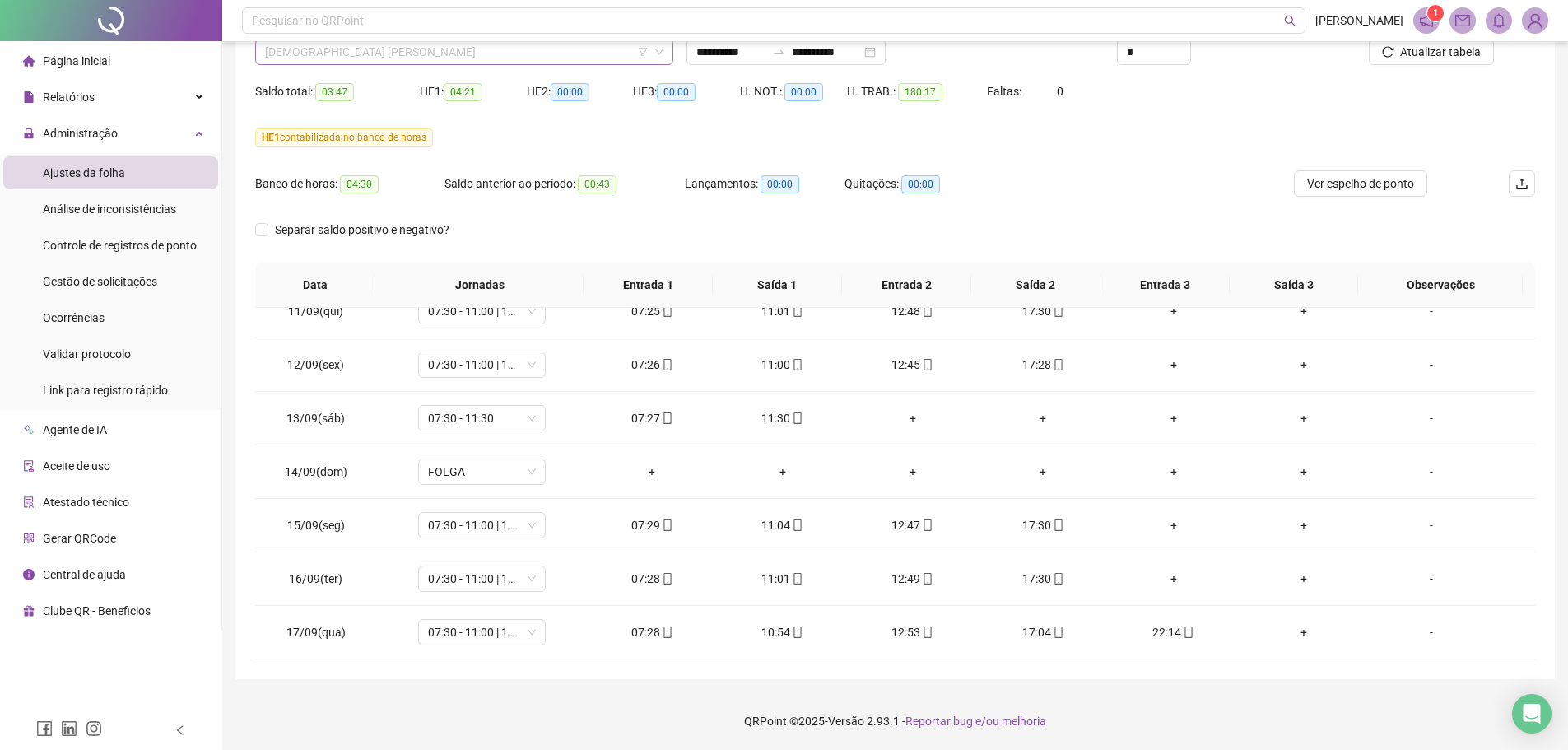
click at [407, 53] on span "[DEMOGRAPHIC_DATA] [PERSON_NAME]" at bounding box center [464, 52] width 398 height 25
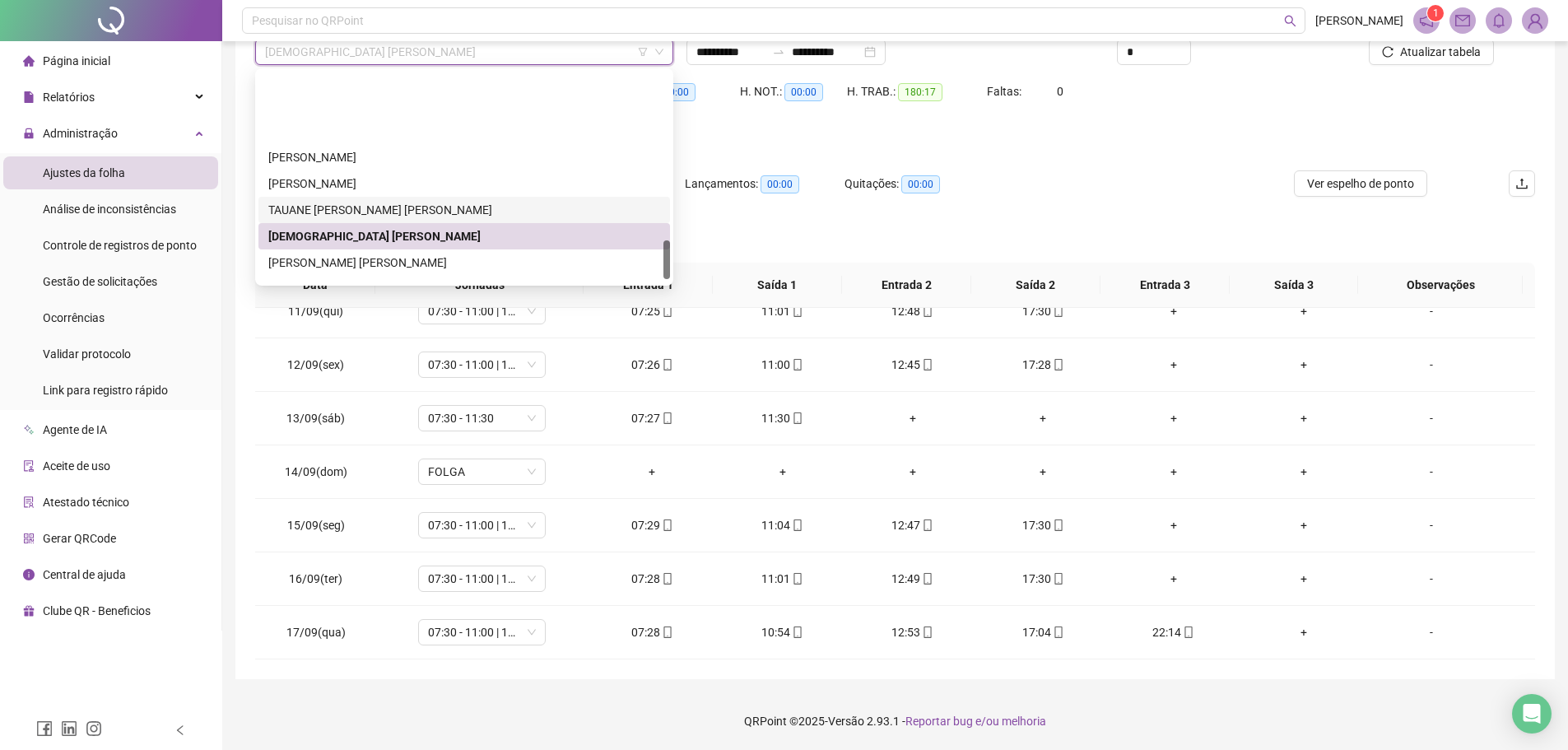
scroll to position [906, 0]
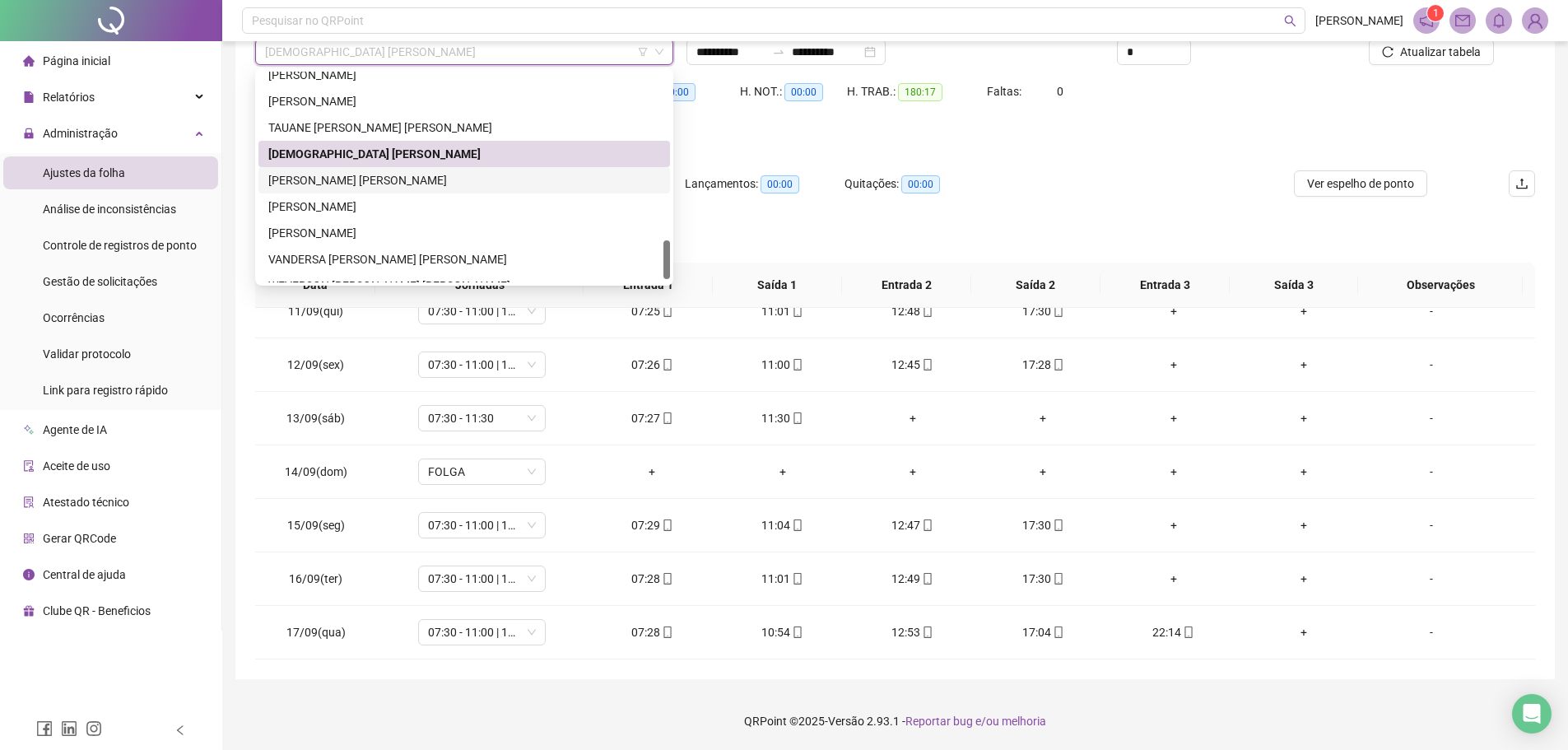
click at [338, 172] on div "[PERSON_NAME] [PERSON_NAME]" at bounding box center [464, 180] width 392 height 18
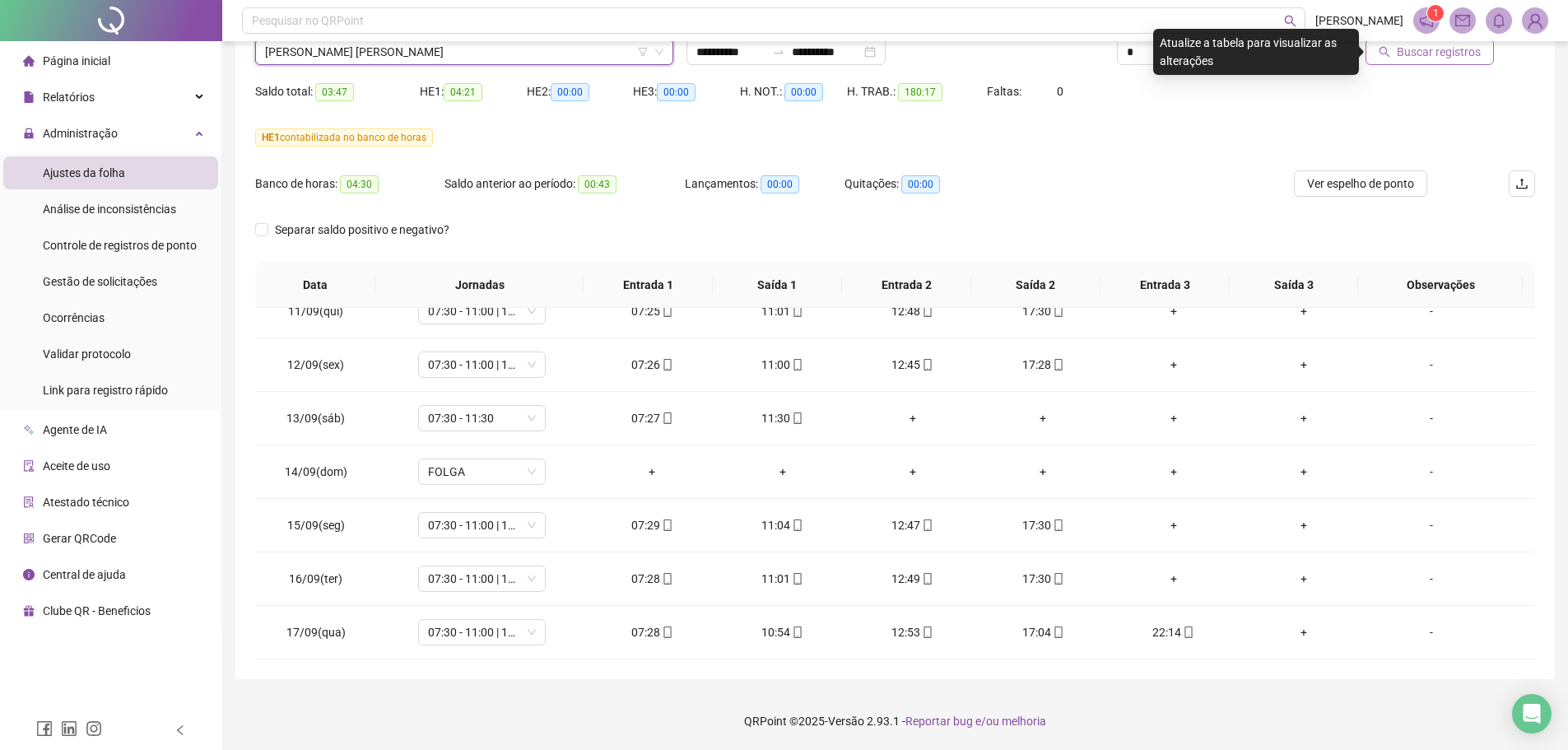
click at [1264, 62] on button "Buscar registros" at bounding box center [1430, 52] width 128 height 26
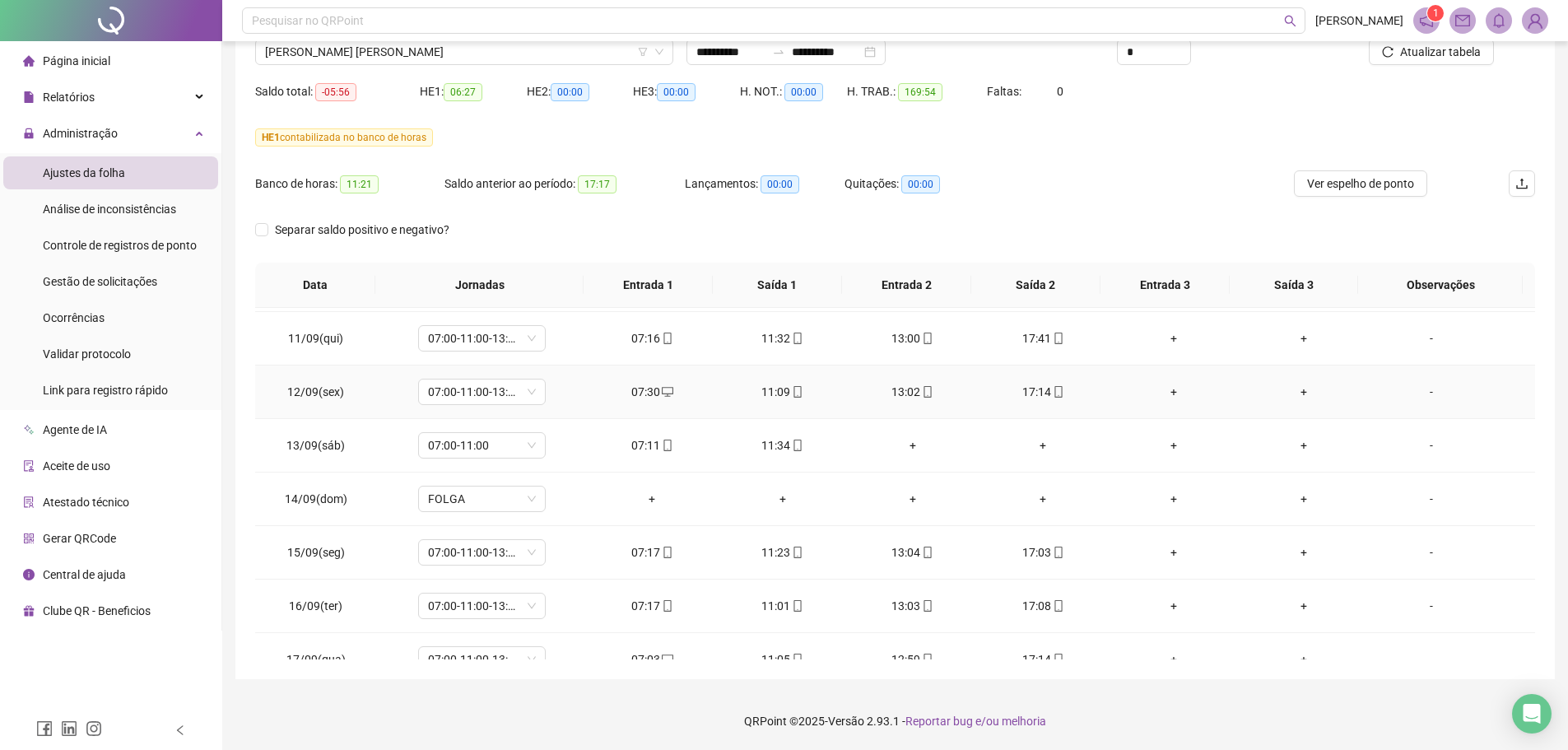
scroll to position [1147, 0]
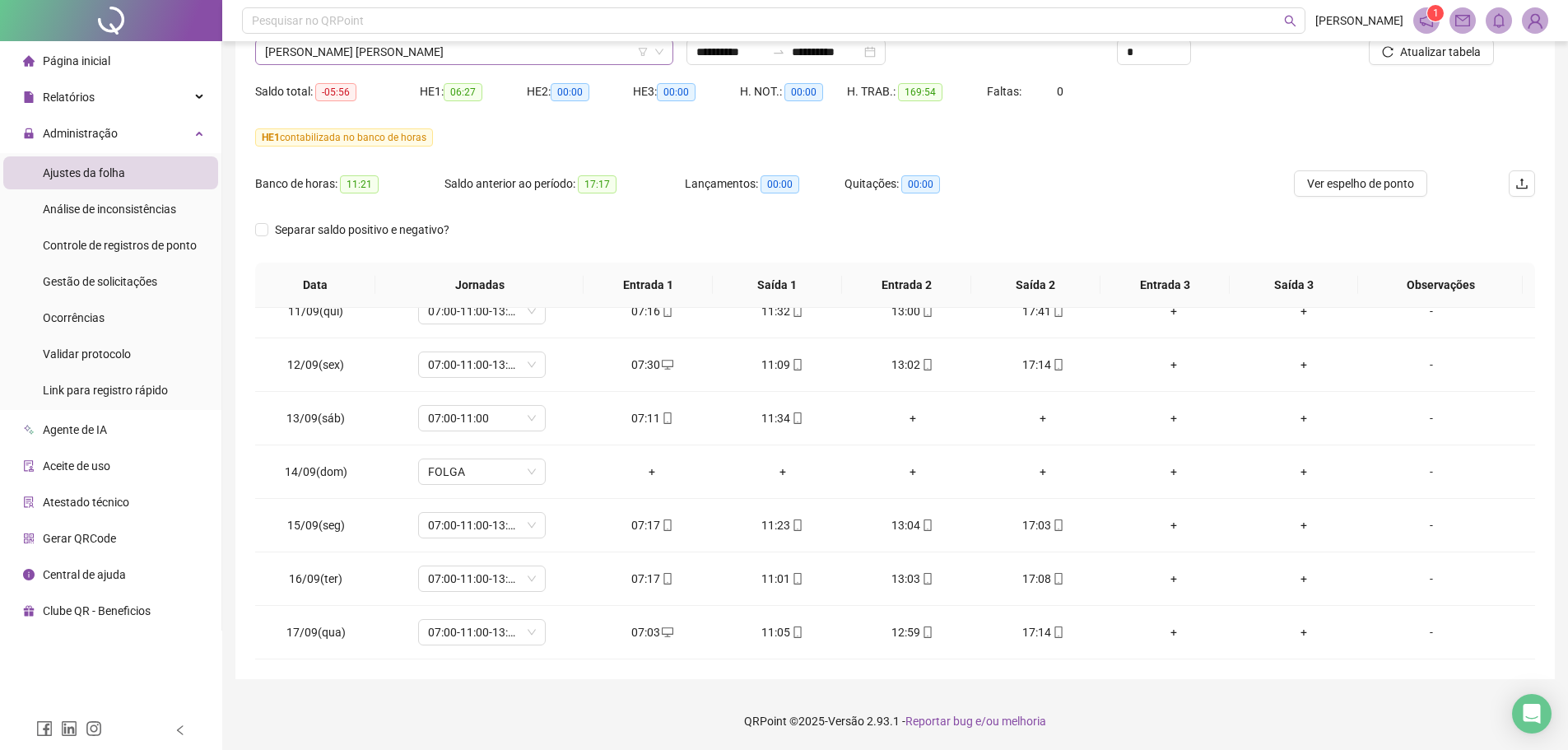
click at [435, 55] on span "[PERSON_NAME] [PERSON_NAME]" at bounding box center [464, 52] width 398 height 25
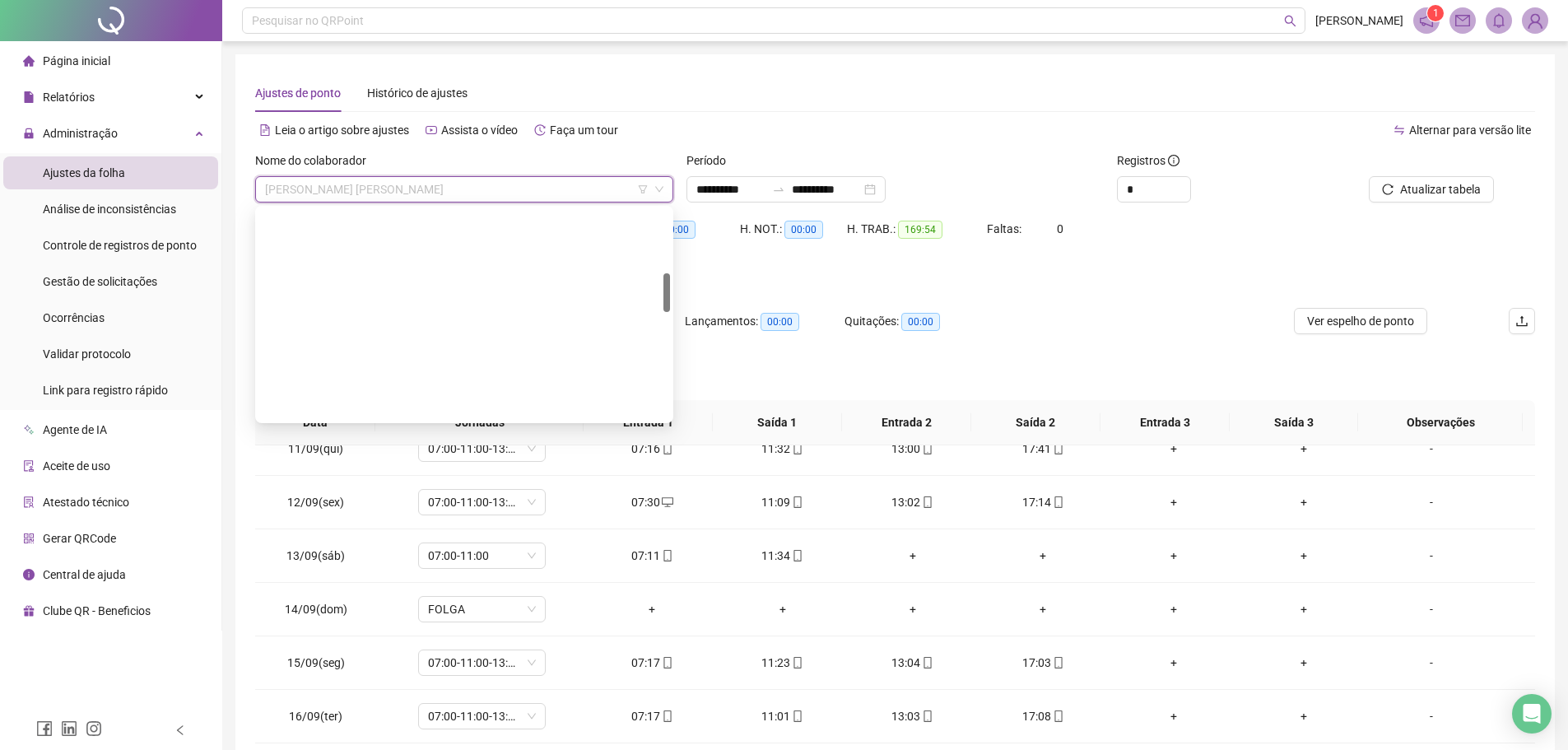
scroll to position [346, 0]
